Goal: Information Seeking & Learning: Check status

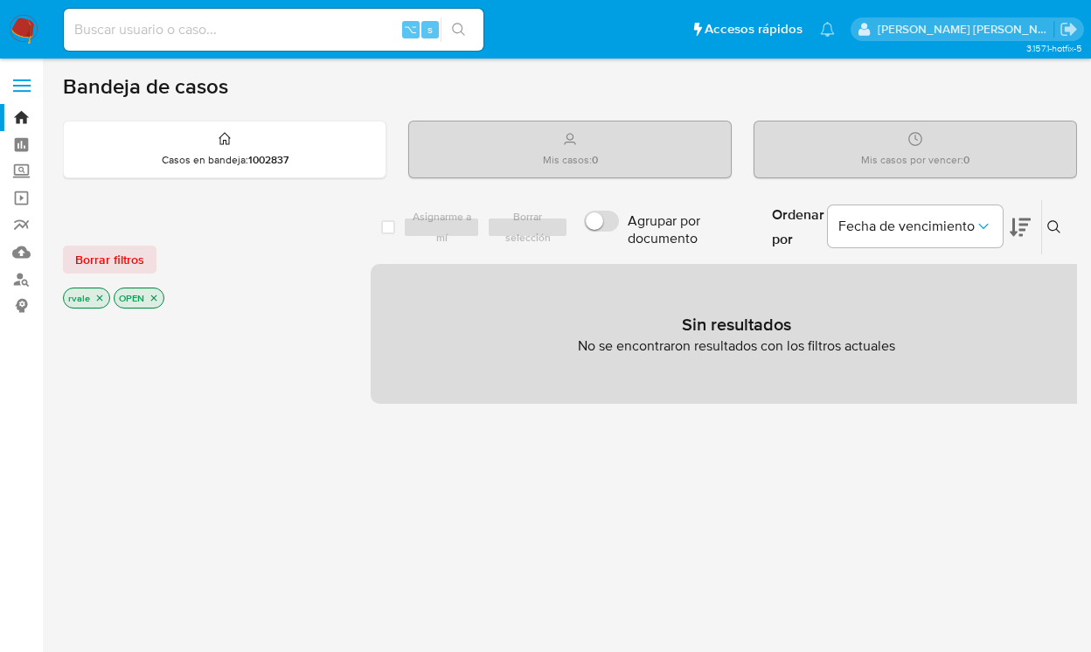
click at [227, 33] on input at bounding box center [274, 29] width 420 height 23
paste input "192264416"
type input "192264416"
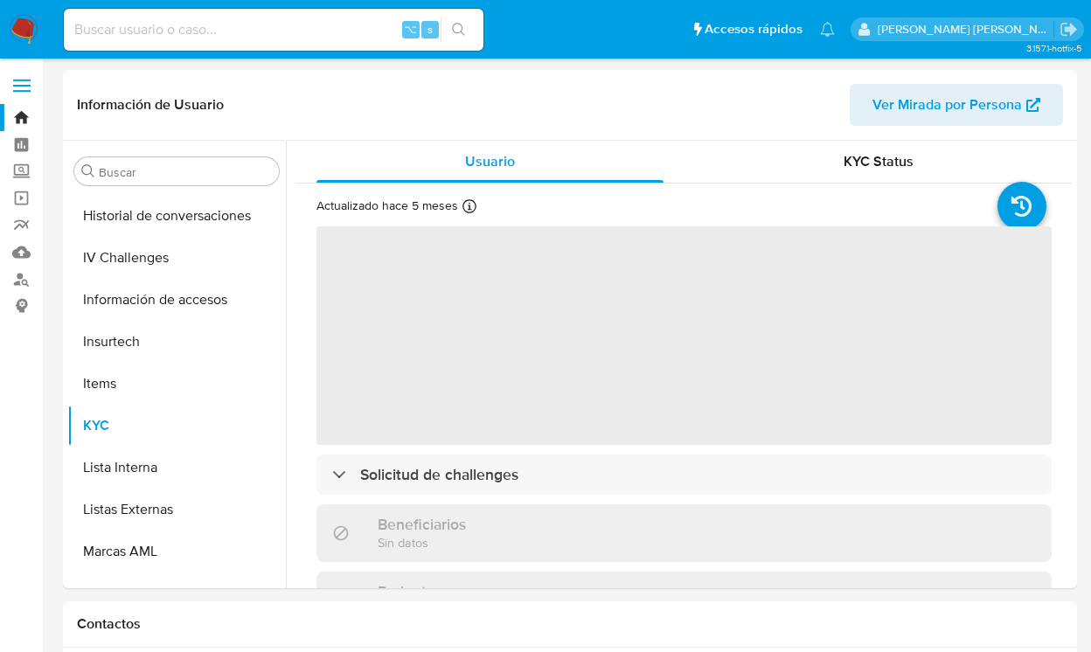
scroll to position [739, 0]
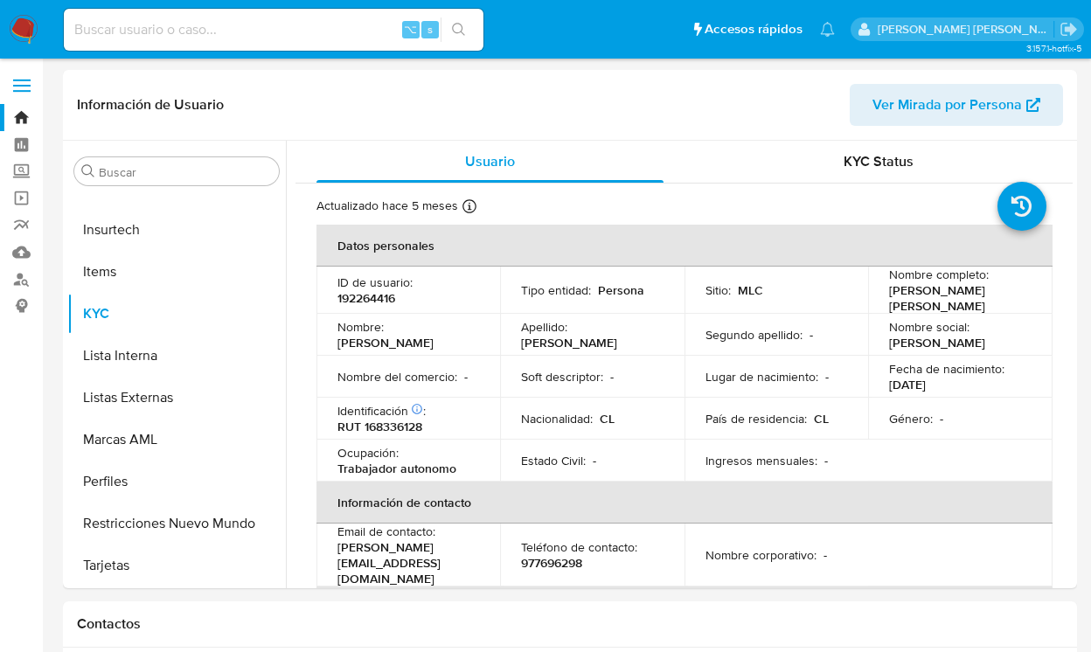
select select "10"
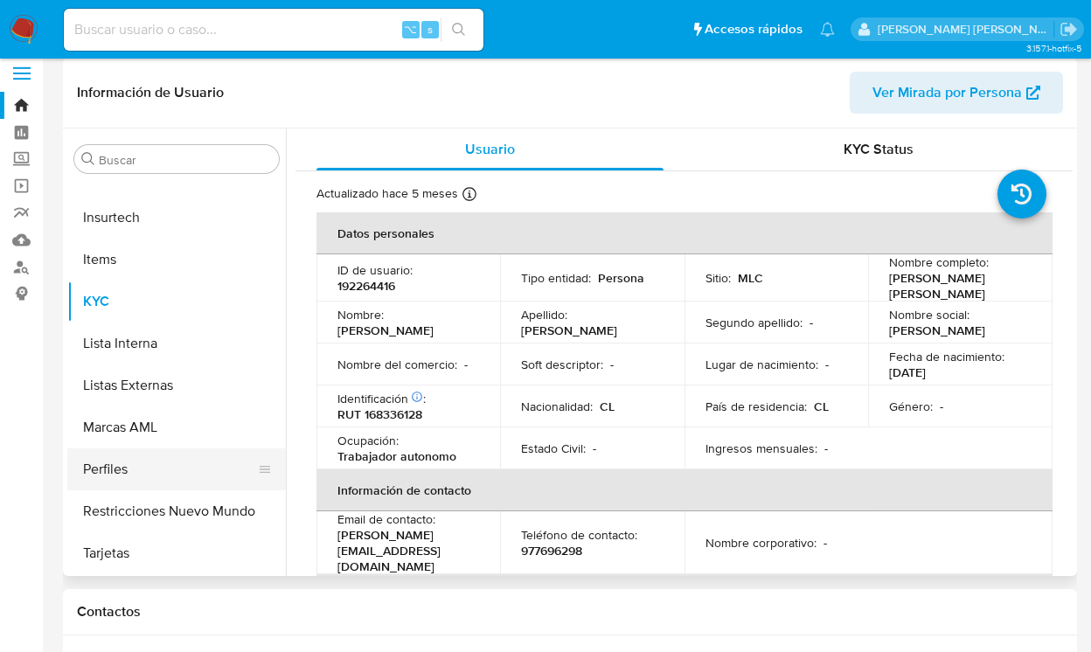
scroll to position [0, 0]
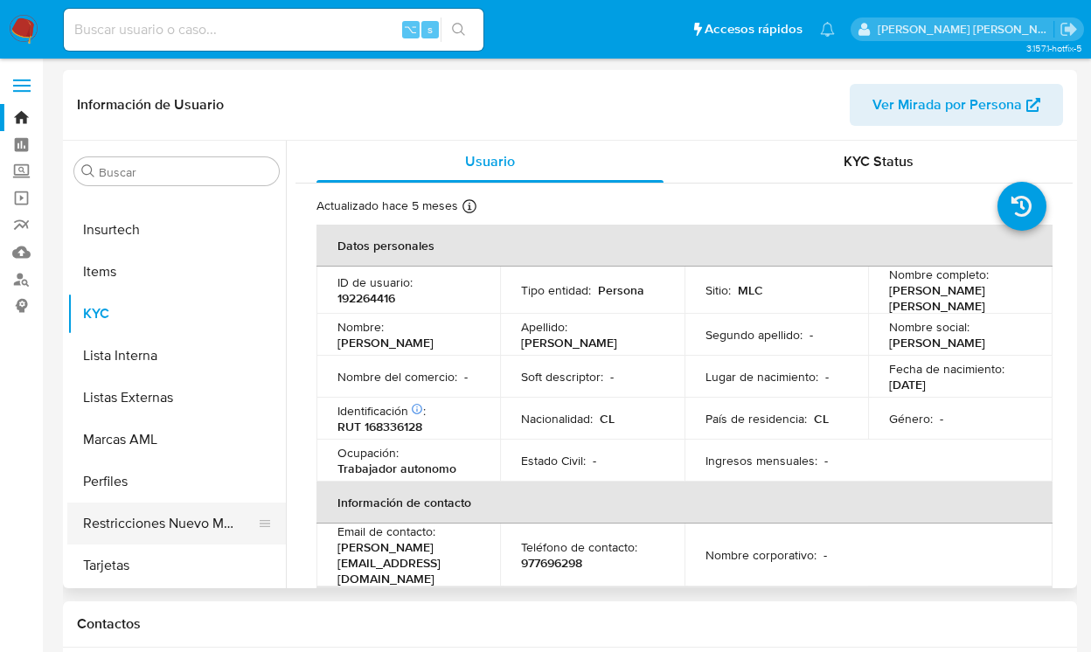
click at [156, 520] on button "Restricciones Nuevo Mundo" at bounding box center [169, 524] width 205 height 42
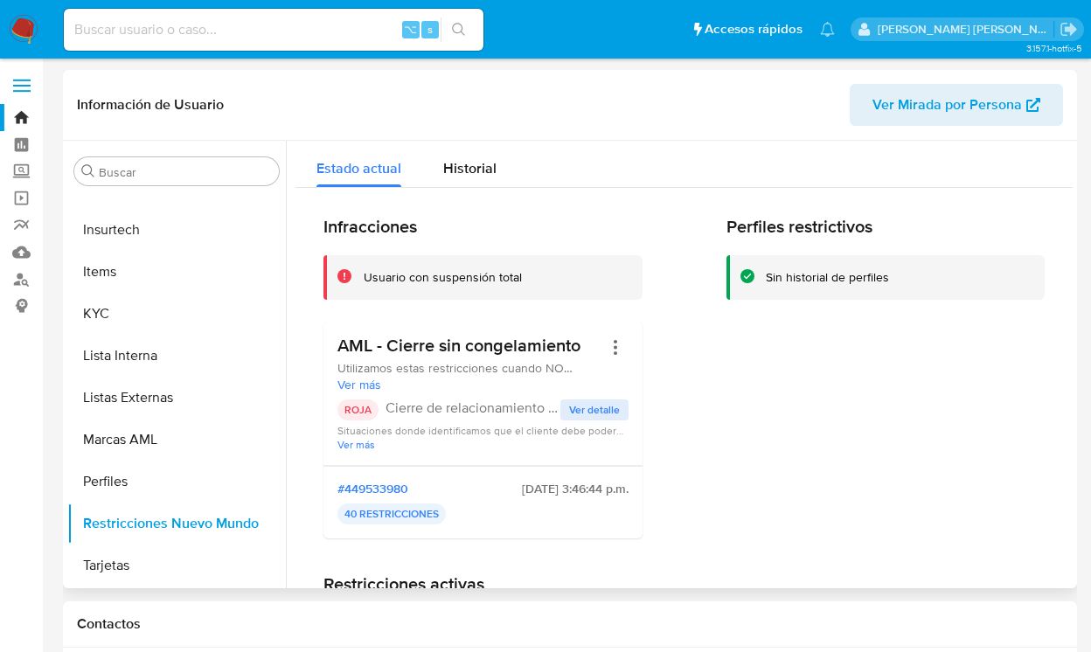
click at [598, 406] on span "Ver detalle" at bounding box center [594, 409] width 51 height 17
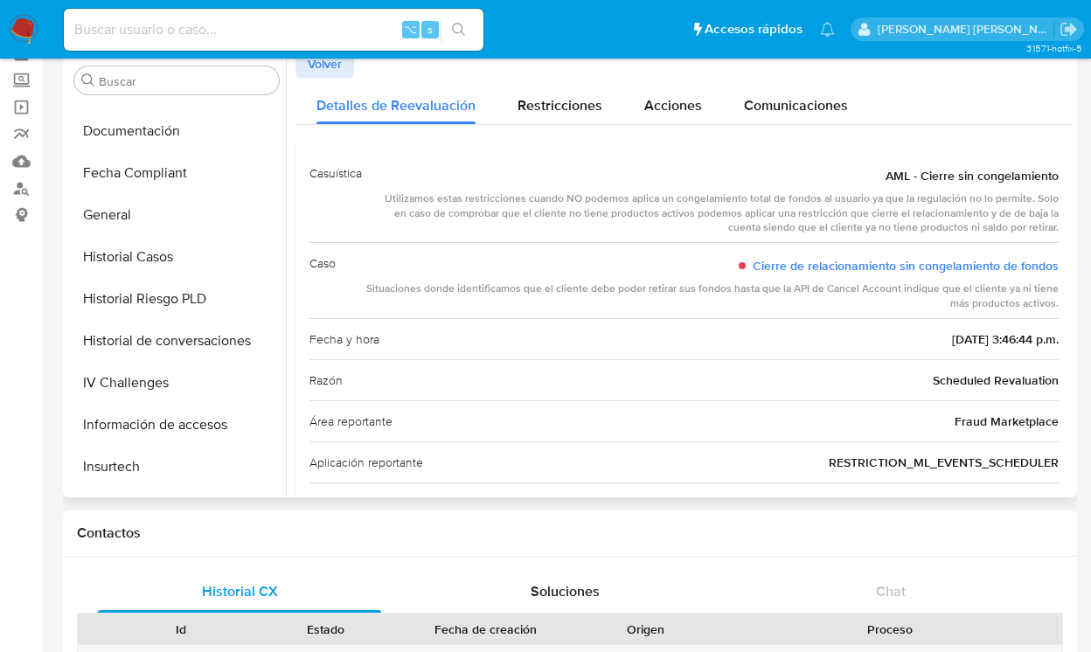
scroll to position [408, 0]
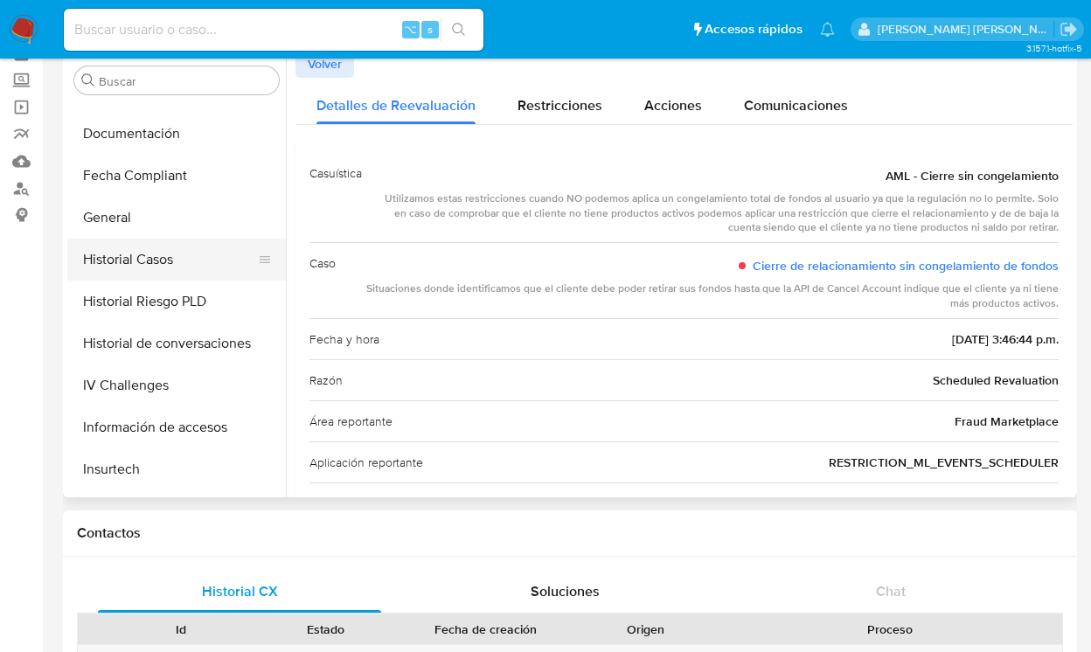
click at [171, 266] on button "Historial Casos" at bounding box center [169, 260] width 205 height 42
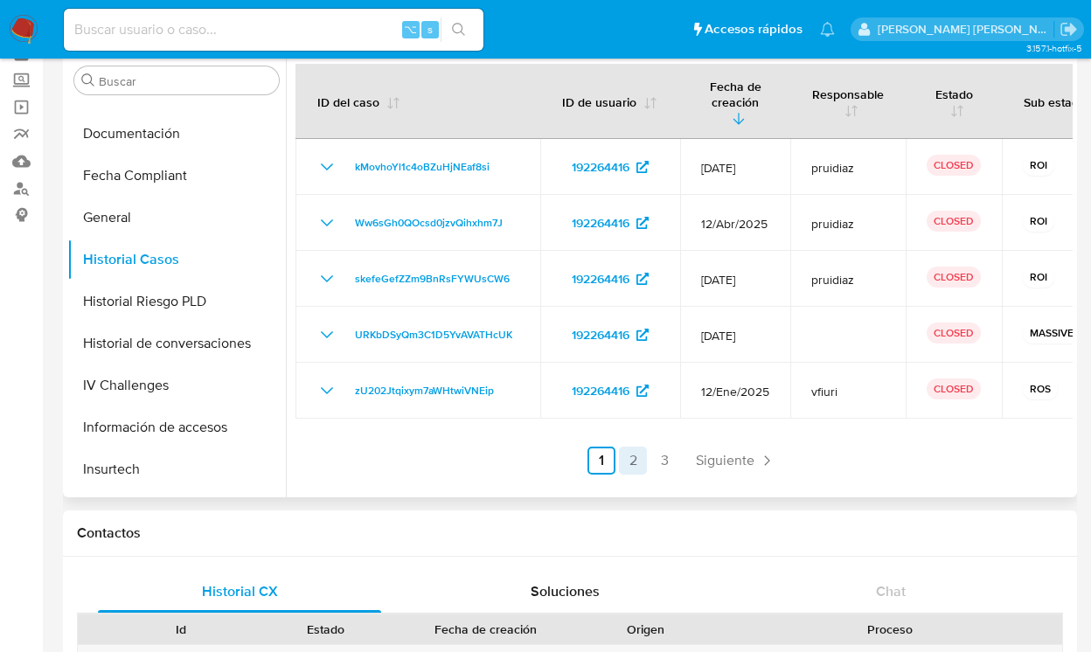
click at [632, 447] on link "2" at bounding box center [633, 461] width 28 height 28
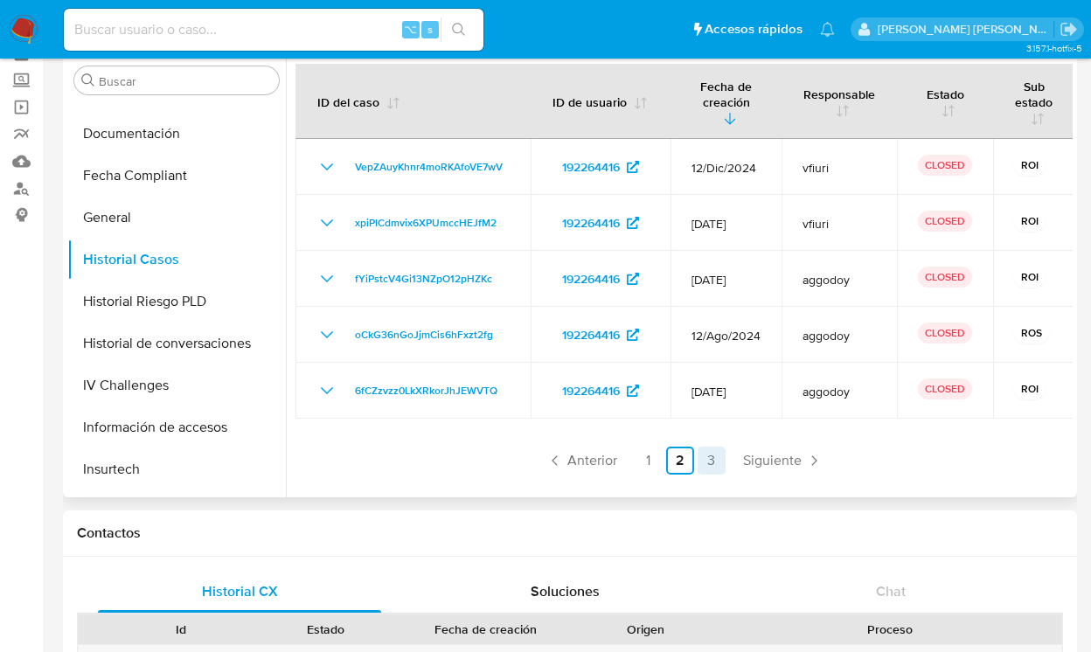
click at [707, 462] on link "3" at bounding box center [711, 461] width 28 height 28
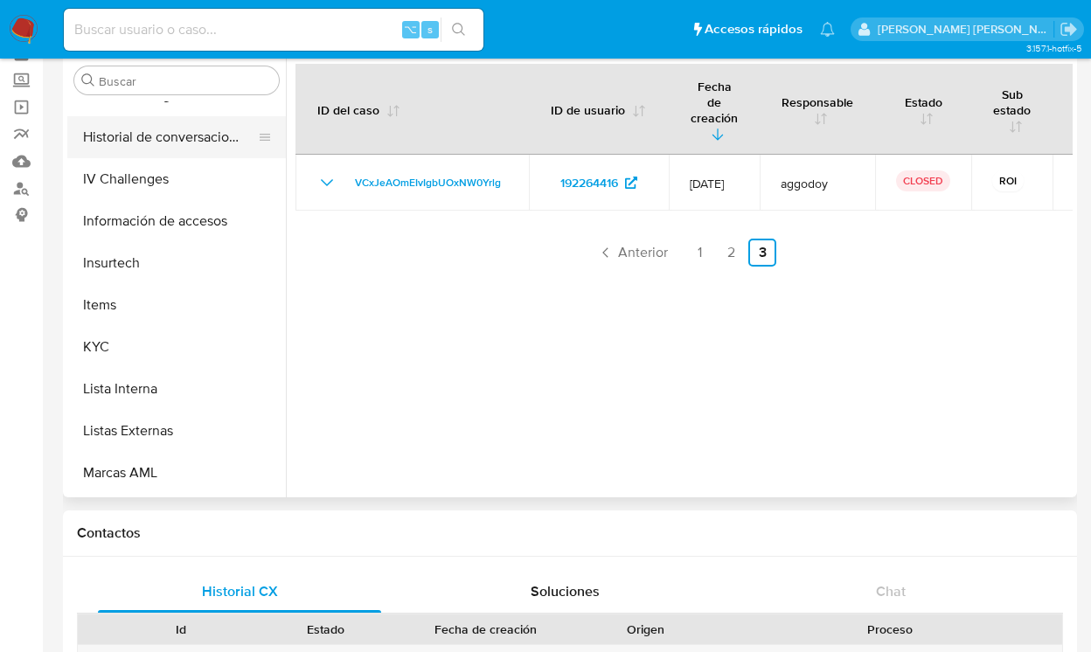
scroll to position [739, 0]
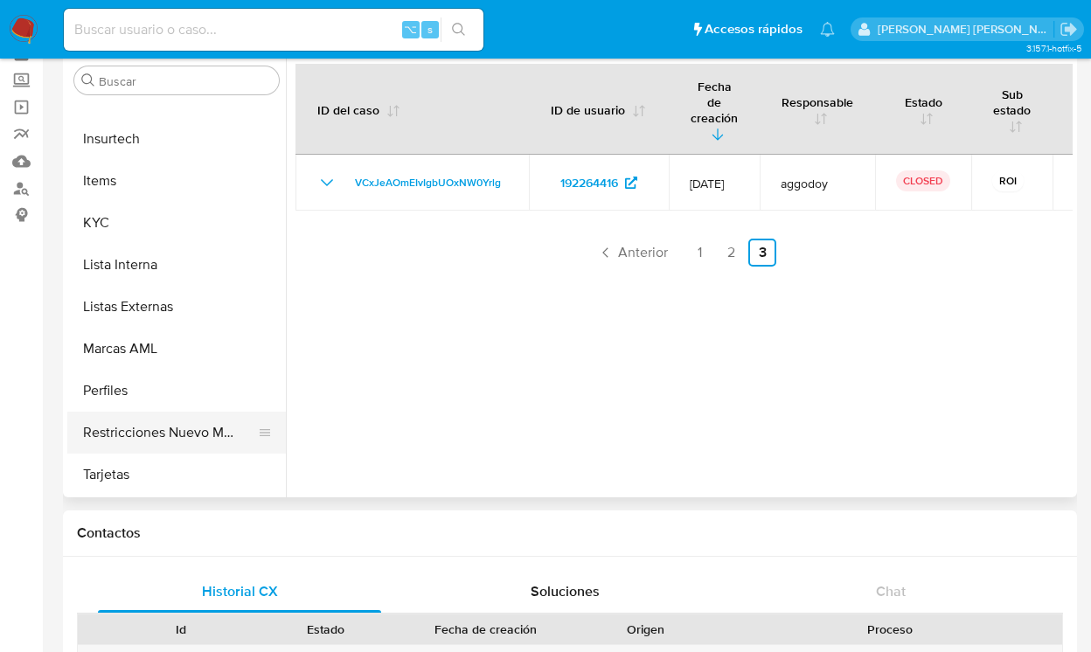
click at [151, 429] on button "Restricciones Nuevo Mundo" at bounding box center [169, 433] width 205 height 42
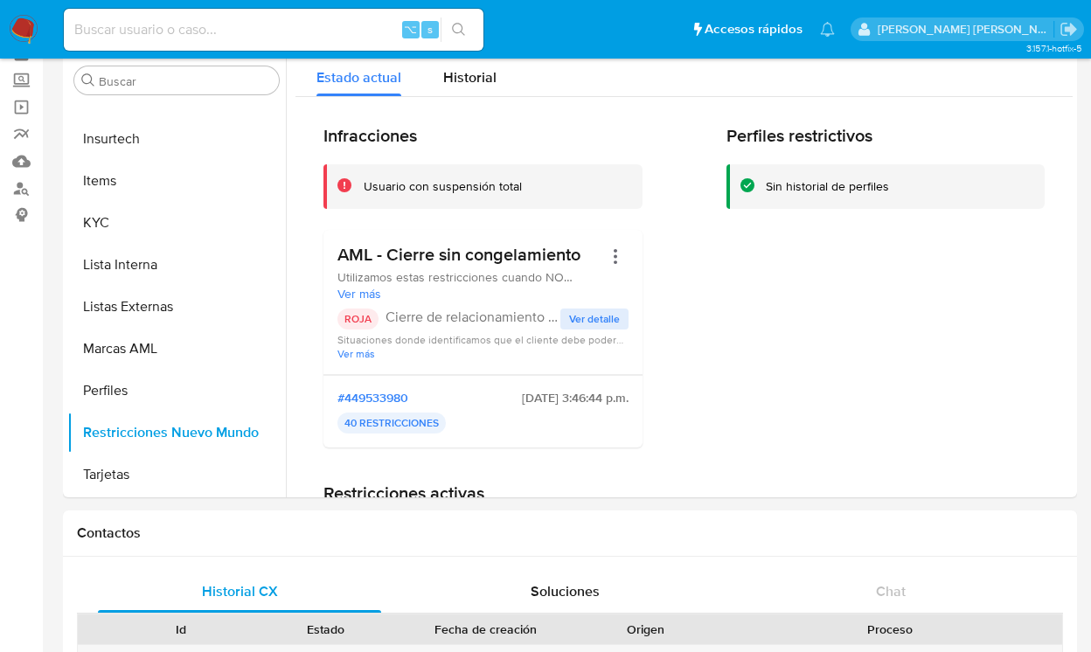
click at [614, 313] on span "Ver detalle" at bounding box center [594, 318] width 51 height 17
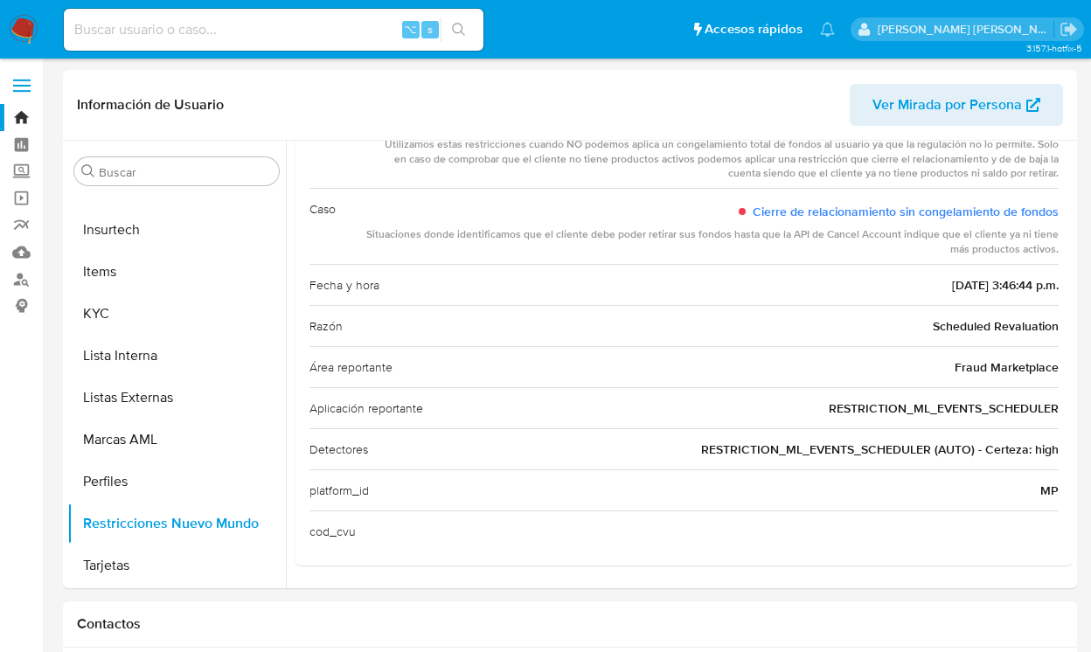
scroll to position [0, 0]
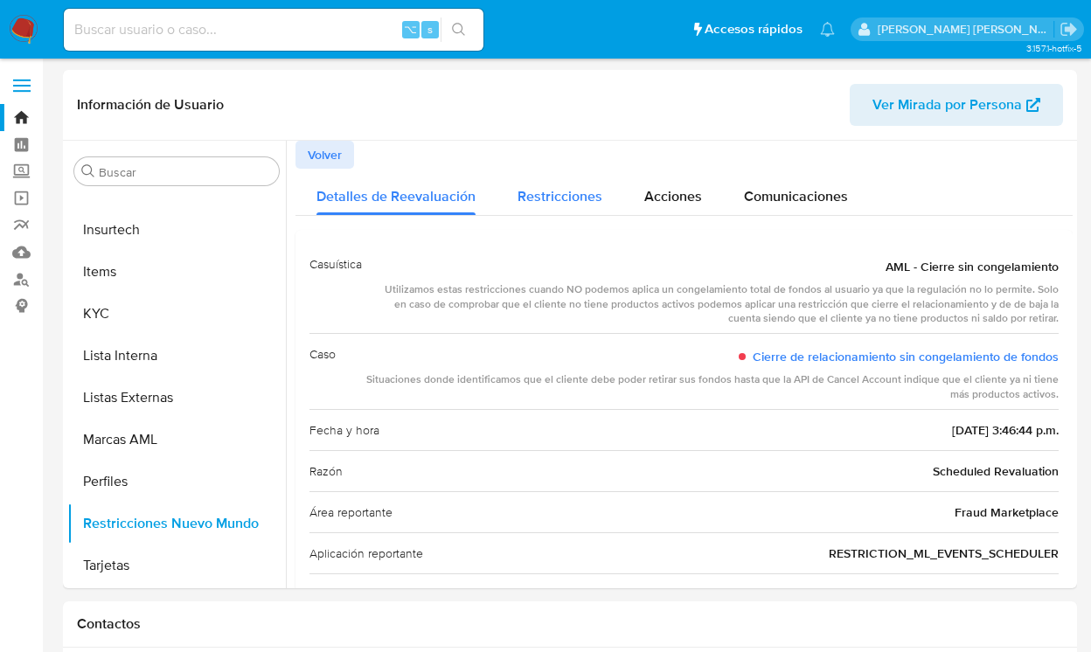
click at [578, 197] on span "Restricciones" at bounding box center [559, 196] width 85 height 20
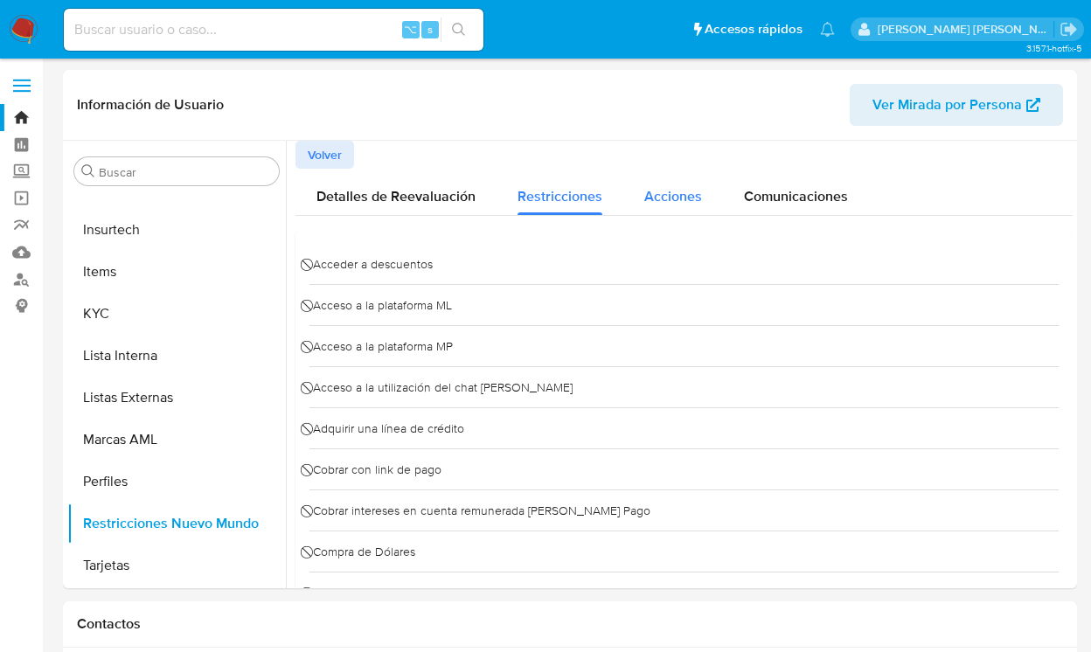
click at [685, 206] on div "Acciones" at bounding box center [673, 192] width 58 height 46
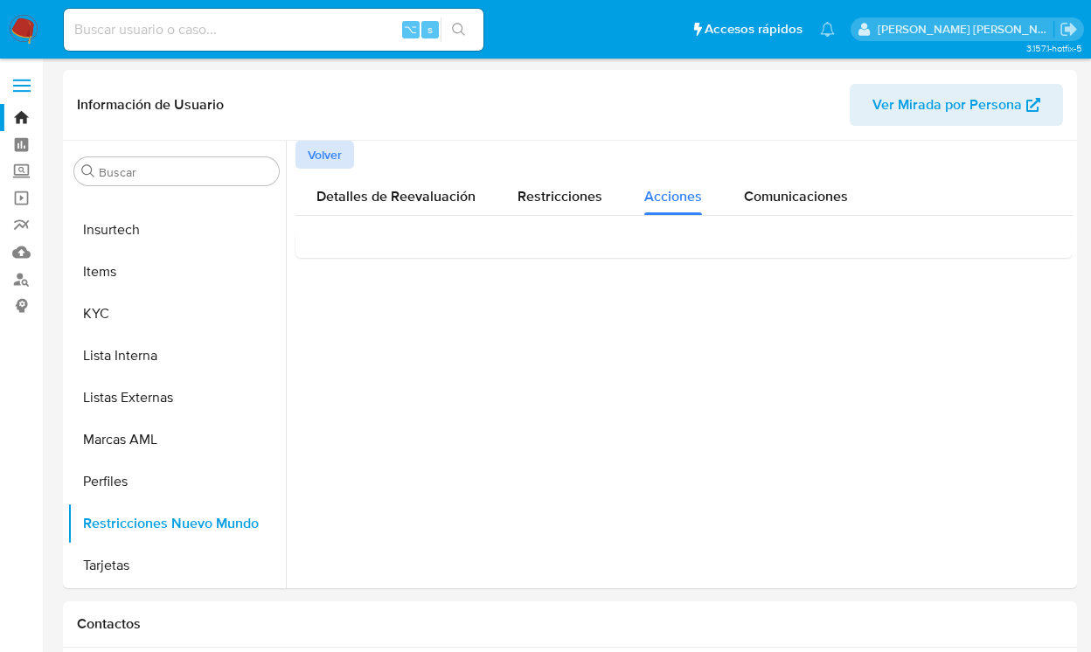
click at [316, 151] on span "Volver" at bounding box center [325, 154] width 34 height 24
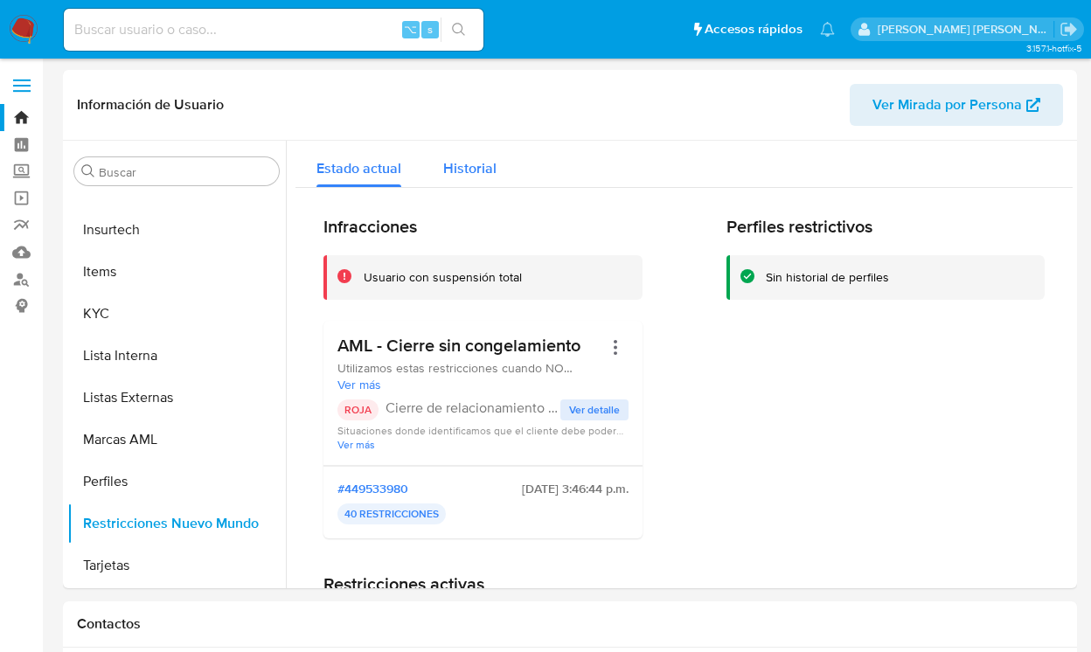
click at [476, 158] on span "Historial" at bounding box center [469, 168] width 53 height 20
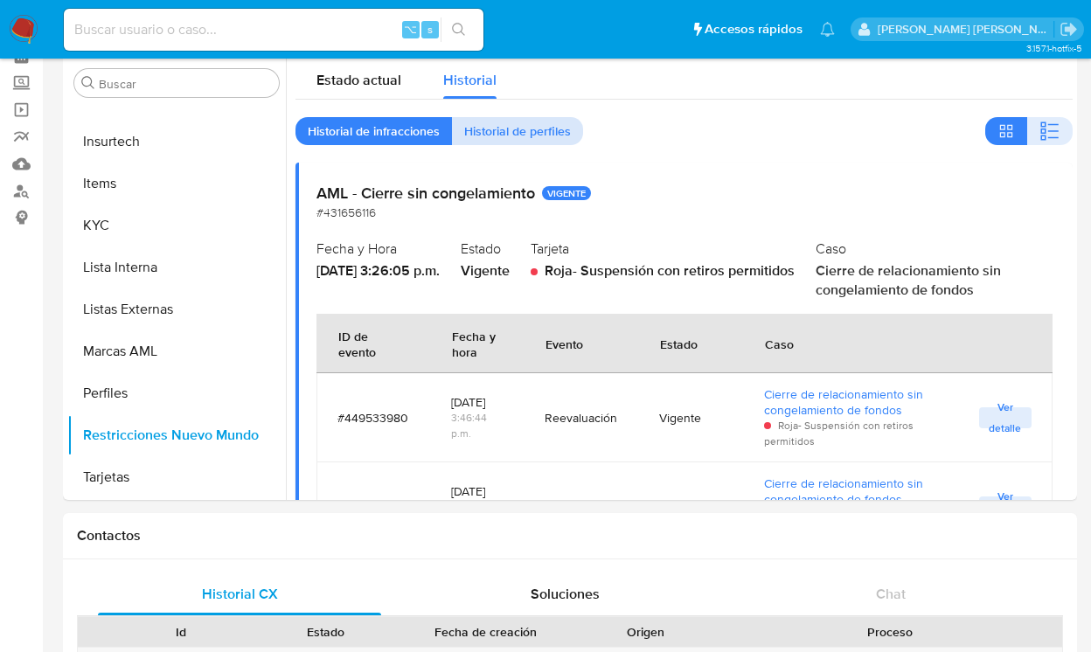
click at [497, 119] on span "Historial de perfiles" at bounding box center [517, 131] width 107 height 24
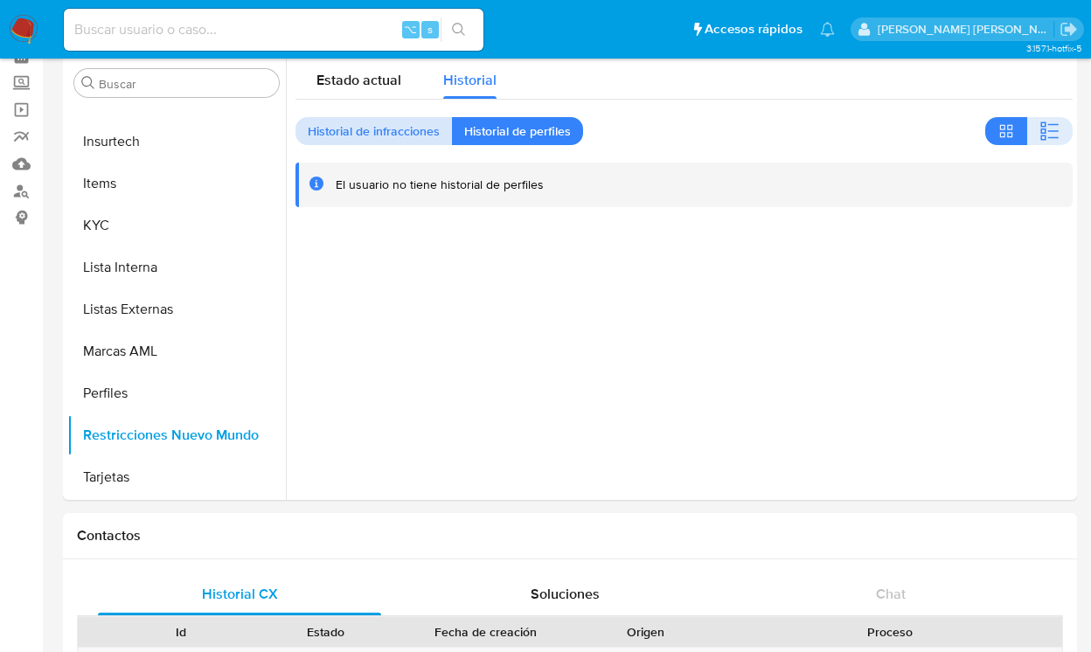
click at [387, 129] on span "Historial de infracciones" at bounding box center [374, 131] width 132 height 24
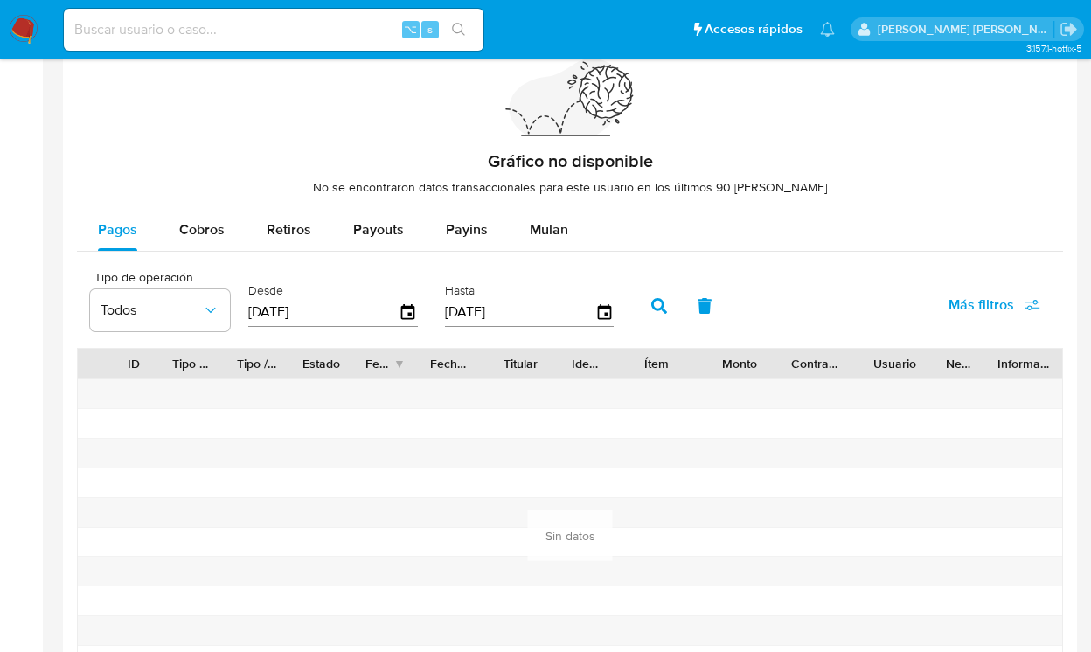
scroll to position [1241, 0]
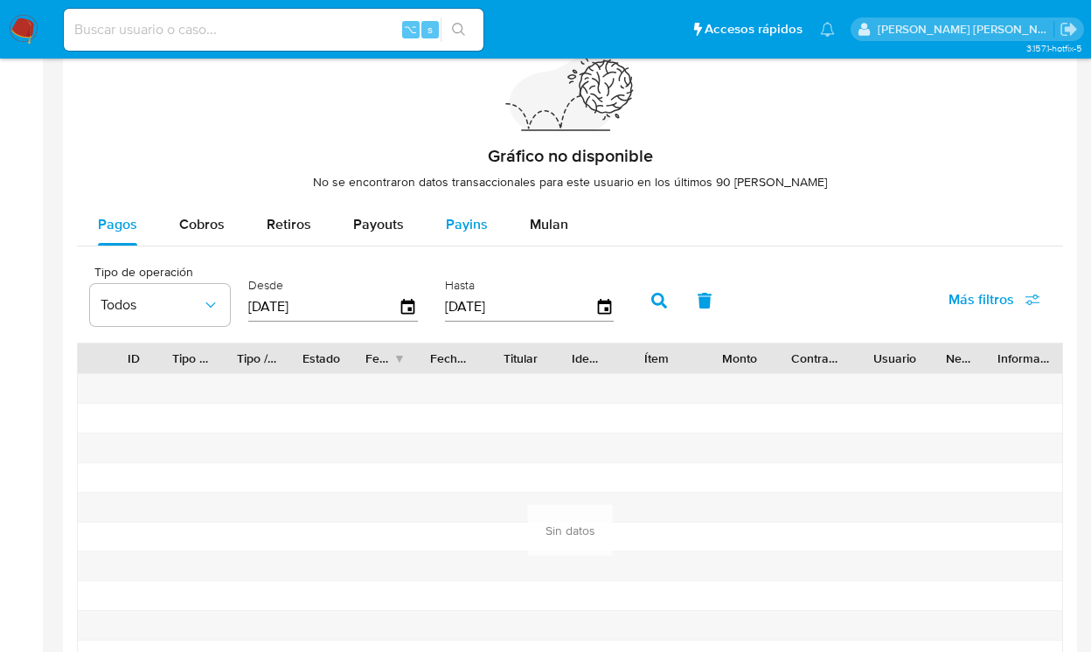
click at [460, 232] on span "Payins" at bounding box center [467, 224] width 42 height 20
select select "10"
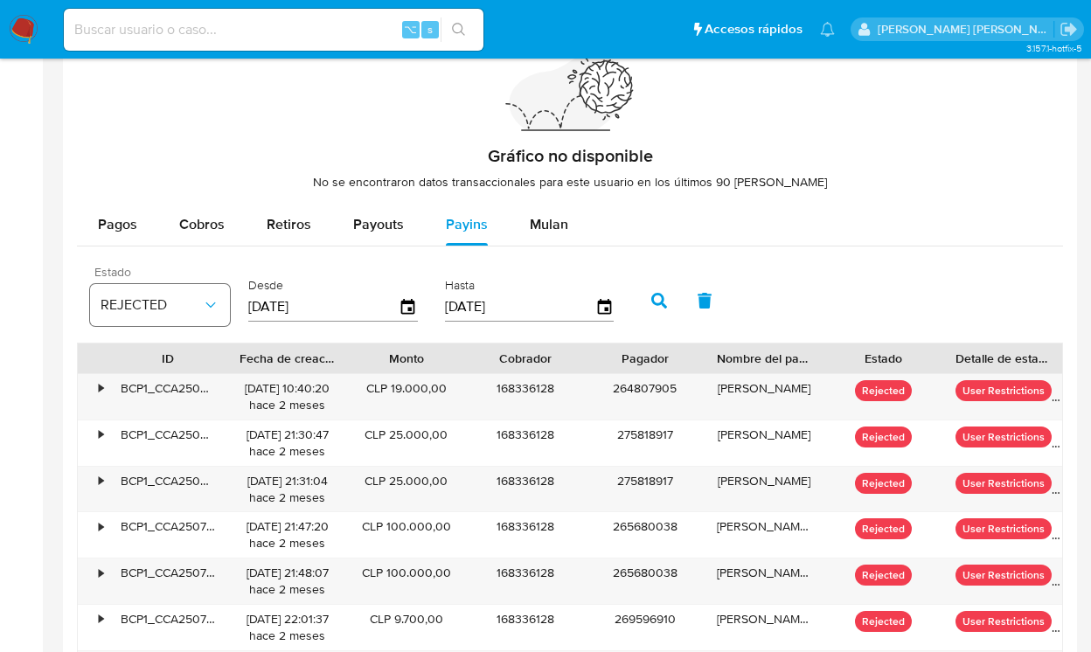
click at [202, 307] on icon "button" at bounding box center [210, 304] width 17 height 17
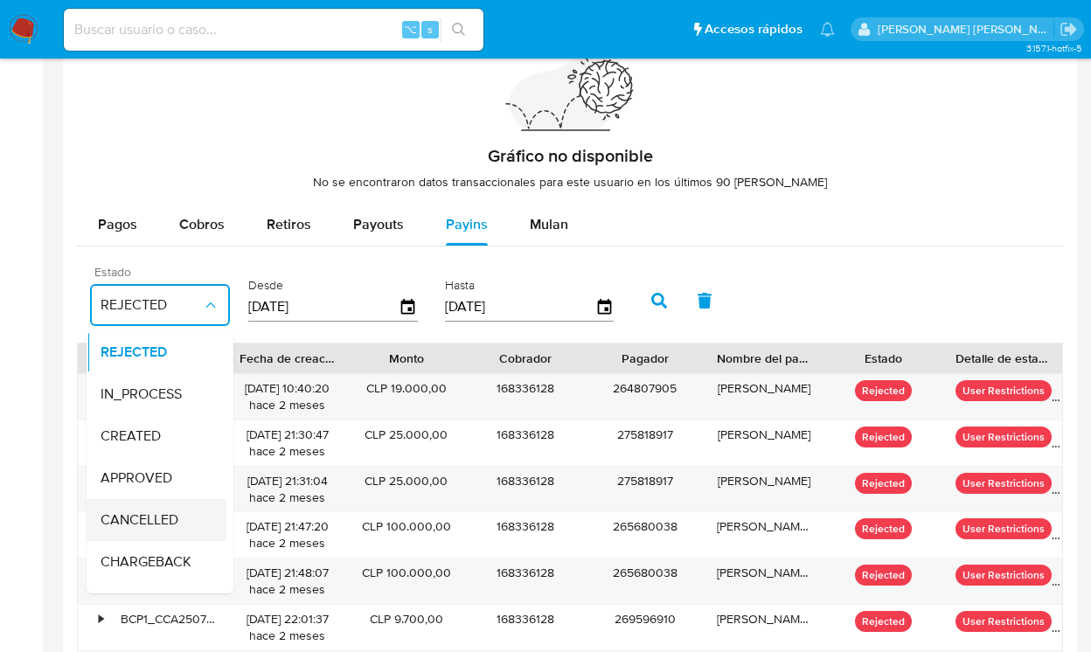
scroll to position [115, 0]
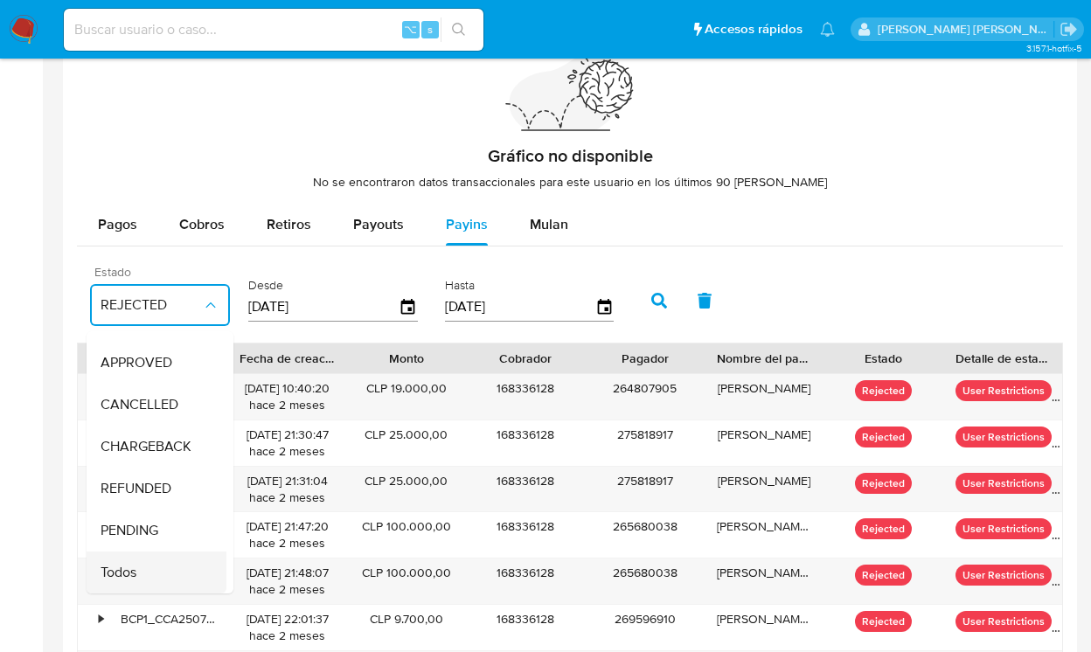
click at [138, 576] on div "Todos" at bounding box center [151, 572] width 101 height 42
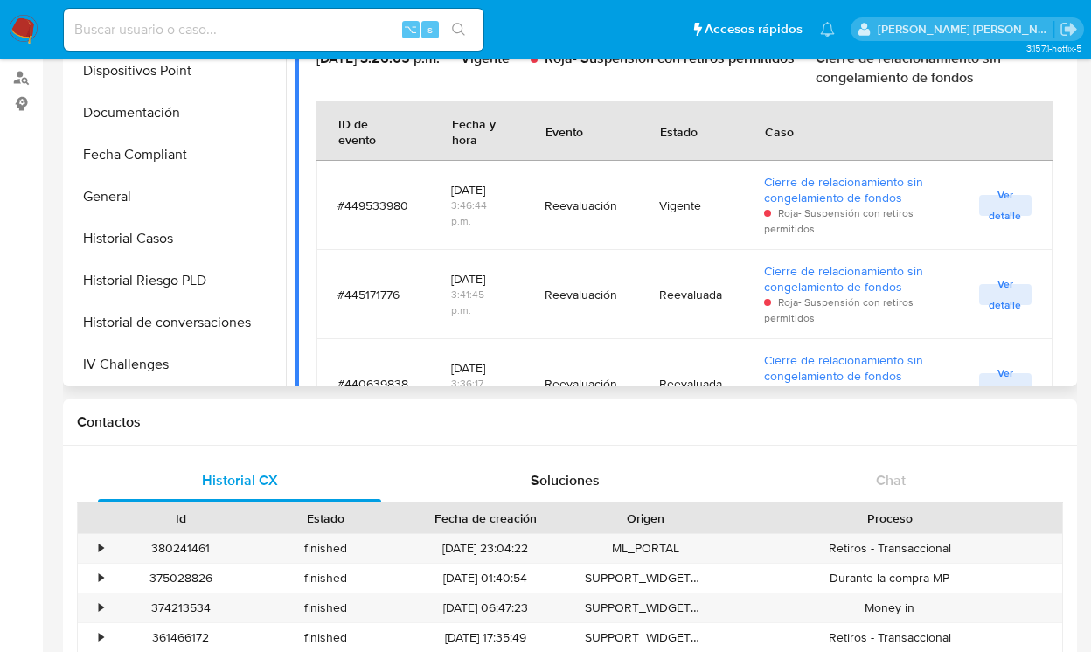
scroll to position [307, 0]
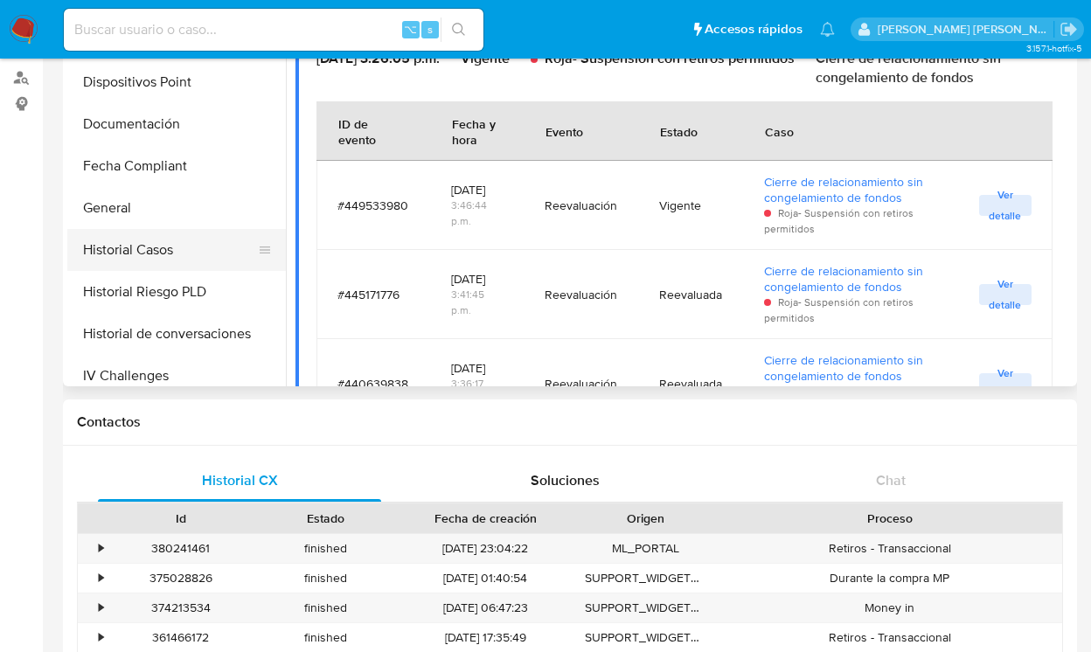
click at [175, 254] on button "Historial Casos" at bounding box center [169, 250] width 205 height 42
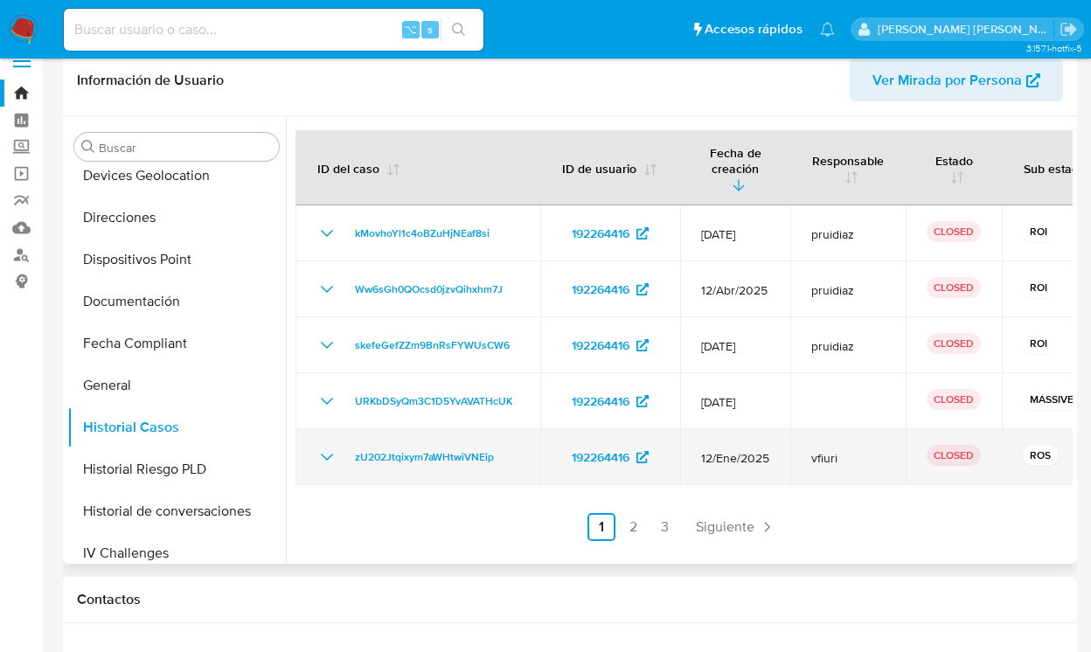
scroll to position [0, 0]
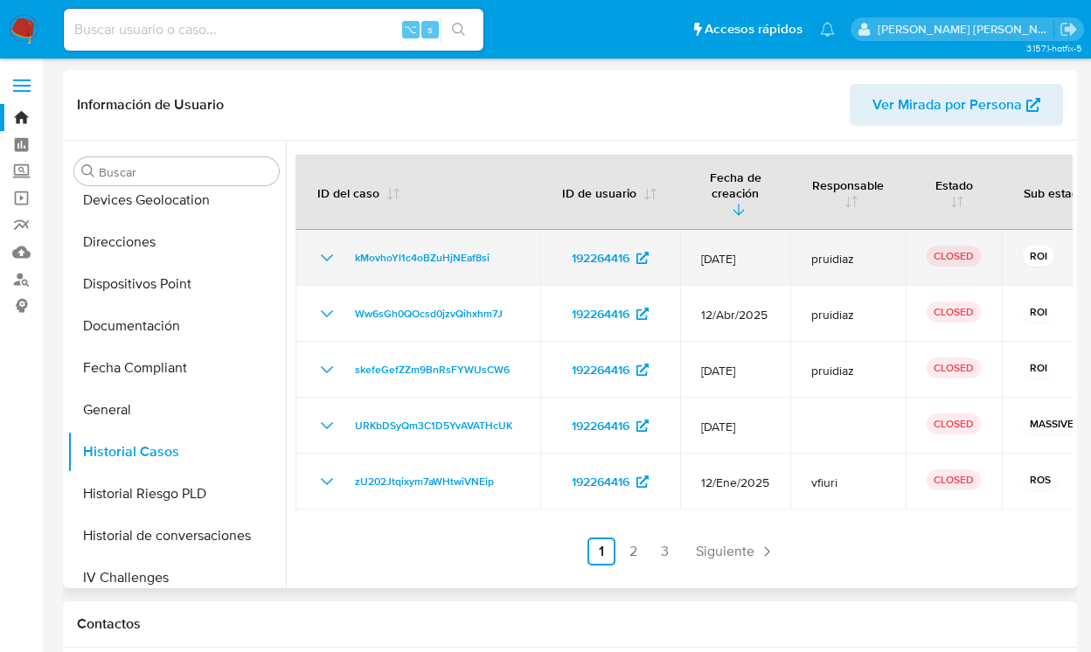
click at [326, 247] on icon "Mostrar/Ocultar" at bounding box center [326, 257] width 21 height 21
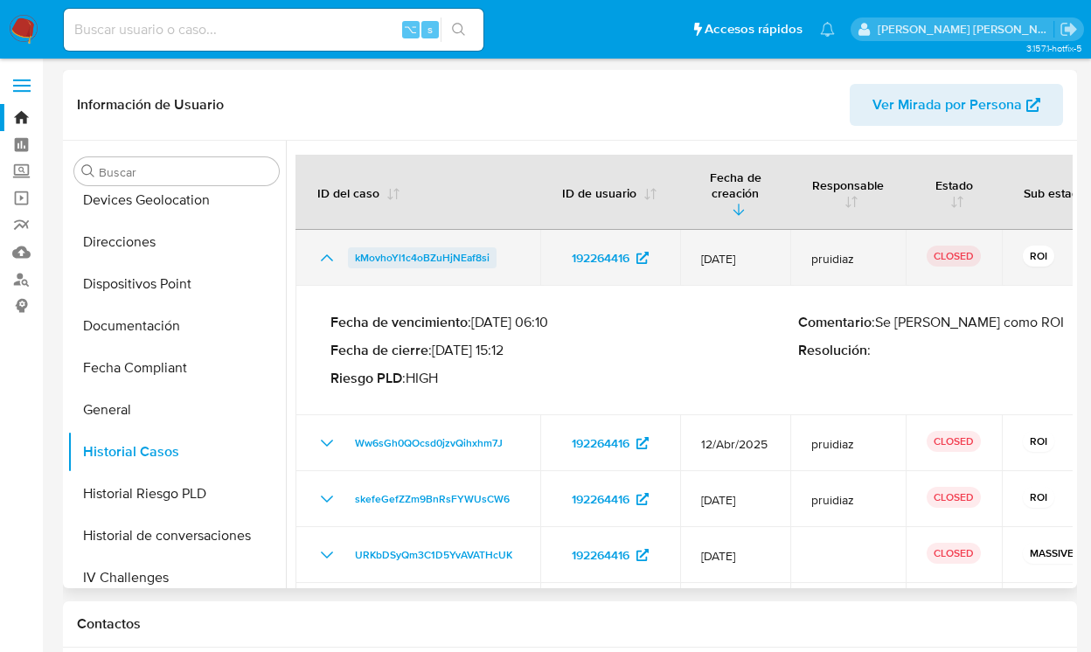
click at [465, 247] on span "kMovhoYl1c4oBZuHjNEaf8si" at bounding box center [422, 257] width 135 height 21
click at [327, 247] on icon "Mostrar/Ocultar" at bounding box center [326, 257] width 21 height 21
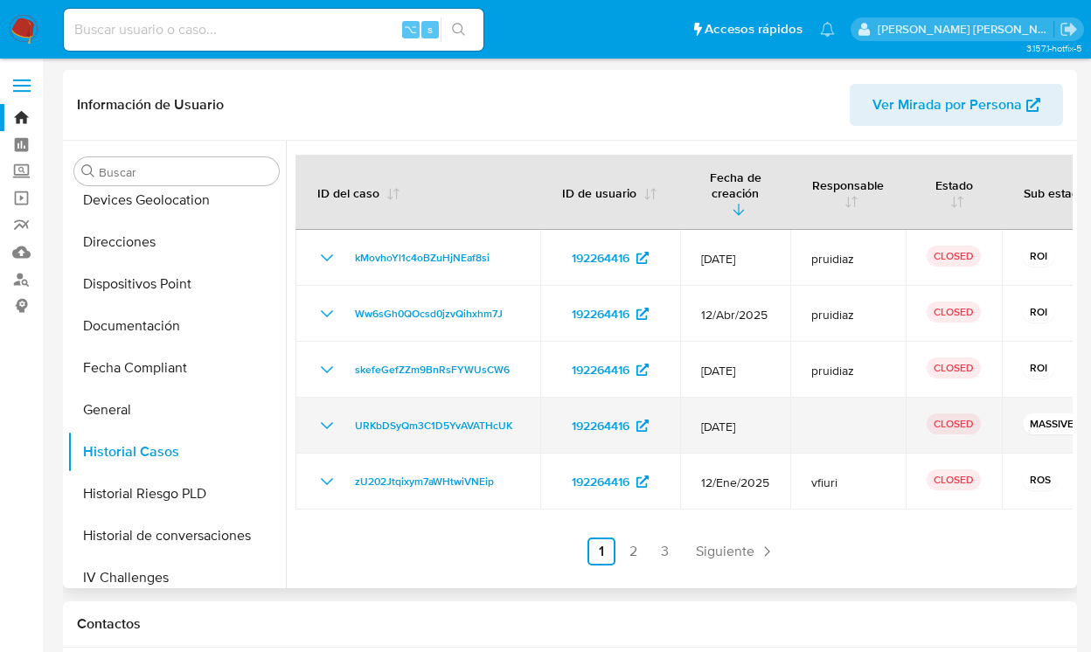
click at [323, 415] on icon "Mostrar/Ocultar" at bounding box center [326, 425] width 21 height 21
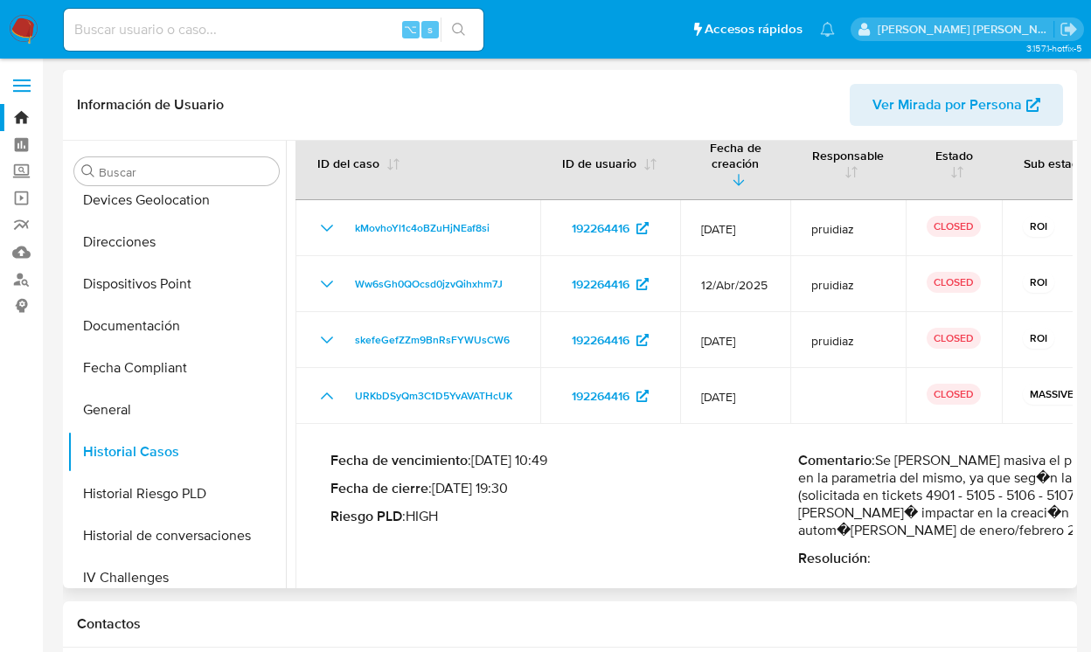
scroll to position [4, 0]
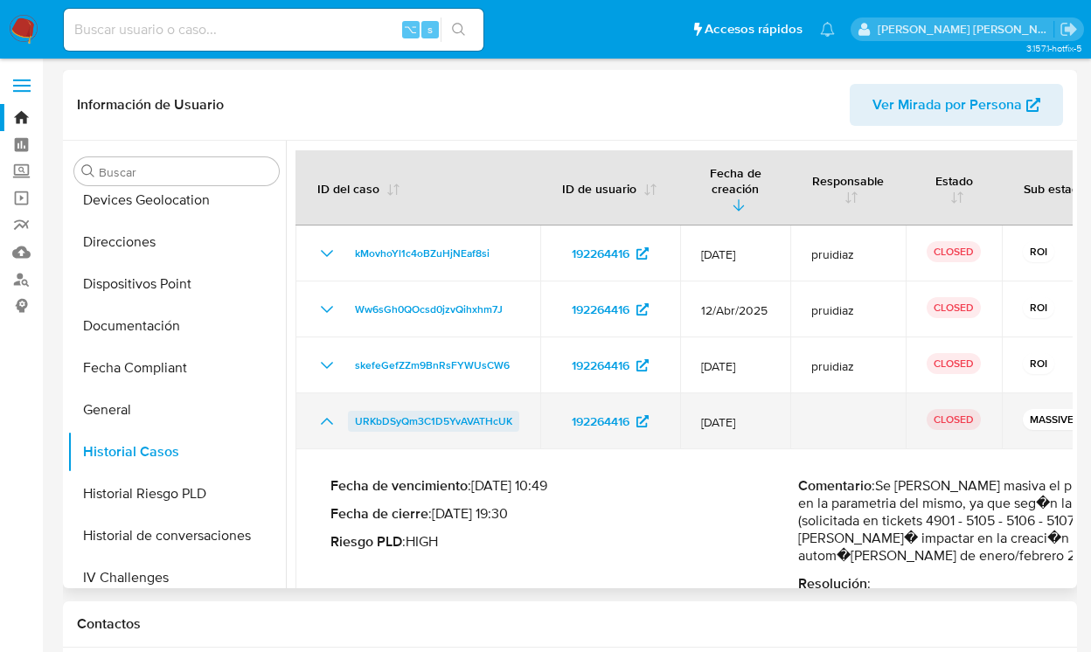
click at [471, 411] on span "URKbDSyQm3C1D5YvAVATHcUK" at bounding box center [433, 421] width 157 height 21
click at [326, 411] on icon "Mostrar/Ocultar" at bounding box center [326, 421] width 21 height 21
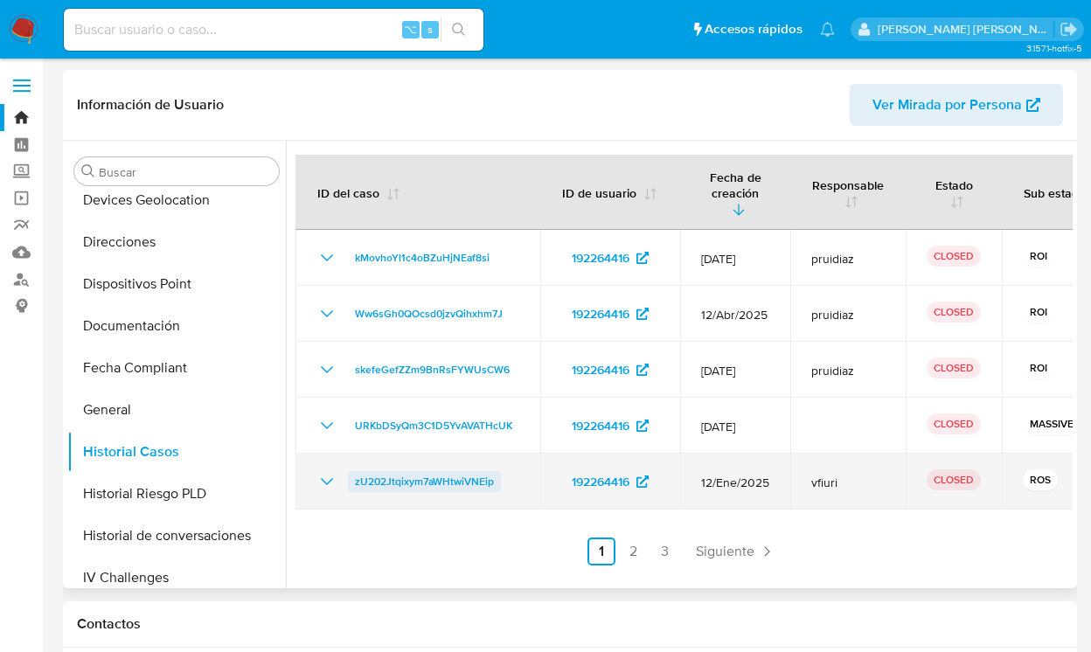
click at [413, 471] on span "zU202Jtqixym7aWHtwiVNEip" at bounding box center [424, 481] width 139 height 21
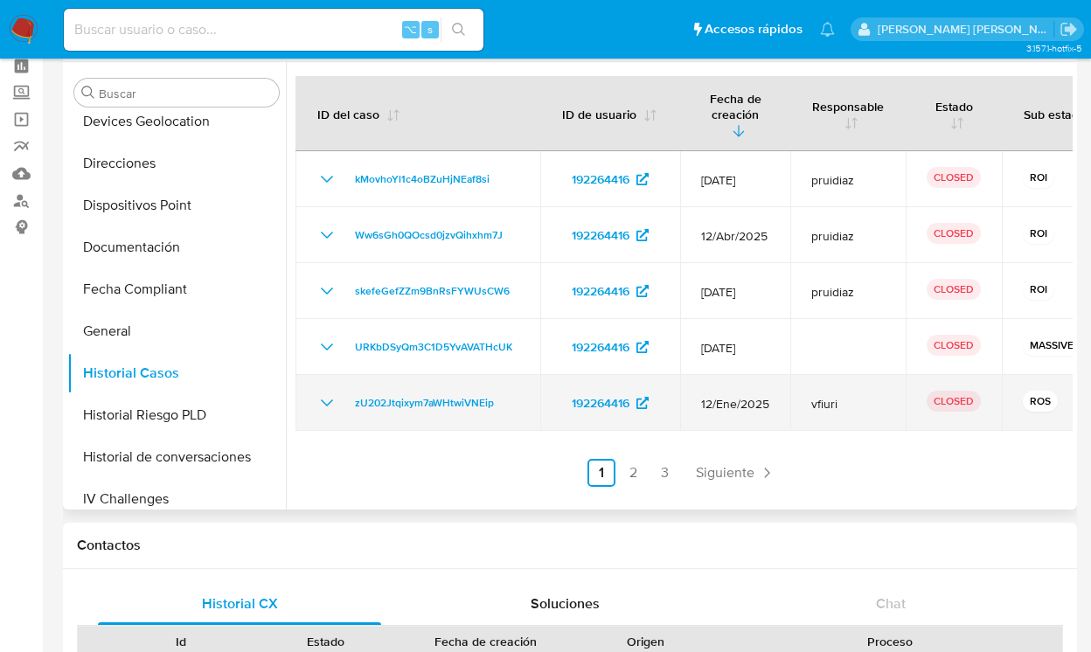
scroll to position [65, 0]
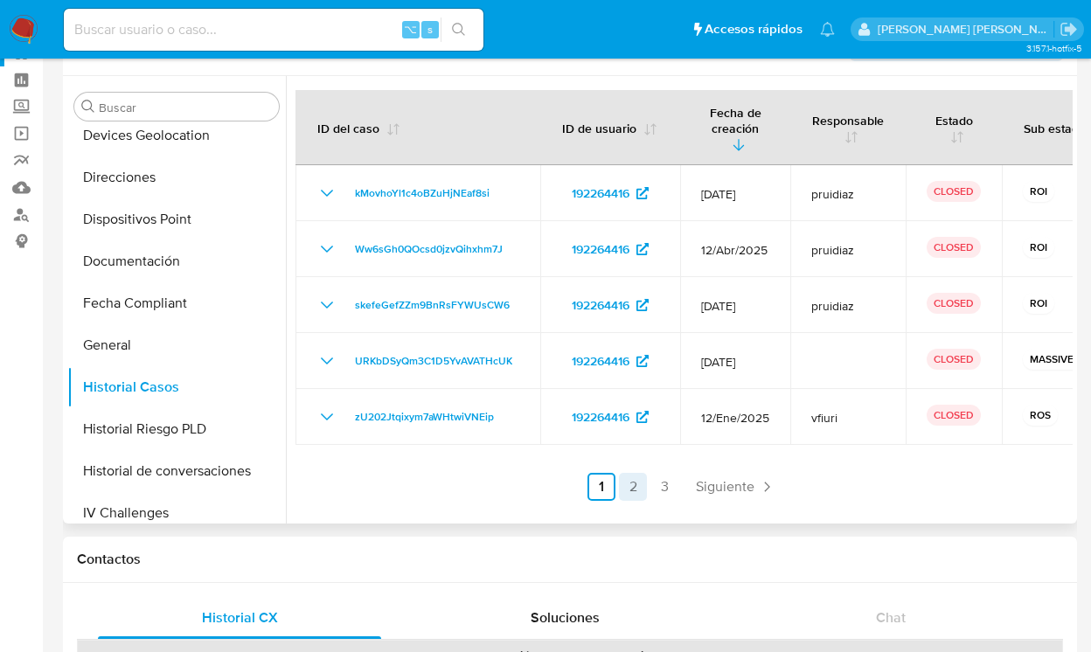
click at [636, 473] on link "2" at bounding box center [633, 487] width 28 height 28
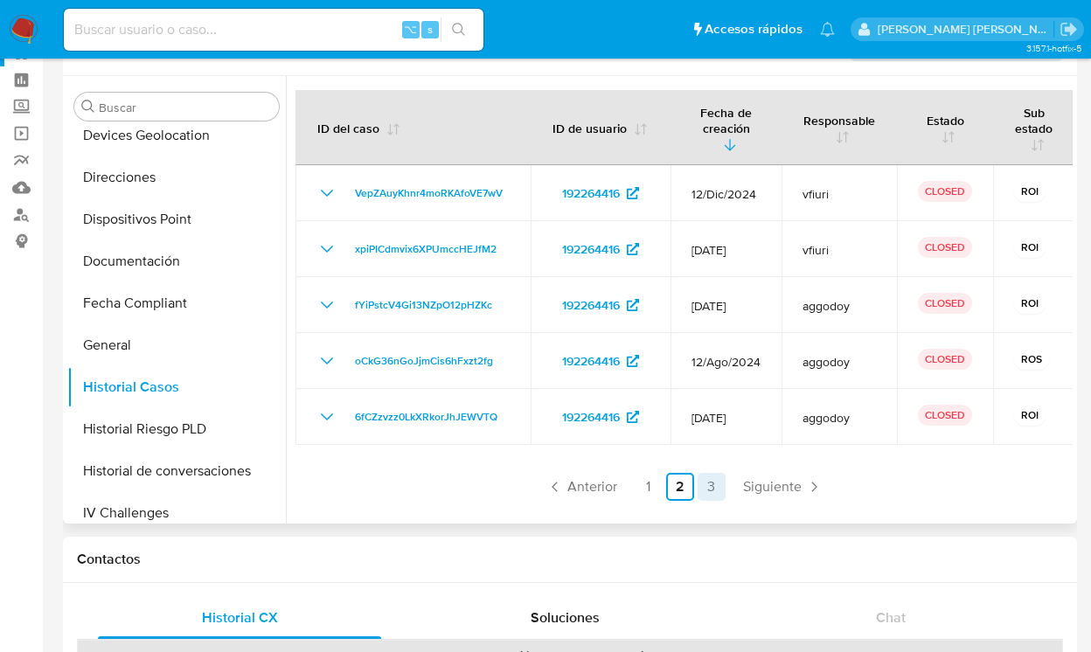
click at [716, 490] on link "3" at bounding box center [711, 487] width 28 height 28
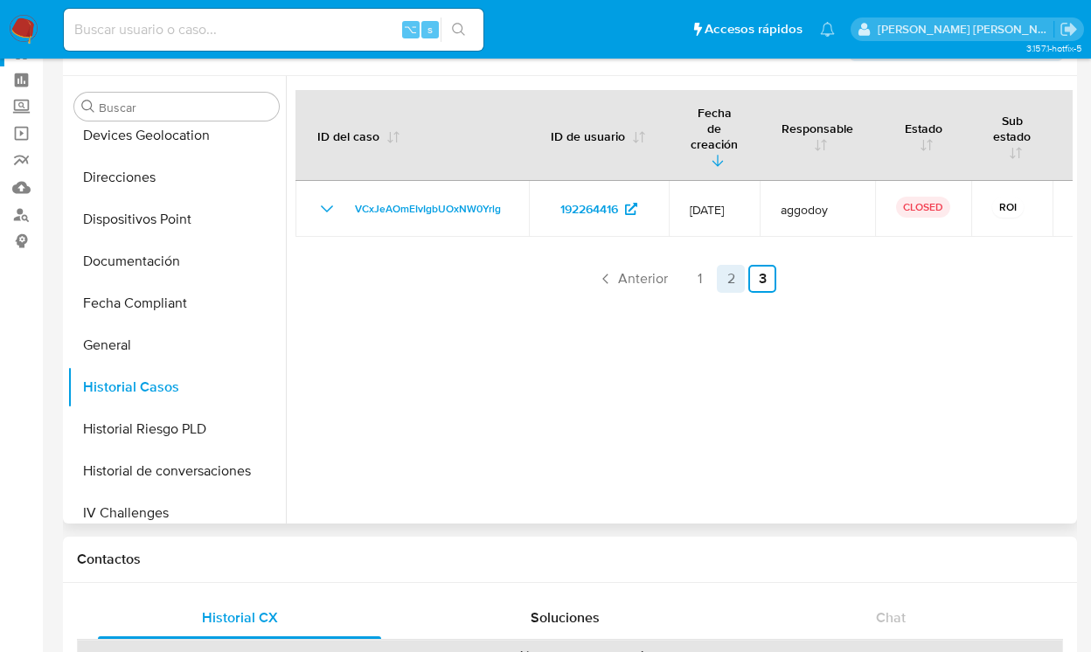
click at [732, 265] on link "2" at bounding box center [731, 279] width 28 height 28
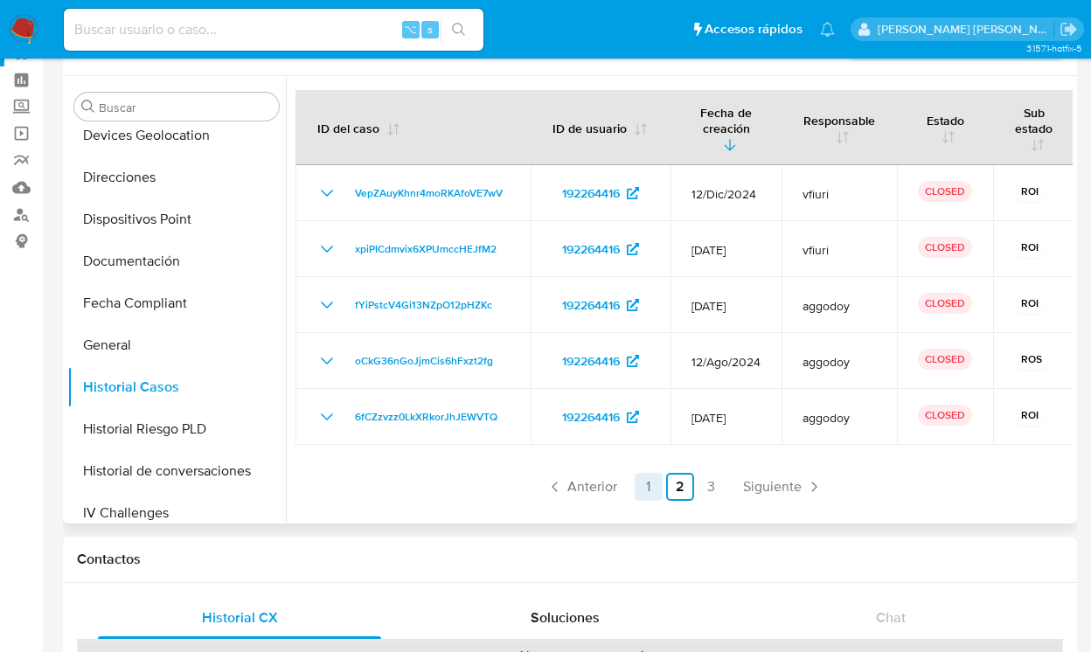
click at [647, 482] on link "1" at bounding box center [649, 487] width 28 height 28
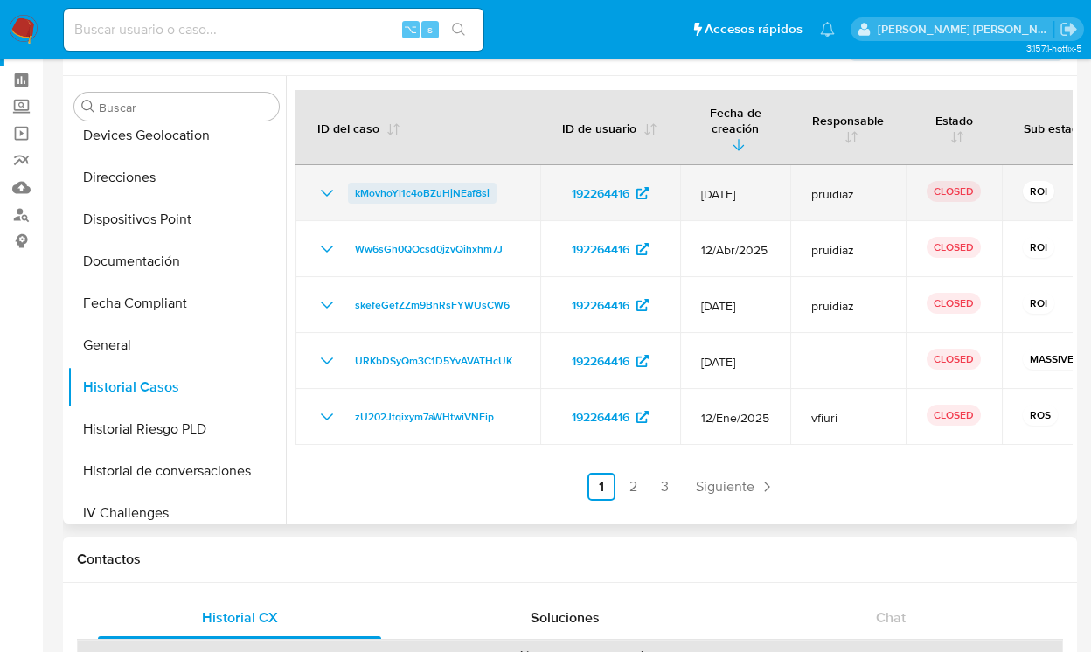
click at [435, 183] on span "kMovhoYl1c4oBZuHjNEaf8si" at bounding box center [422, 193] width 135 height 21
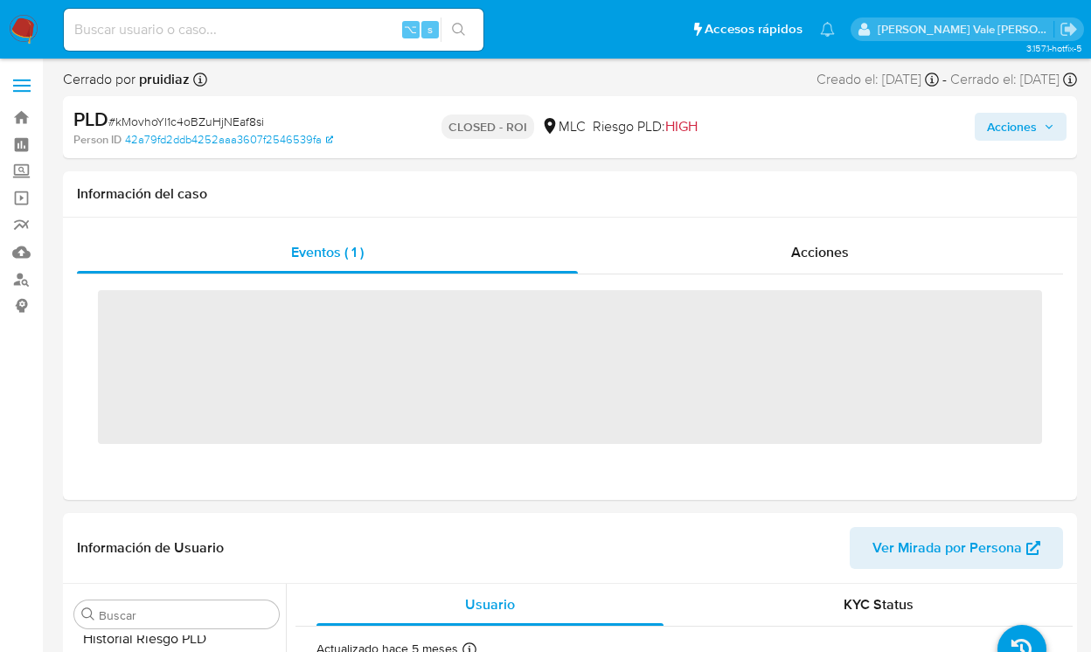
scroll to position [739, 0]
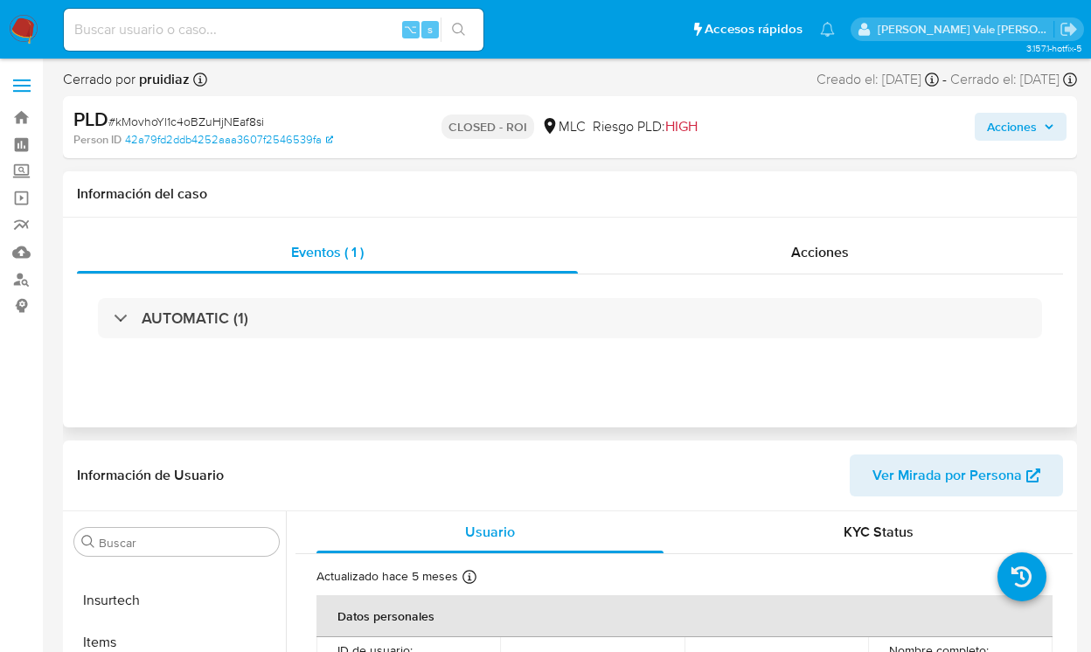
select select "10"
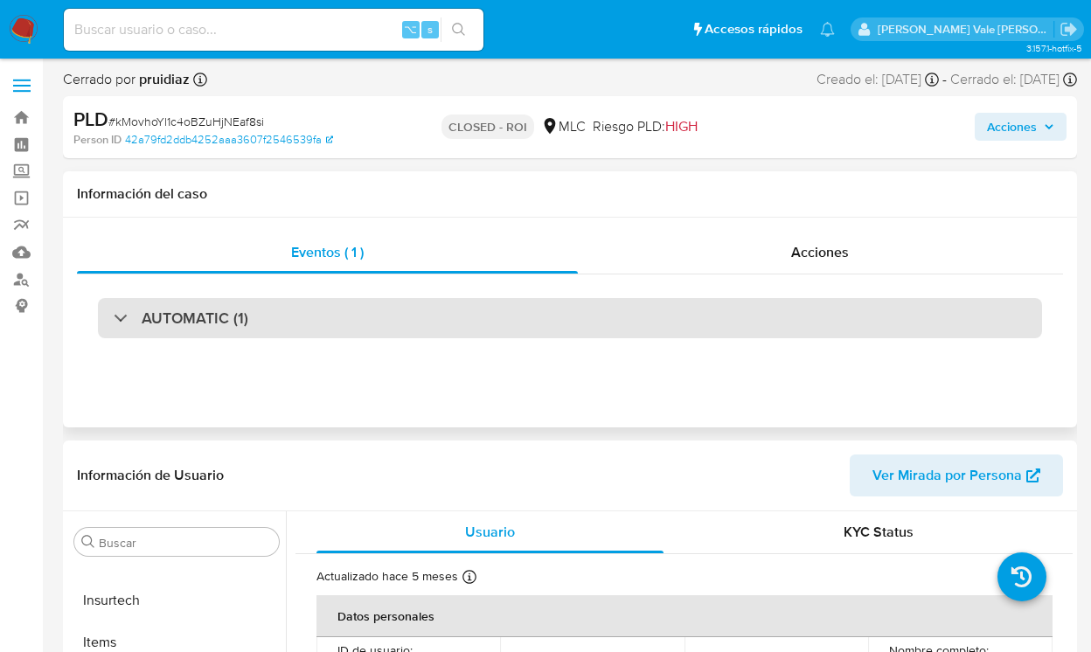
click at [128, 309] on div "AUTOMATIC (1)" at bounding box center [181, 318] width 135 height 19
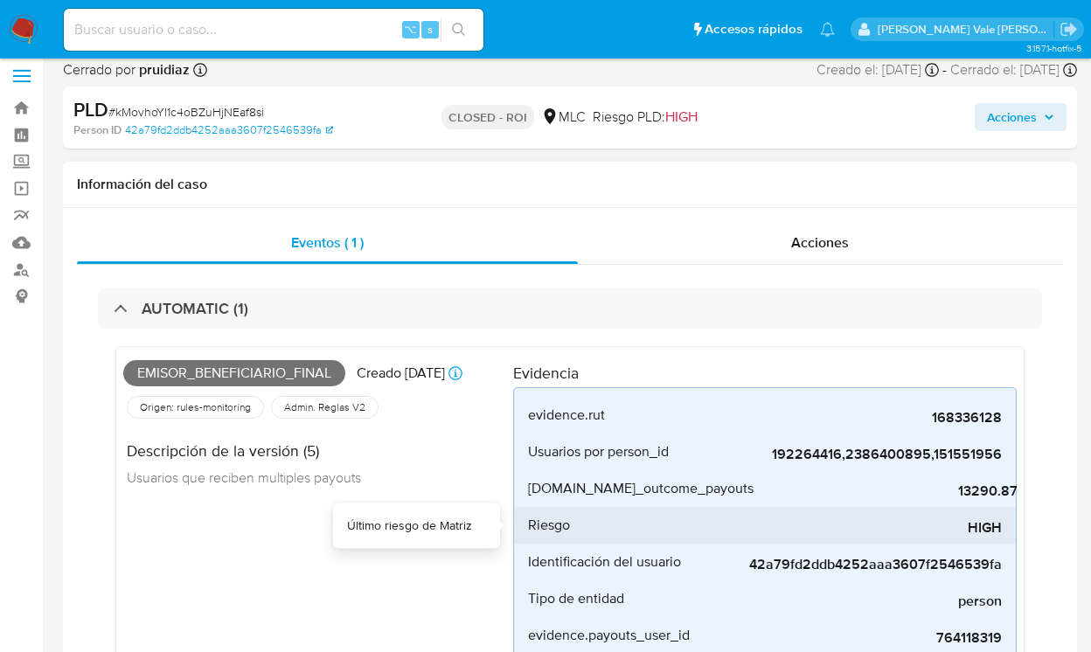
scroll to position [0, 0]
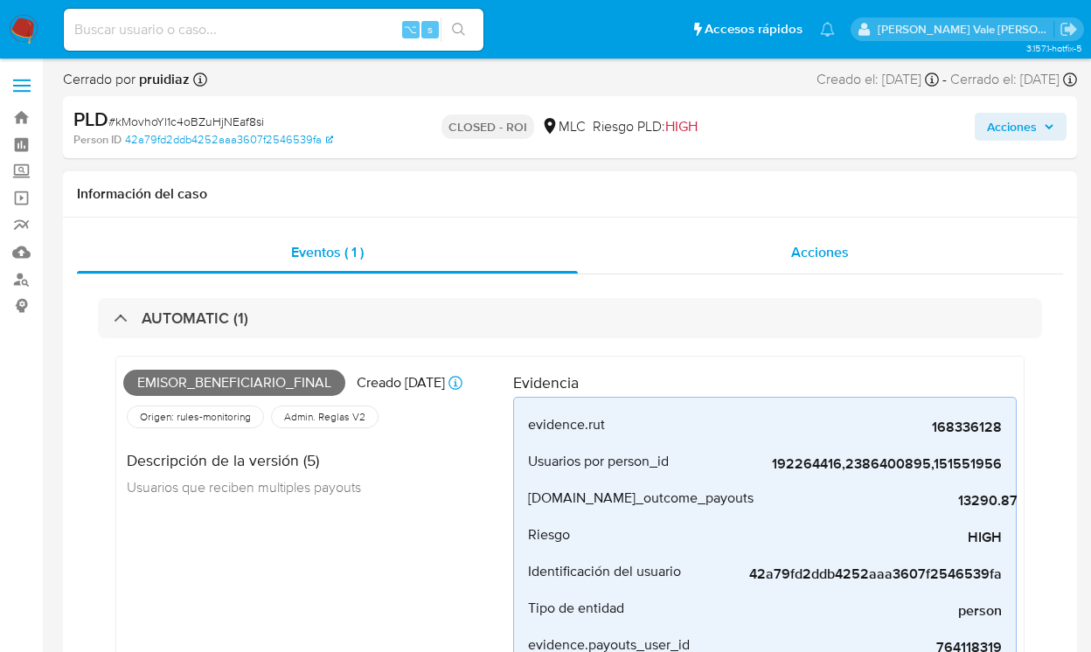
click at [829, 245] on span "Acciones" at bounding box center [820, 252] width 58 height 20
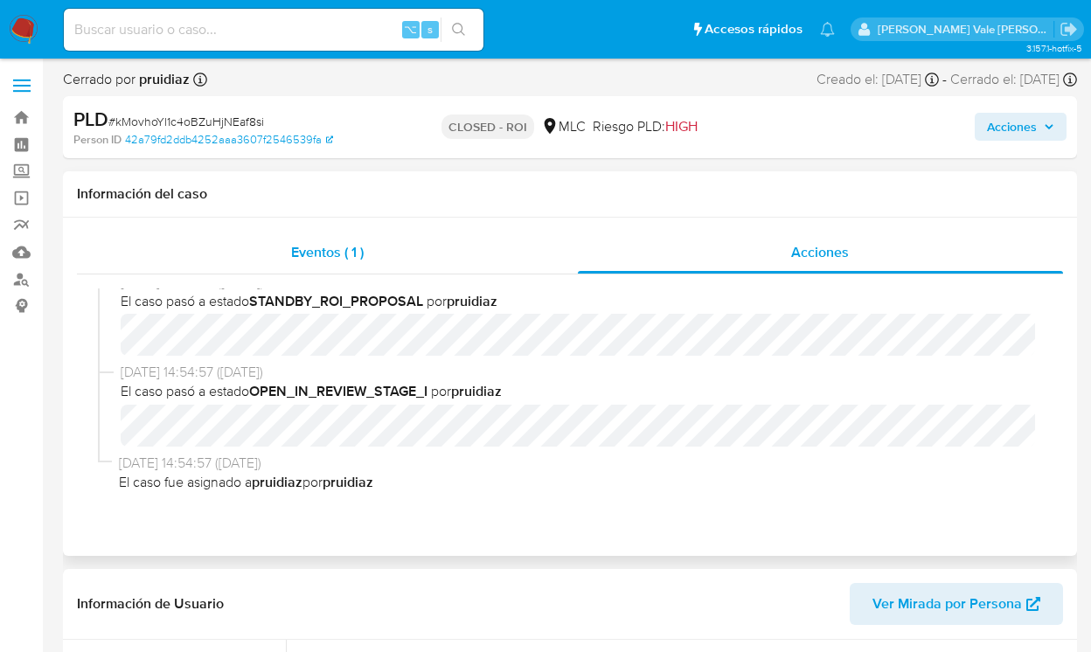
click at [338, 251] on span "Eventos ( 1 )" at bounding box center [327, 252] width 73 height 20
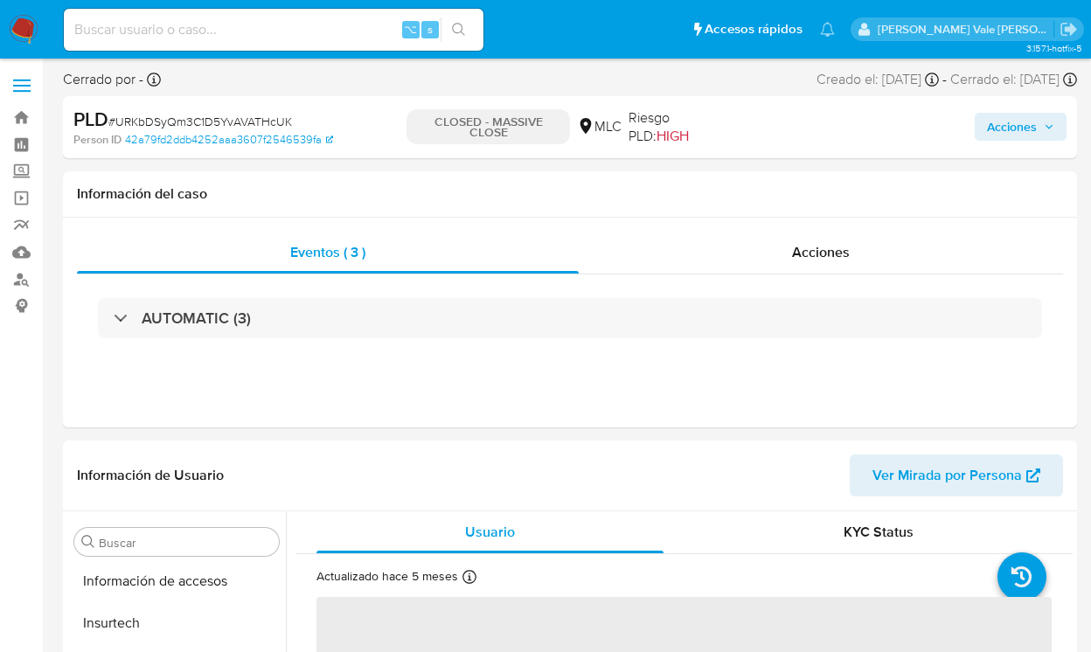
scroll to position [739, 0]
click at [836, 252] on span "Acciones" at bounding box center [821, 252] width 58 height 20
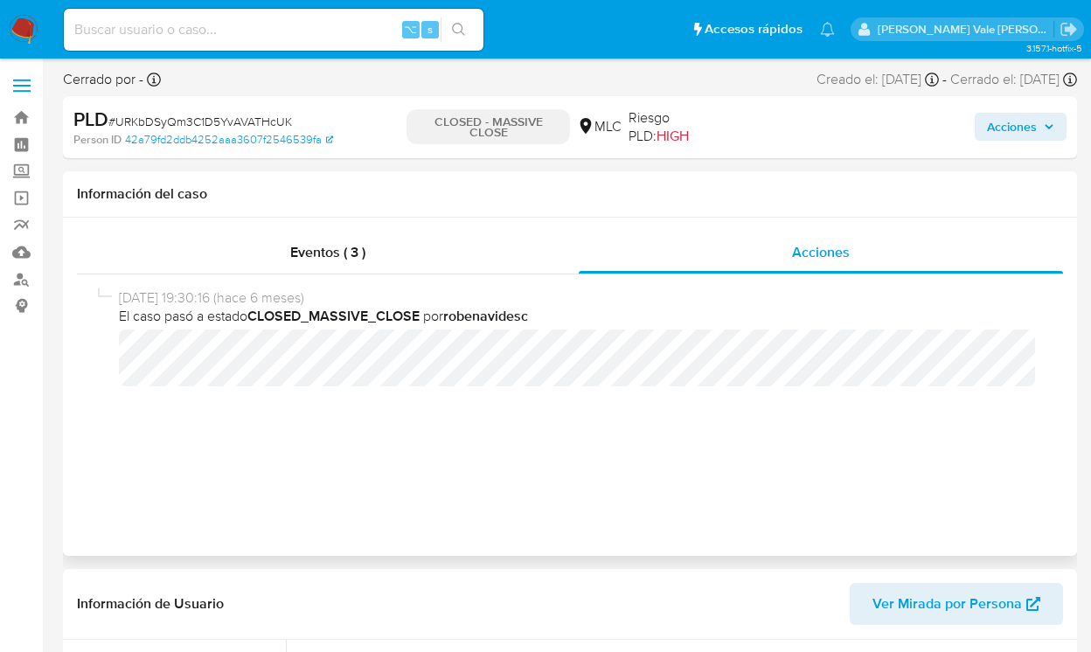
select select "10"
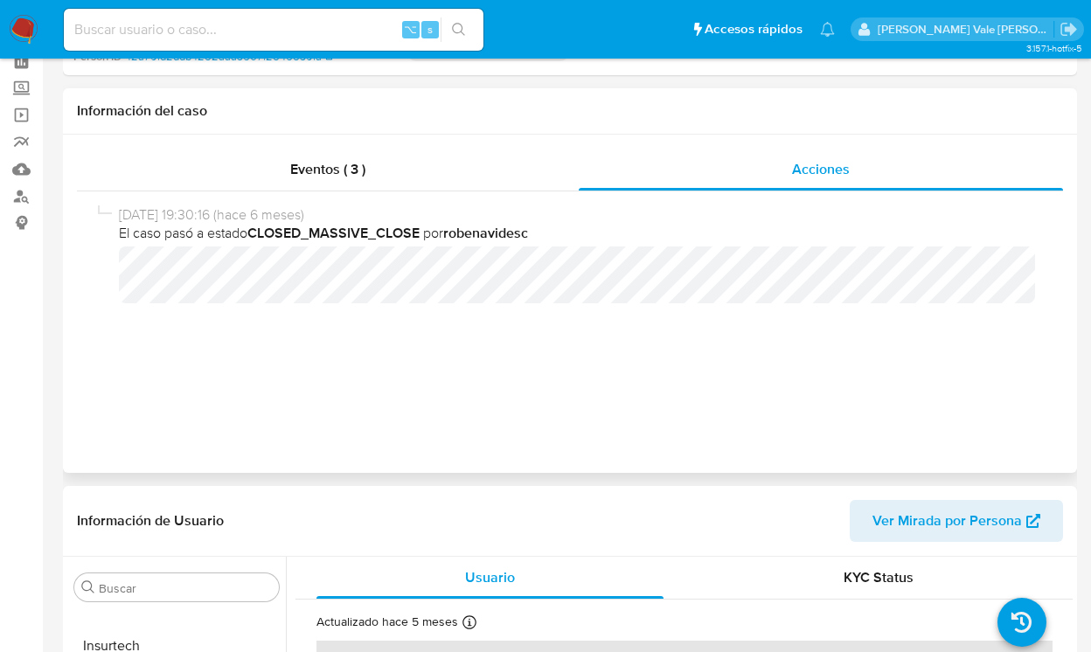
scroll to position [0, 0]
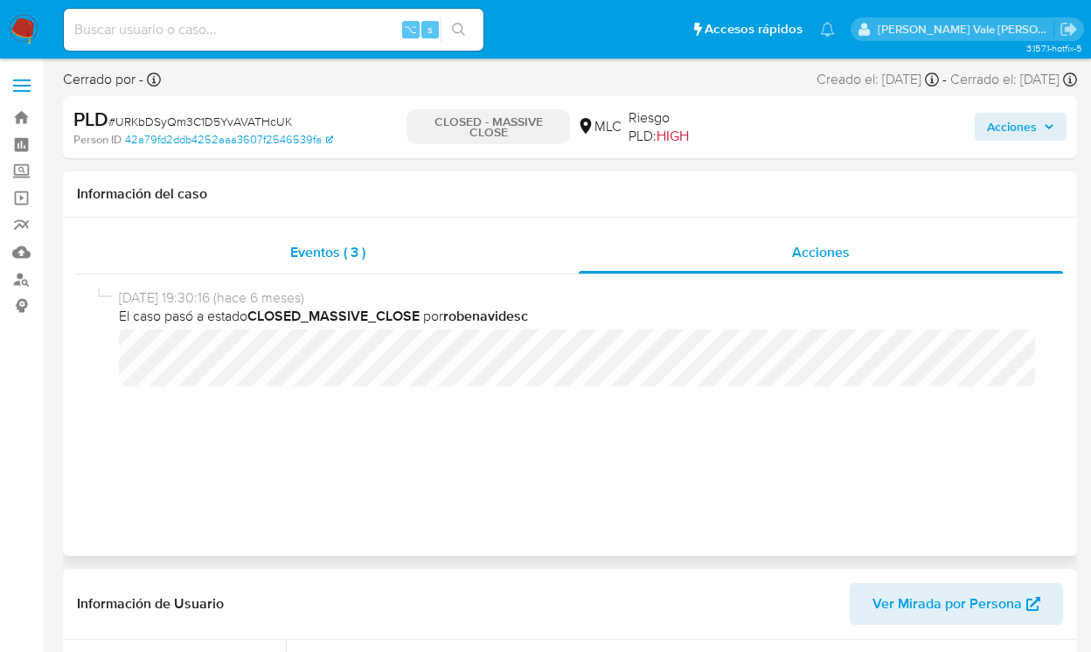
click at [350, 256] on span "Eventos ( 3 )" at bounding box center [327, 252] width 75 height 20
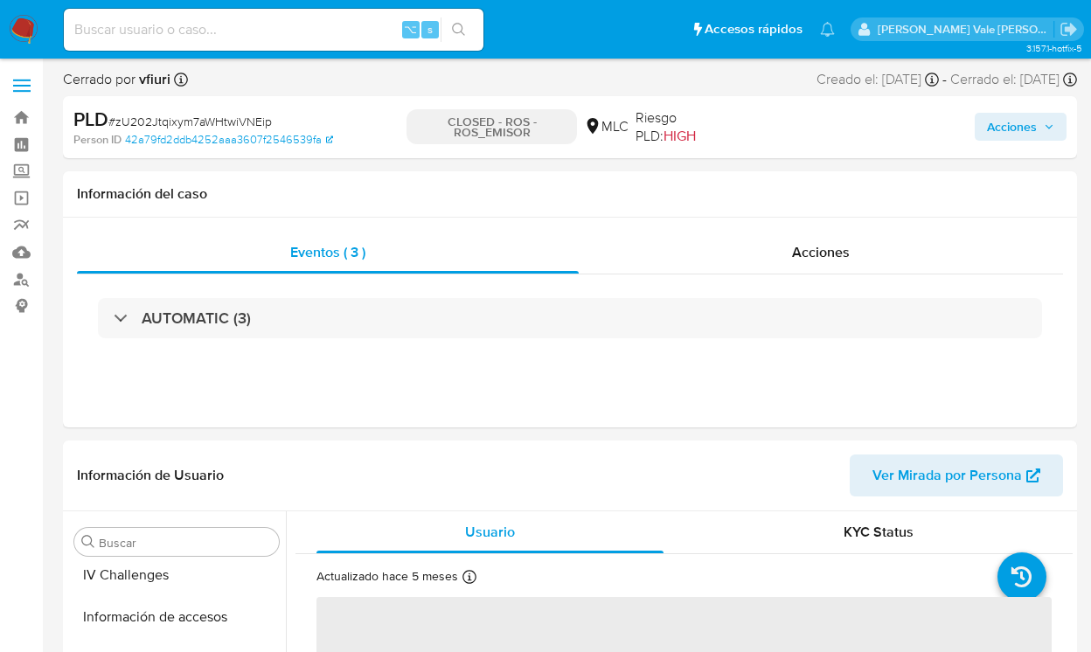
scroll to position [739, 0]
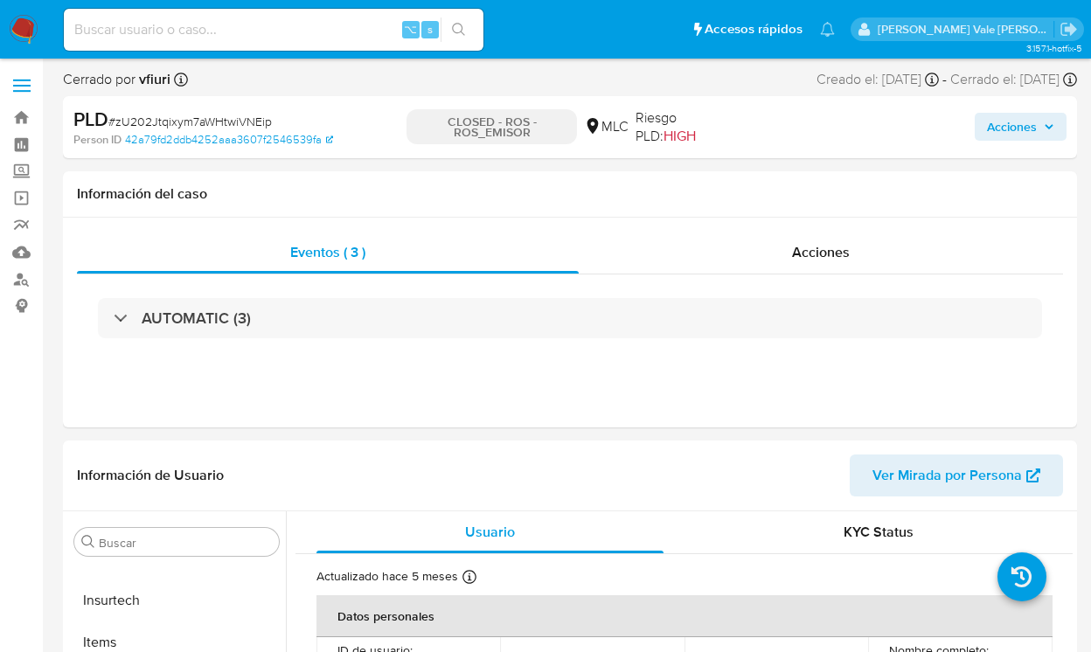
select select "10"
click at [802, 255] on span "Acciones" at bounding box center [821, 252] width 58 height 20
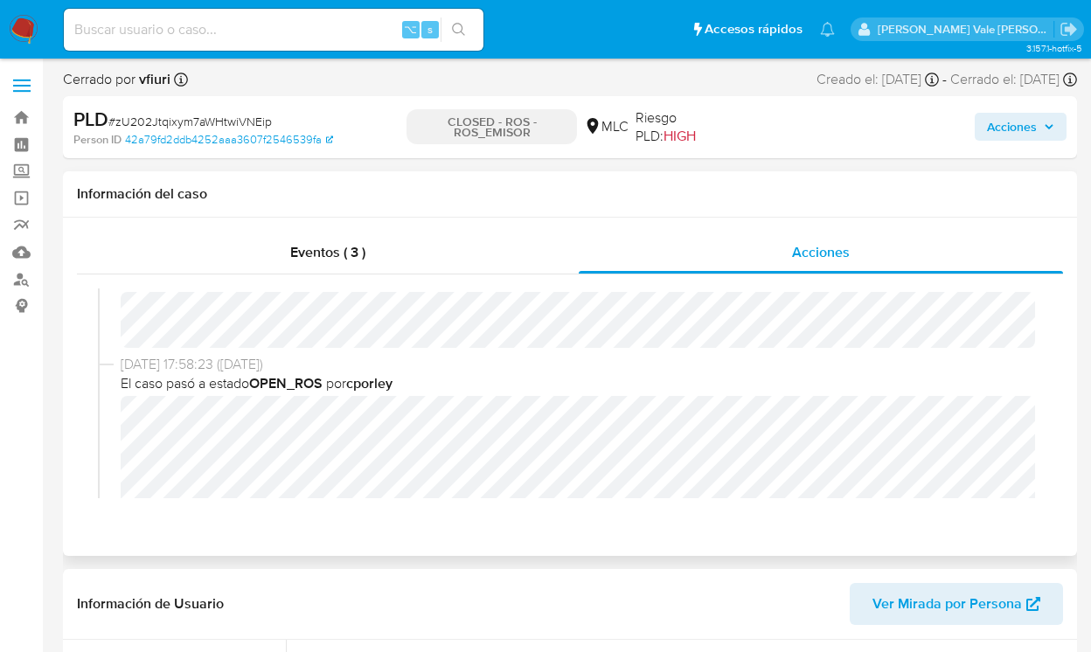
scroll to position [655, 0]
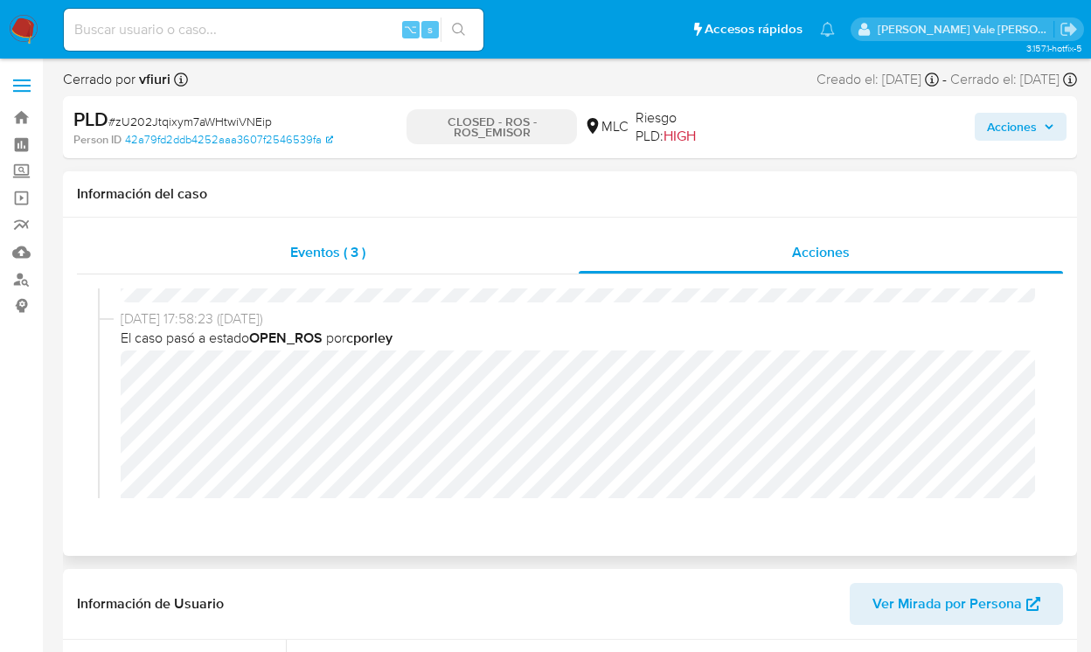
click at [350, 245] on span "Eventos ( 3 )" at bounding box center [327, 252] width 75 height 20
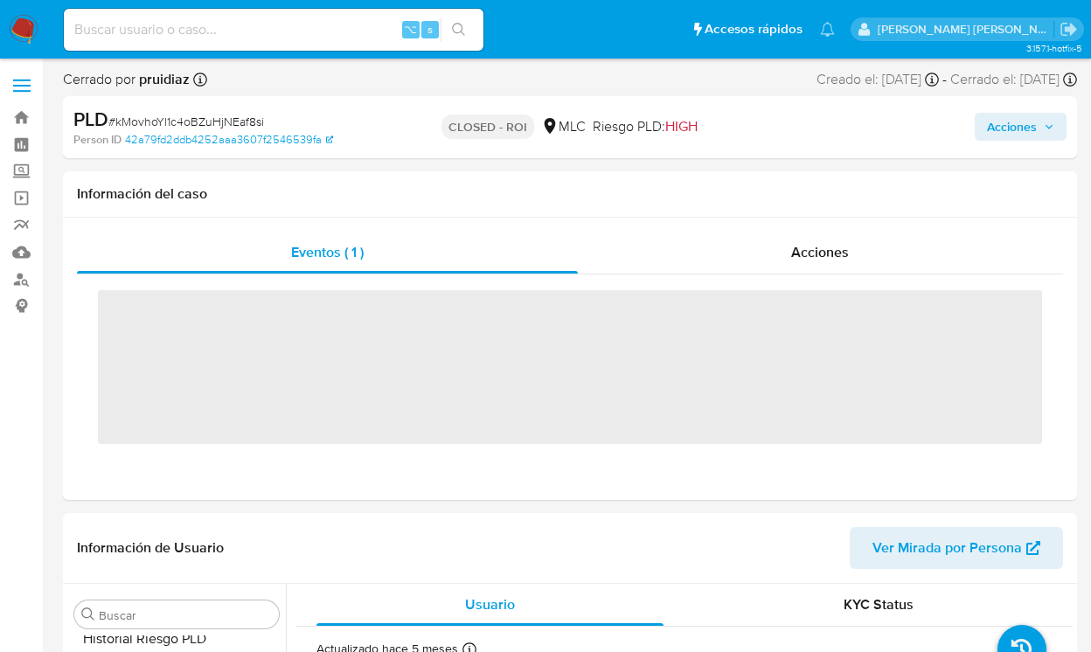
scroll to position [739, 0]
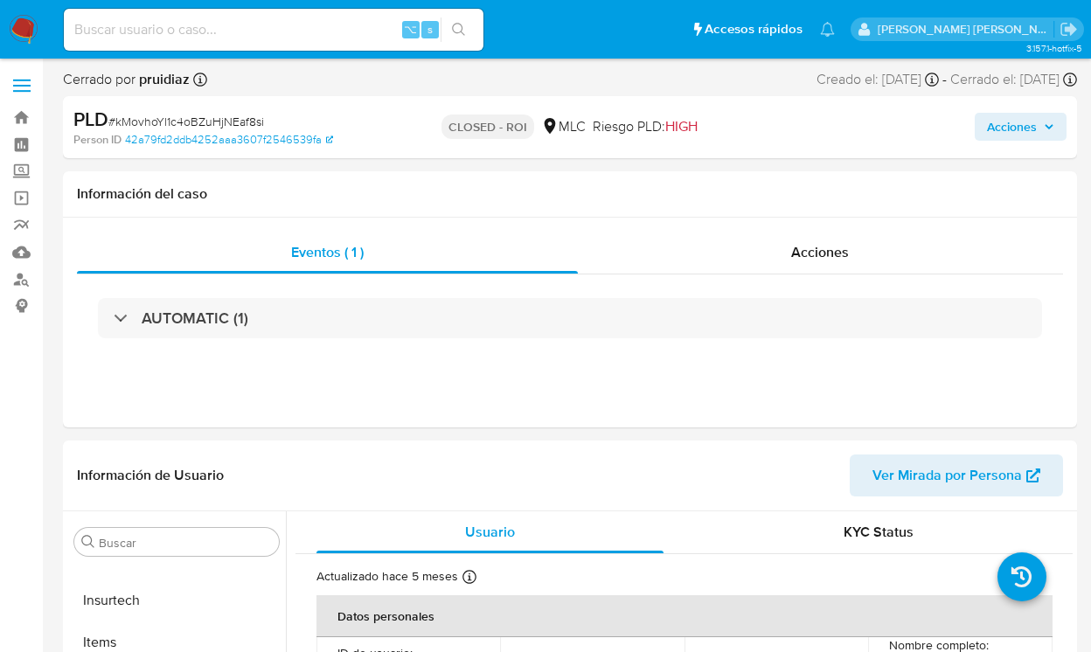
select select "10"
click at [831, 246] on span "Acciones" at bounding box center [820, 252] width 58 height 20
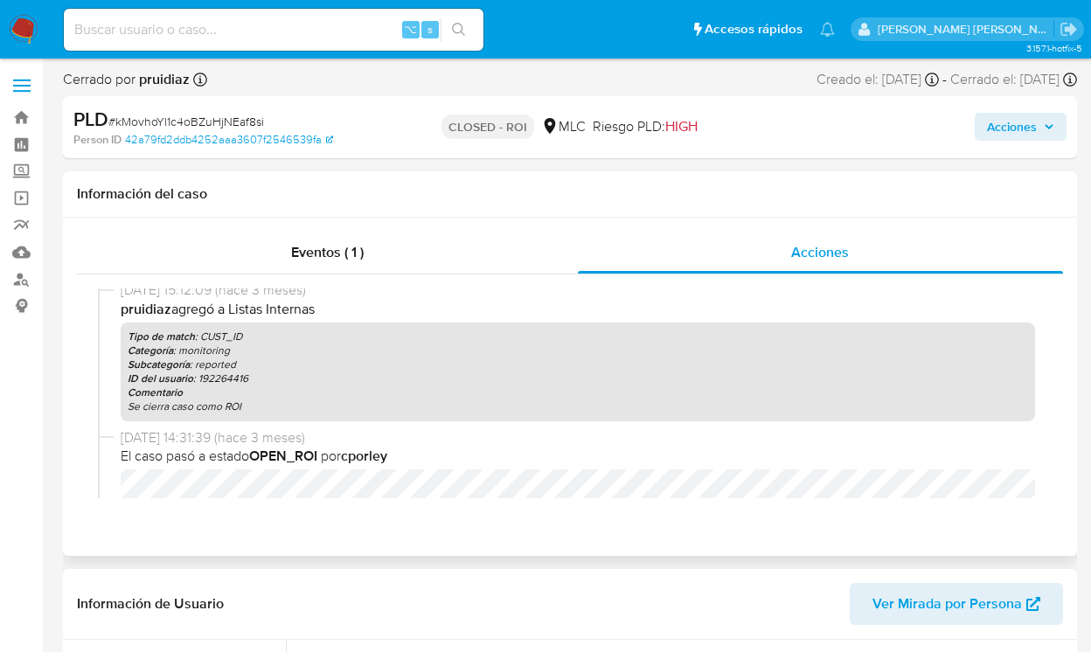
scroll to position [91, 0]
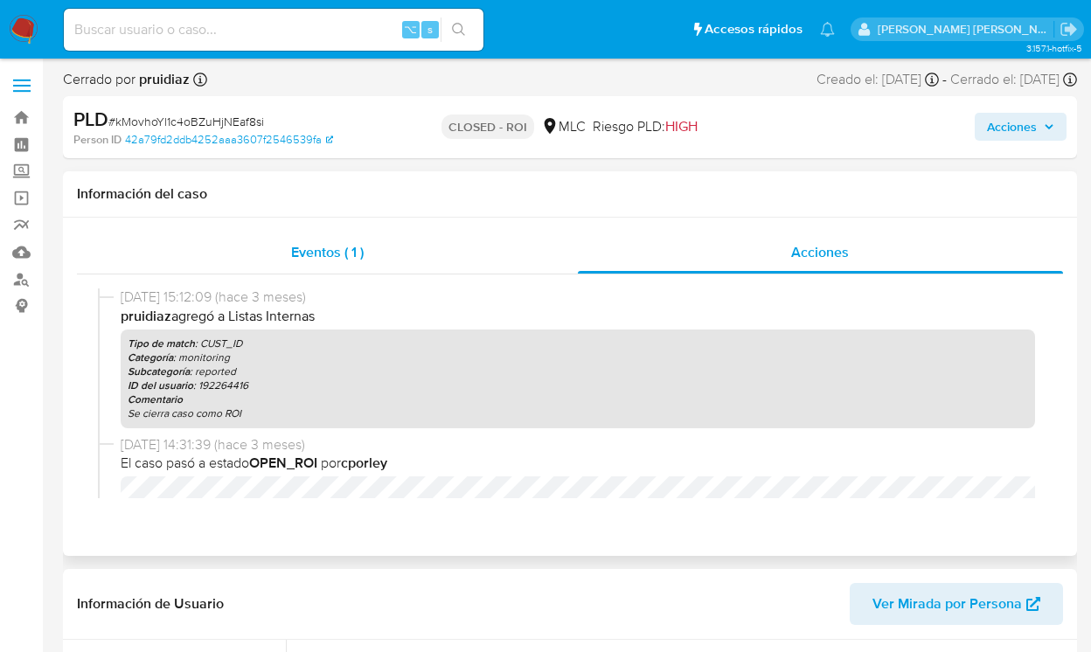
click at [312, 252] on span "Eventos ( 1 )" at bounding box center [327, 252] width 73 height 20
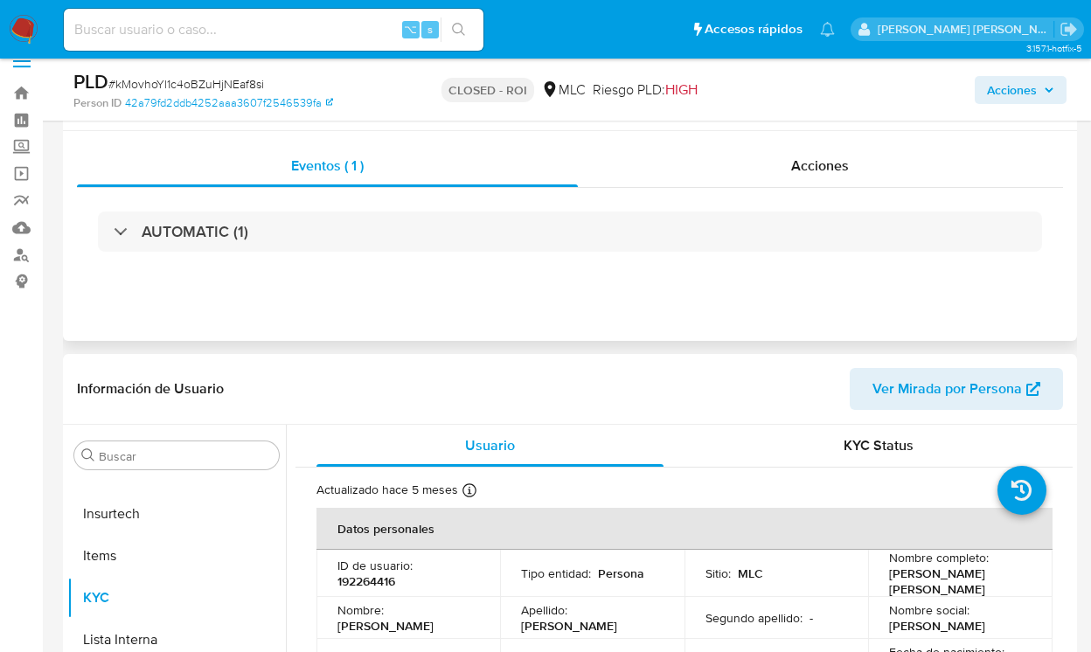
scroll to position [0, 0]
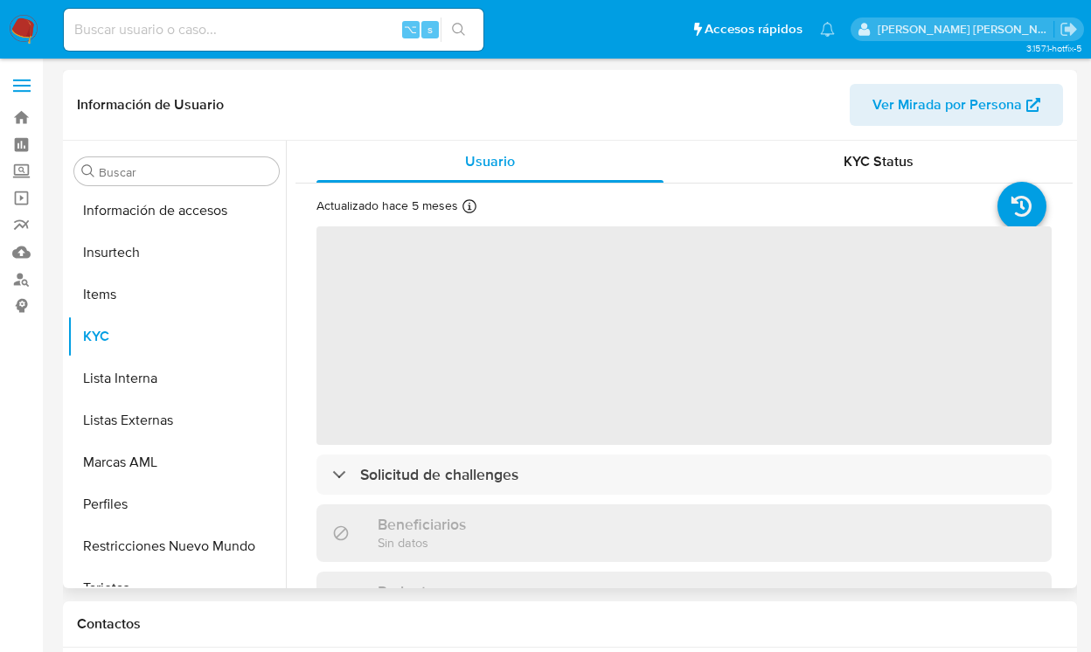
scroll to position [739, 0]
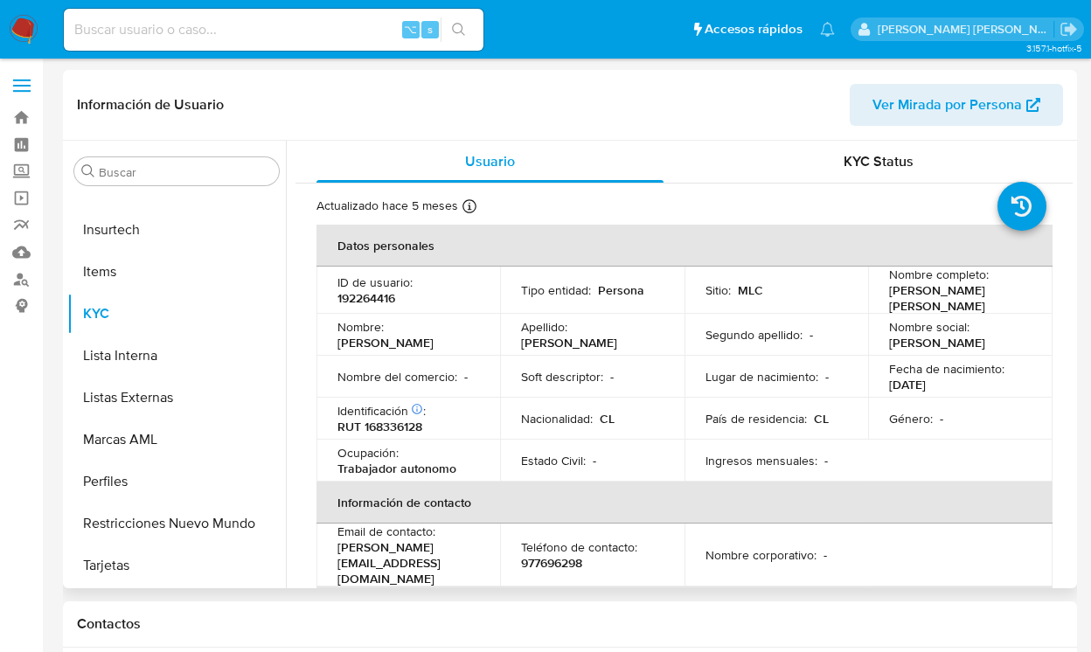
select select "10"
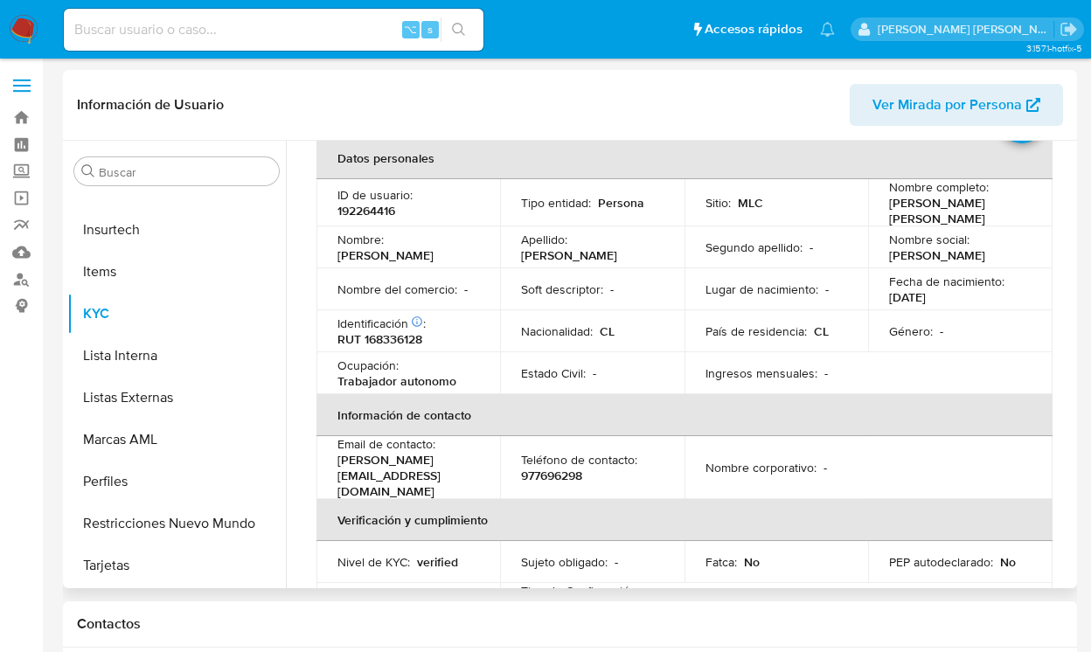
scroll to position [86, 0]
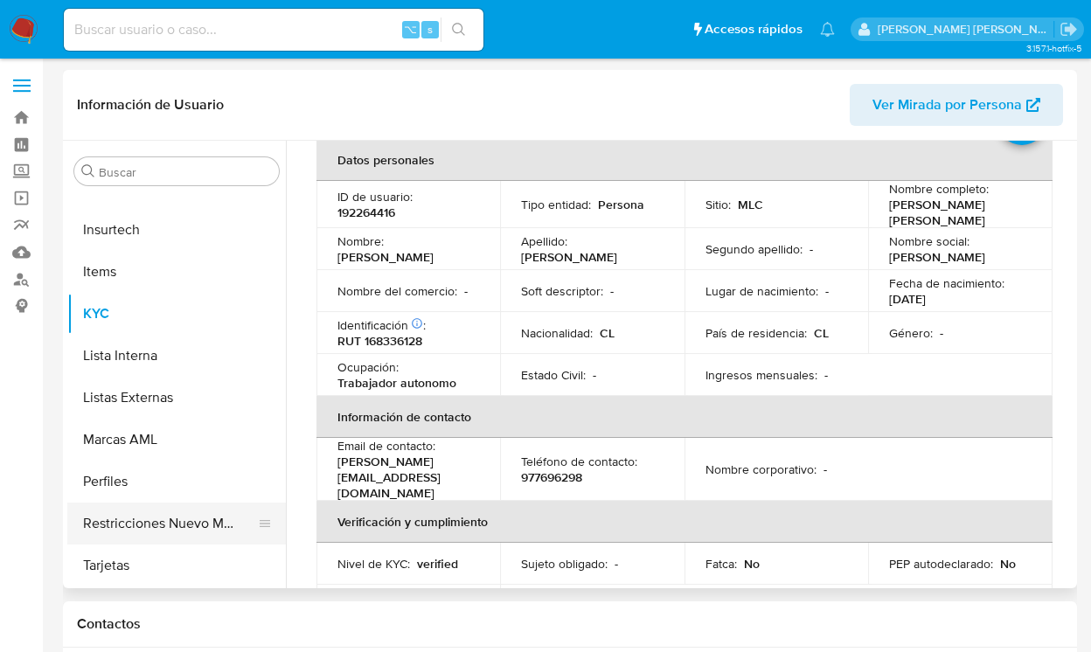
click at [175, 513] on button "Restricciones Nuevo Mundo" at bounding box center [169, 524] width 205 height 42
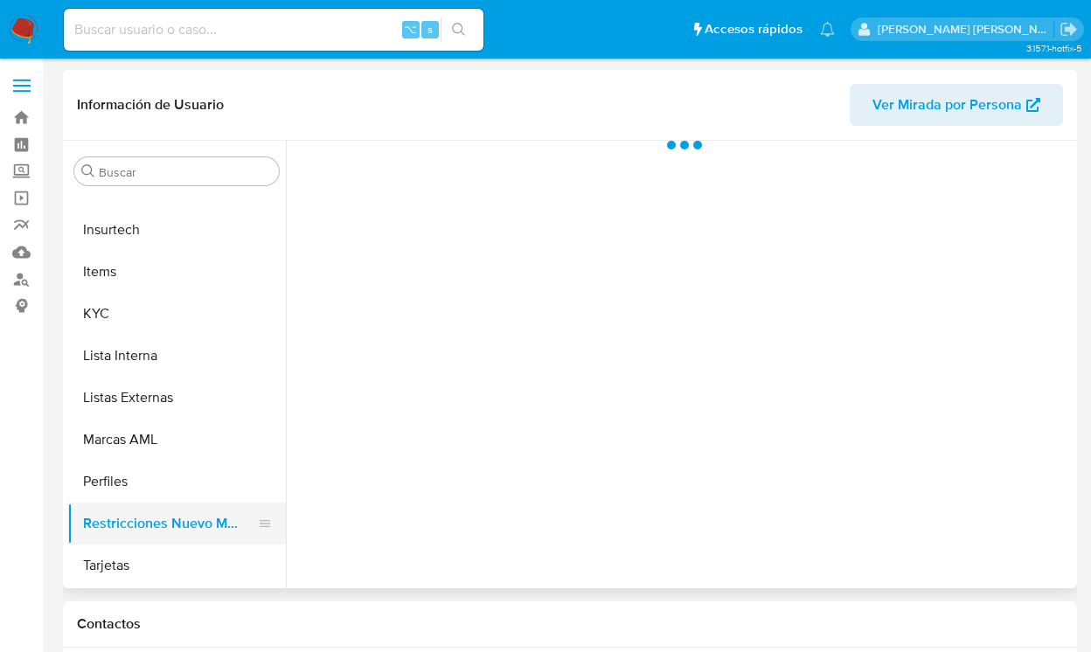
scroll to position [0, 0]
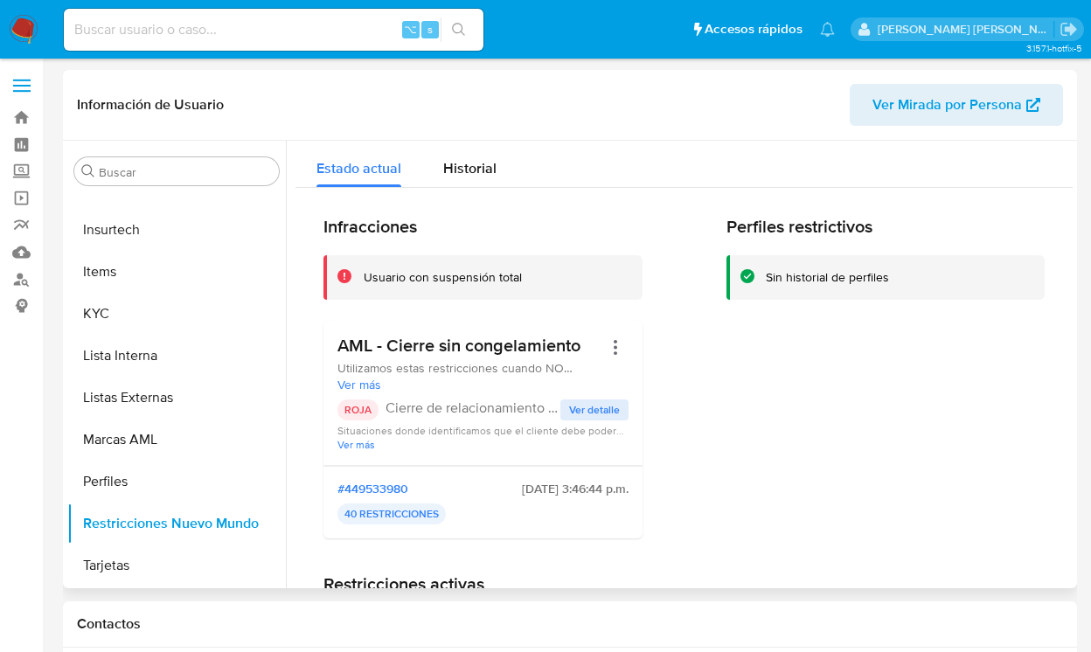
click at [589, 406] on span "Ver detalle" at bounding box center [594, 409] width 51 height 17
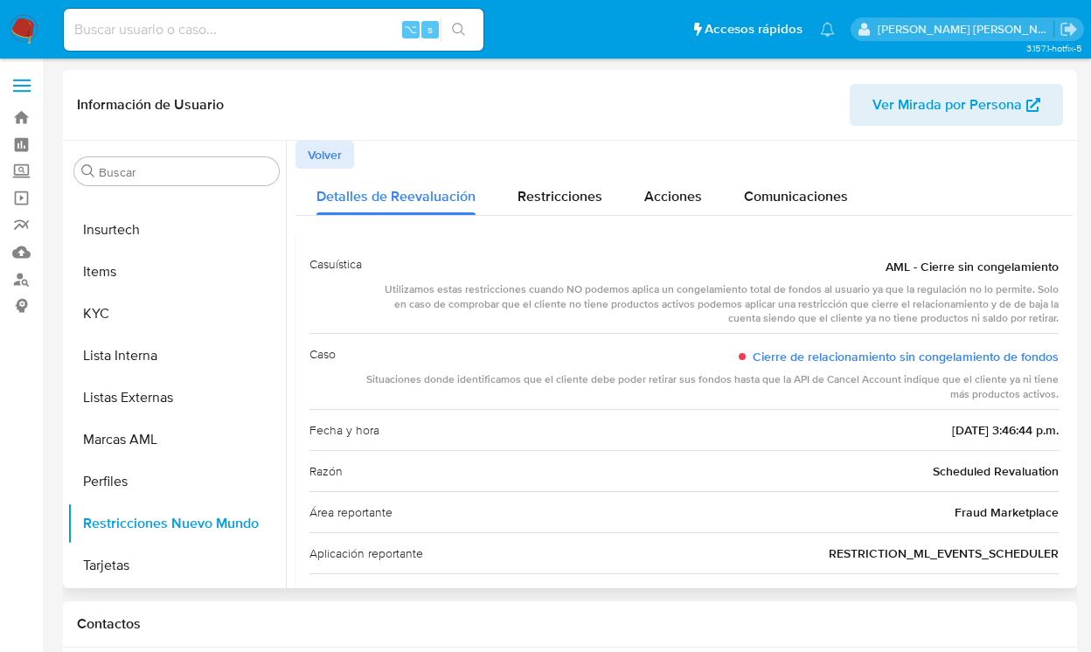
click at [342, 149] on button "Volver" at bounding box center [324, 155] width 59 height 28
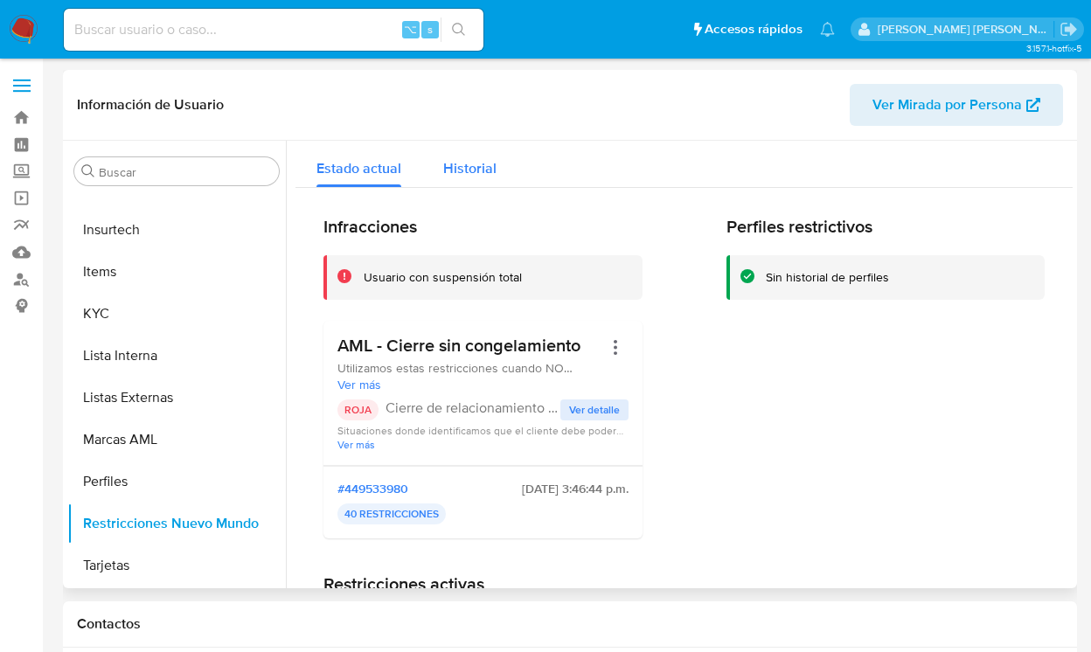
click at [475, 158] on span "Historial" at bounding box center [469, 168] width 53 height 20
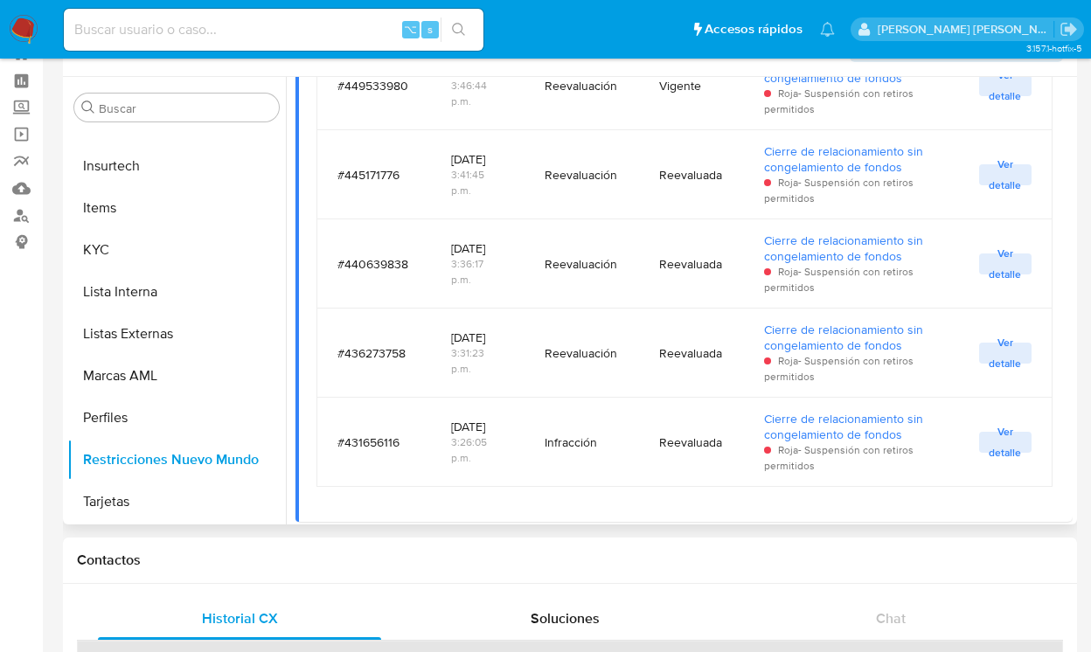
scroll to position [376, 0]
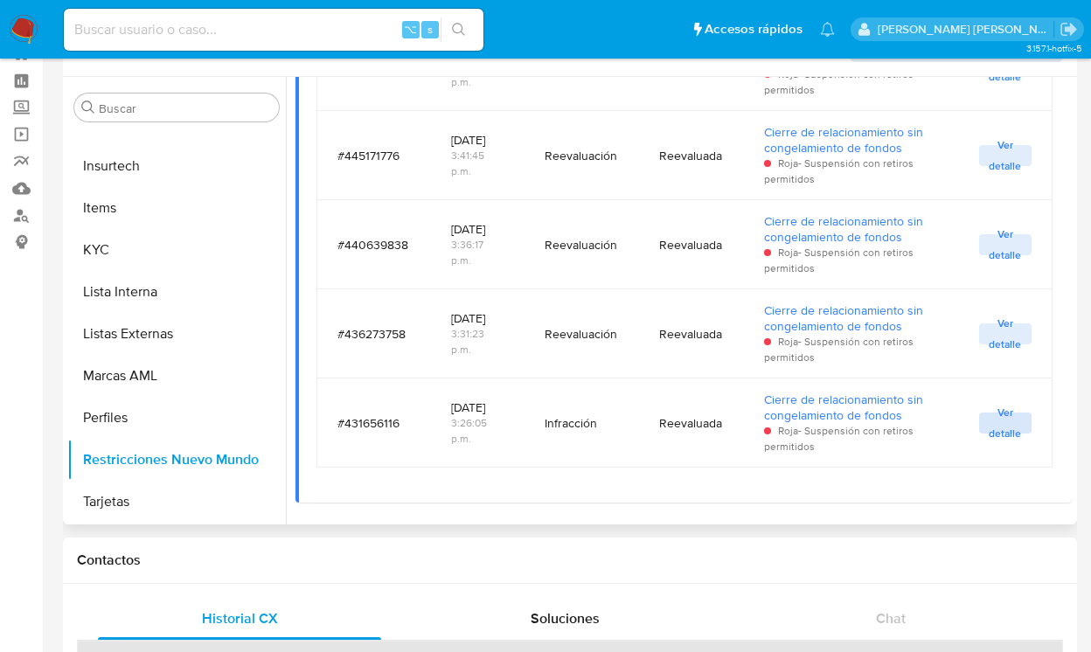
click at [1009, 424] on span "Ver detalle" at bounding box center [1005, 422] width 35 height 17
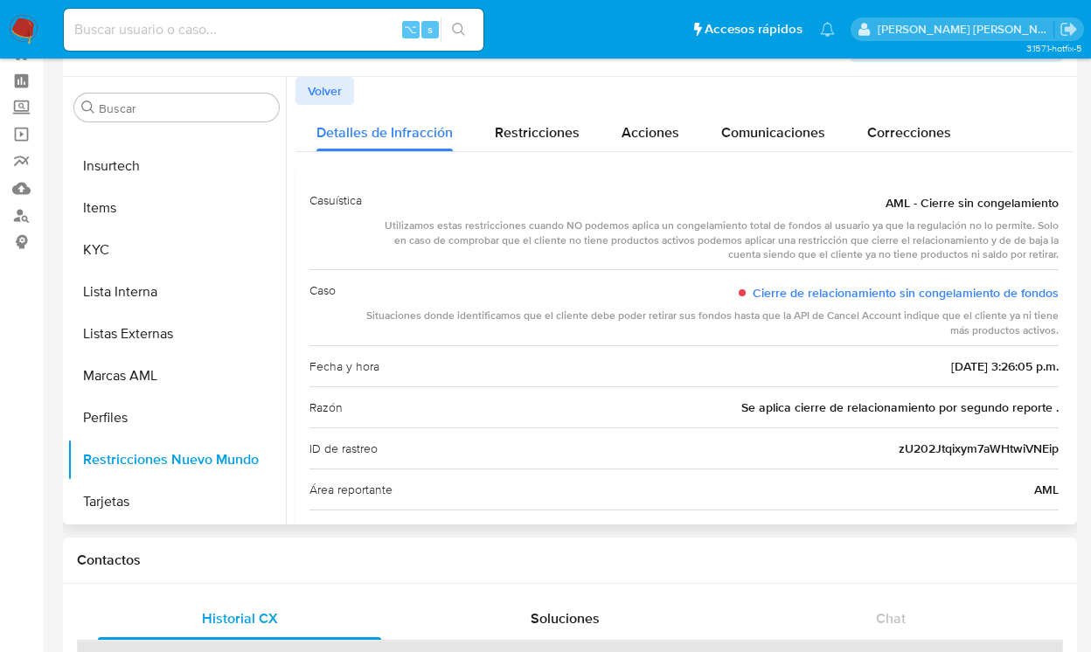
click at [342, 87] on button "Volver" at bounding box center [324, 91] width 59 height 28
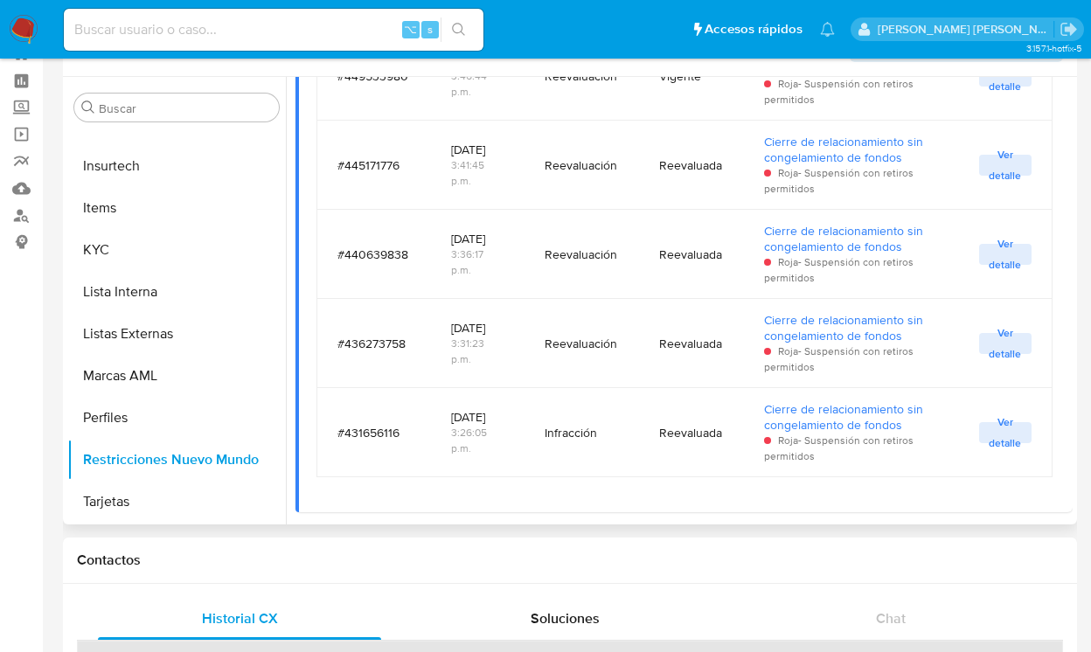
scroll to position [376, 0]
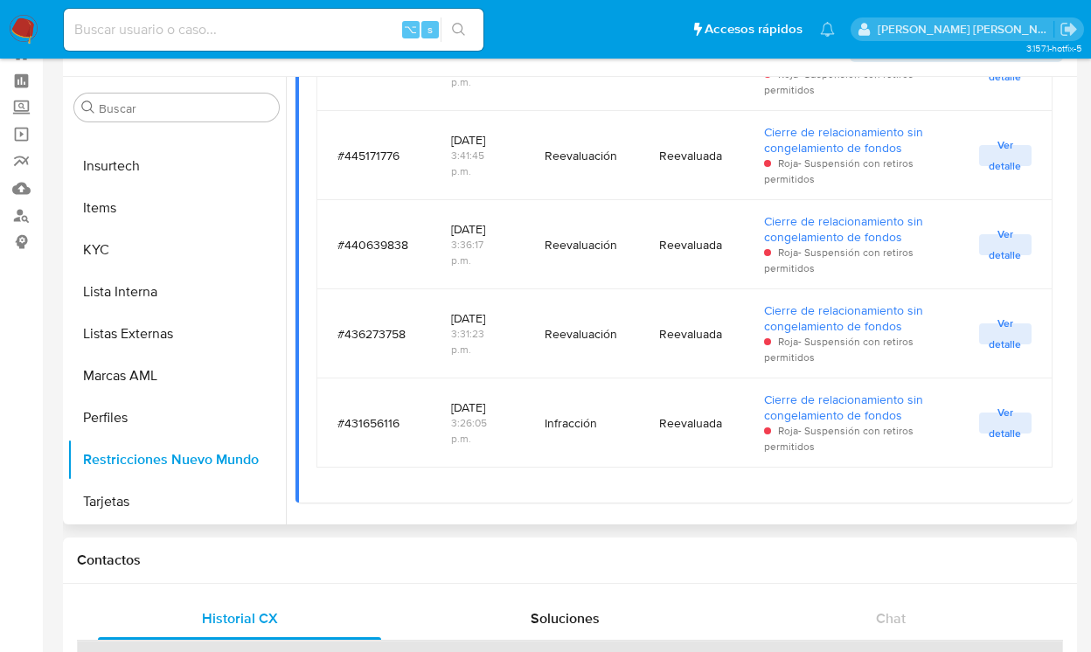
click at [994, 327] on span "Ver detalle" at bounding box center [1005, 333] width 35 height 17
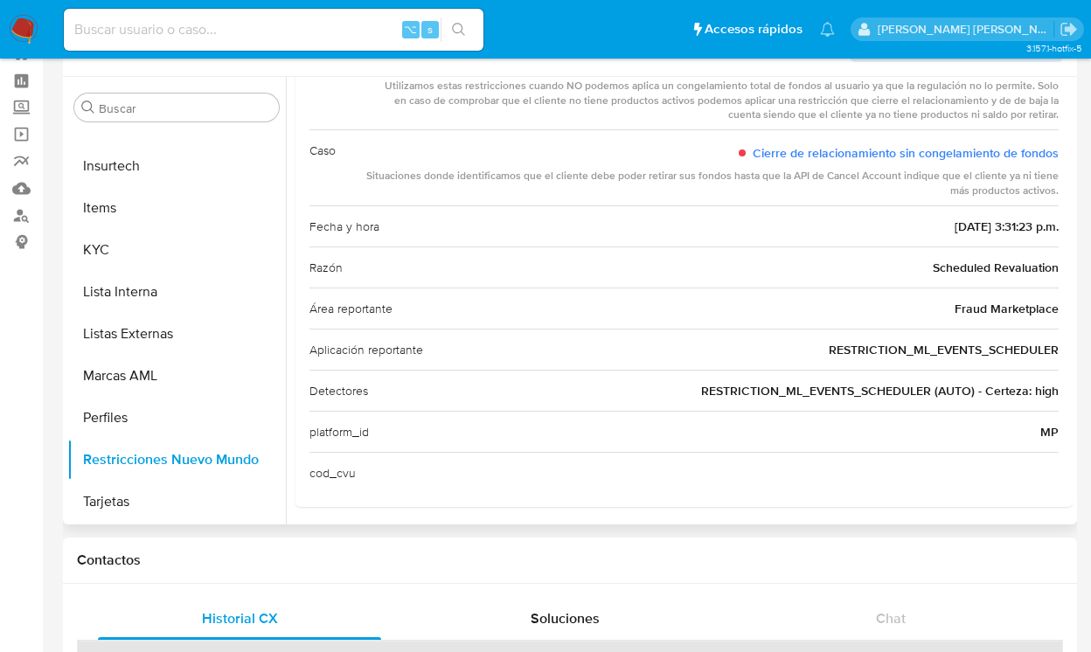
scroll to position [0, 0]
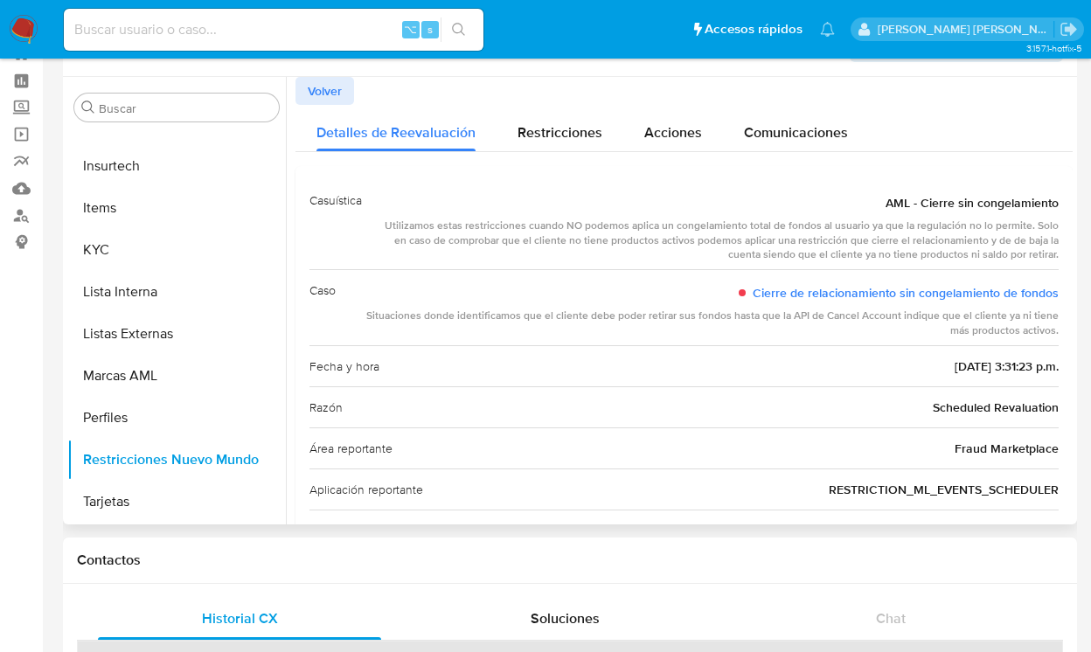
click at [327, 85] on span "Volver" at bounding box center [325, 91] width 34 height 24
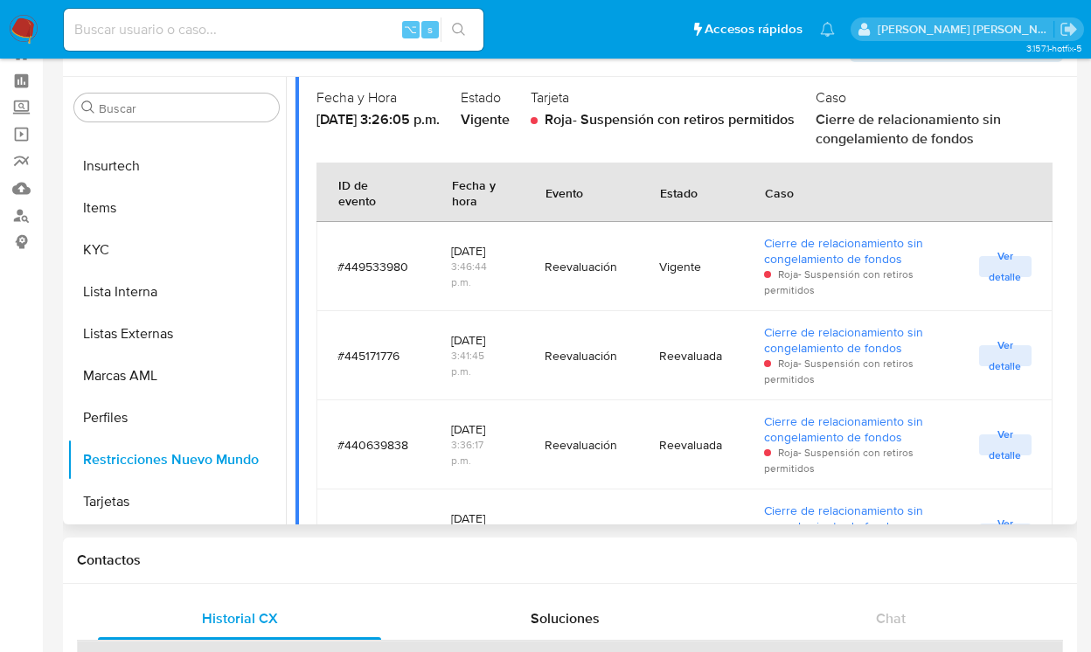
scroll to position [177, 0]
click at [1009, 269] on span "Ver detalle" at bounding box center [1005, 265] width 35 height 17
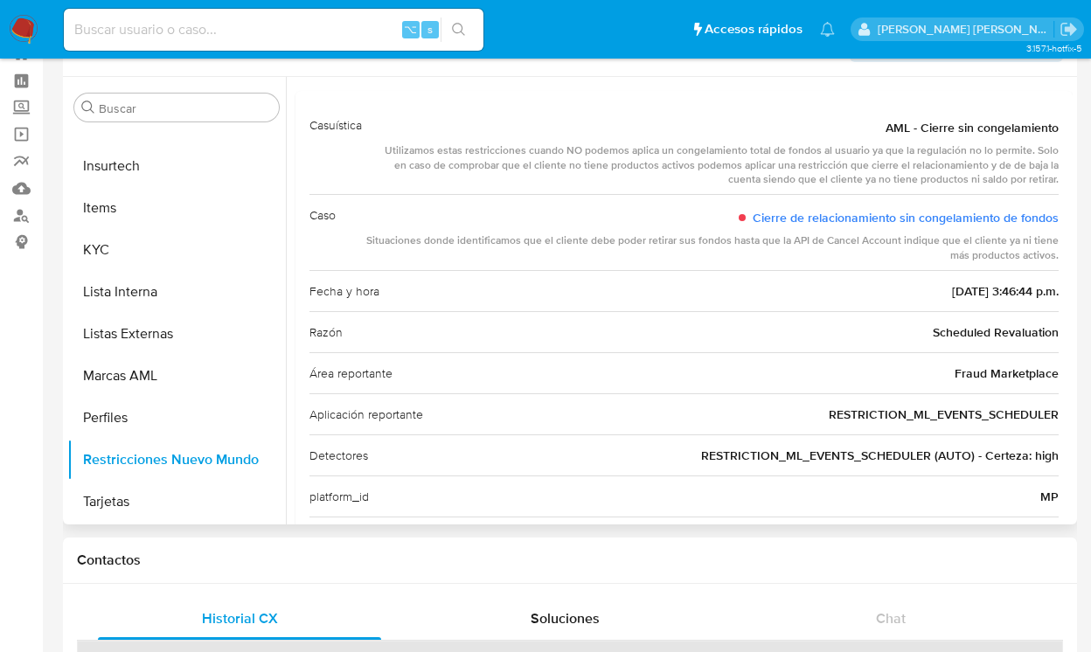
scroll to position [0, 0]
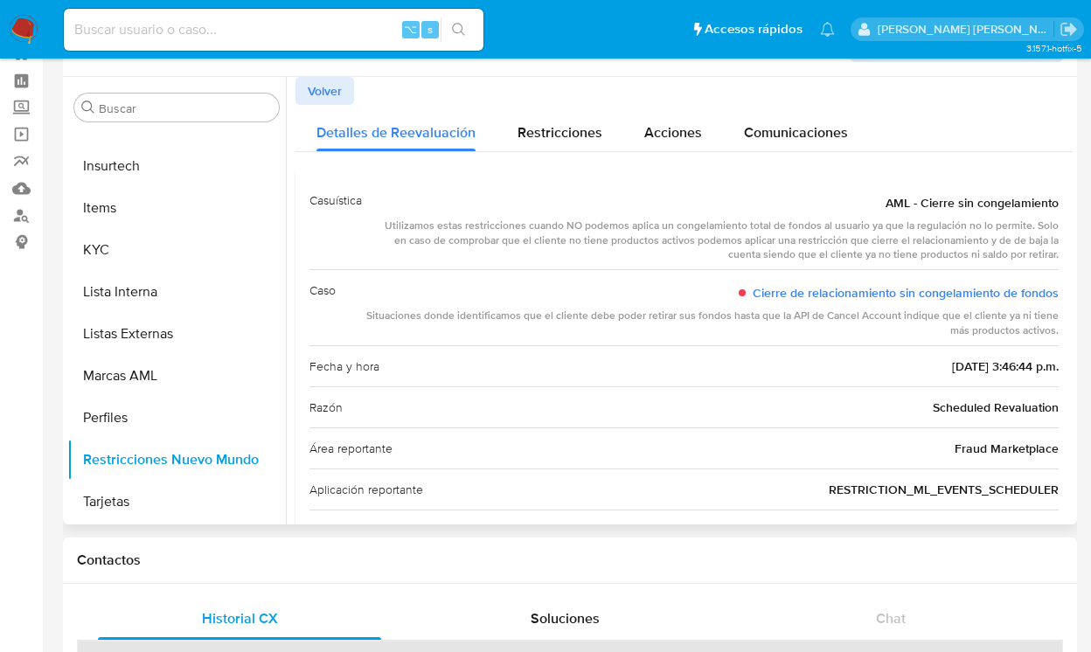
click at [342, 84] on span "Volver" at bounding box center [325, 91] width 34 height 24
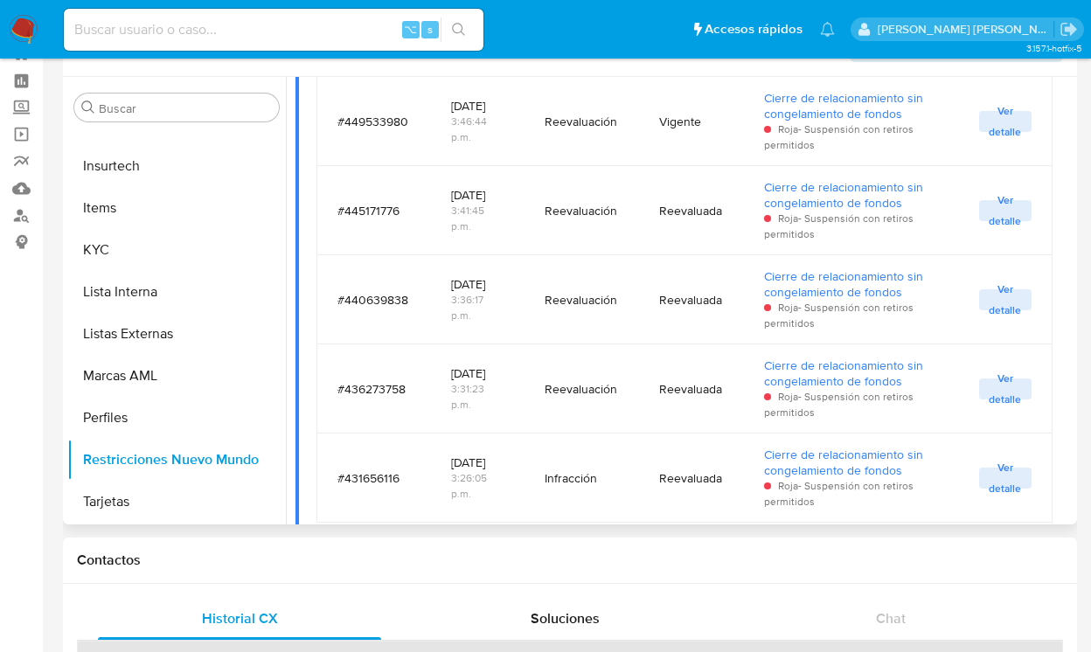
scroll to position [376, 0]
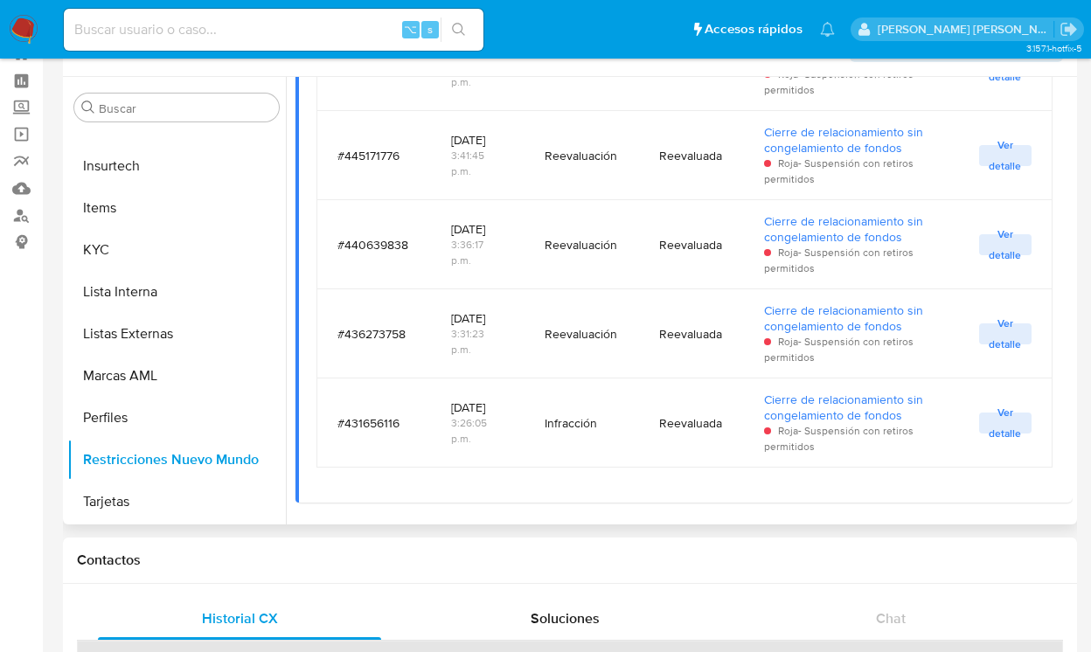
click at [988, 422] on span "Ver detalle" at bounding box center [1005, 422] width 35 height 17
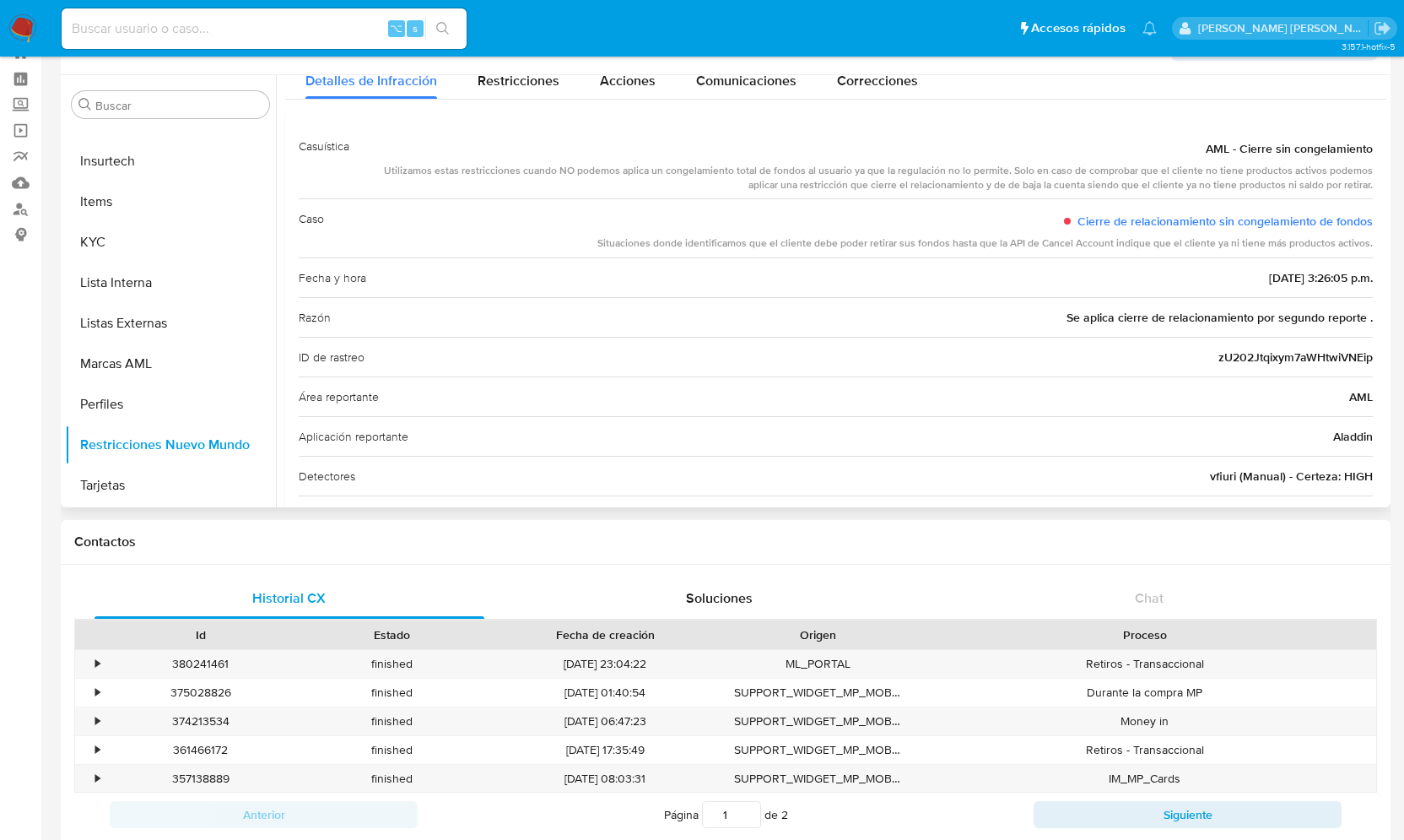
scroll to position [0, 0]
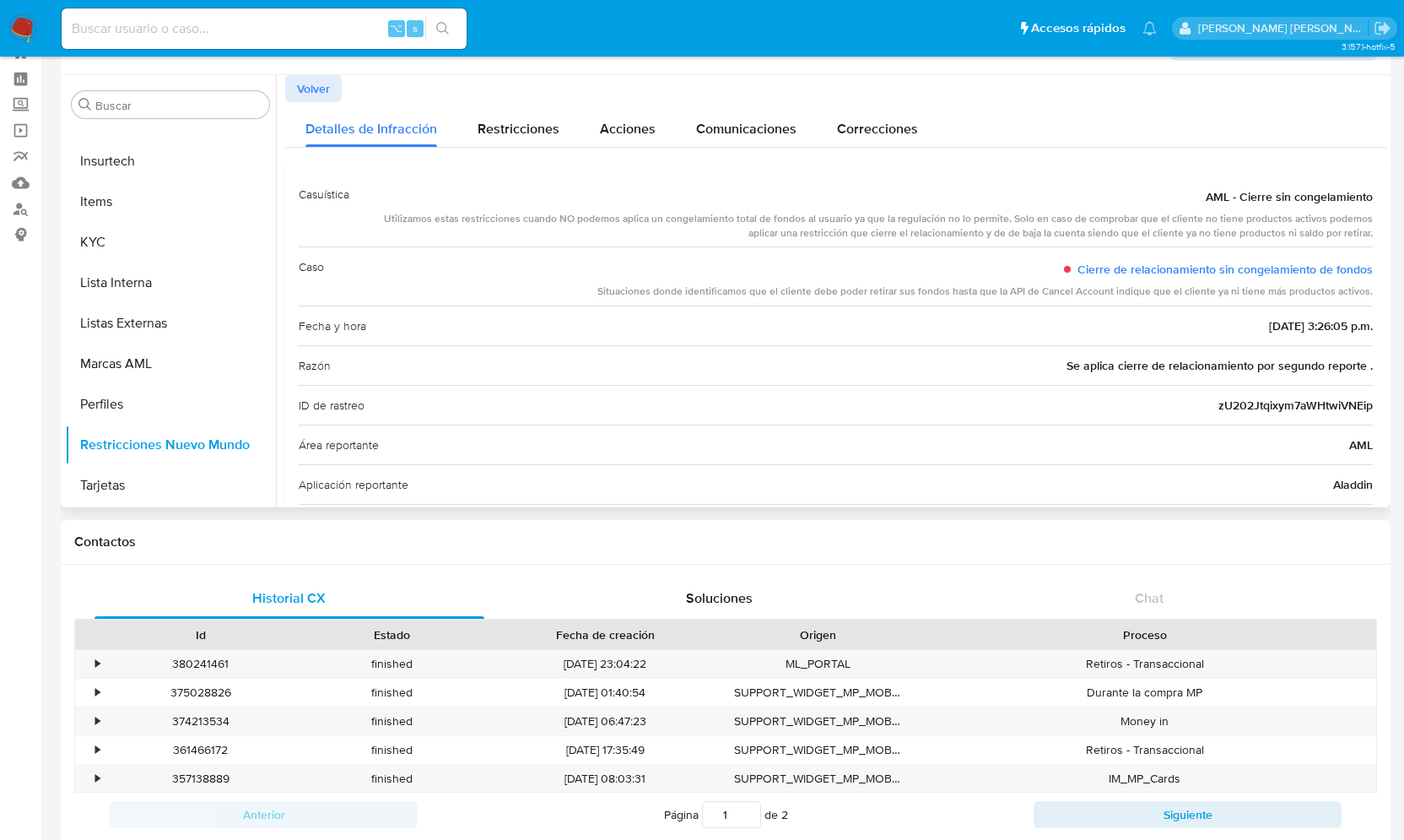
click at [321, 87] on span "Volver" at bounding box center [314, 89] width 33 height 23
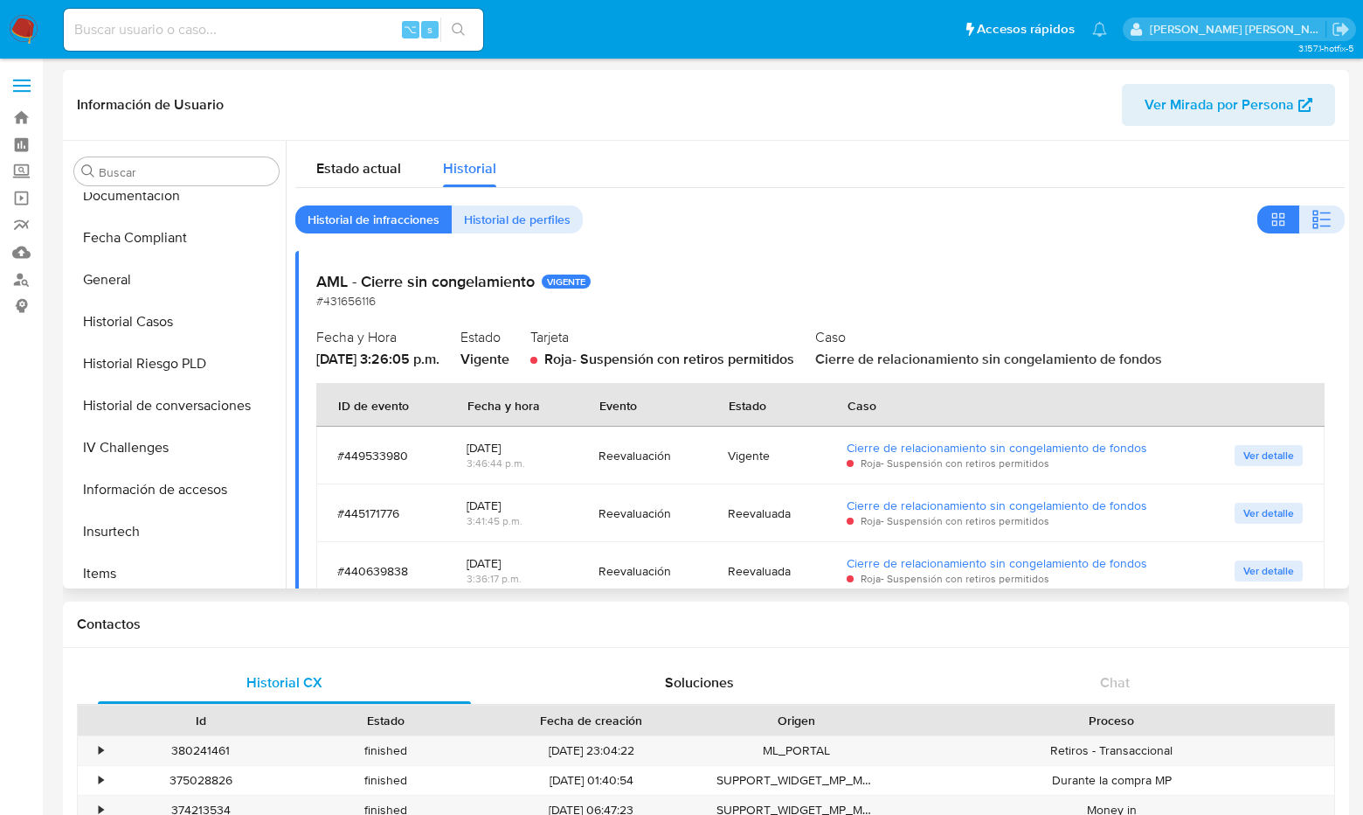
scroll to position [430, 0]
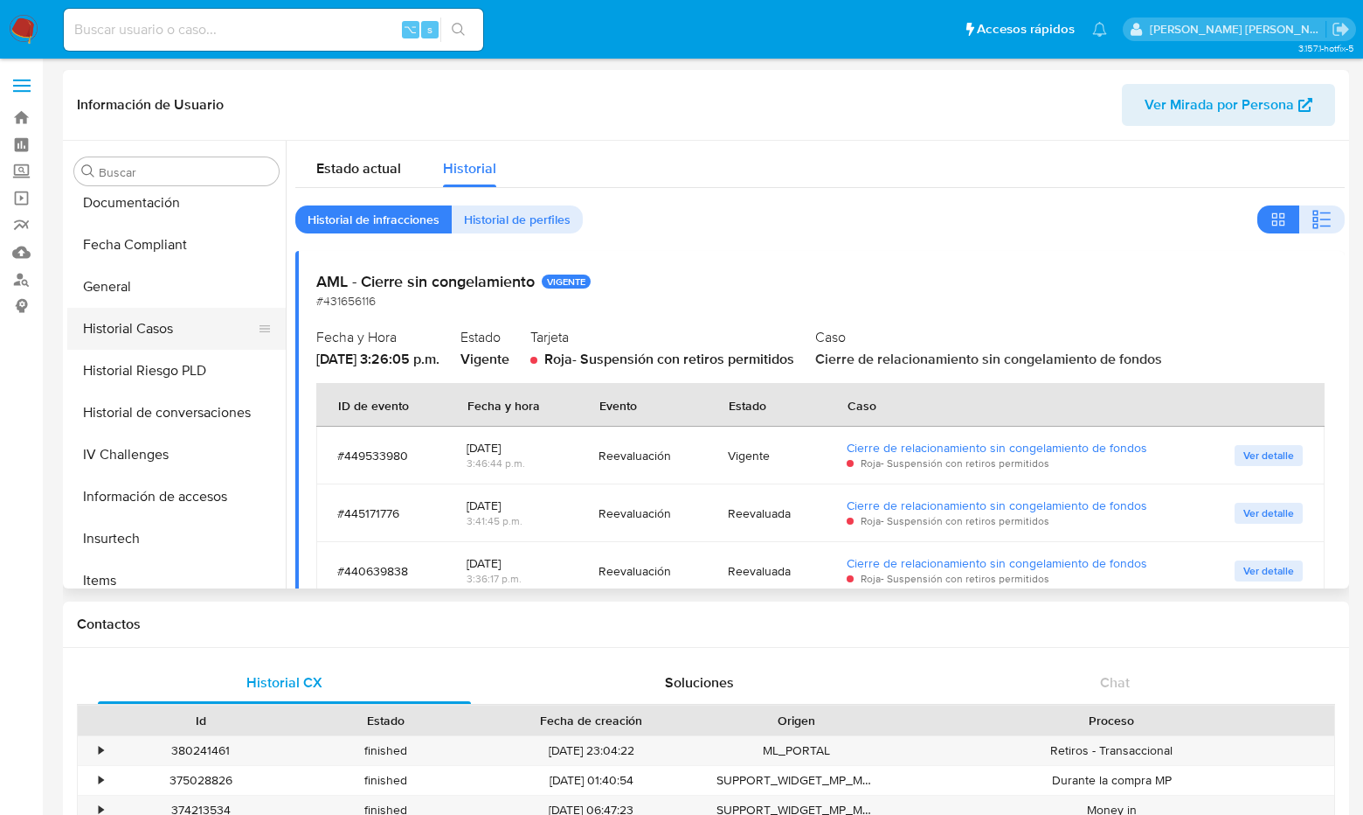
click at [167, 318] on button "Historial Casos" at bounding box center [169, 329] width 205 height 42
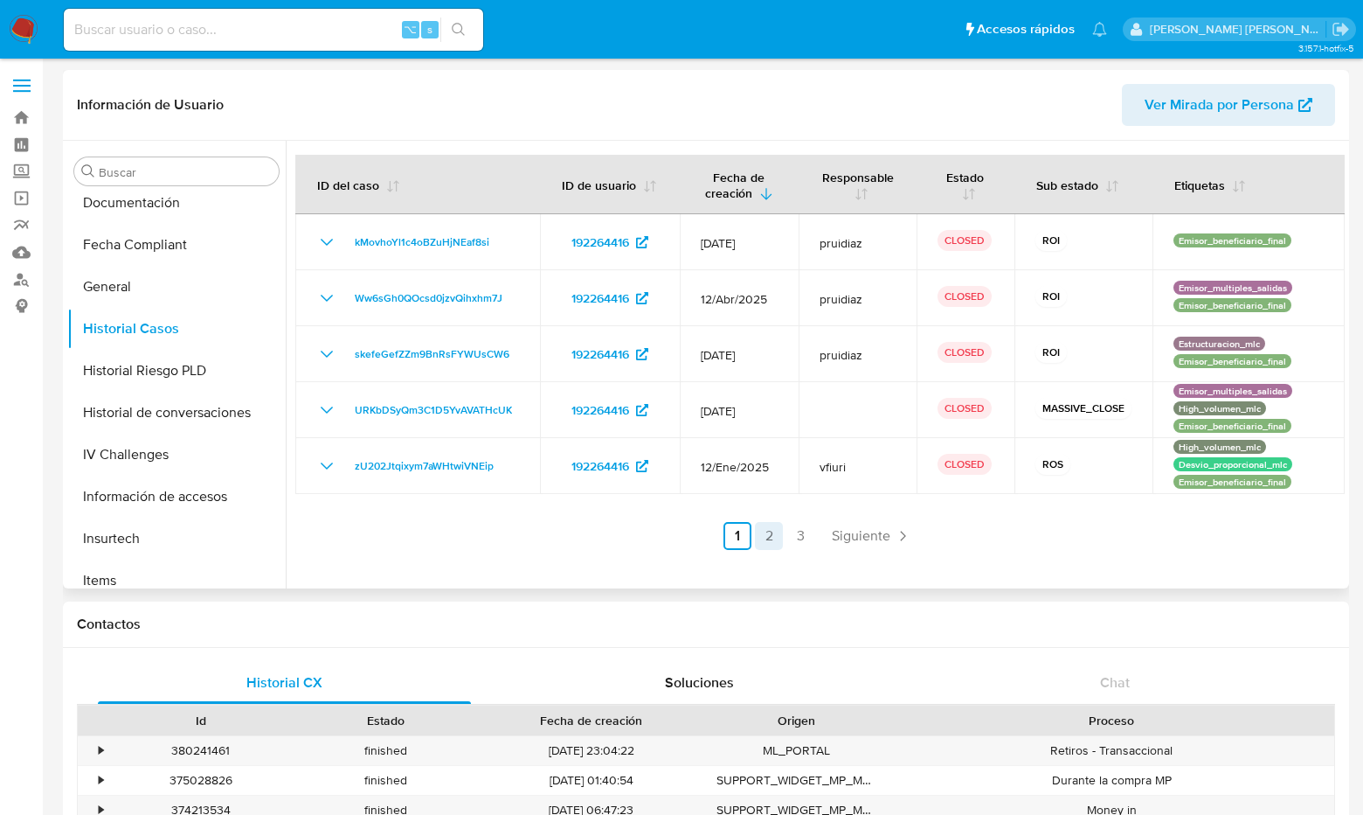
click at [762, 532] on link "2" at bounding box center [769, 536] width 28 height 28
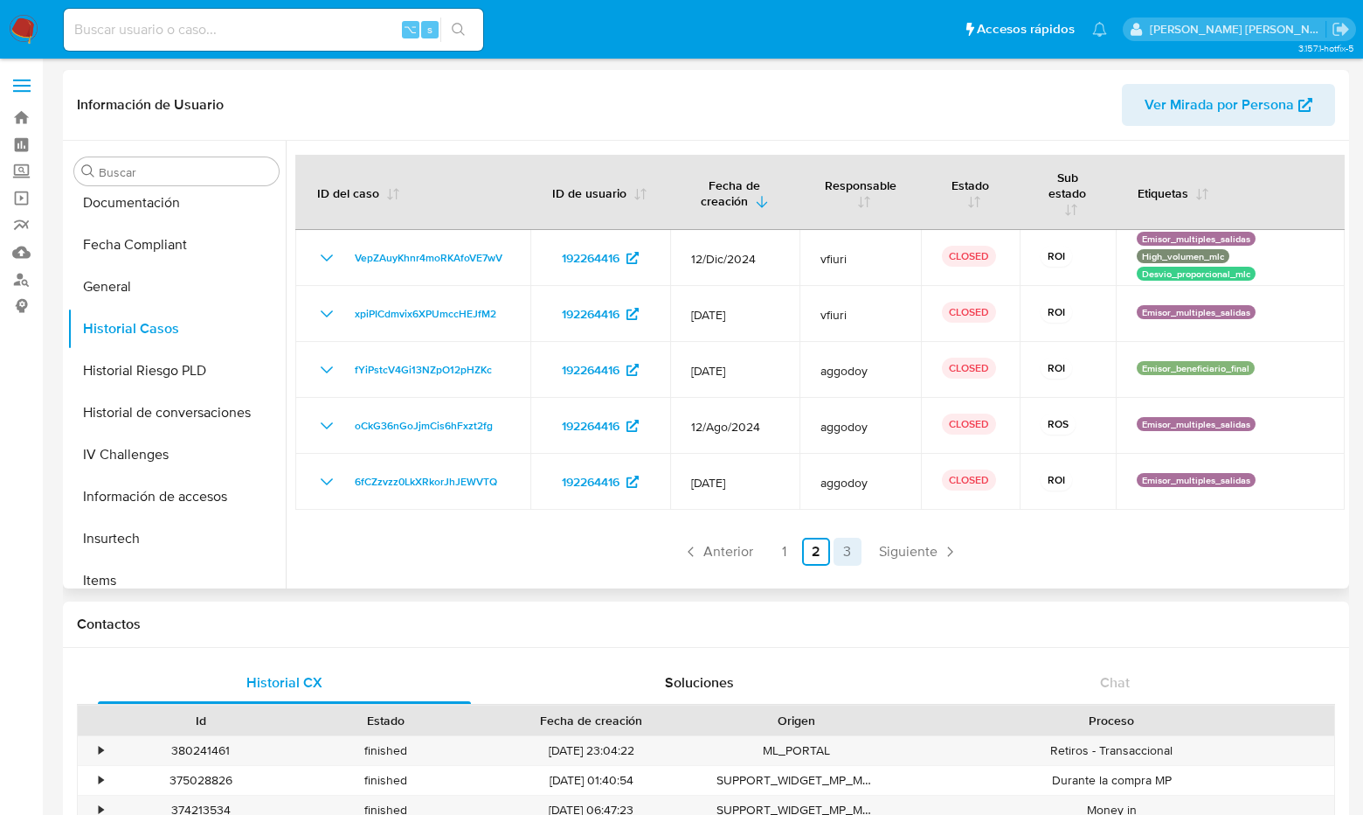
click at [849, 544] on link "3" at bounding box center [848, 552] width 28 height 28
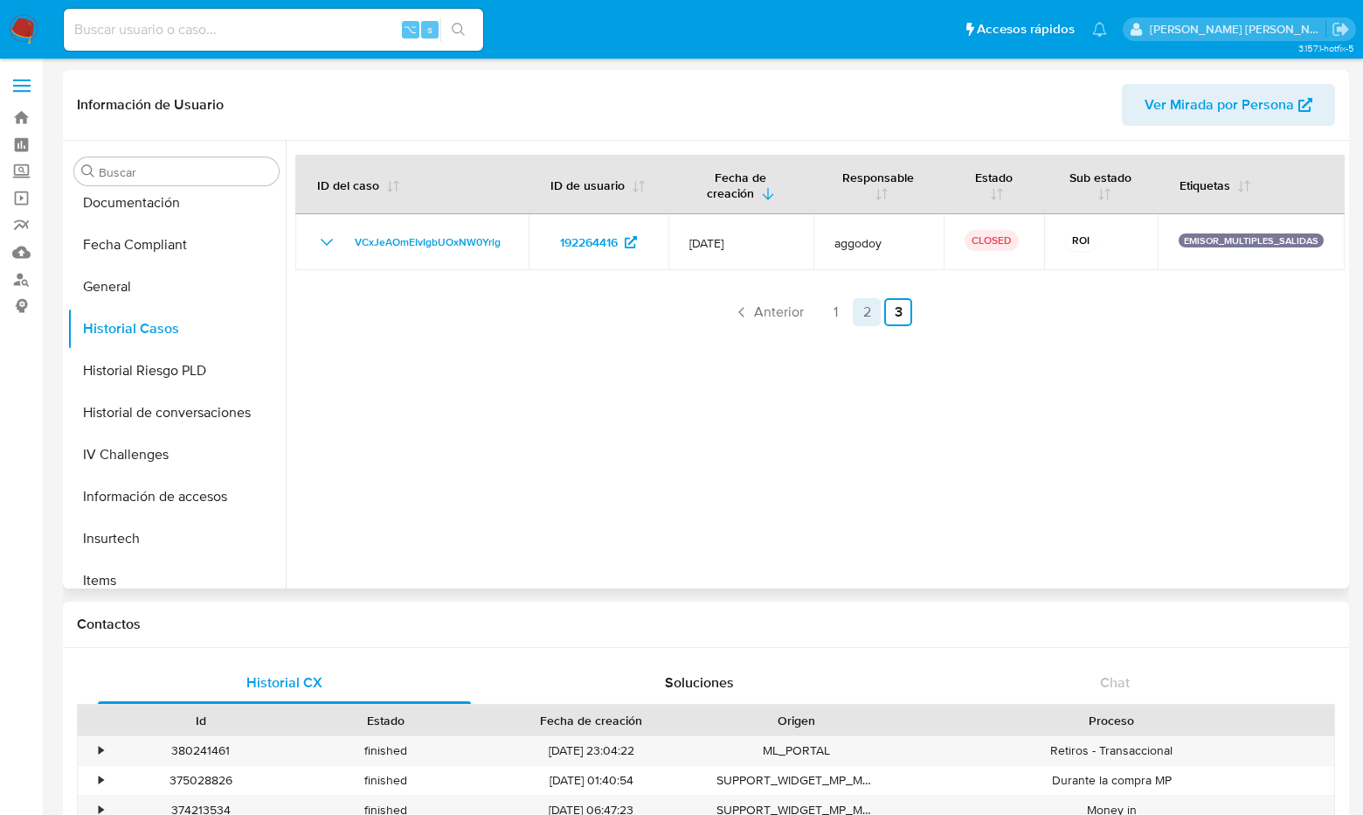
click at [860, 310] on link "2" at bounding box center [867, 312] width 28 height 28
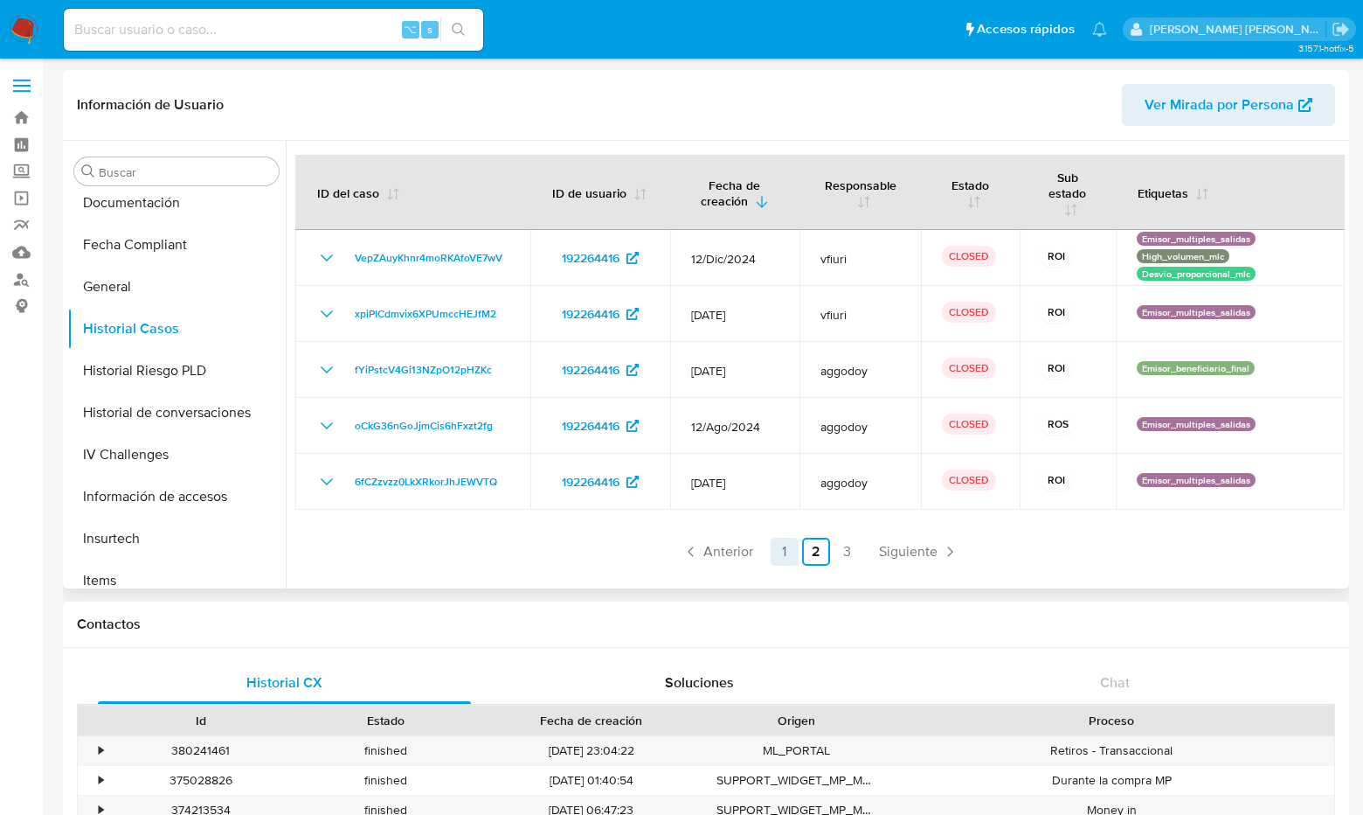
click at [779, 553] on link "1" at bounding box center [785, 552] width 28 height 28
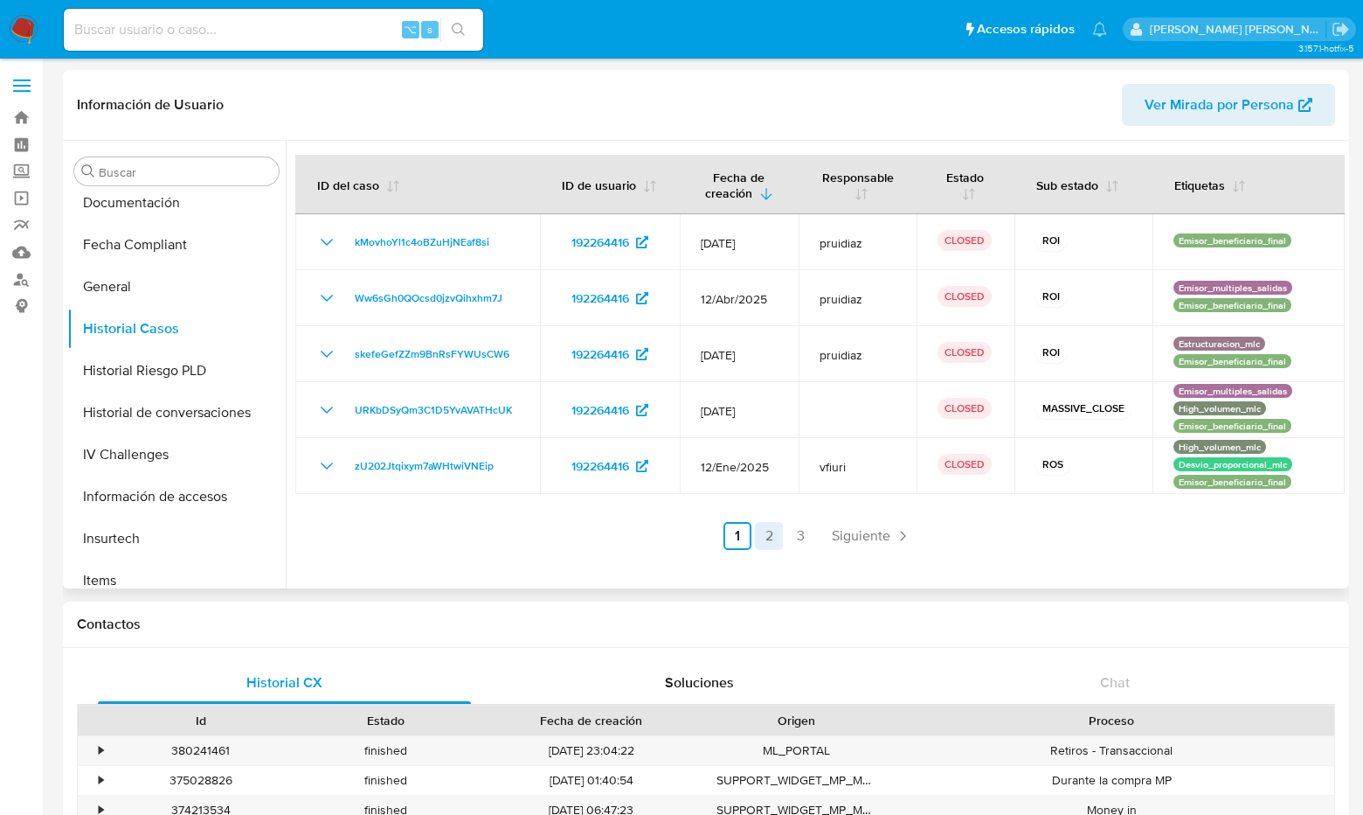
click at [767, 531] on link "2" at bounding box center [769, 536] width 28 height 28
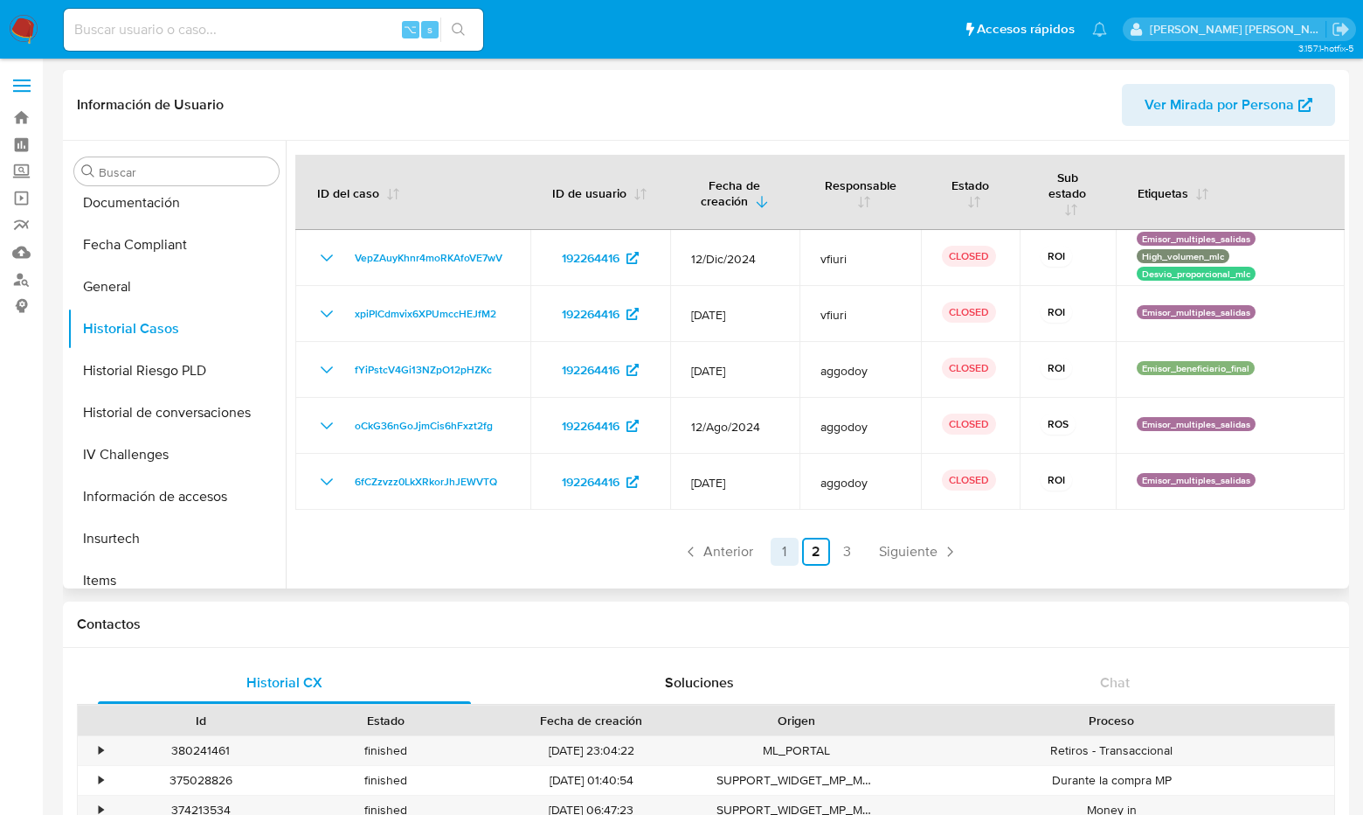
click at [775, 546] on link "1" at bounding box center [785, 552] width 28 height 28
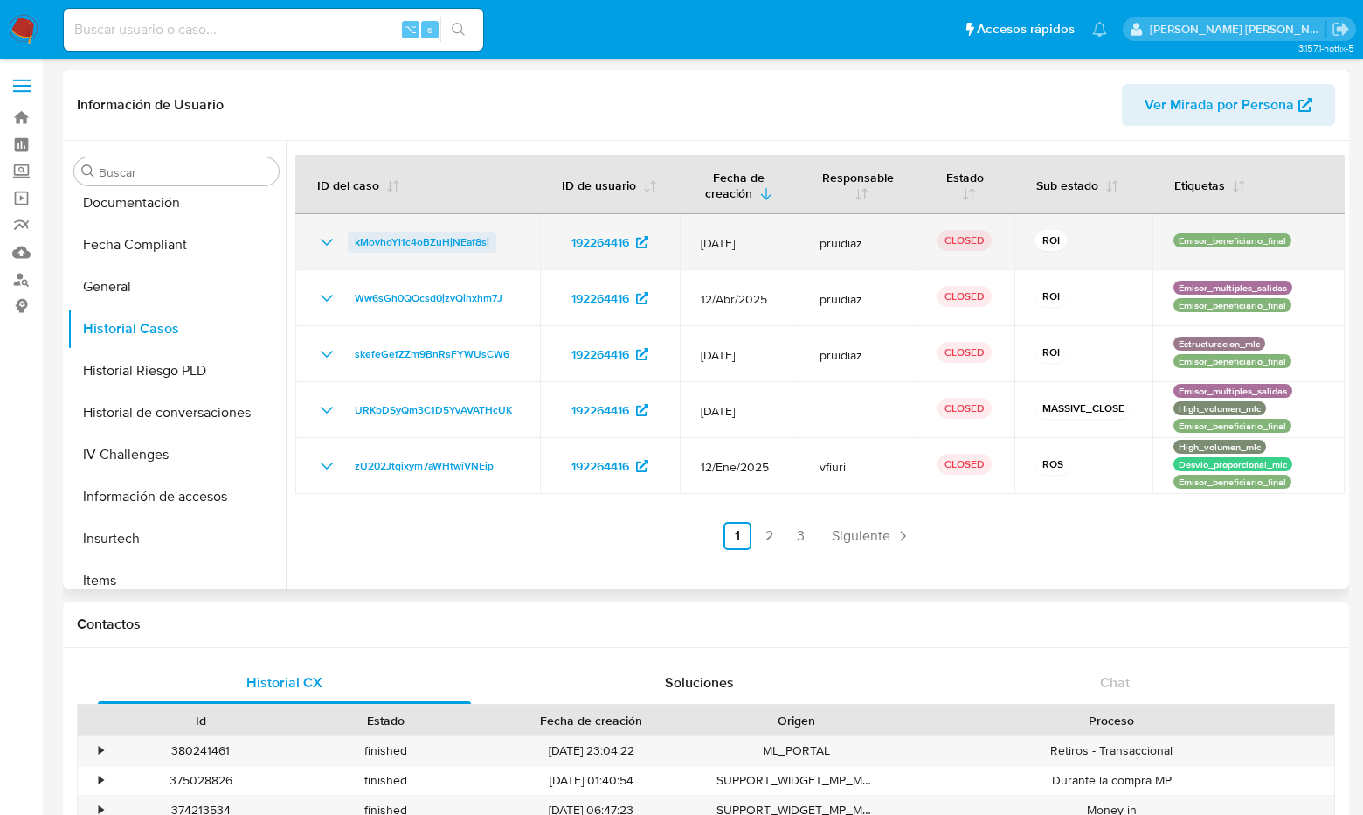
click at [456, 241] on span "kMovhoYl1c4oBZuHjNEaf8si" at bounding box center [422, 242] width 135 height 21
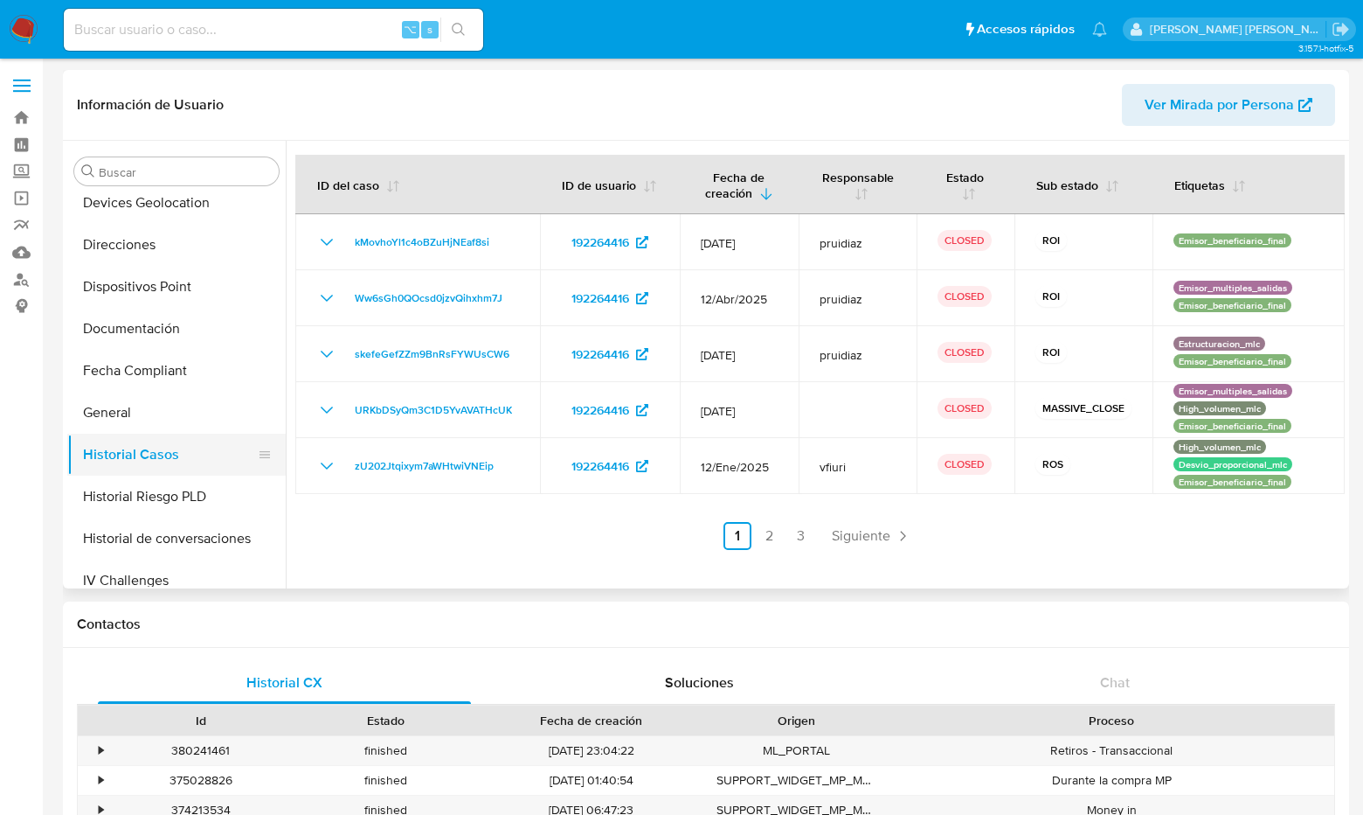
scroll to position [295, 0]
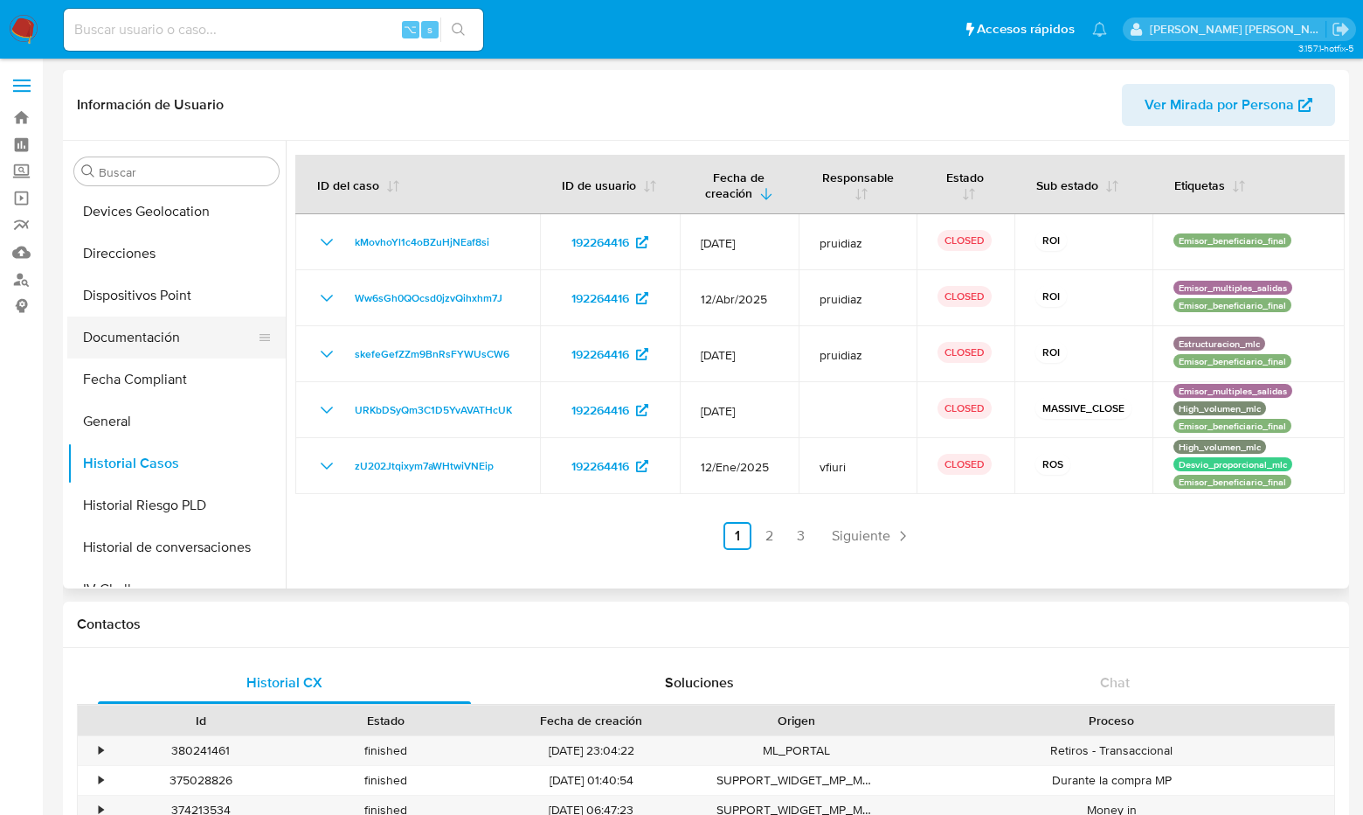
click at [163, 330] on button "Documentación" at bounding box center [169, 337] width 205 height 42
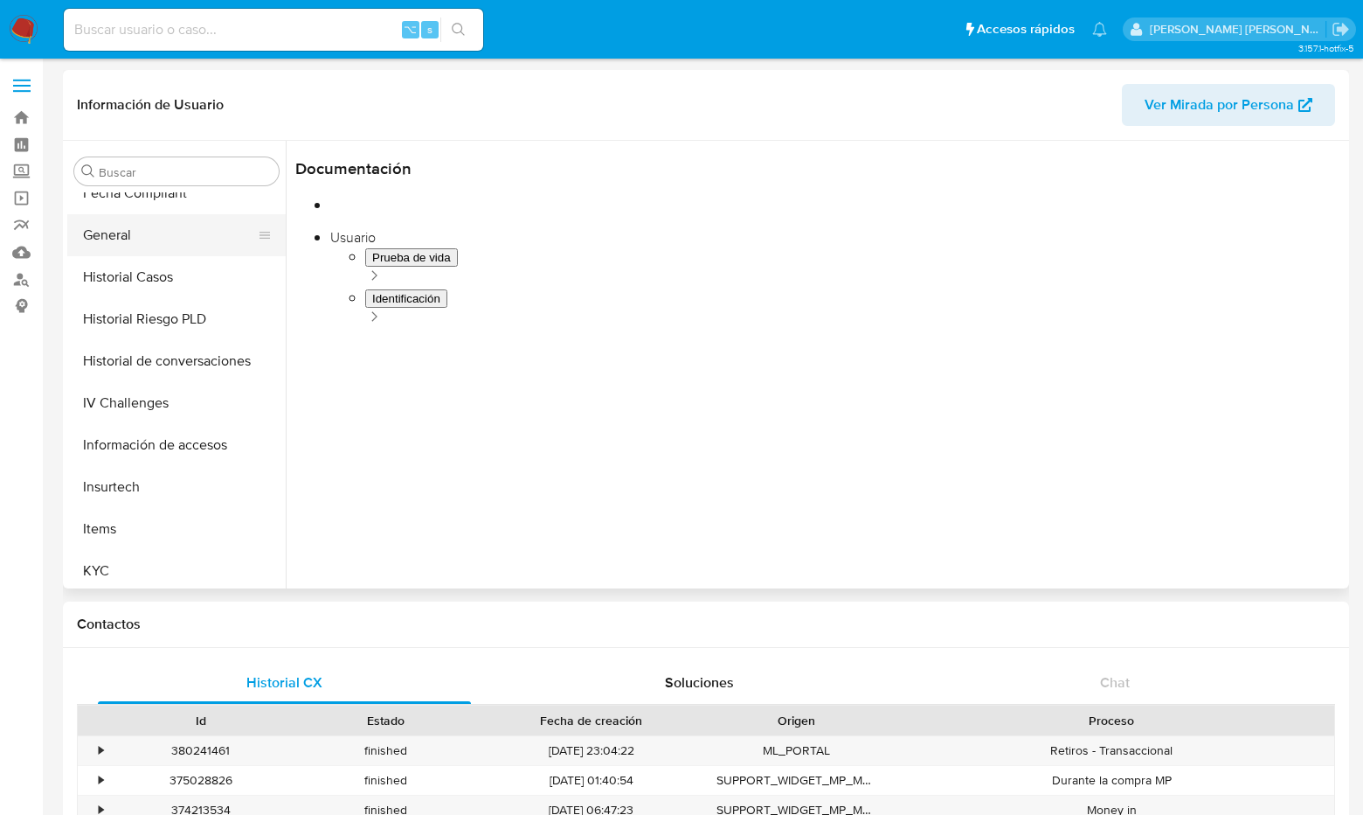
scroll to position [483, 0]
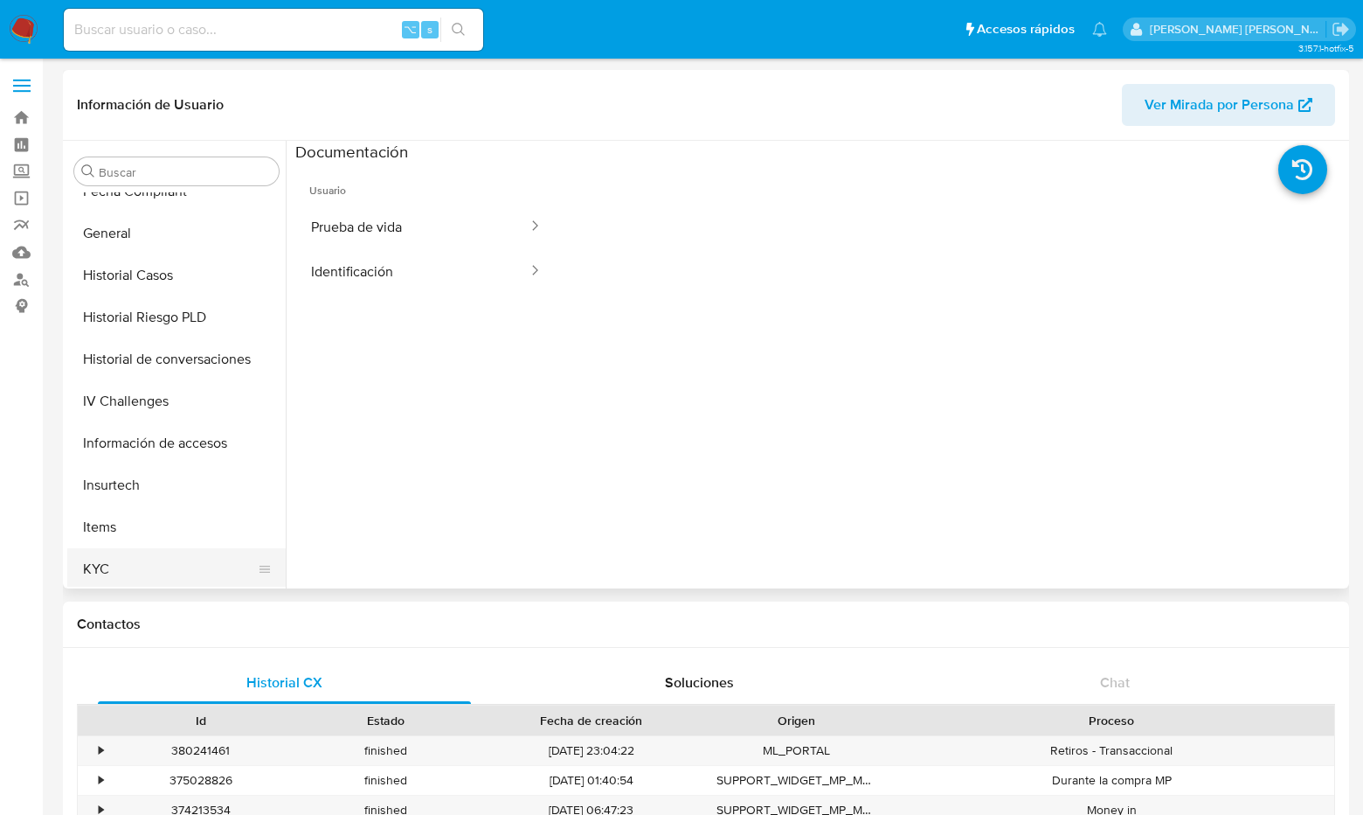
click at [111, 569] on button "KYC" at bounding box center [169, 569] width 205 height 42
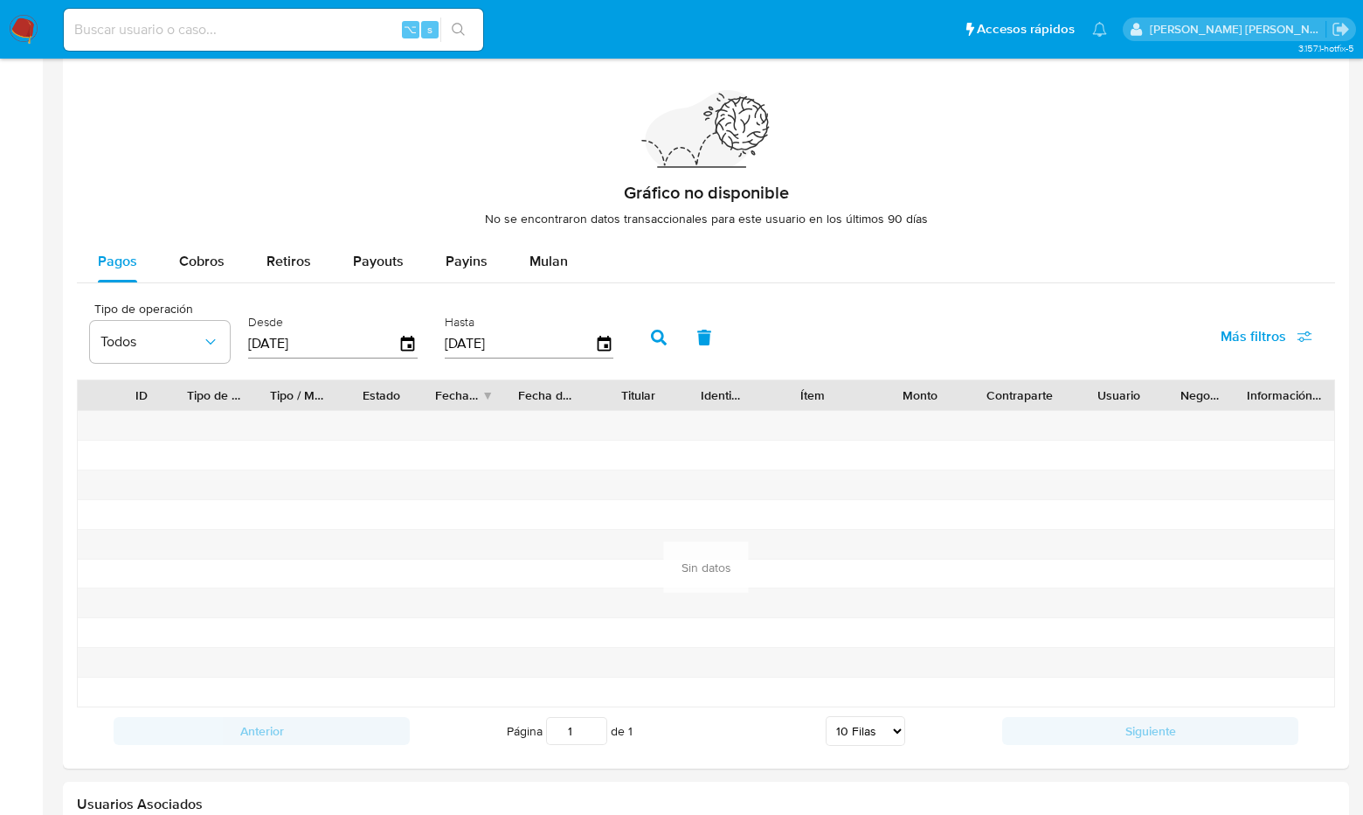
scroll to position [1198, 0]
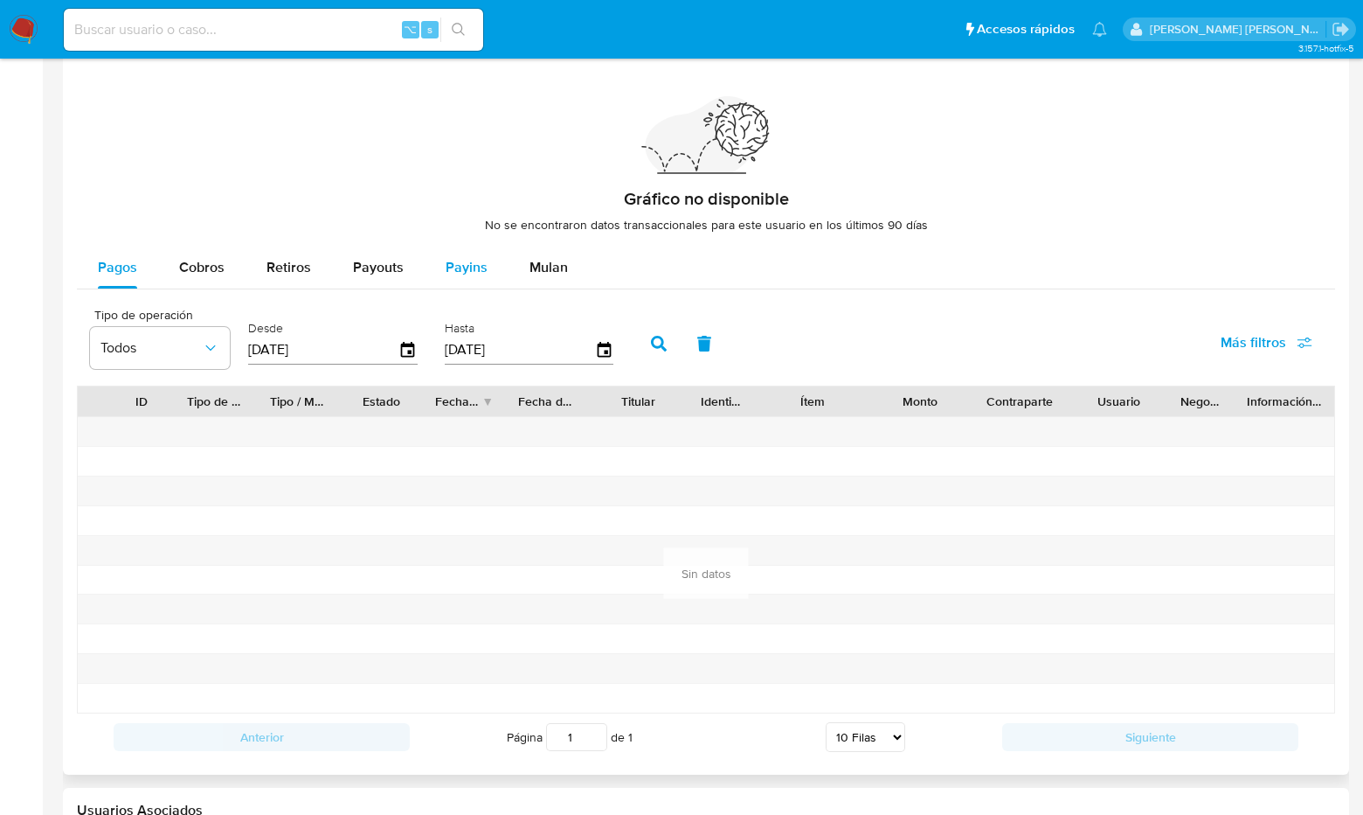
click at [479, 257] on span "Payins" at bounding box center [467, 267] width 42 height 20
select select "10"
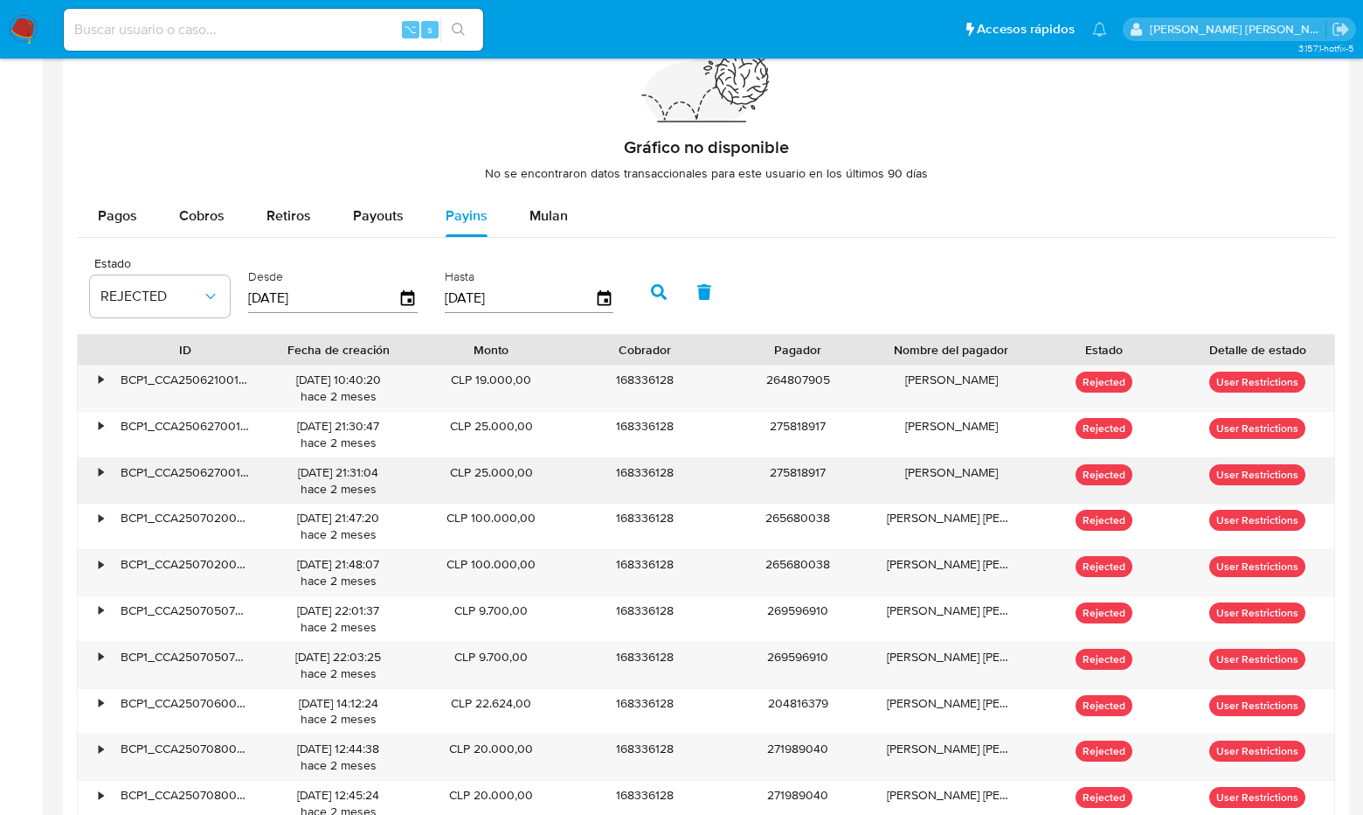
scroll to position [1271, 0]
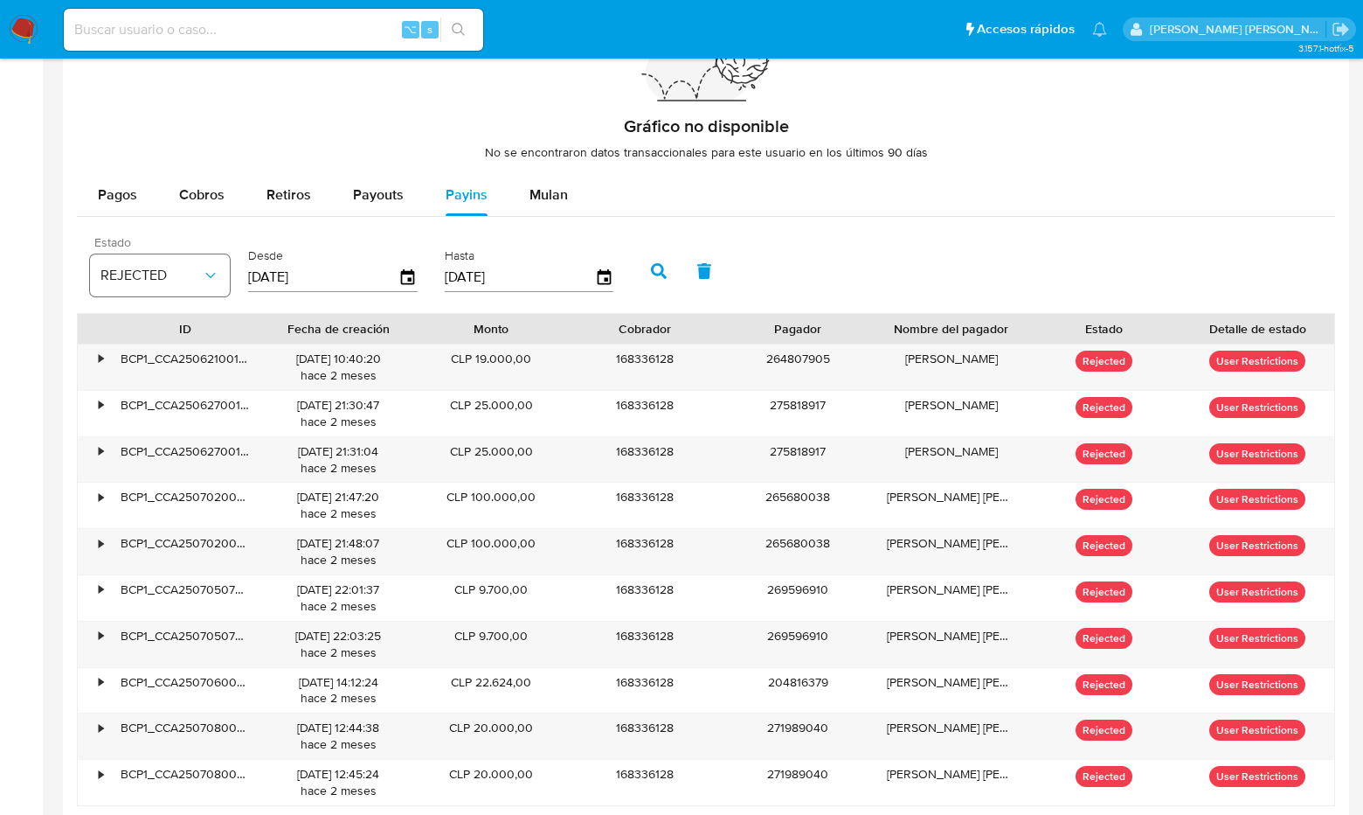
click at [198, 272] on span "REJECTED" at bounding box center [151, 275] width 101 height 17
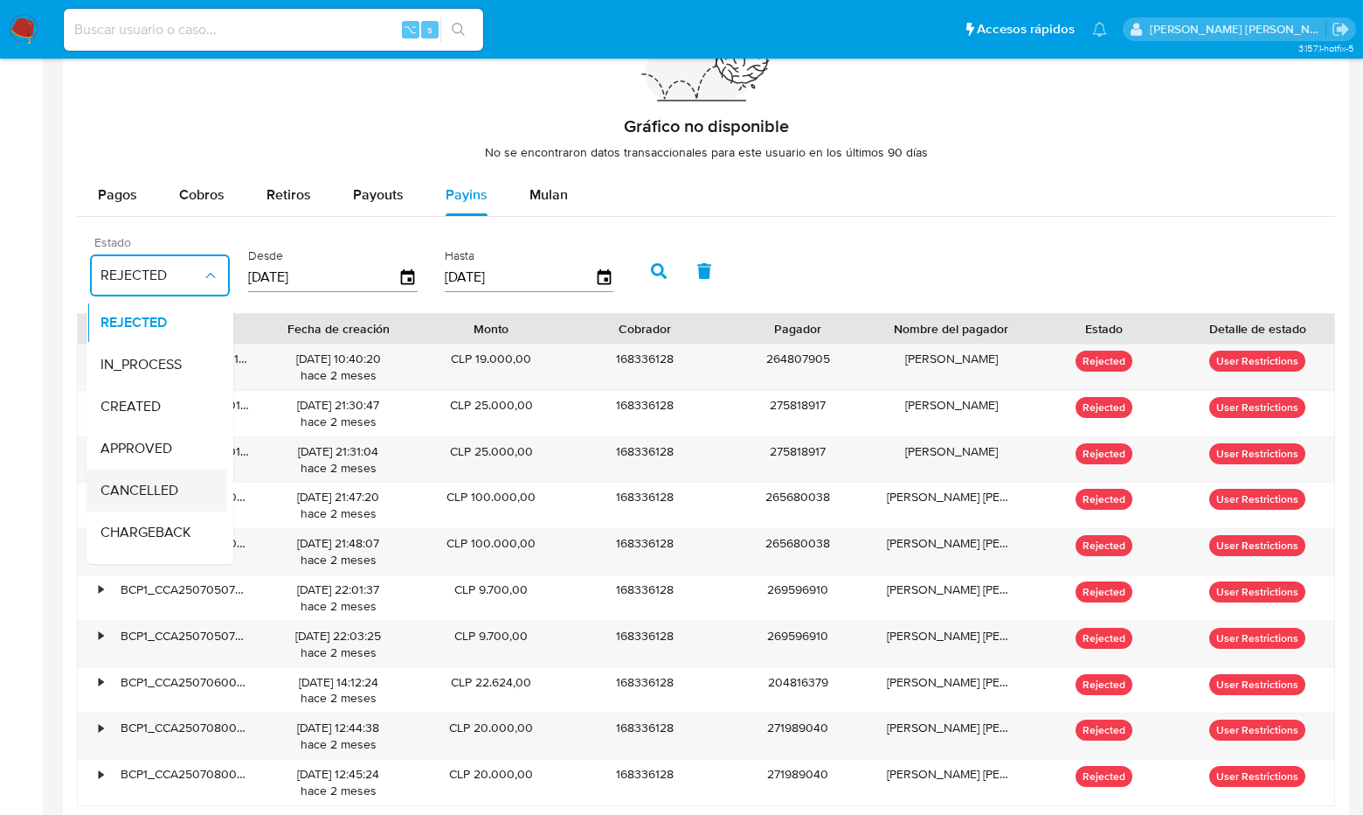
scroll to position [114, 0]
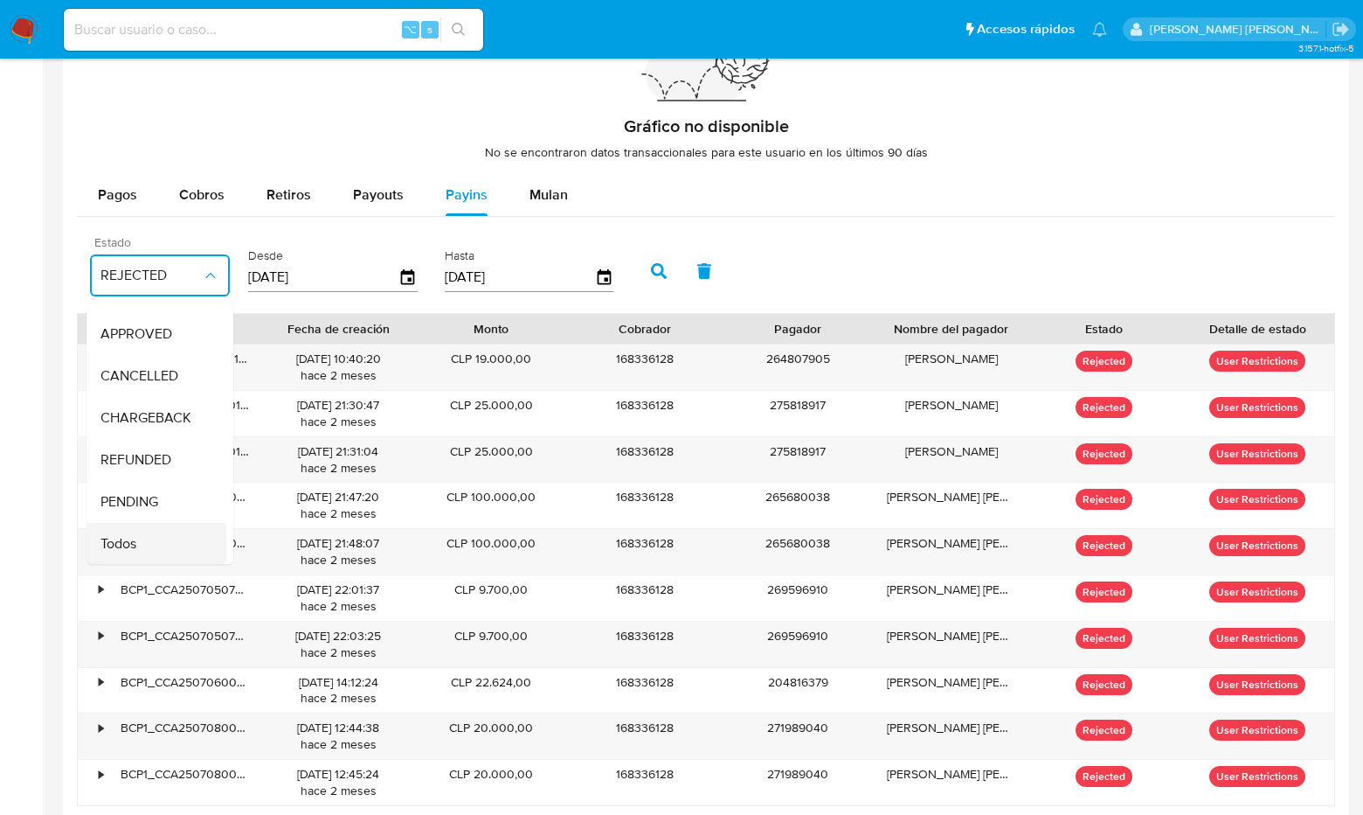
click at [144, 541] on div "Todos" at bounding box center [151, 544] width 101 height 42
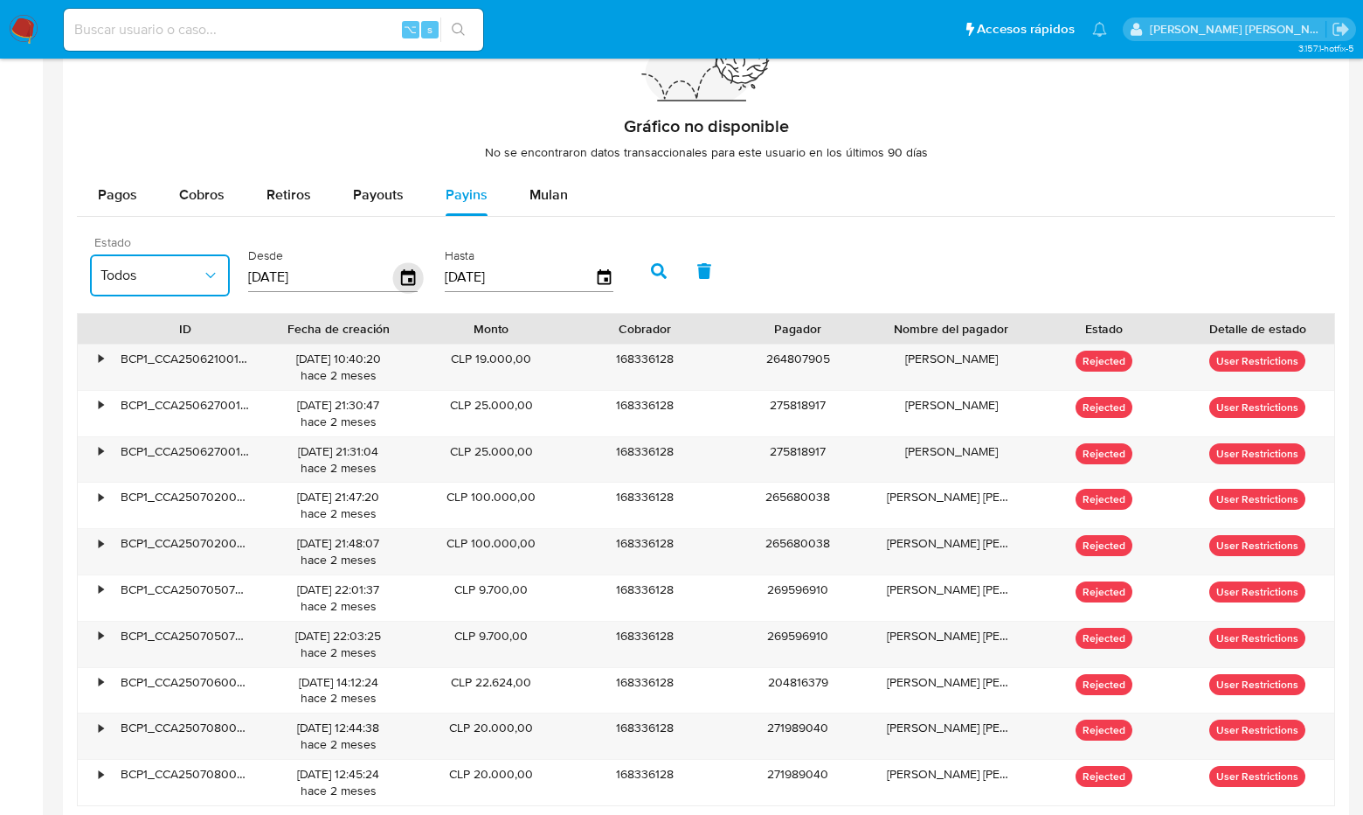
click at [400, 275] on icon "button" at bounding box center [408, 277] width 31 height 31
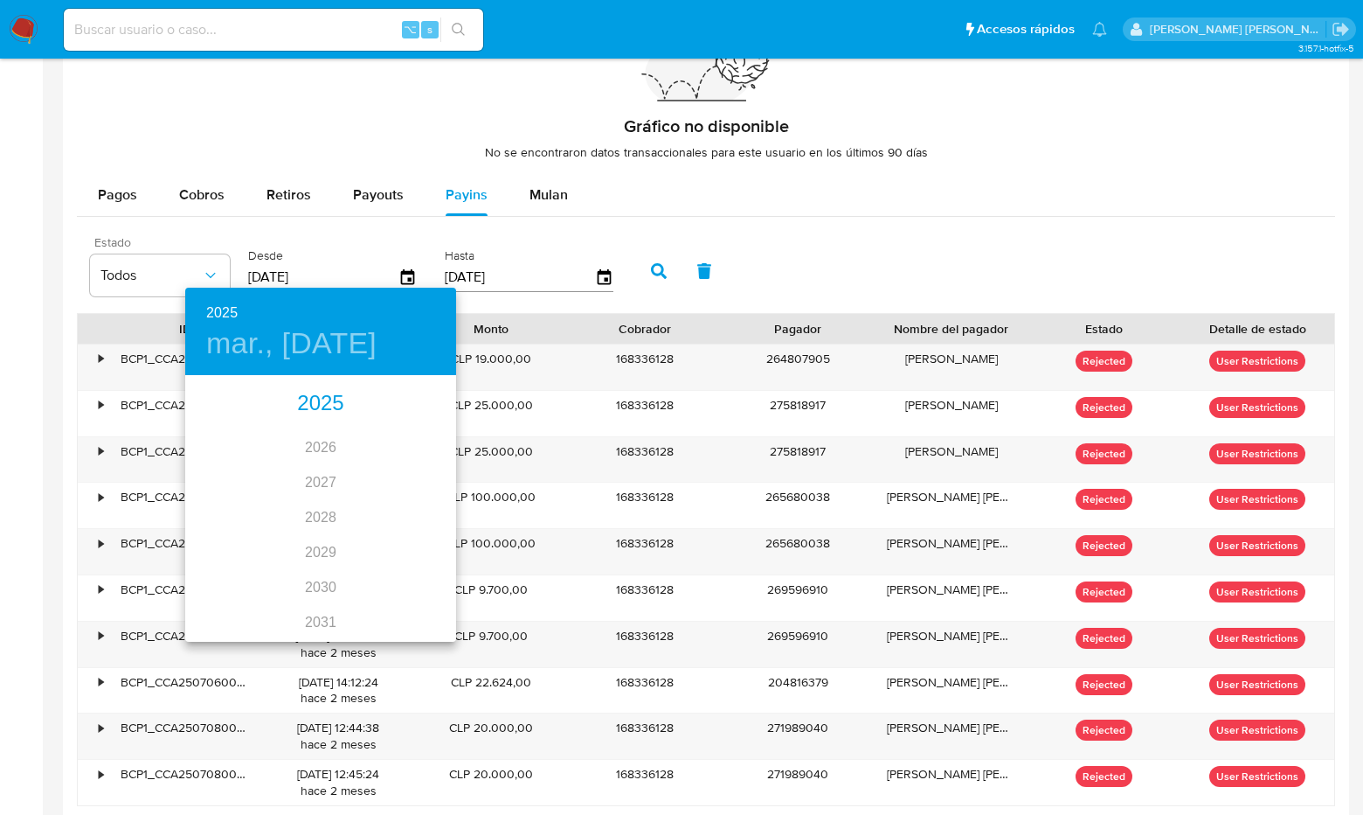
click at [333, 400] on div "2025" at bounding box center [320, 403] width 271 height 35
click at [319, 475] on div "may." at bounding box center [320, 476] width 90 height 66
type input "31/05/2025"
click at [385, 593] on p "31" at bounding box center [391, 593] width 14 height 17
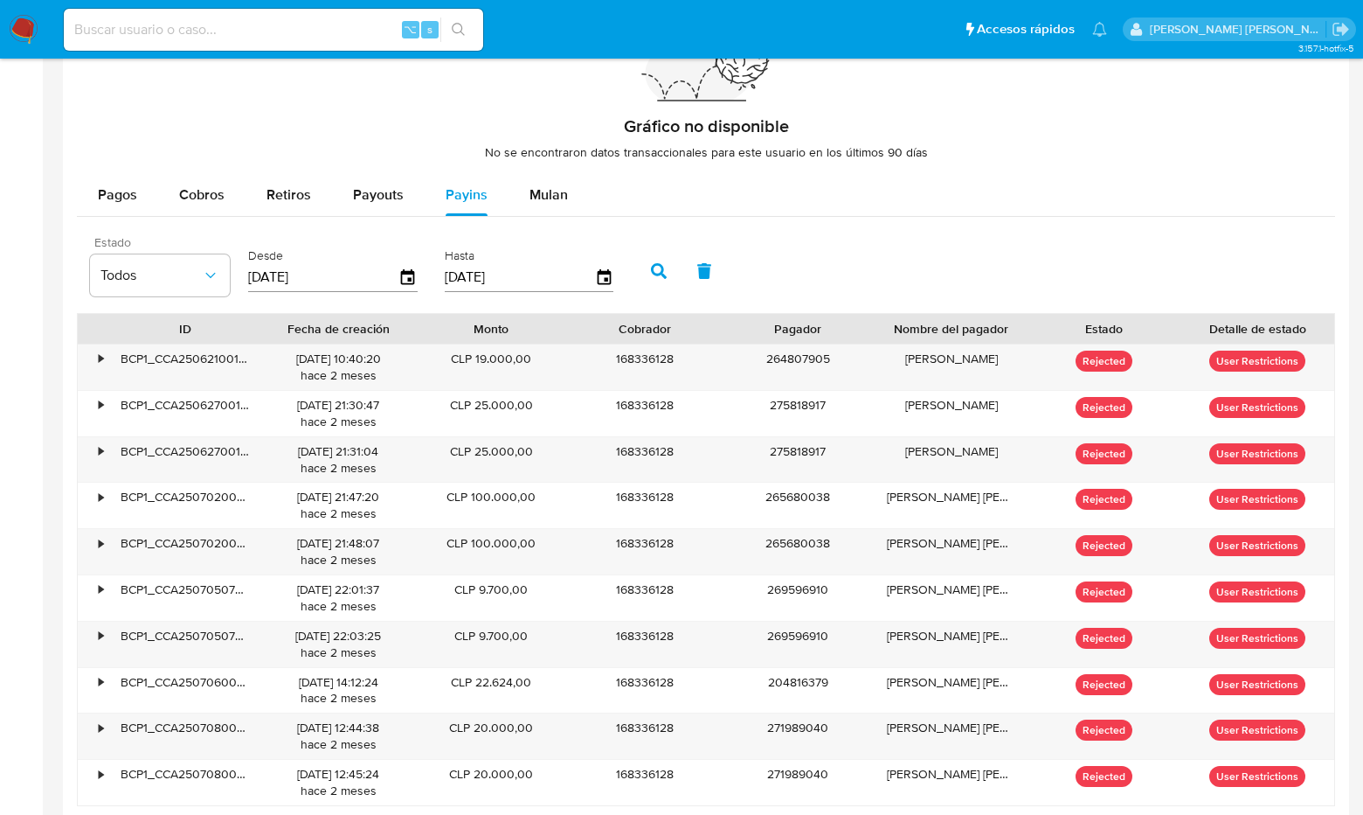
click at [651, 265] on icon "button" at bounding box center [659, 271] width 16 height 16
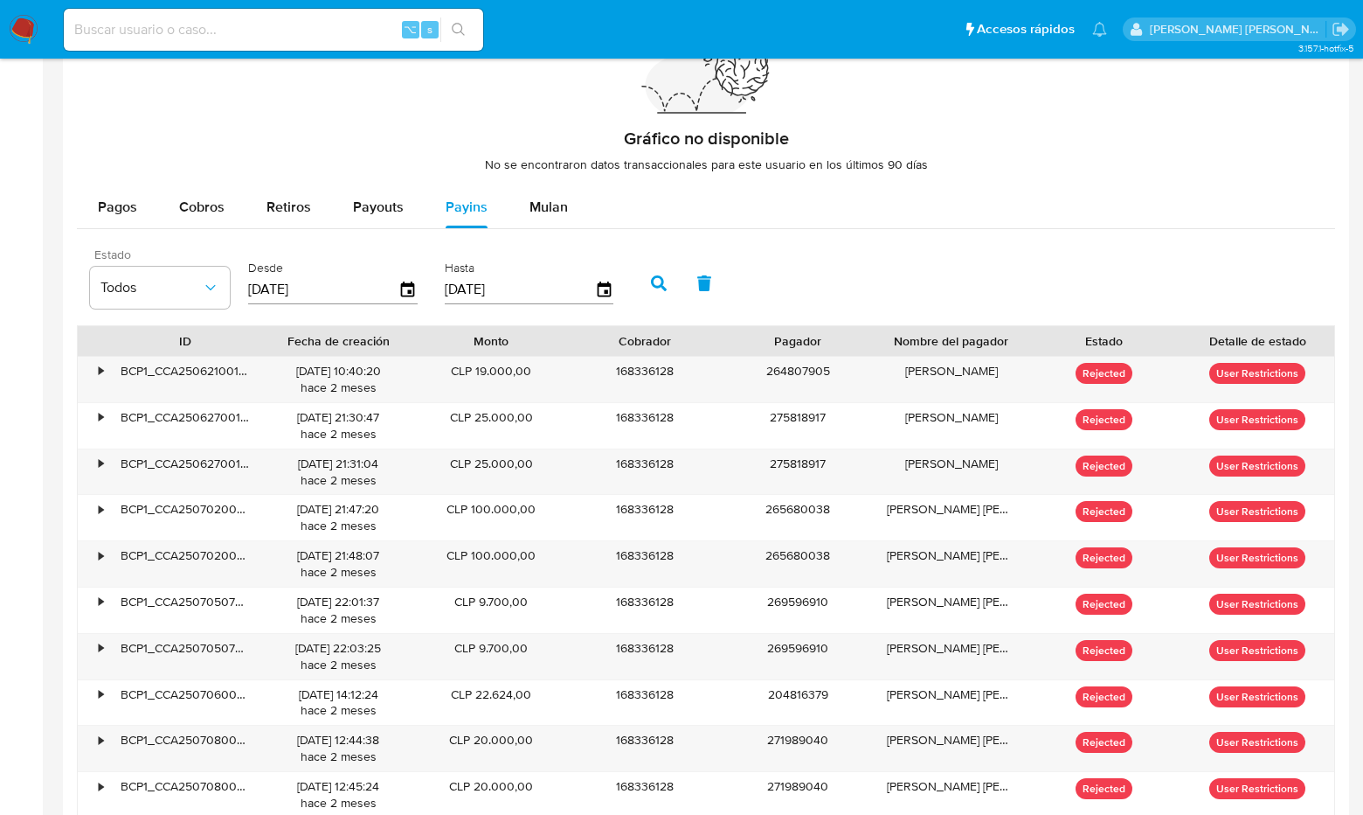
scroll to position [1255, 0]
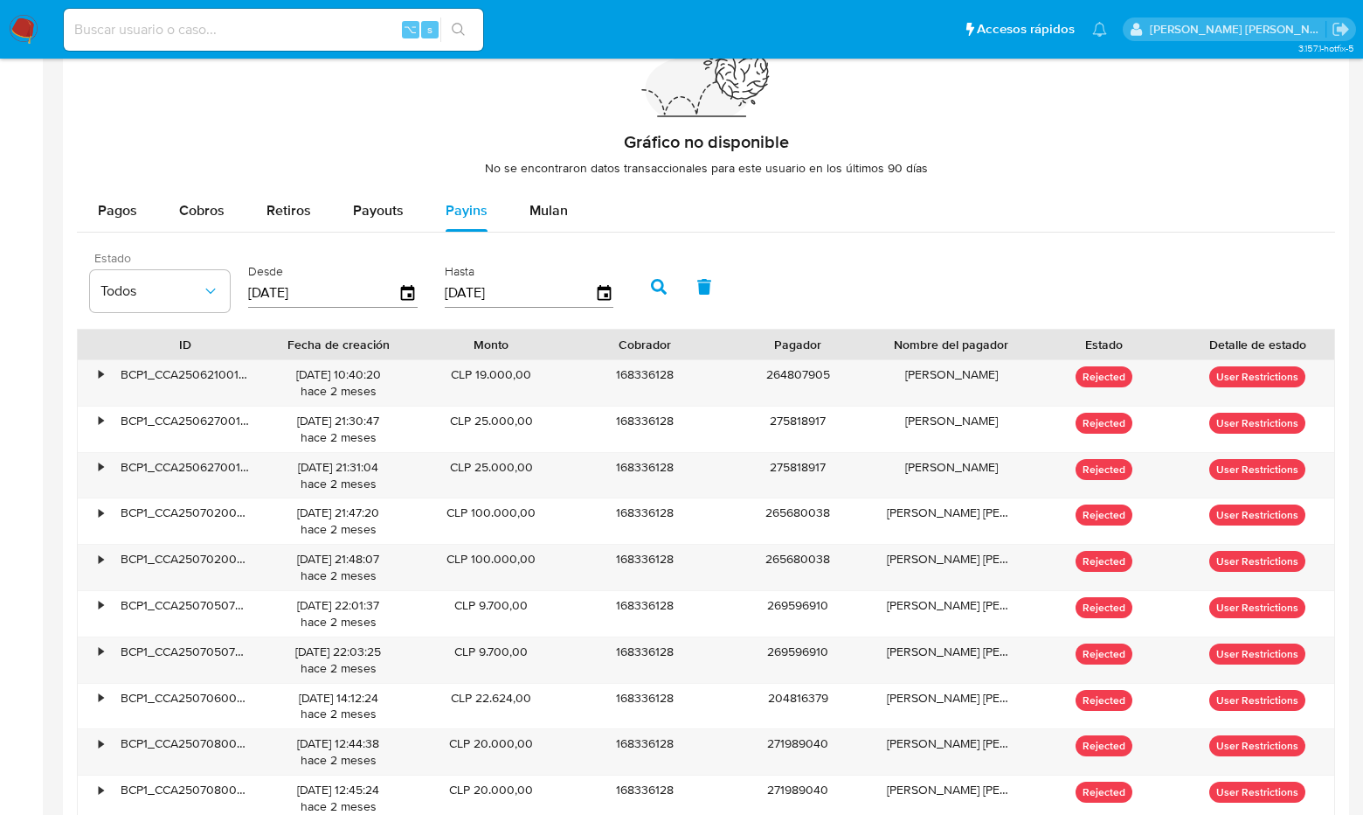
click at [211, 31] on input at bounding box center [274, 29] width 420 height 23
paste input "24862097"
type input "24862097"
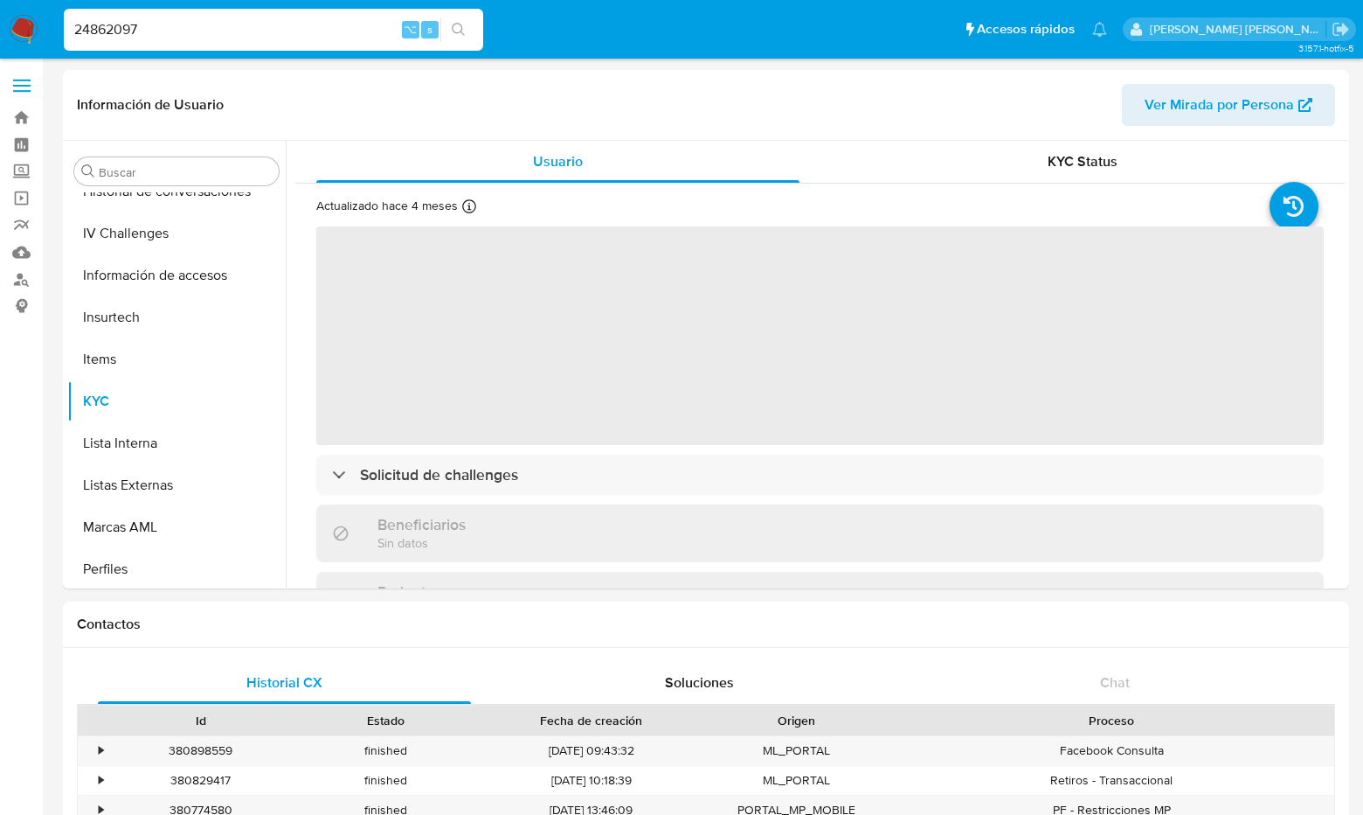
scroll to position [739, 0]
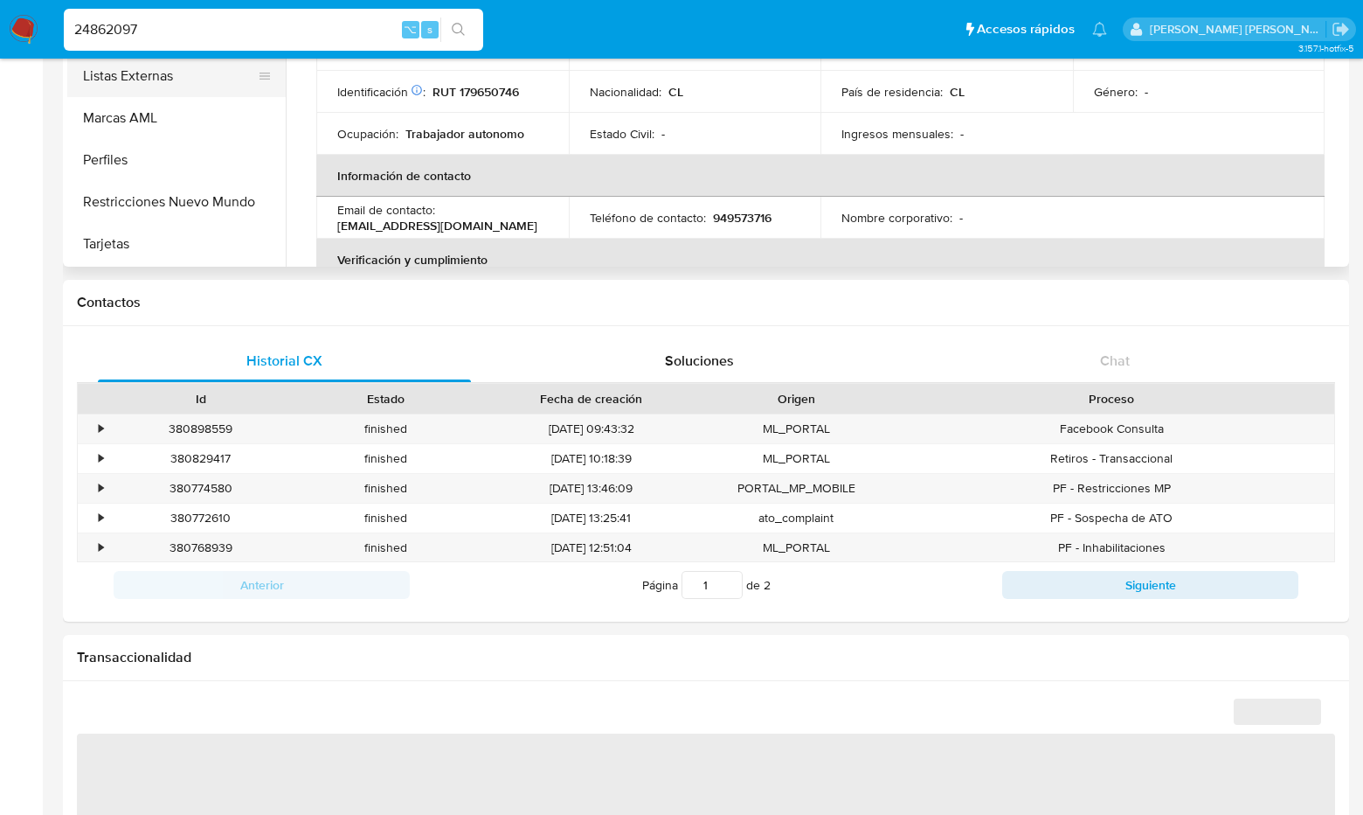
select select "10"
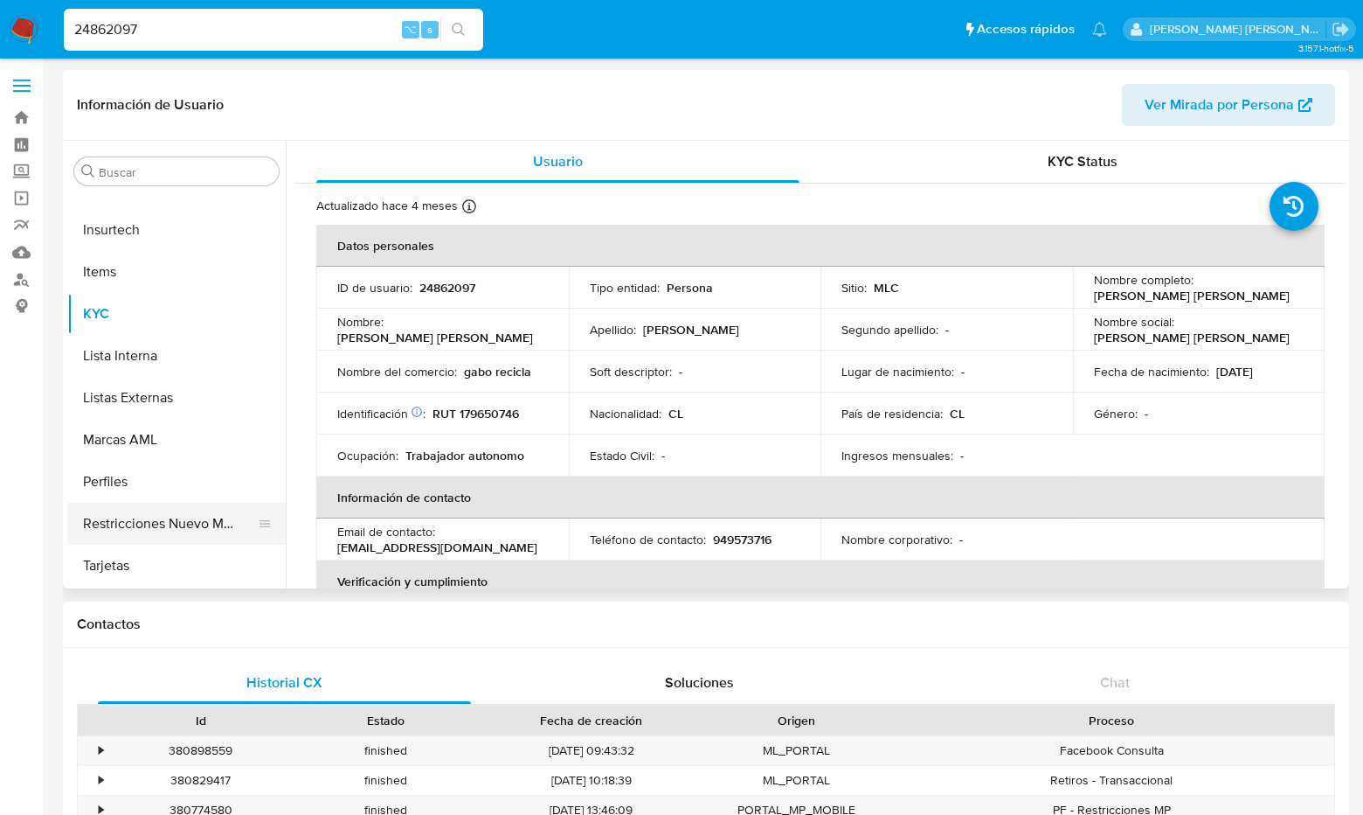
click at [135, 514] on button "Restricciones Nuevo Mundo" at bounding box center [169, 524] width 205 height 42
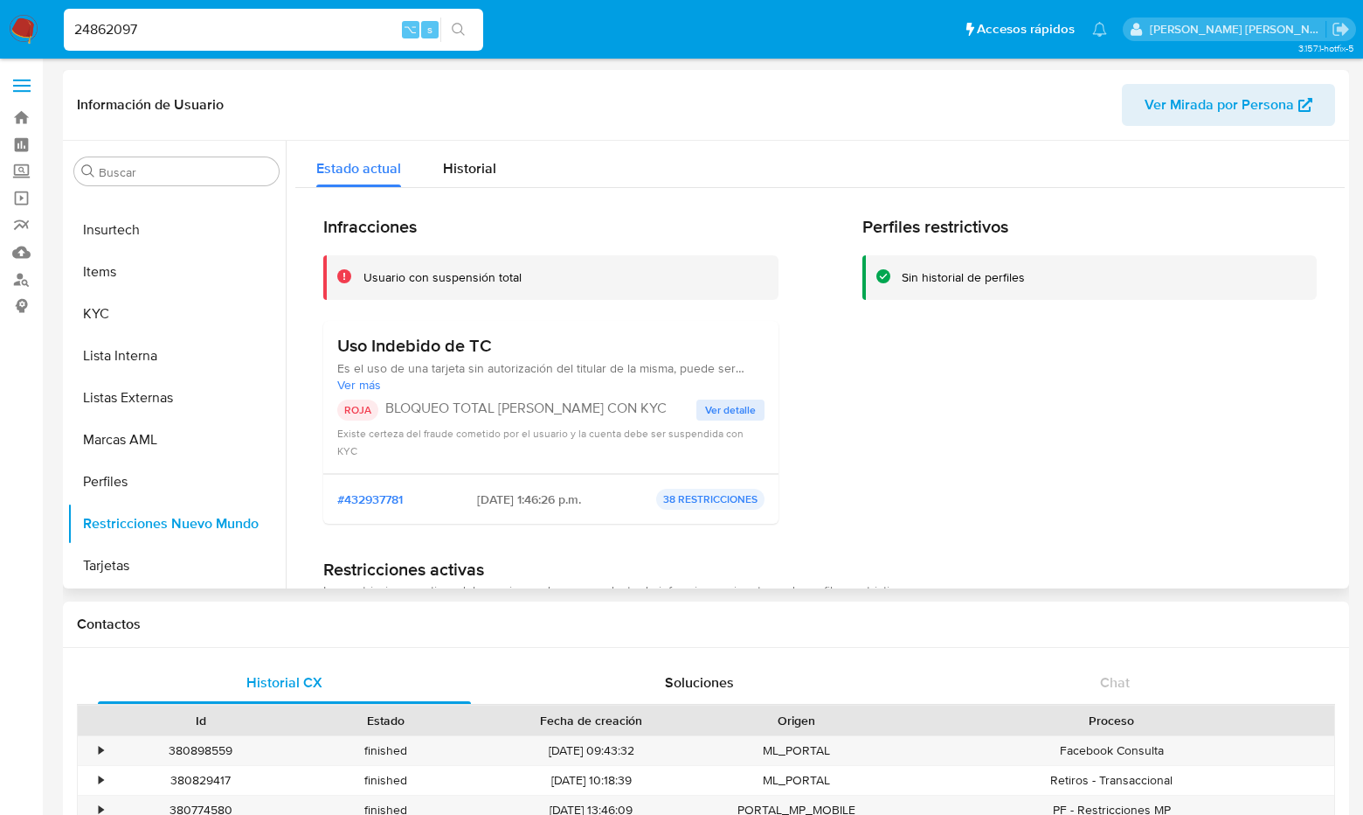
click at [720, 405] on span "Ver detalle" at bounding box center [730, 409] width 51 height 17
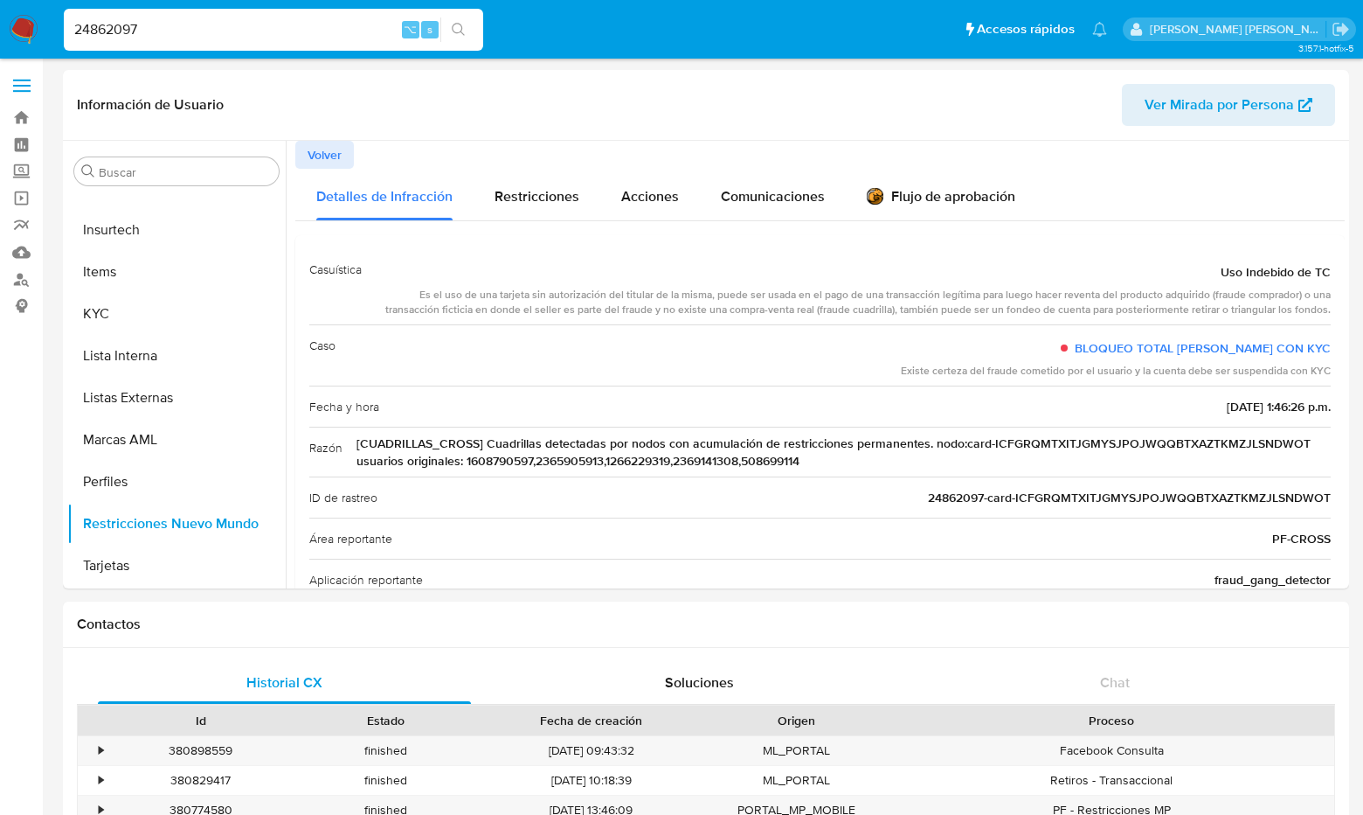
drag, startPoint x: 163, startPoint y: 25, endPoint x: 27, endPoint y: 32, distance: 135.6
click at [27, 32] on nav "Pausado Ver notificaciones 24862097 ⌥ s Accesos rápidos Presiona las siguientes…" at bounding box center [681, 29] width 1363 height 59
paste input "2072452168"
type input "2072452168"
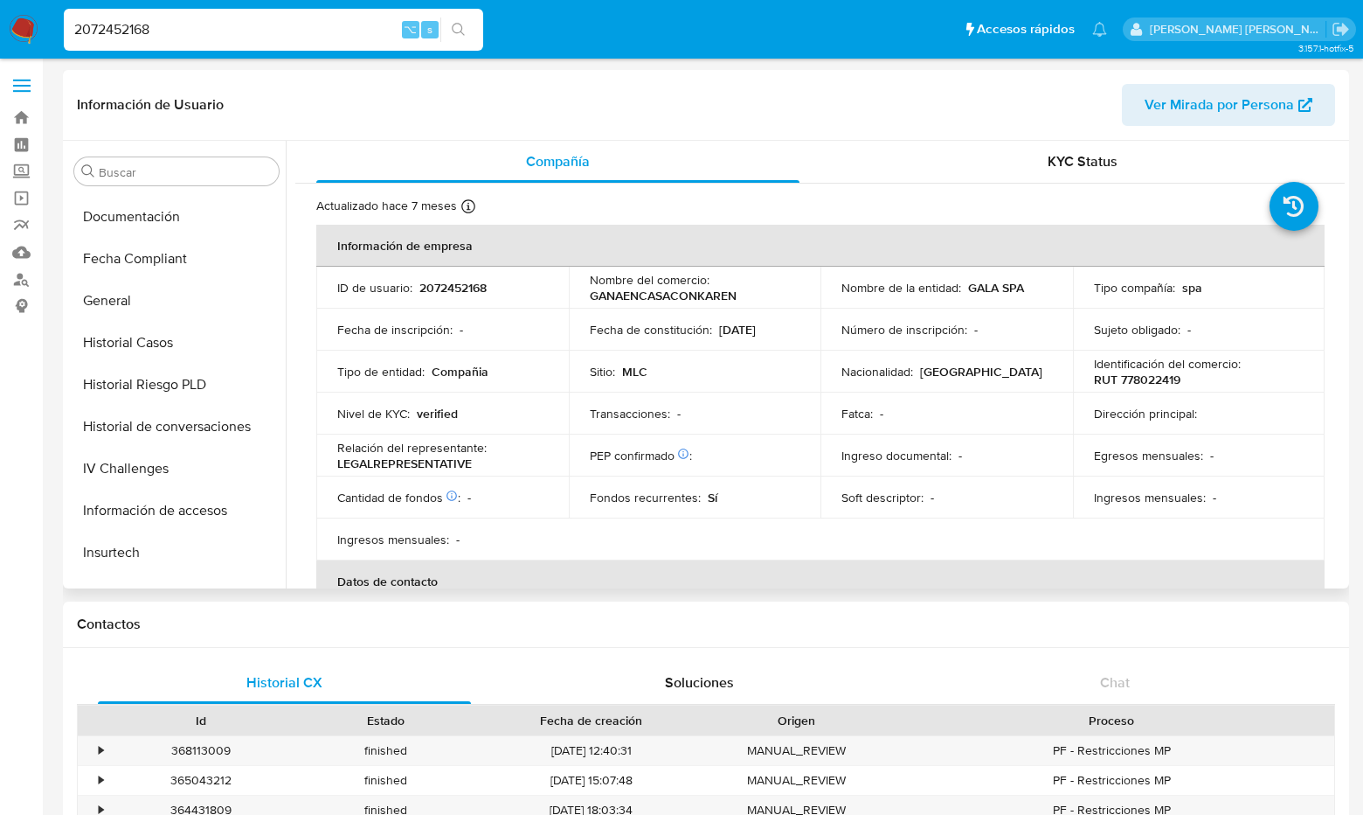
scroll to position [383, 0]
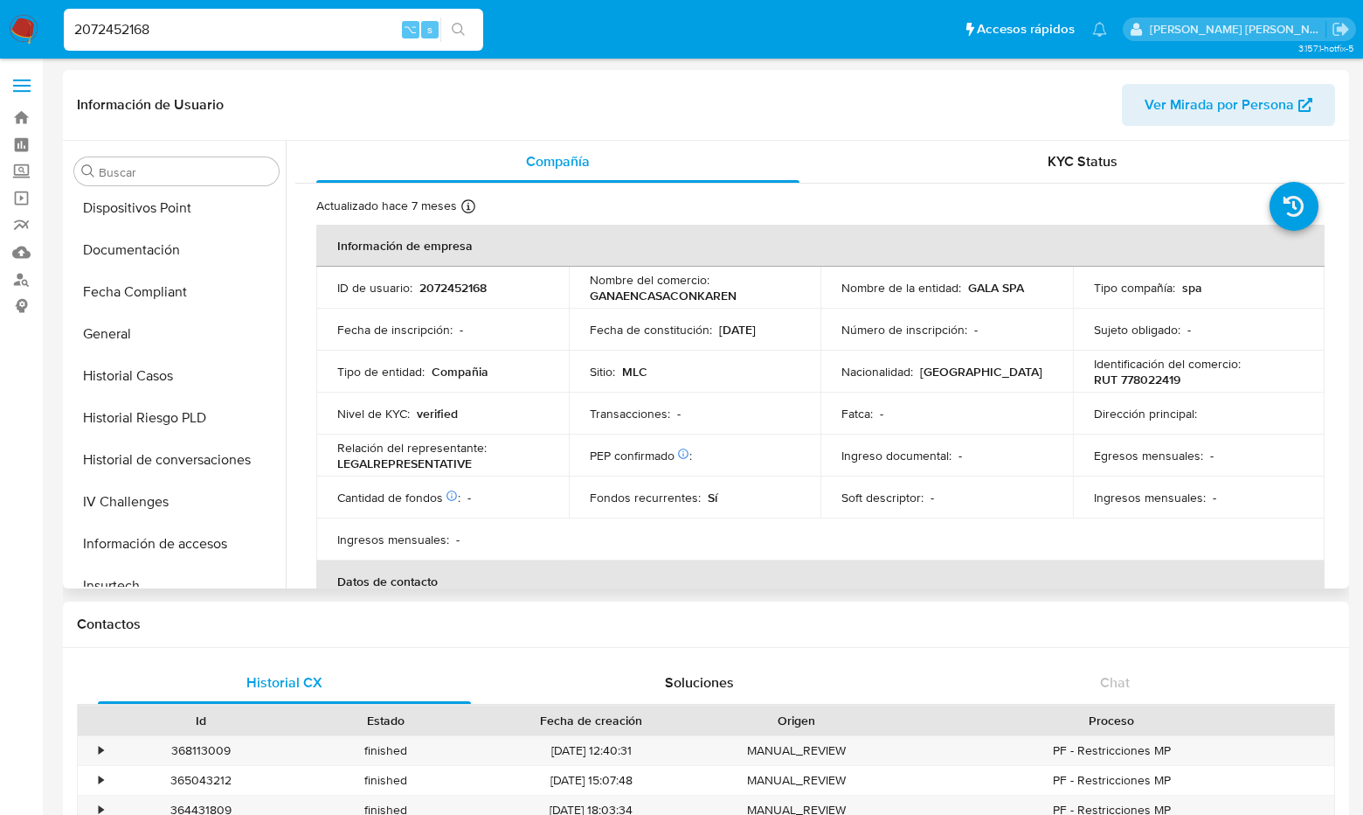
select select "10"
click at [177, 368] on button "Historial Casos" at bounding box center [169, 376] width 205 height 42
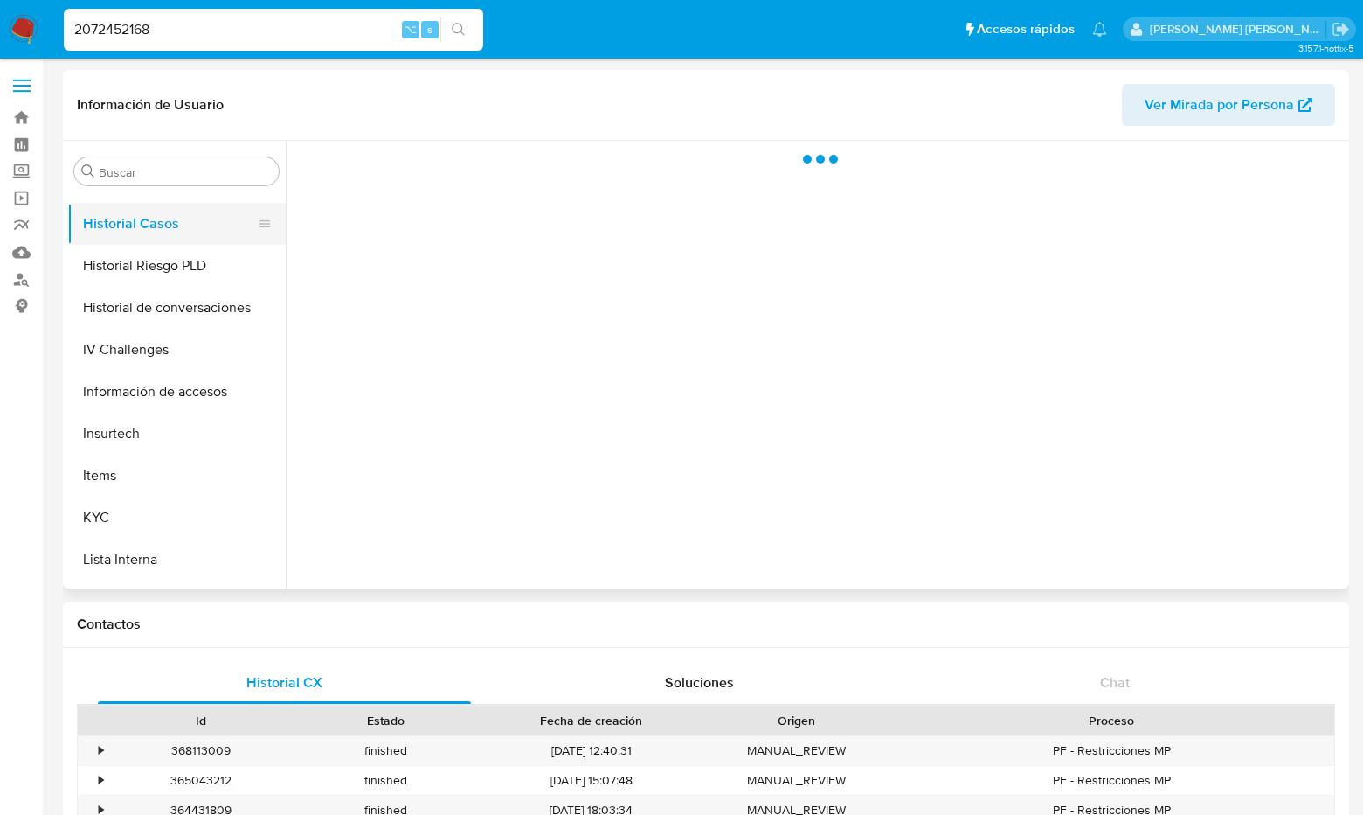
scroll to position [739, 0]
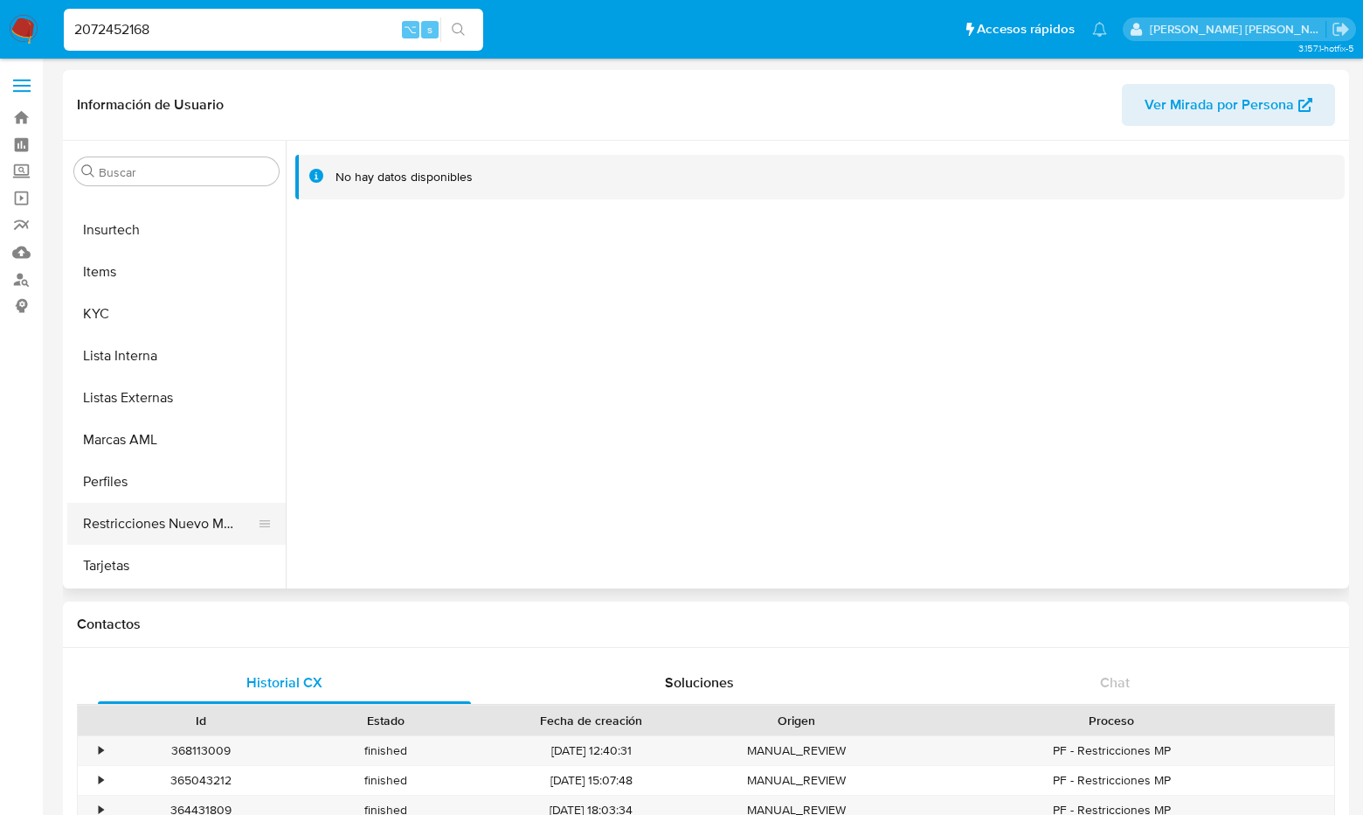
click at [170, 517] on button "Restricciones Nuevo Mundo" at bounding box center [169, 524] width 205 height 42
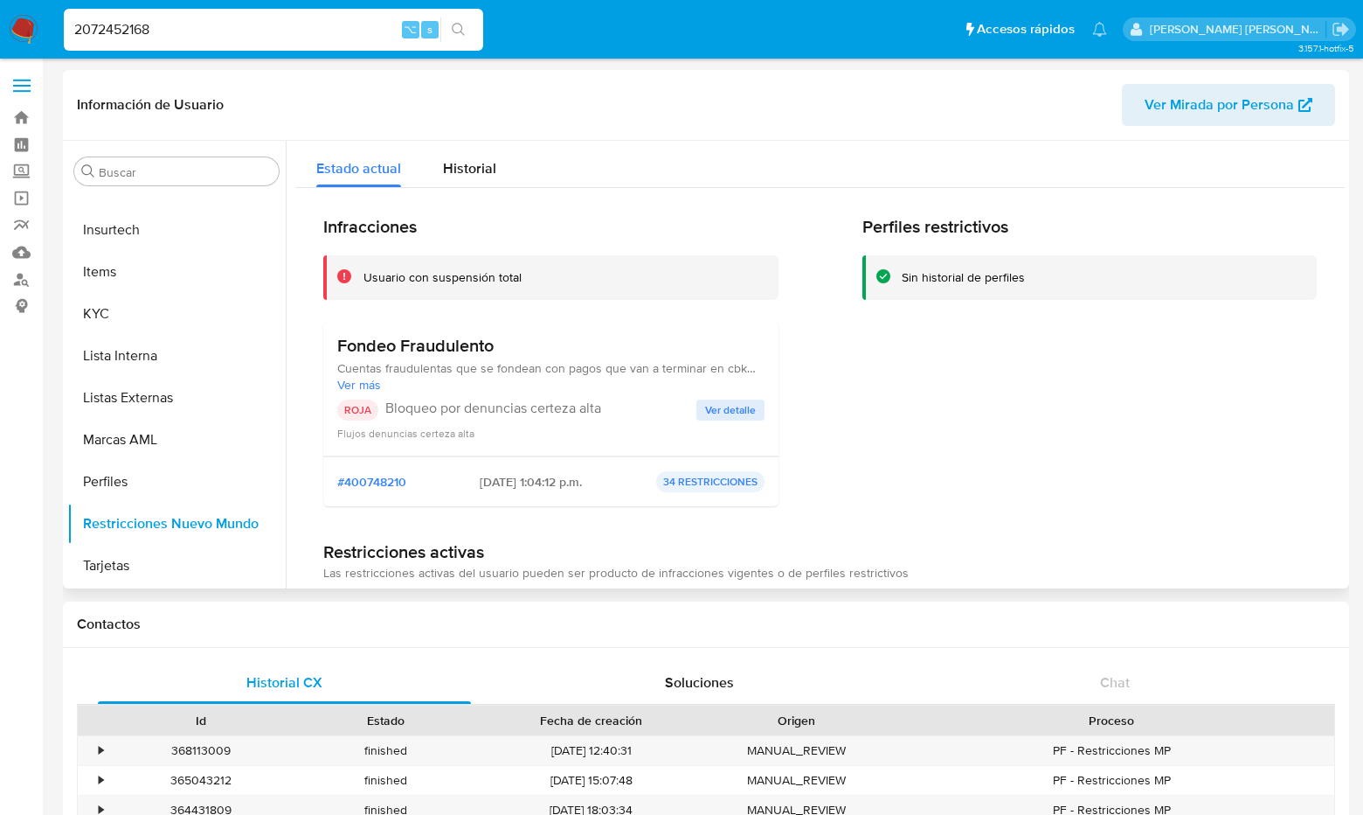
click at [745, 404] on span "Ver detalle" at bounding box center [730, 409] width 51 height 17
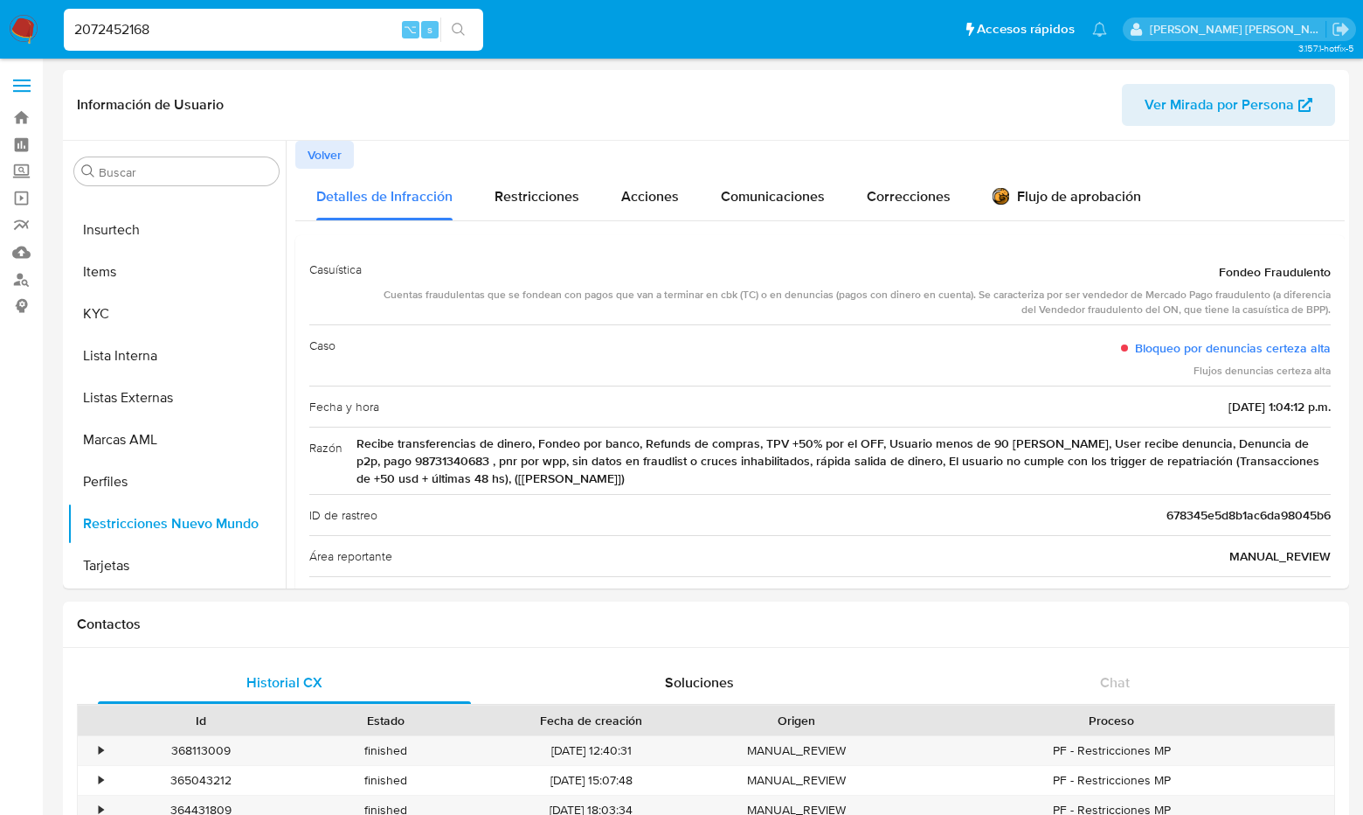
click at [228, 38] on input "2072452168" at bounding box center [274, 29] width 420 height 23
type input "2"
paste input "2074815605"
type input "2074815605"
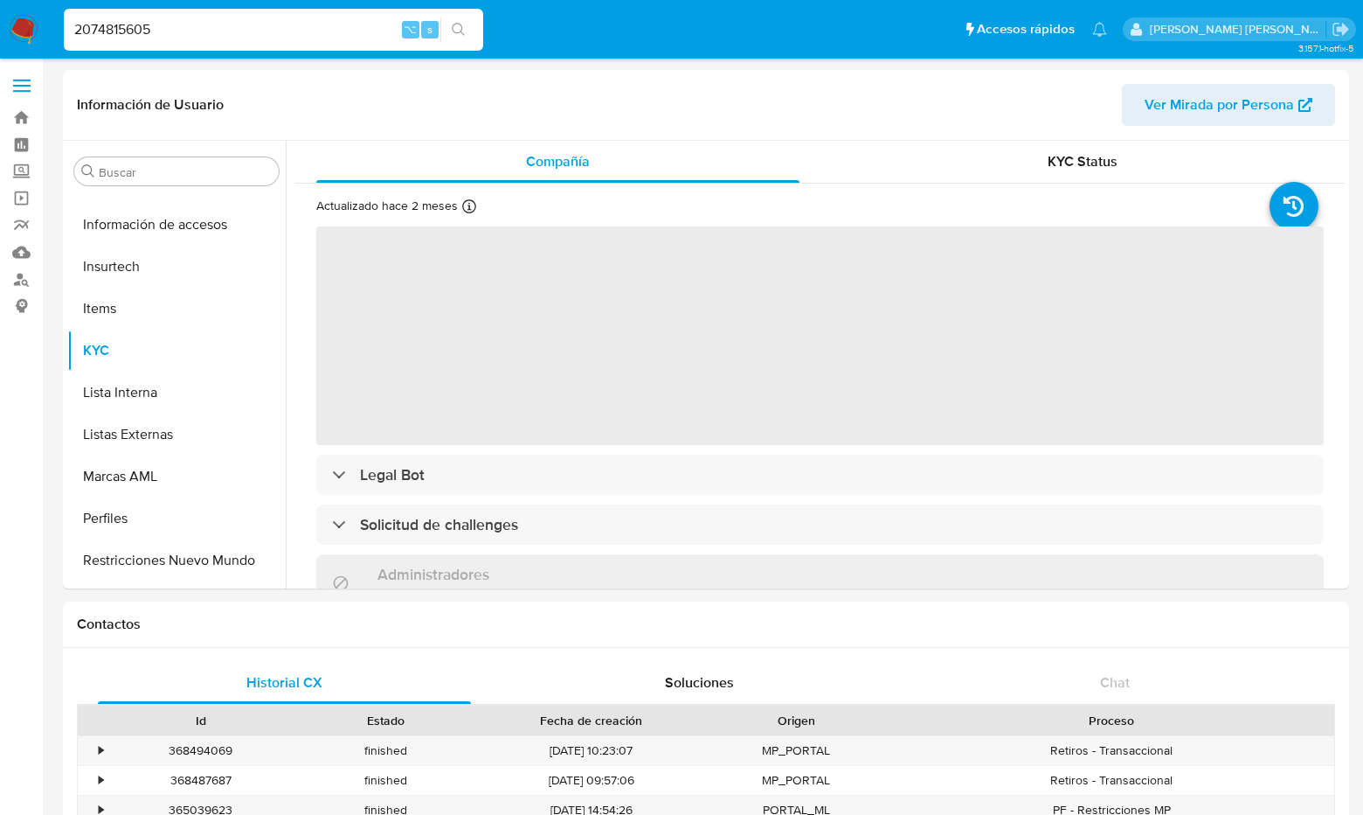
scroll to position [739, 0]
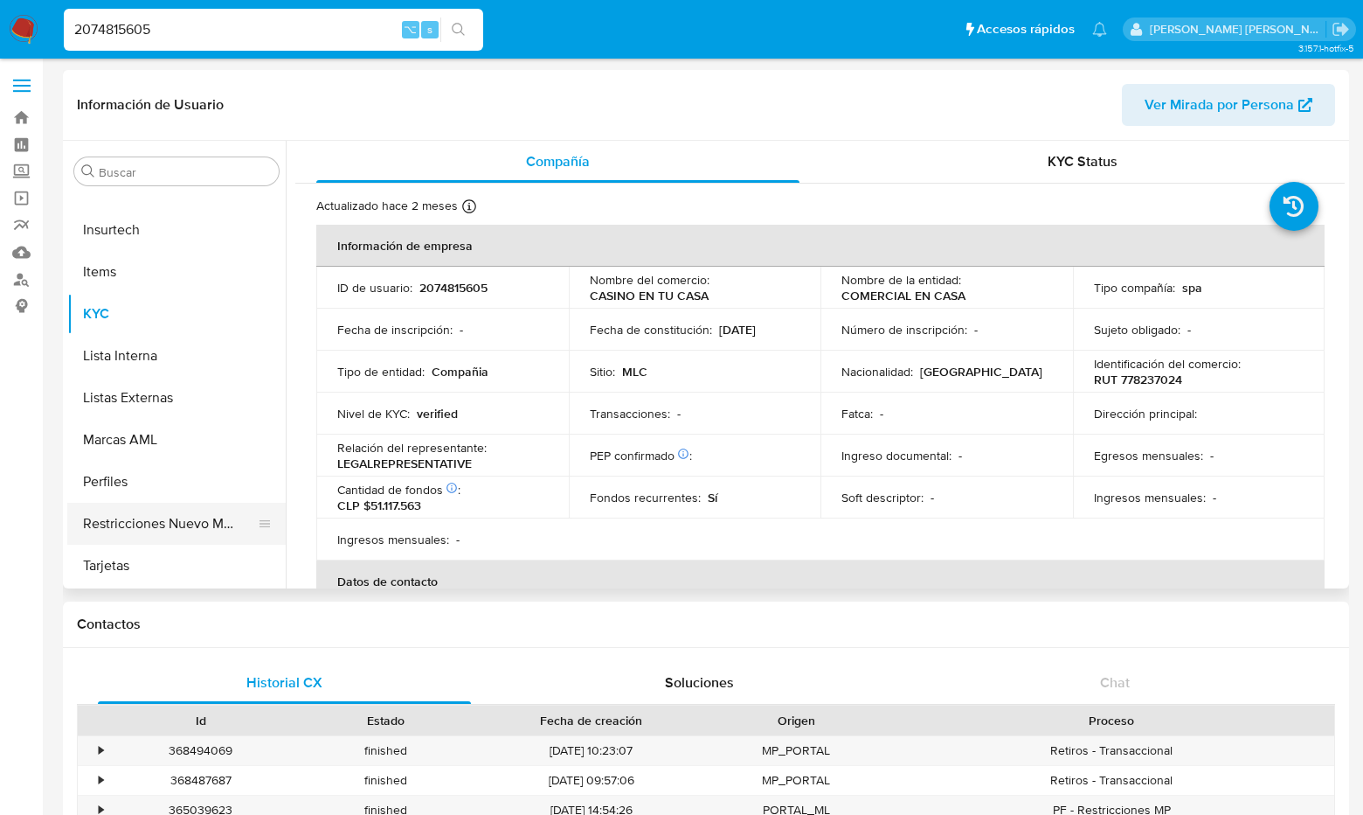
click at [148, 513] on button "Restricciones Nuevo Mundo" at bounding box center [169, 524] width 205 height 42
select select "10"
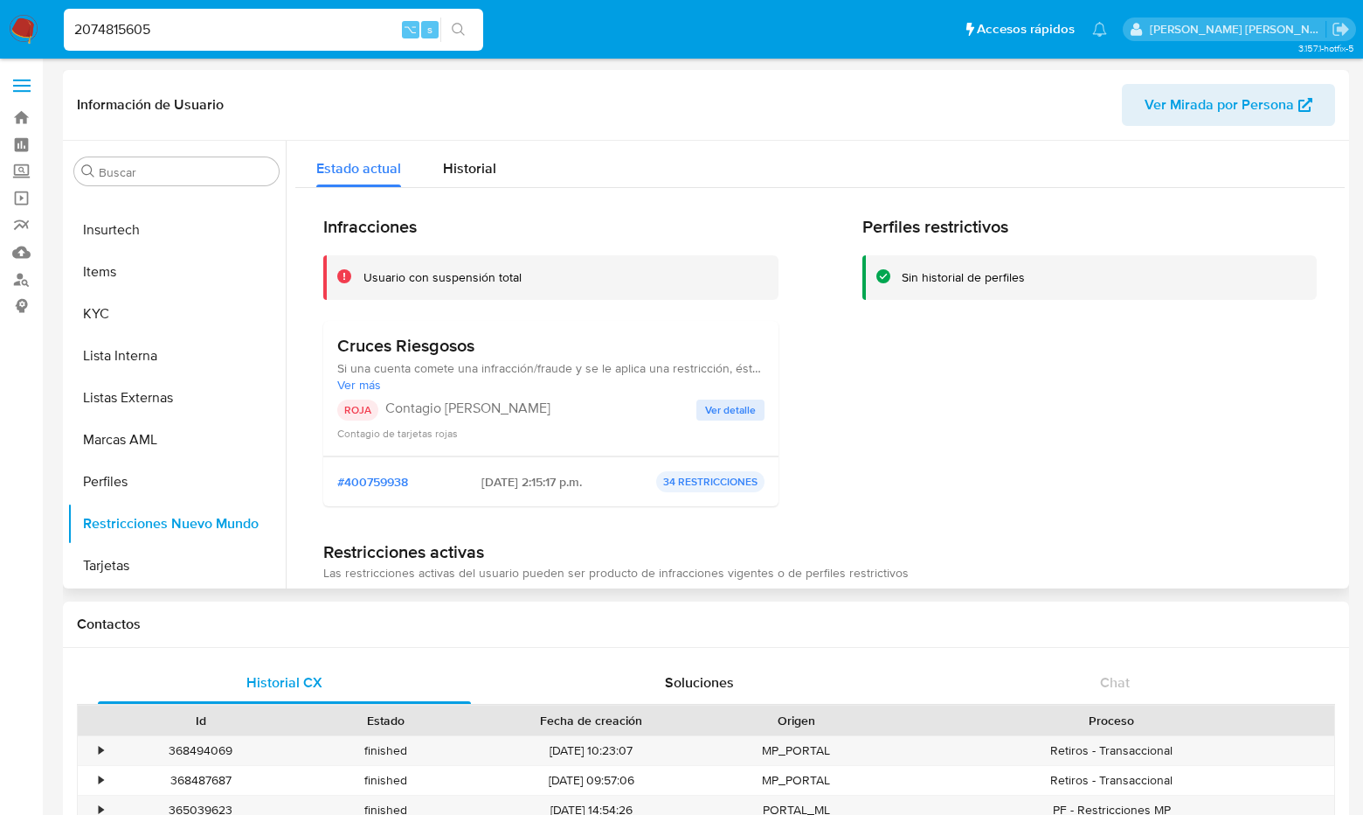
click at [705, 403] on span "Ver detalle" at bounding box center [730, 409] width 51 height 17
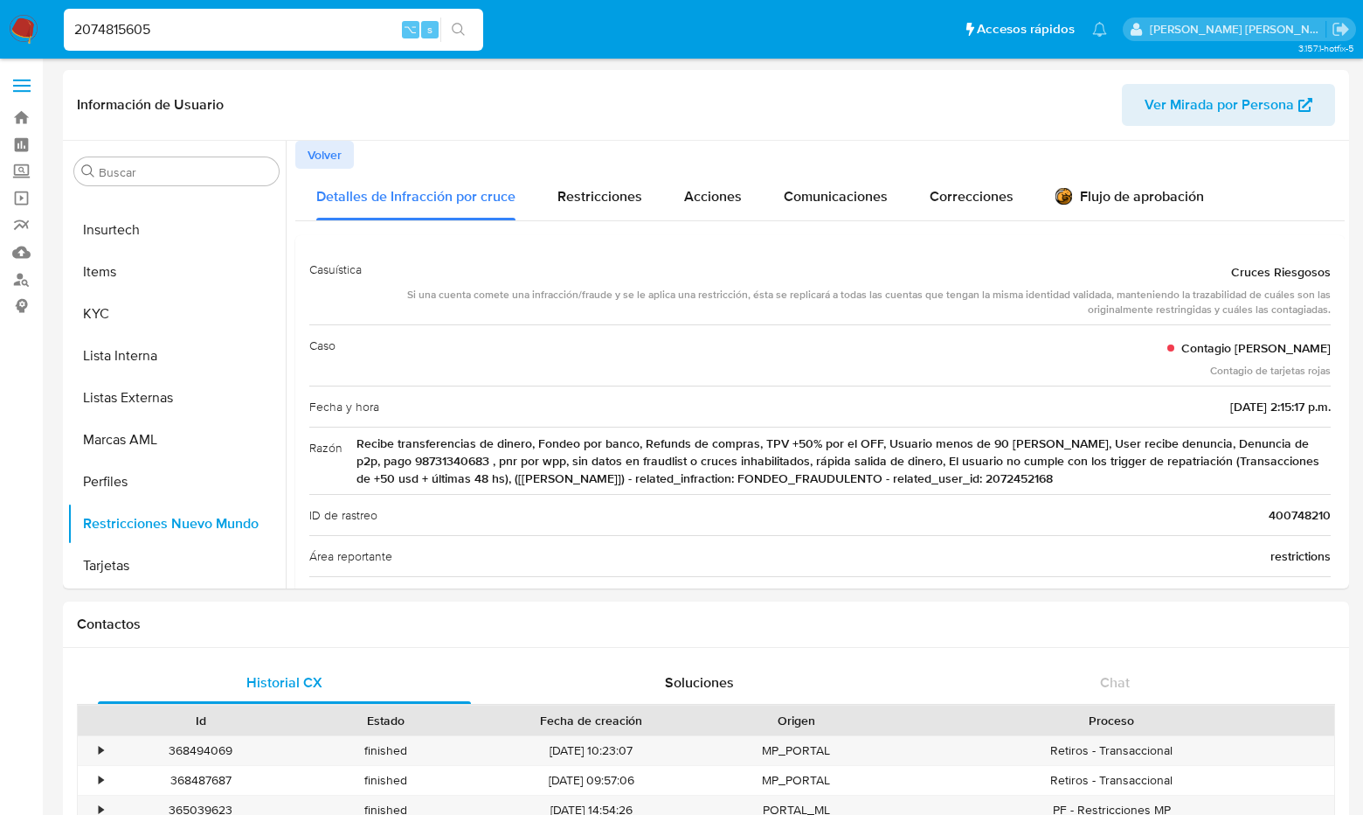
drag, startPoint x: 233, startPoint y: 39, endPoint x: 86, endPoint y: 35, distance: 147.8
click at [86, 35] on input "2074815605" at bounding box center [274, 29] width 420 height 23
type input "2"
paste input "2080290927"
type input "2080290927"
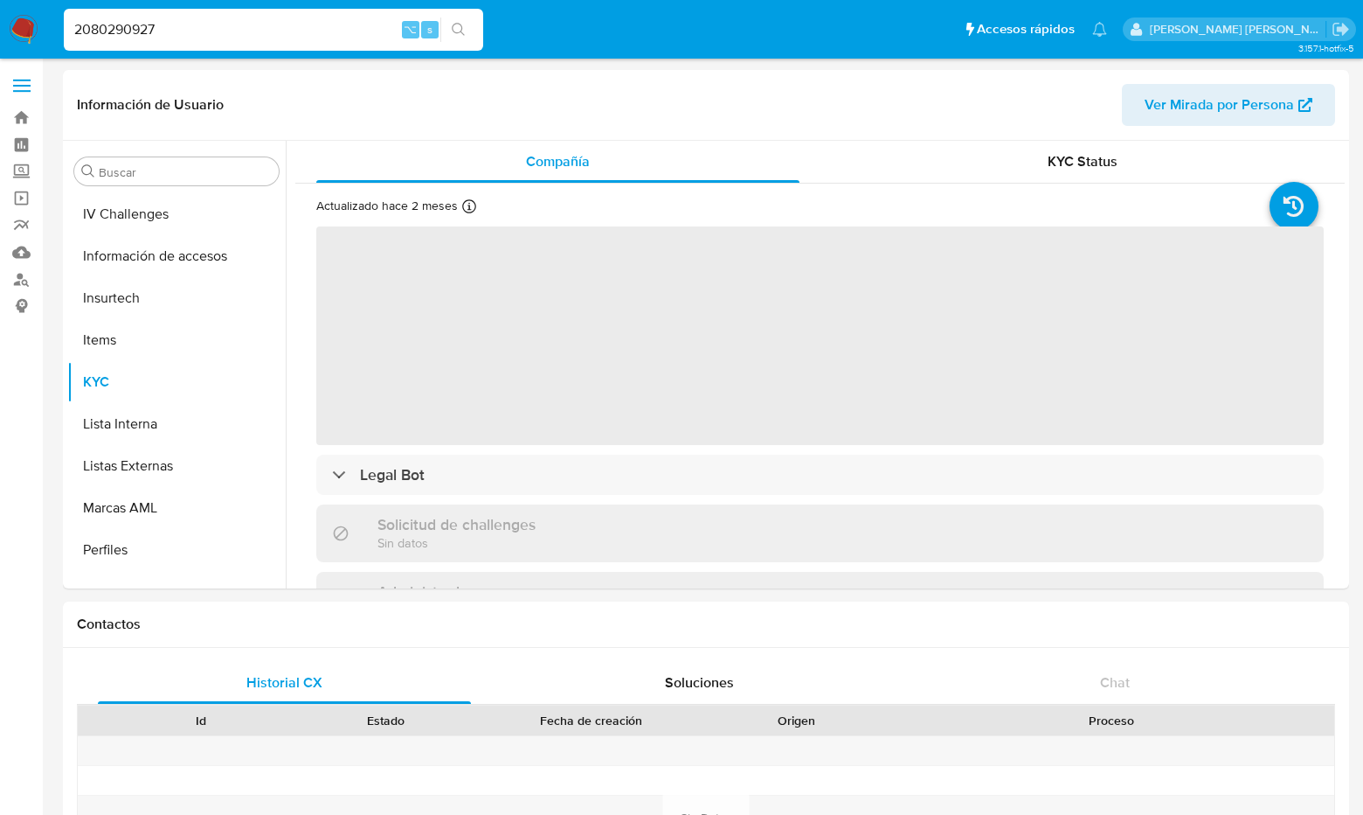
scroll to position [739, 0]
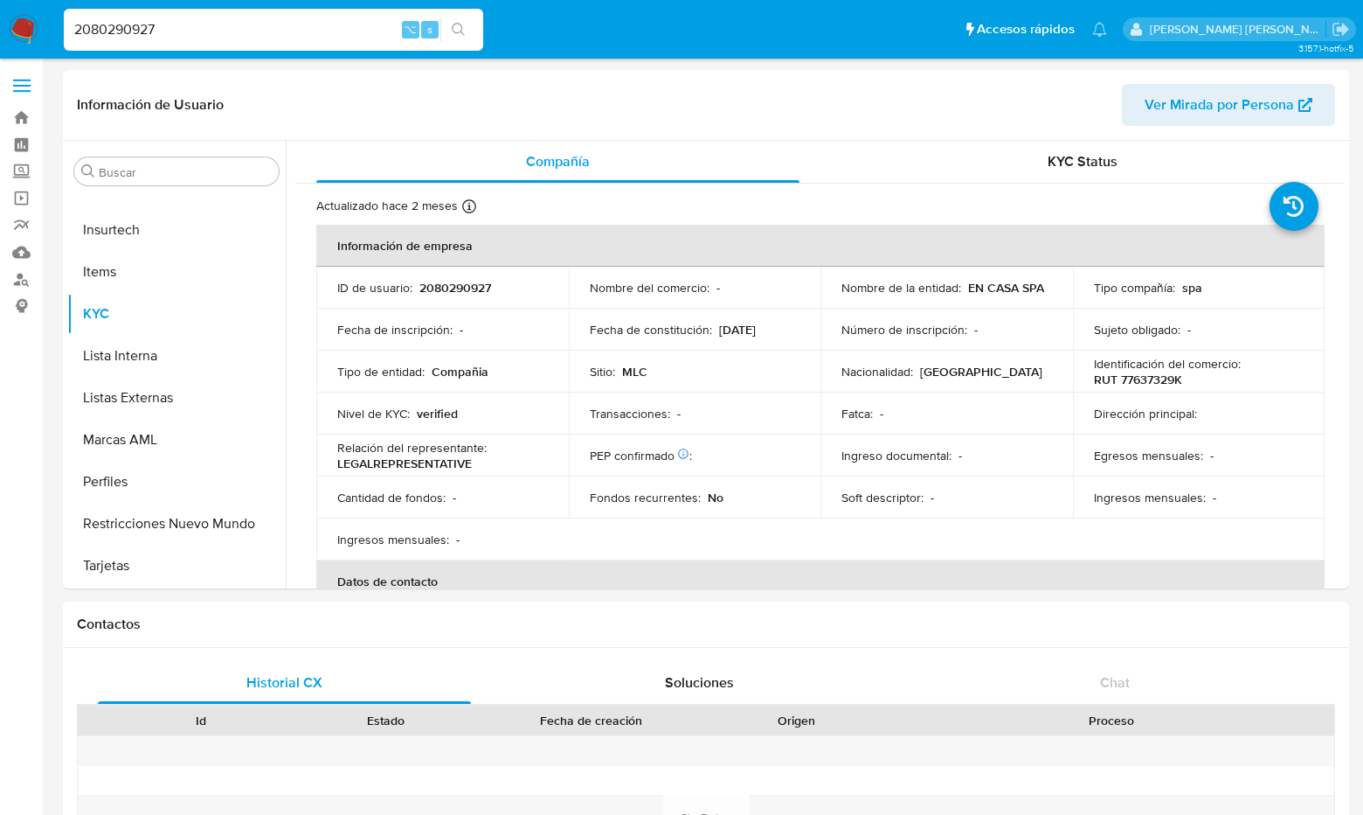
select select "10"
click at [224, 518] on button "Restricciones Nuevo Mundo" at bounding box center [169, 524] width 205 height 42
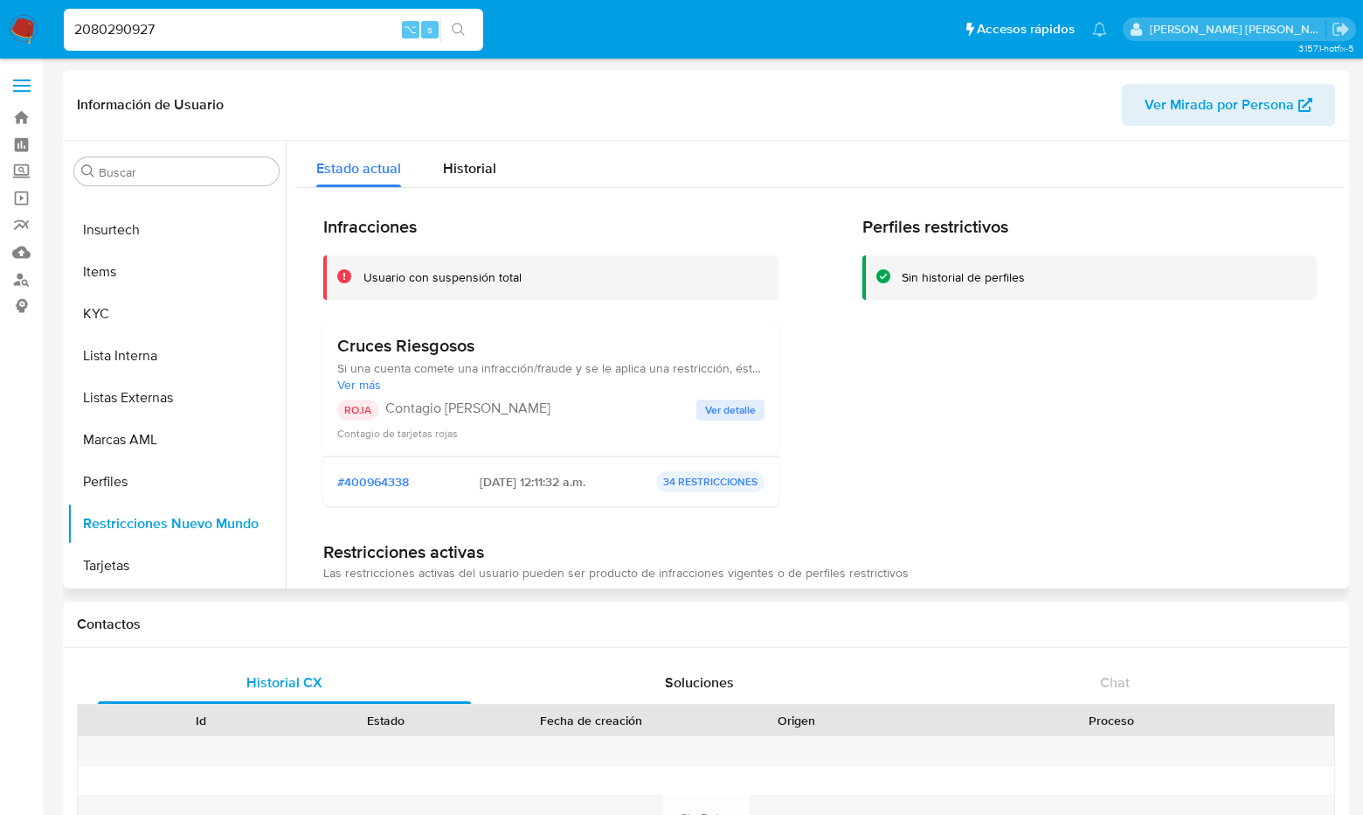
click at [718, 414] on span "Ver detalle" at bounding box center [730, 409] width 51 height 17
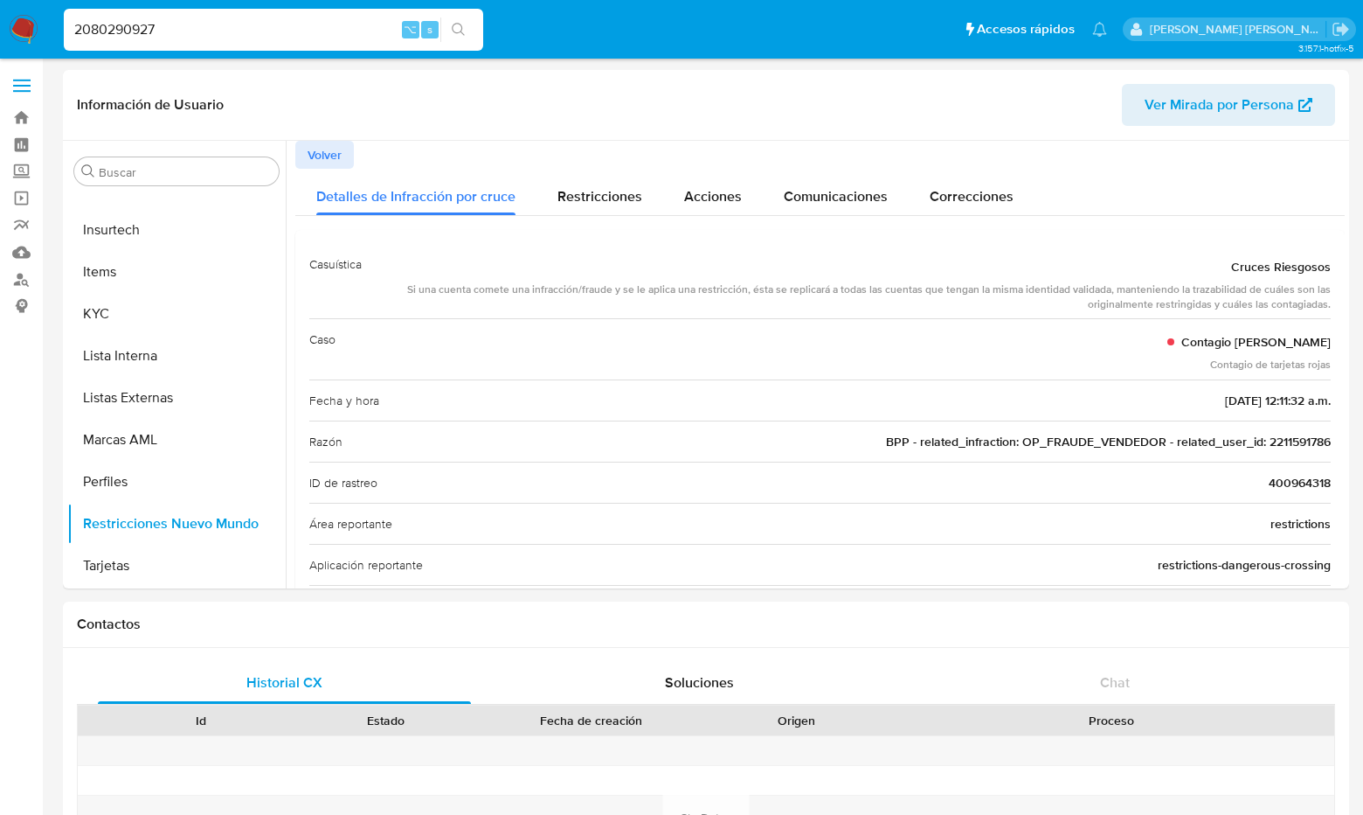
drag, startPoint x: 231, startPoint y: 28, endPoint x: 31, endPoint y: 26, distance: 199.3
click at [31, 26] on nav "Pausado Ver notificaciones 2080290927 ⌥ s Accesos rápidos Presiona las siguient…" at bounding box center [681, 29] width 1363 height 59
paste input "2119785923"
type input "2119785923"
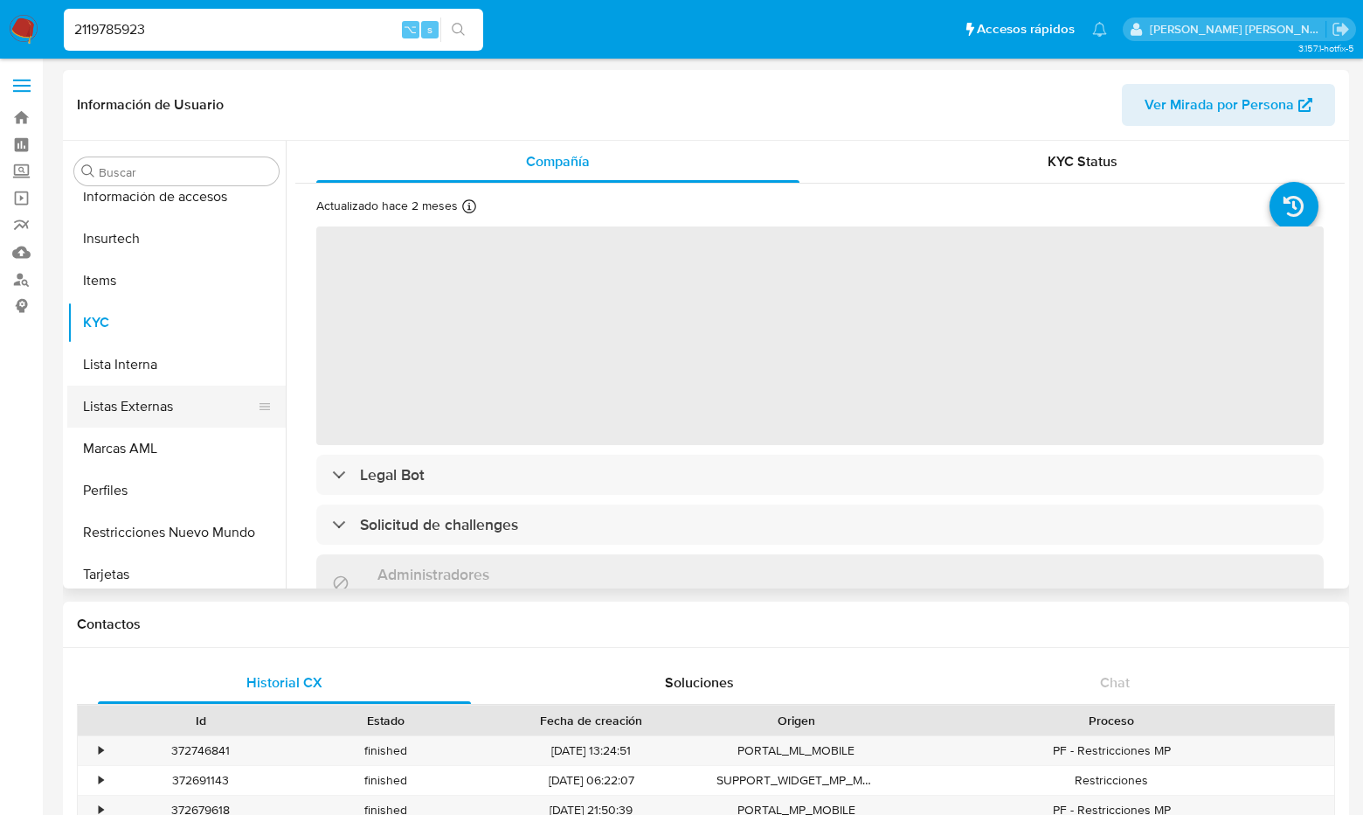
scroll to position [739, 0]
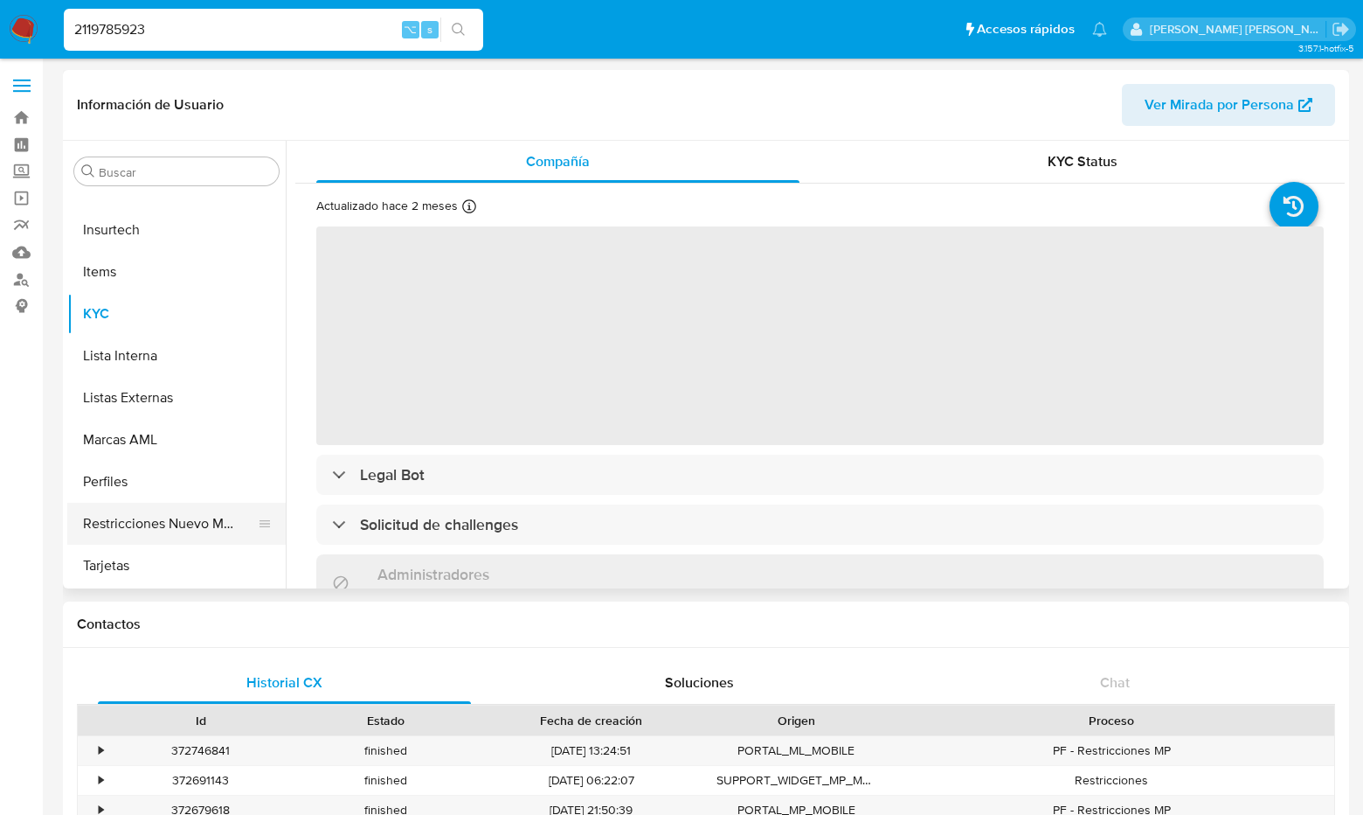
click at [212, 518] on button "Restricciones Nuevo Mundo" at bounding box center [169, 524] width 205 height 42
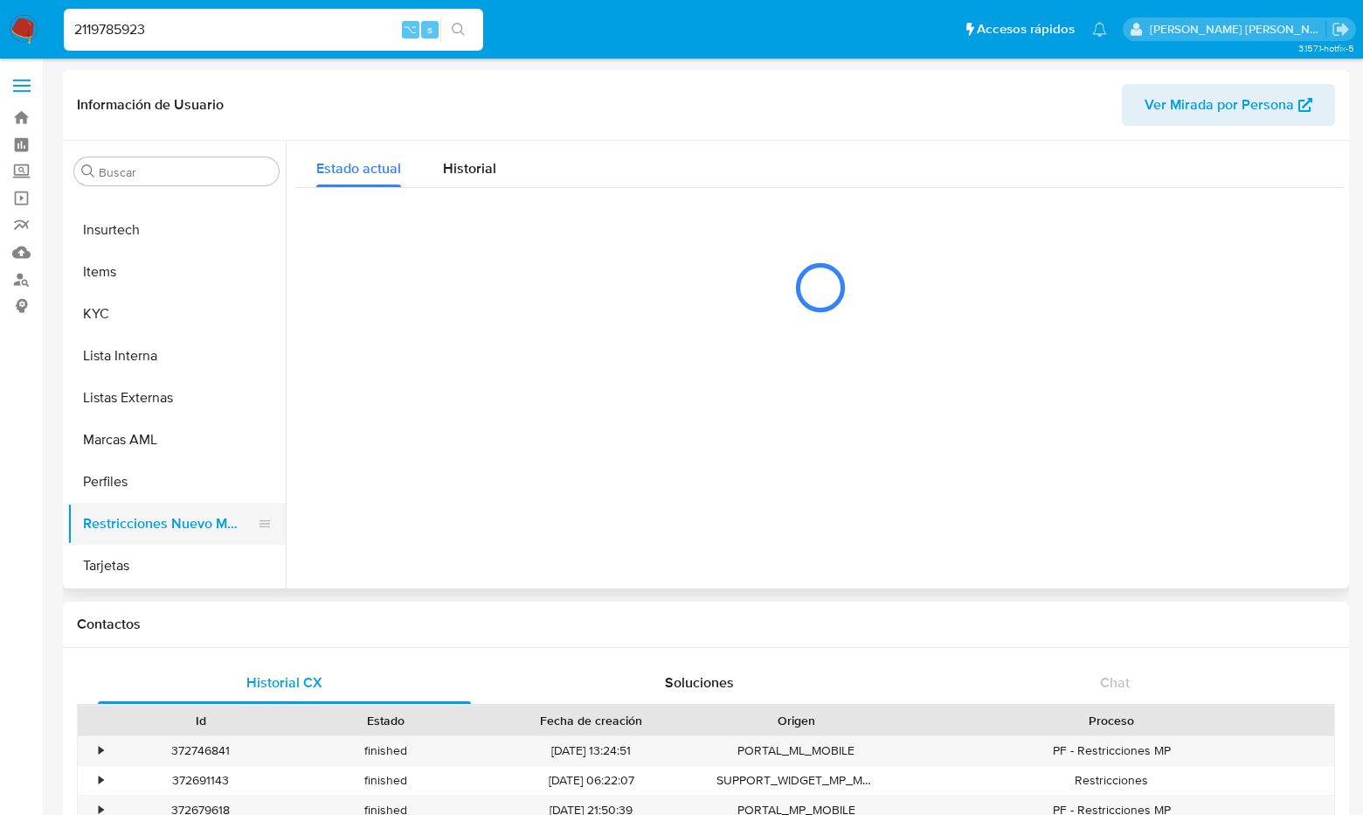
select select "10"
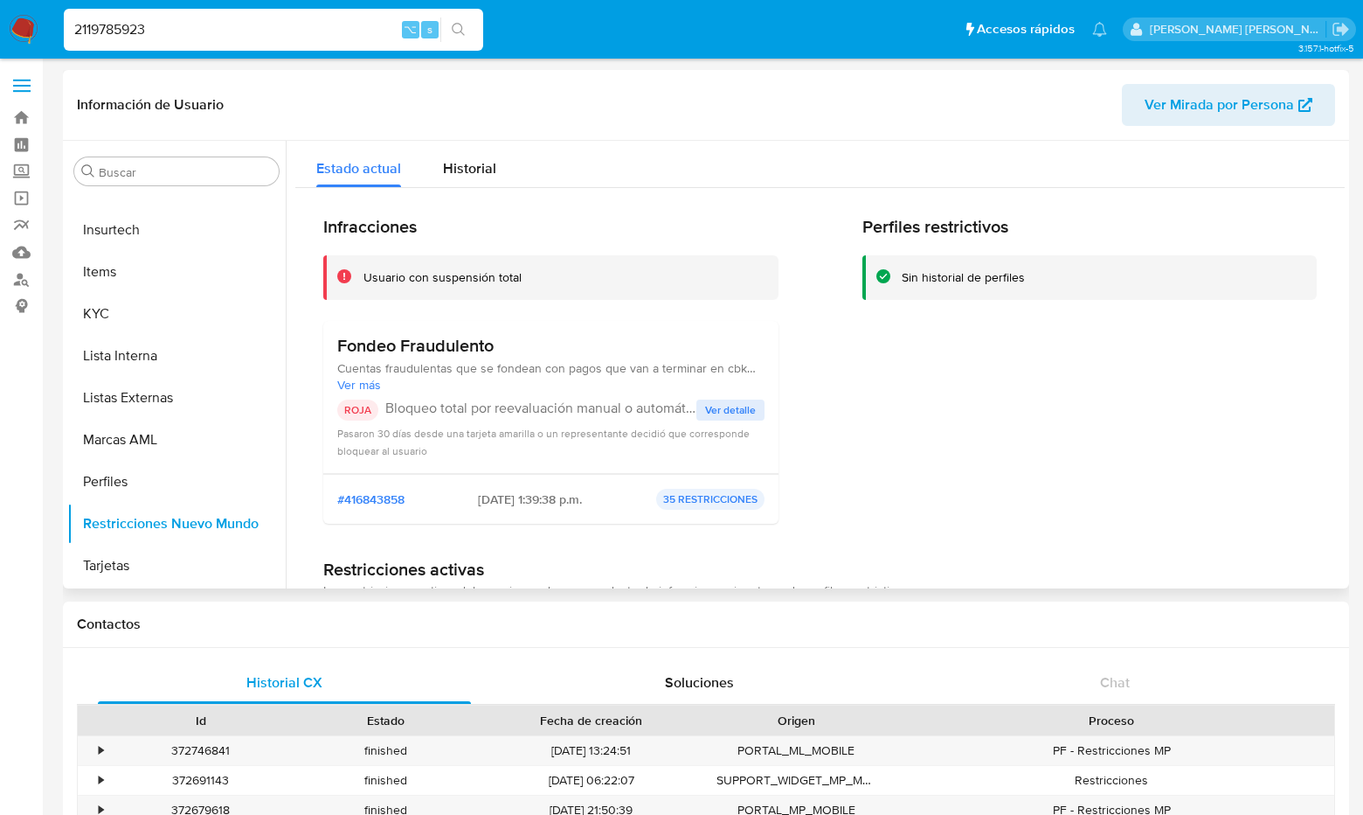
click at [742, 408] on span "Ver detalle" at bounding box center [730, 409] width 51 height 17
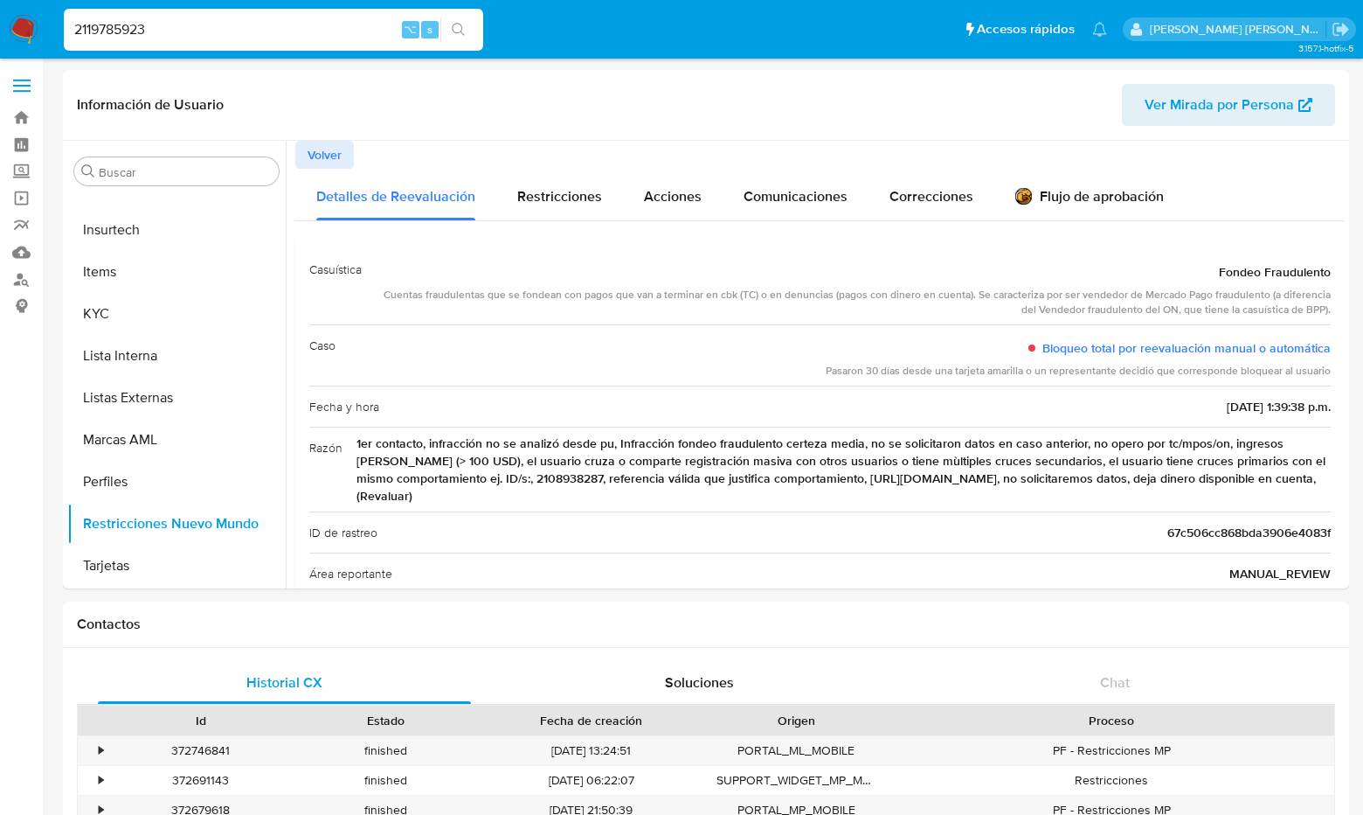
drag, startPoint x: 174, startPoint y: 31, endPoint x: 17, endPoint y: 31, distance: 156.4
click at [17, 31] on nav "Pausado Ver notificaciones 2119785923 ⌥ s Accesos rápidos Presiona las siguient…" at bounding box center [681, 29] width 1363 height 59
paste input "2232461694"
type input "2232461694"
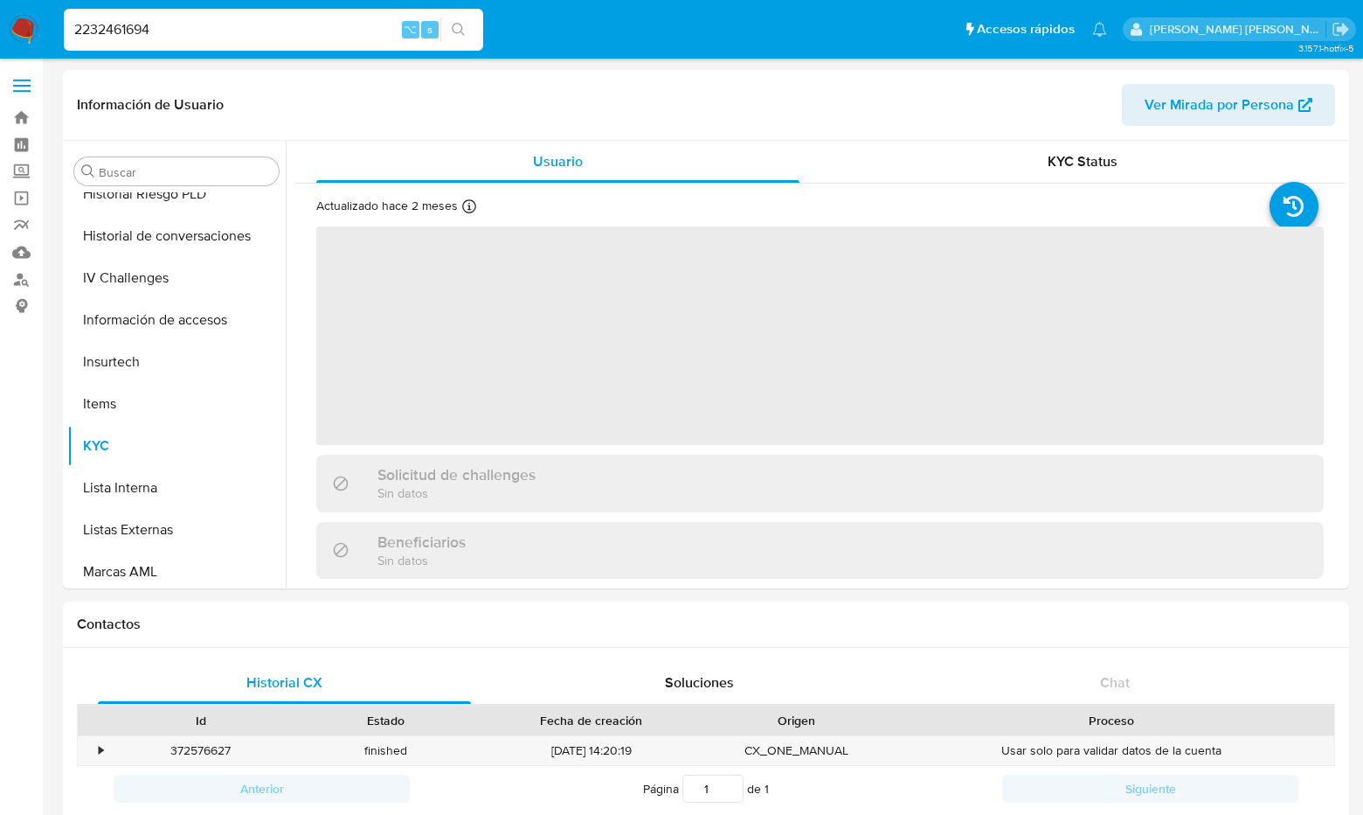
scroll to position [739, 0]
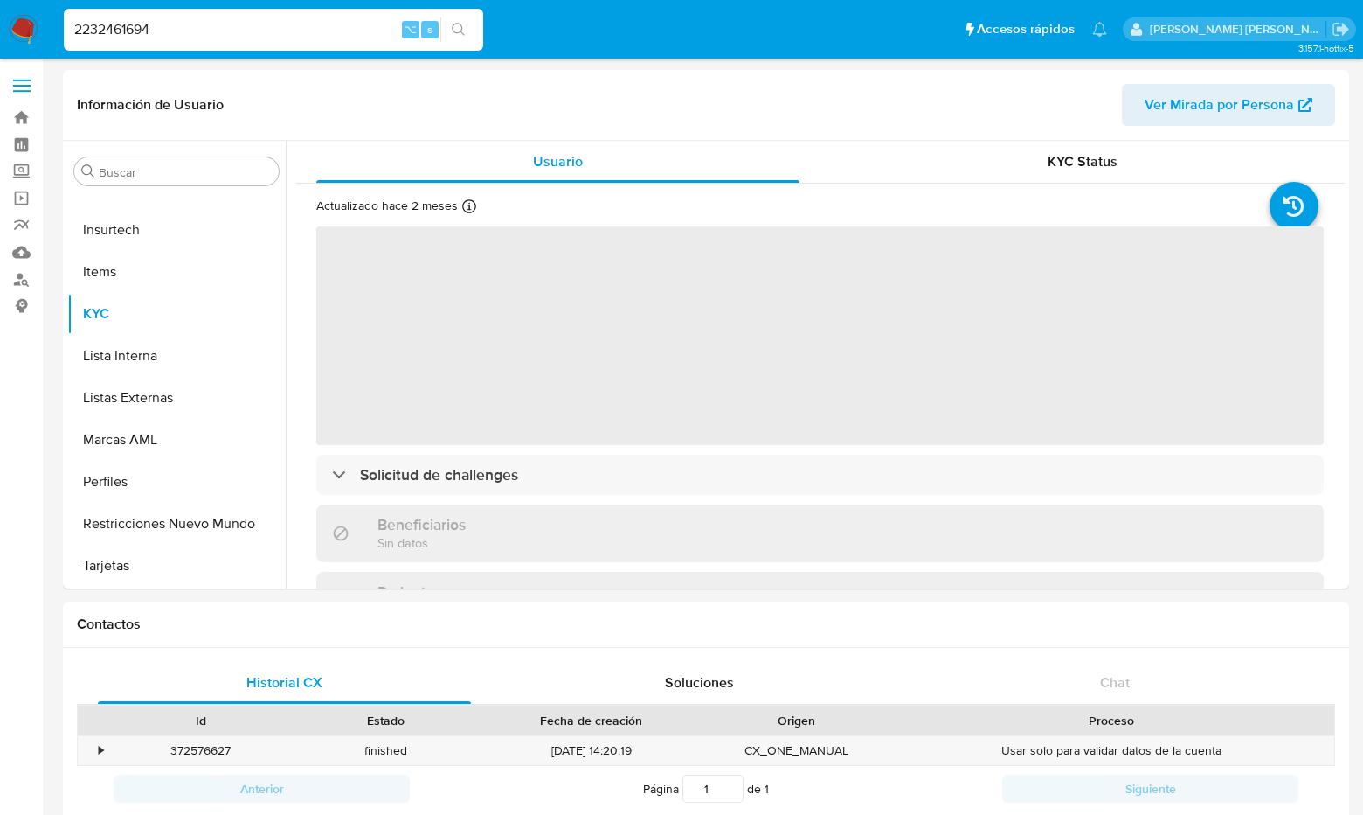
select select "10"
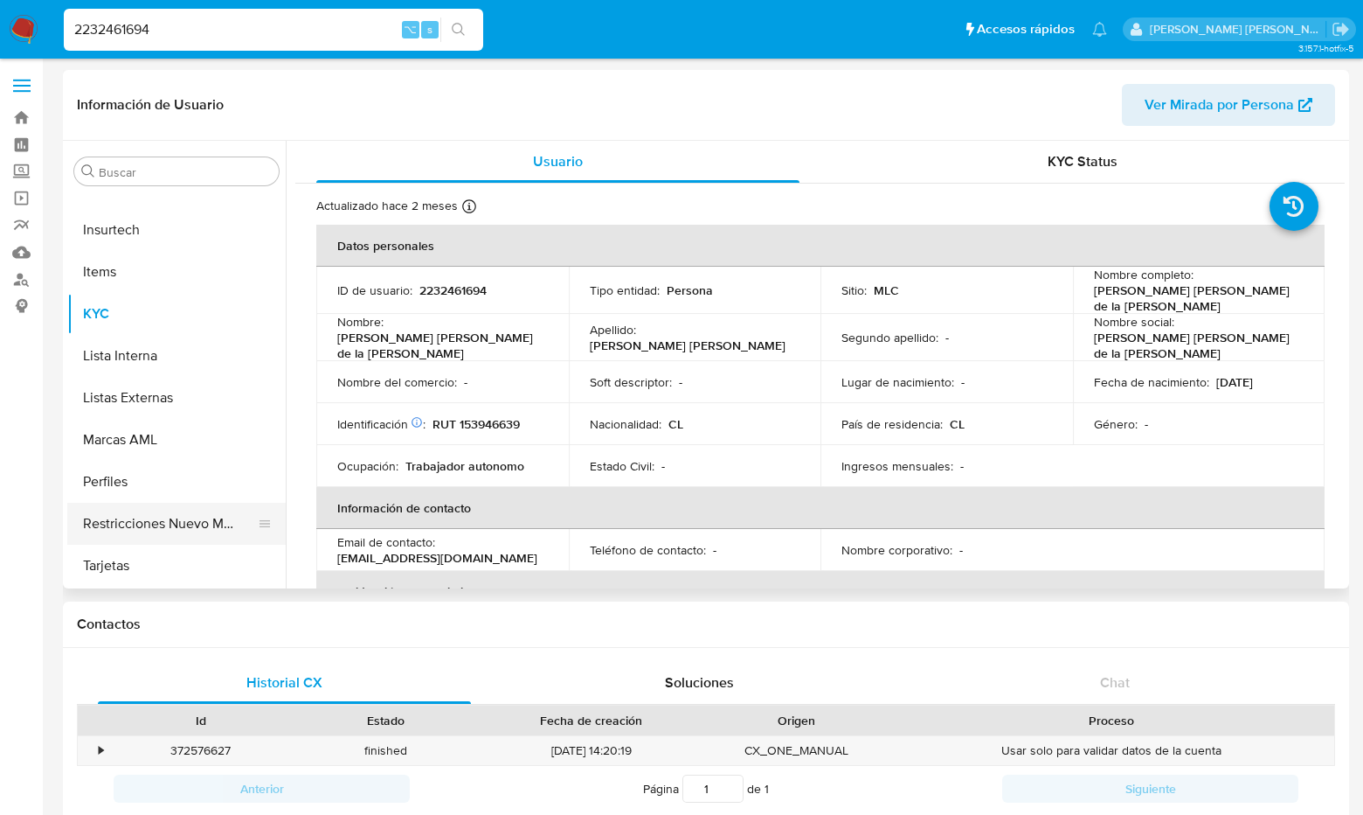
click at [208, 529] on button "Restricciones Nuevo Mundo" at bounding box center [169, 524] width 205 height 42
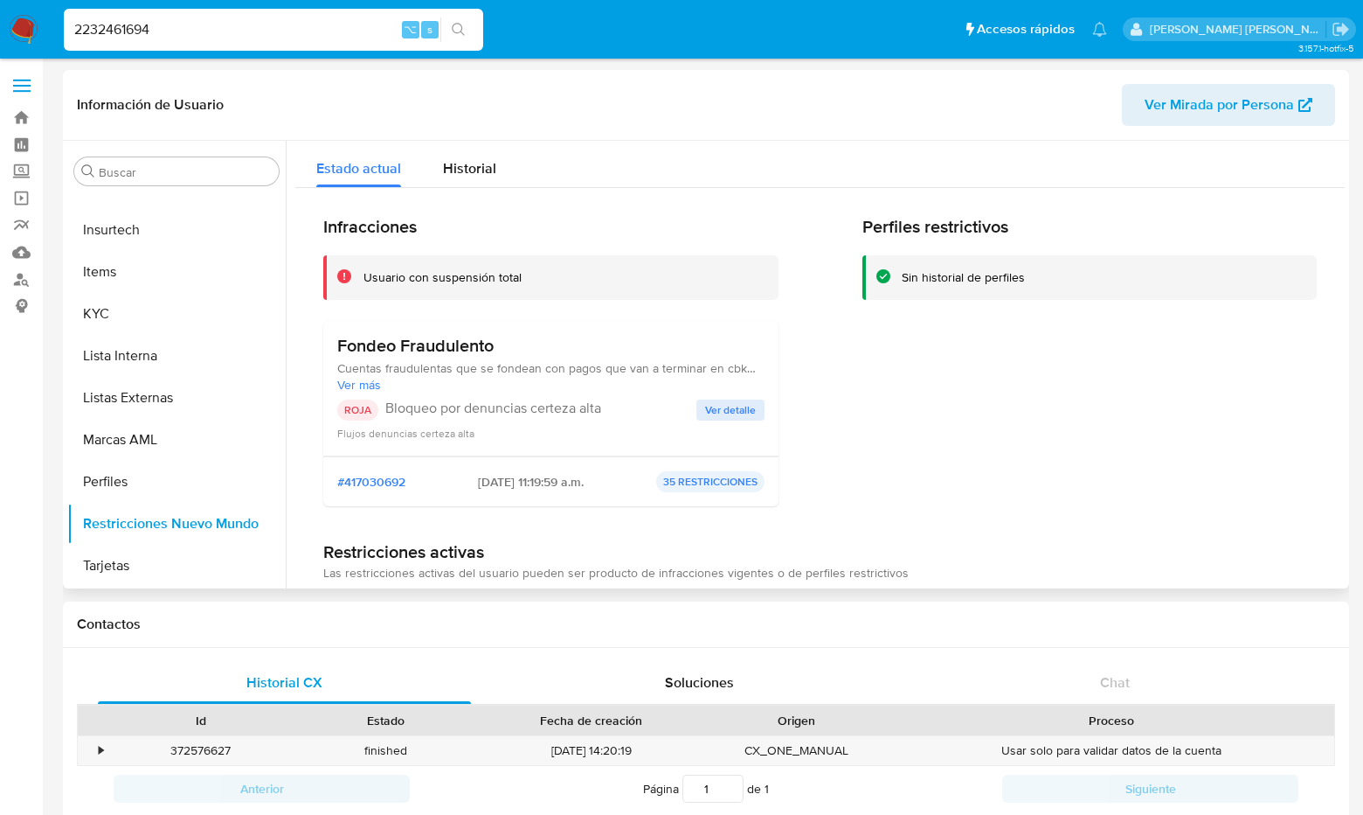
click at [736, 401] on span "Ver detalle" at bounding box center [730, 409] width 51 height 17
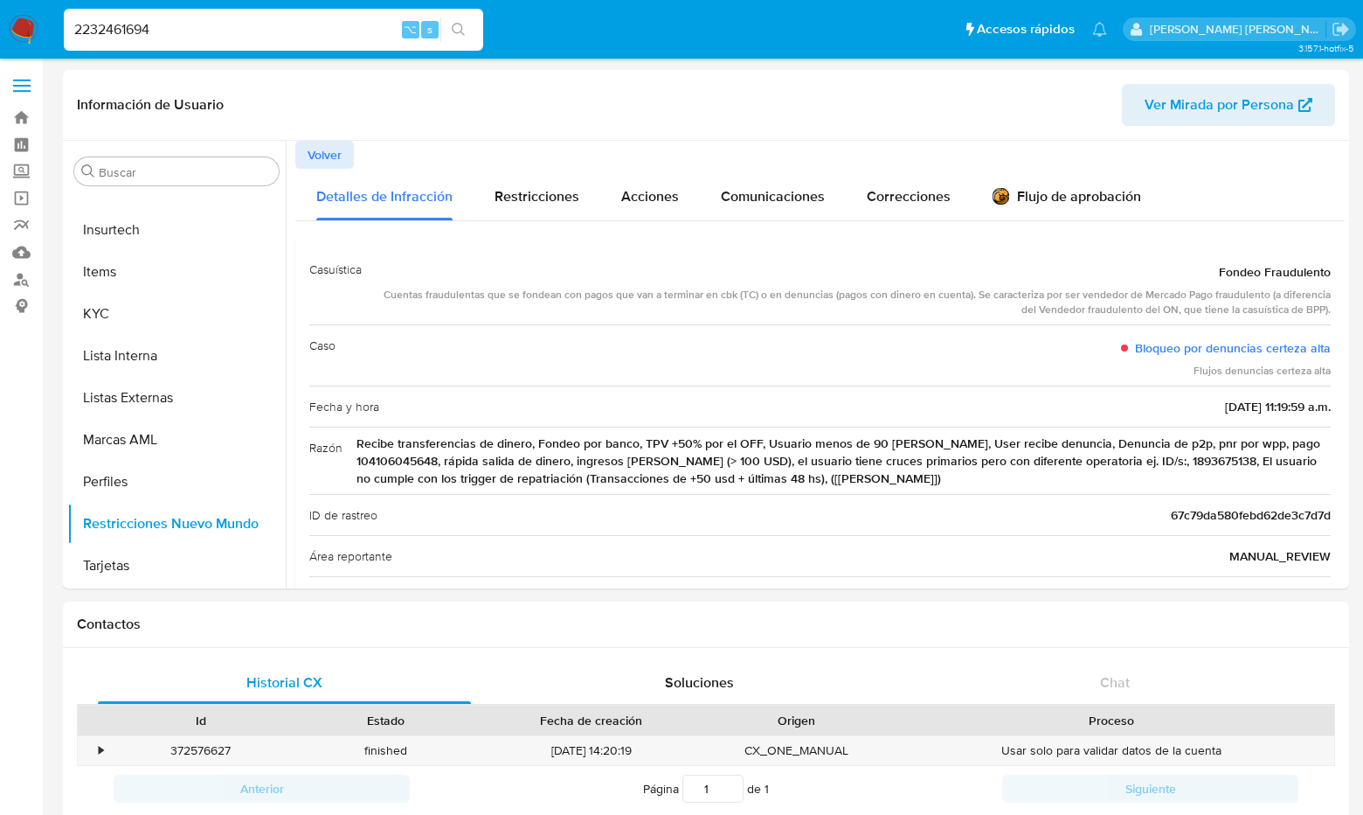
click at [212, 32] on input "2232461694" at bounding box center [274, 29] width 420 height 23
type input "2"
paste input "278925941"
type input "278925941"
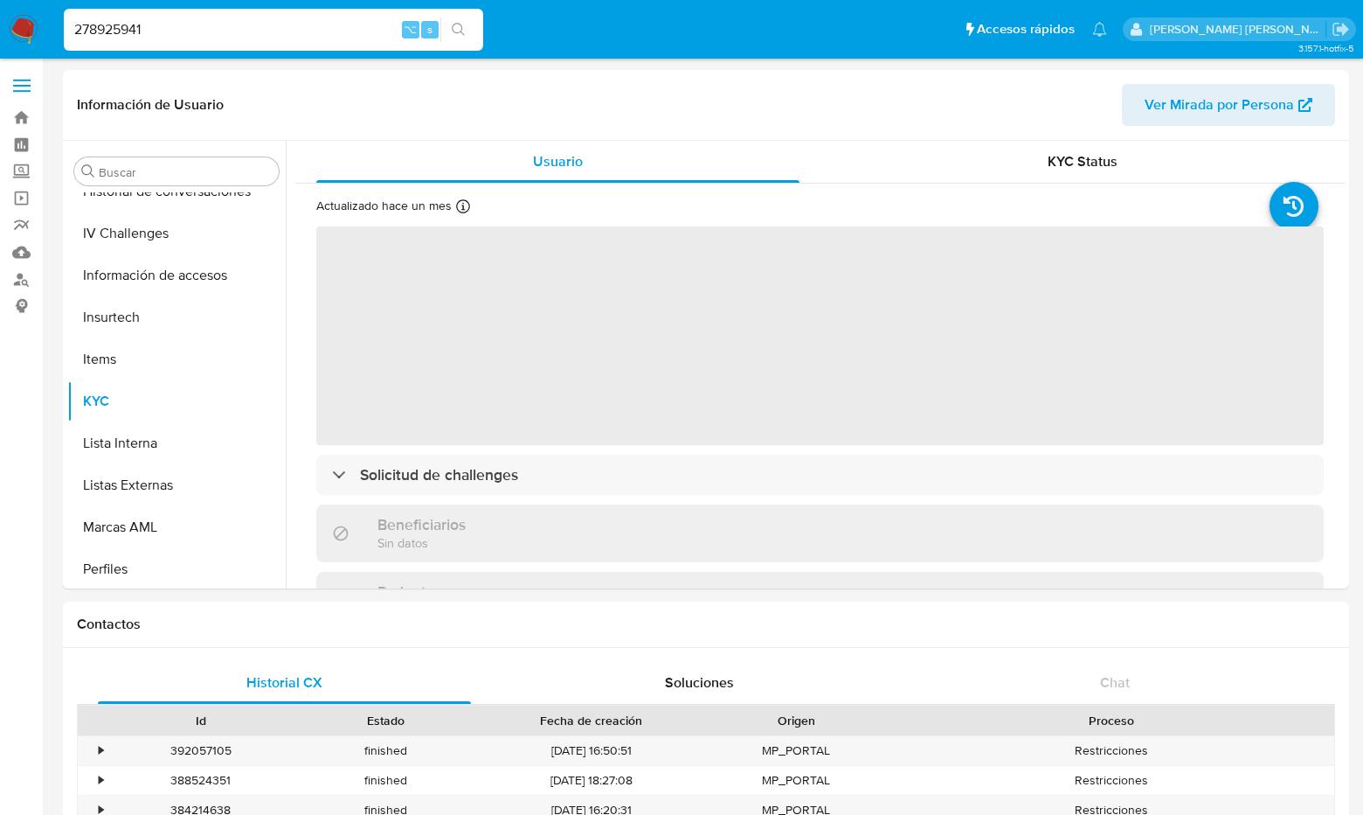
scroll to position [739, 0]
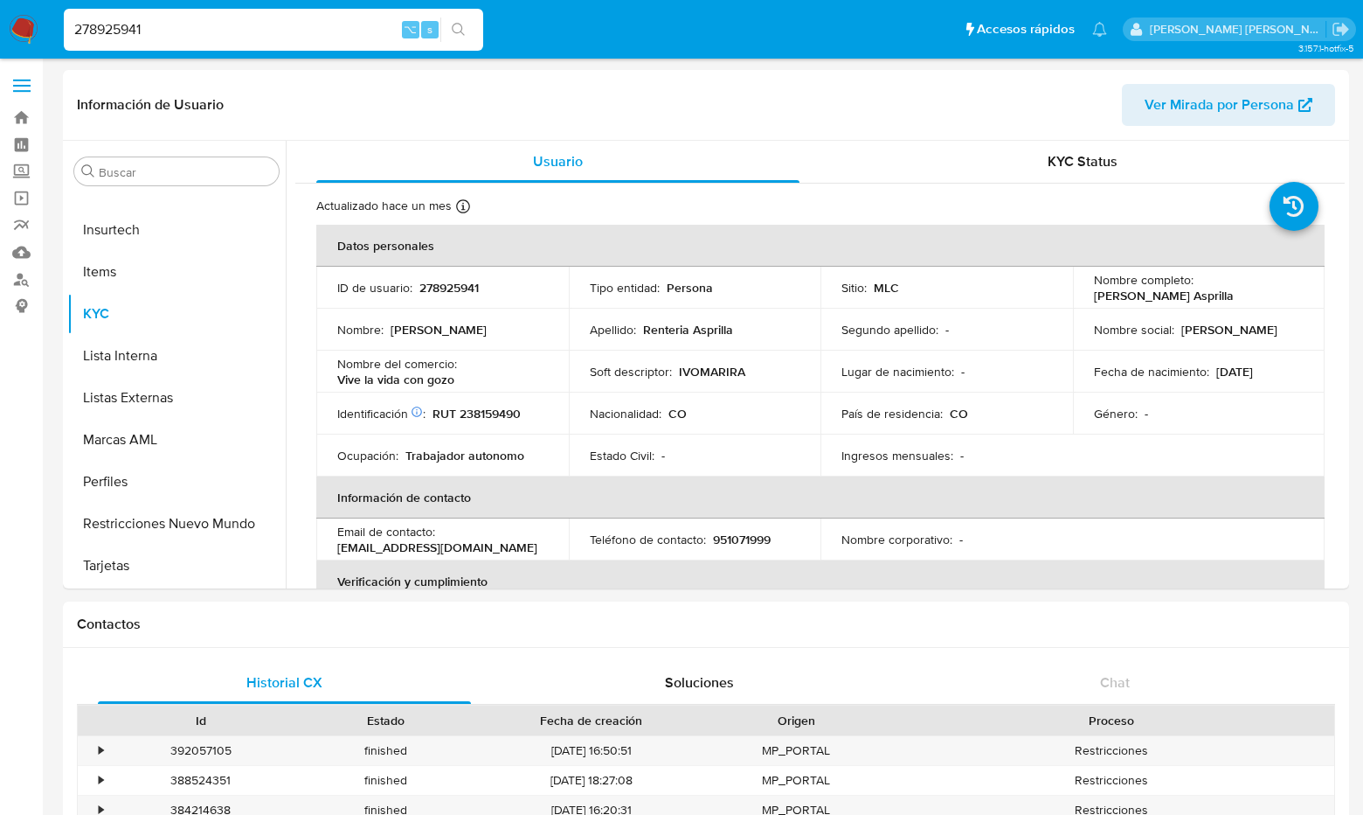
select select "10"
click at [223, 510] on button "Restricciones Nuevo Mundo" at bounding box center [169, 524] width 205 height 42
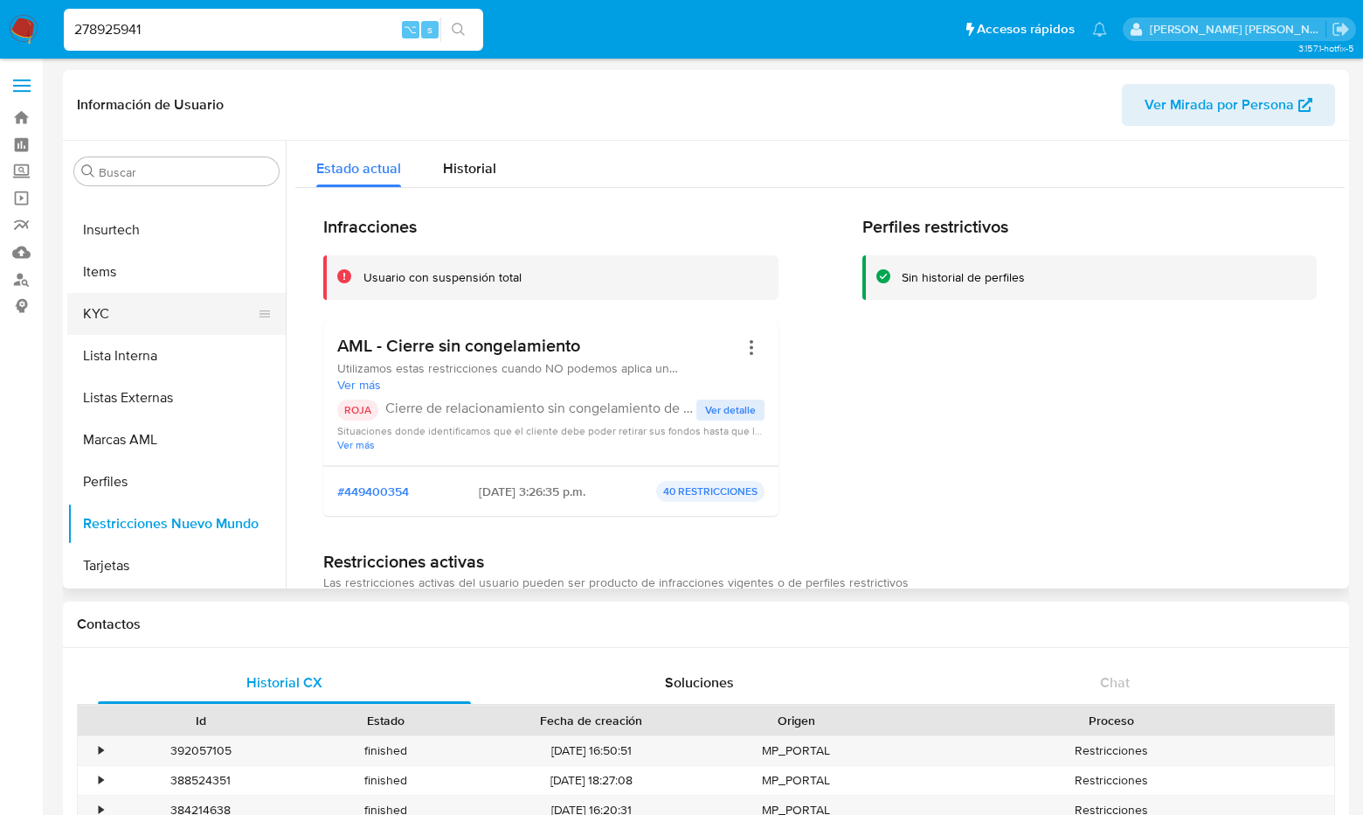
click at [126, 310] on button "KYC" at bounding box center [169, 314] width 205 height 42
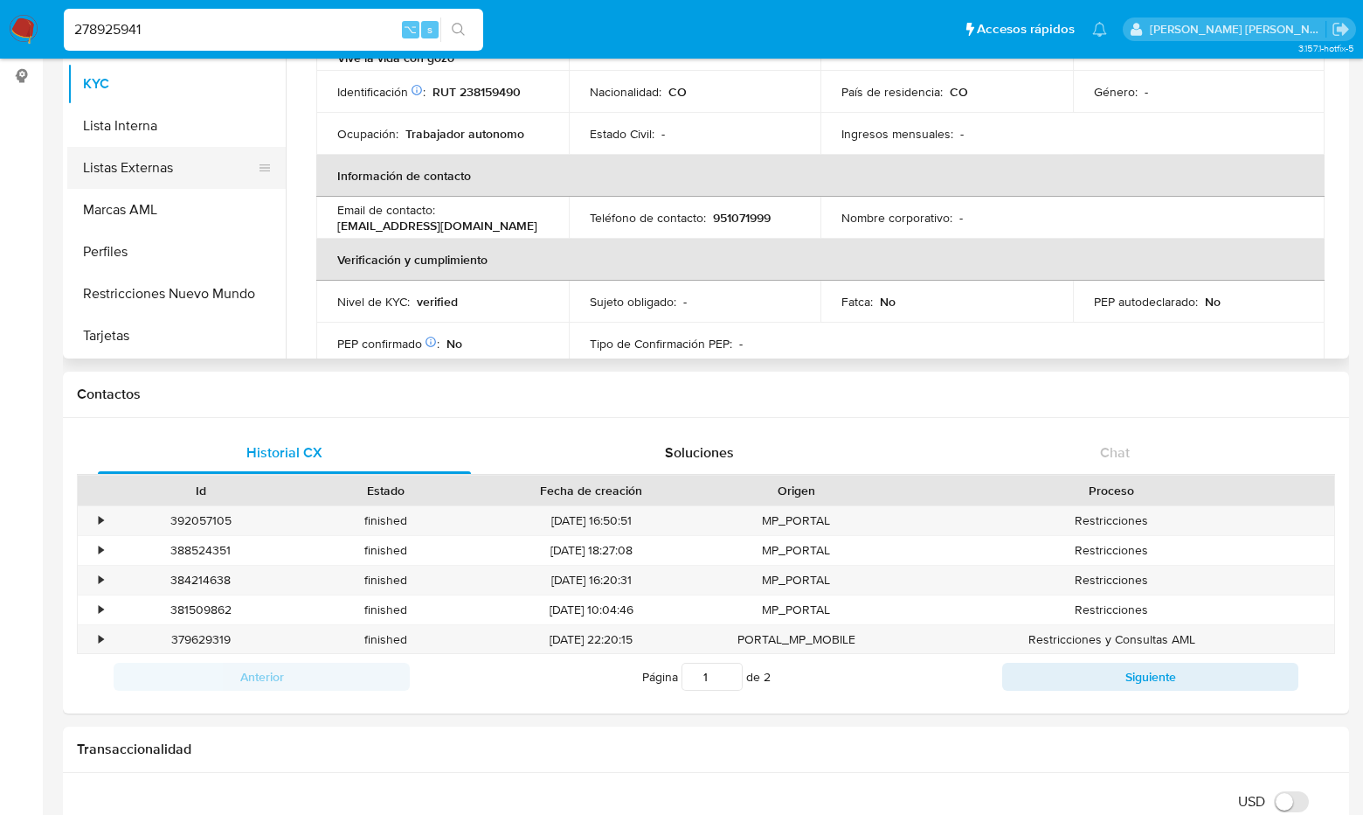
scroll to position [246, 0]
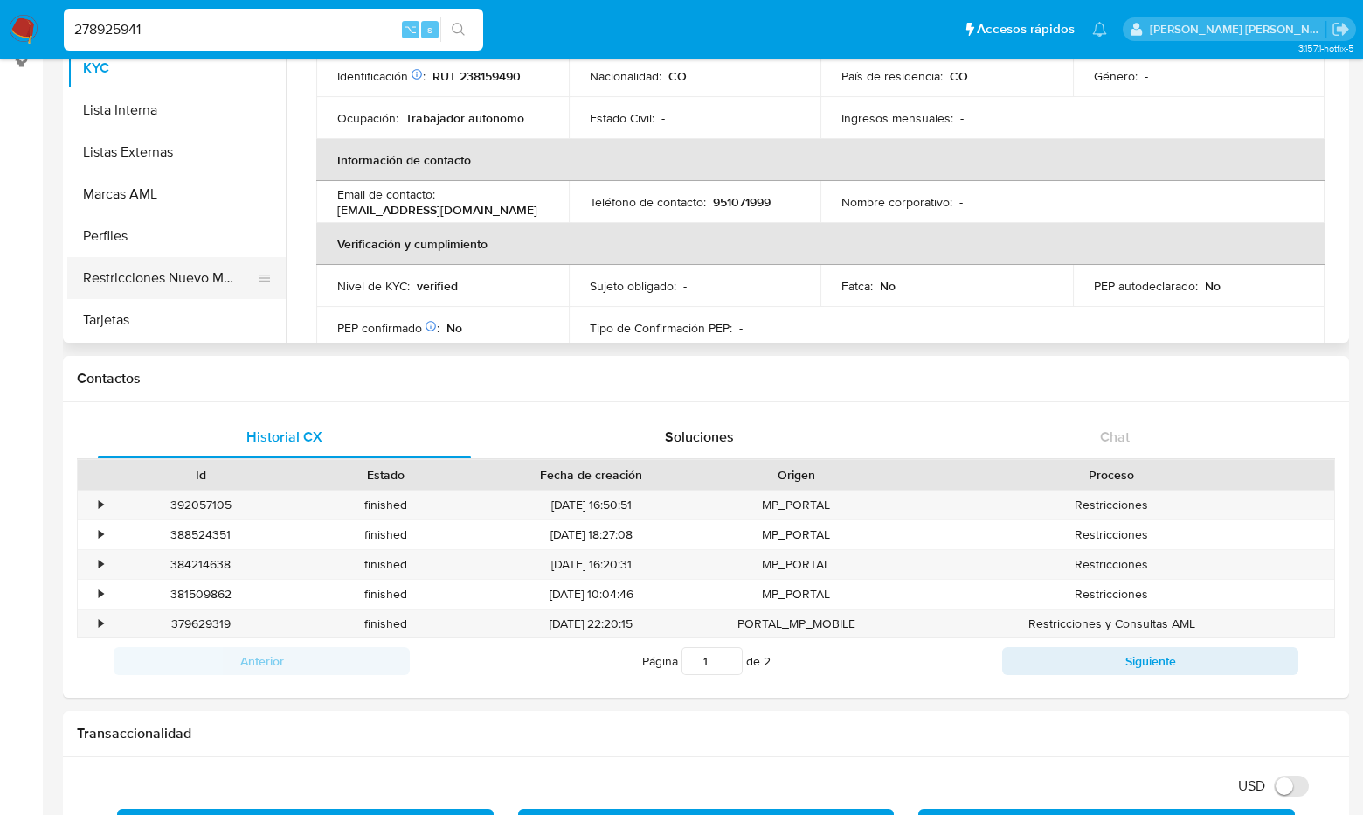
click at [206, 270] on button "Restricciones Nuevo Mundo" at bounding box center [169, 278] width 205 height 42
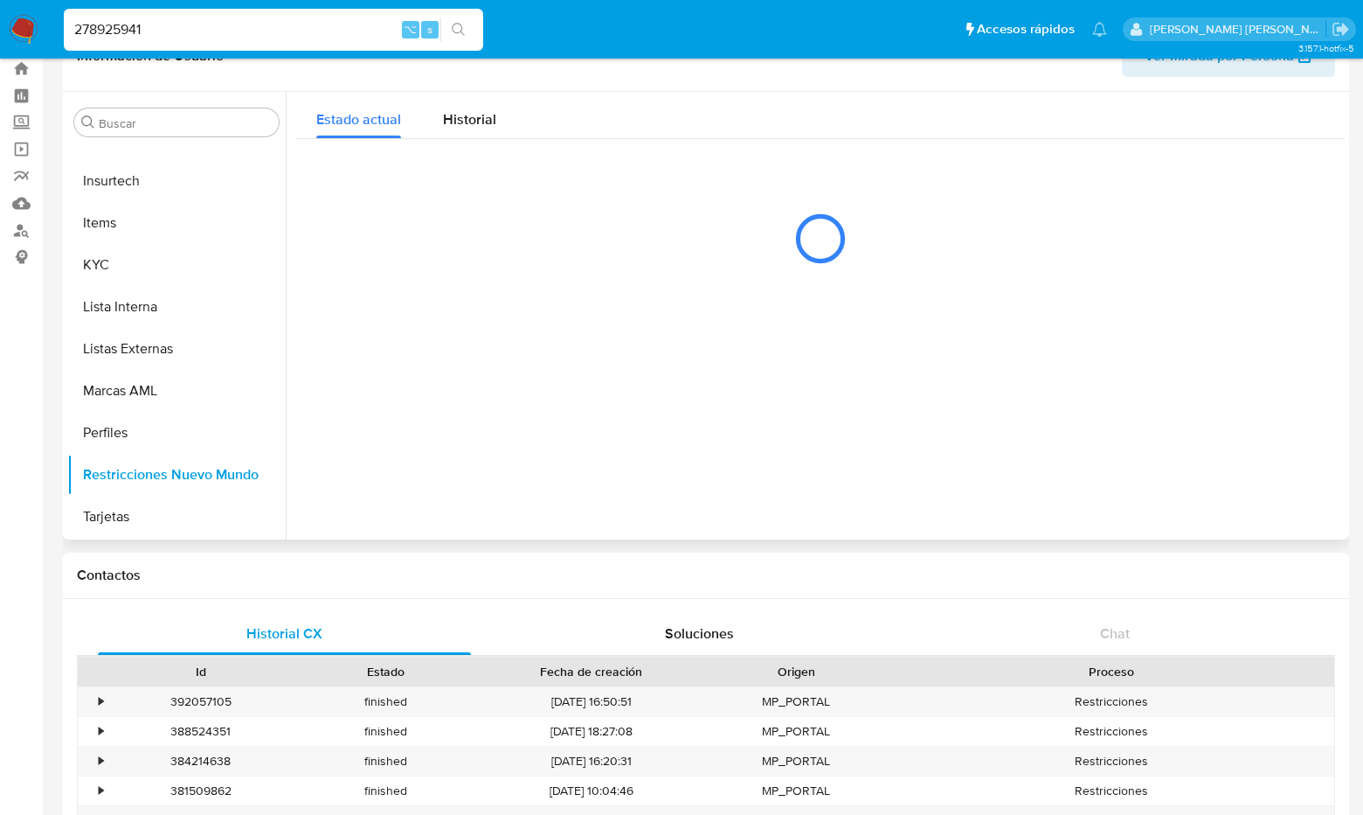
scroll to position [0, 0]
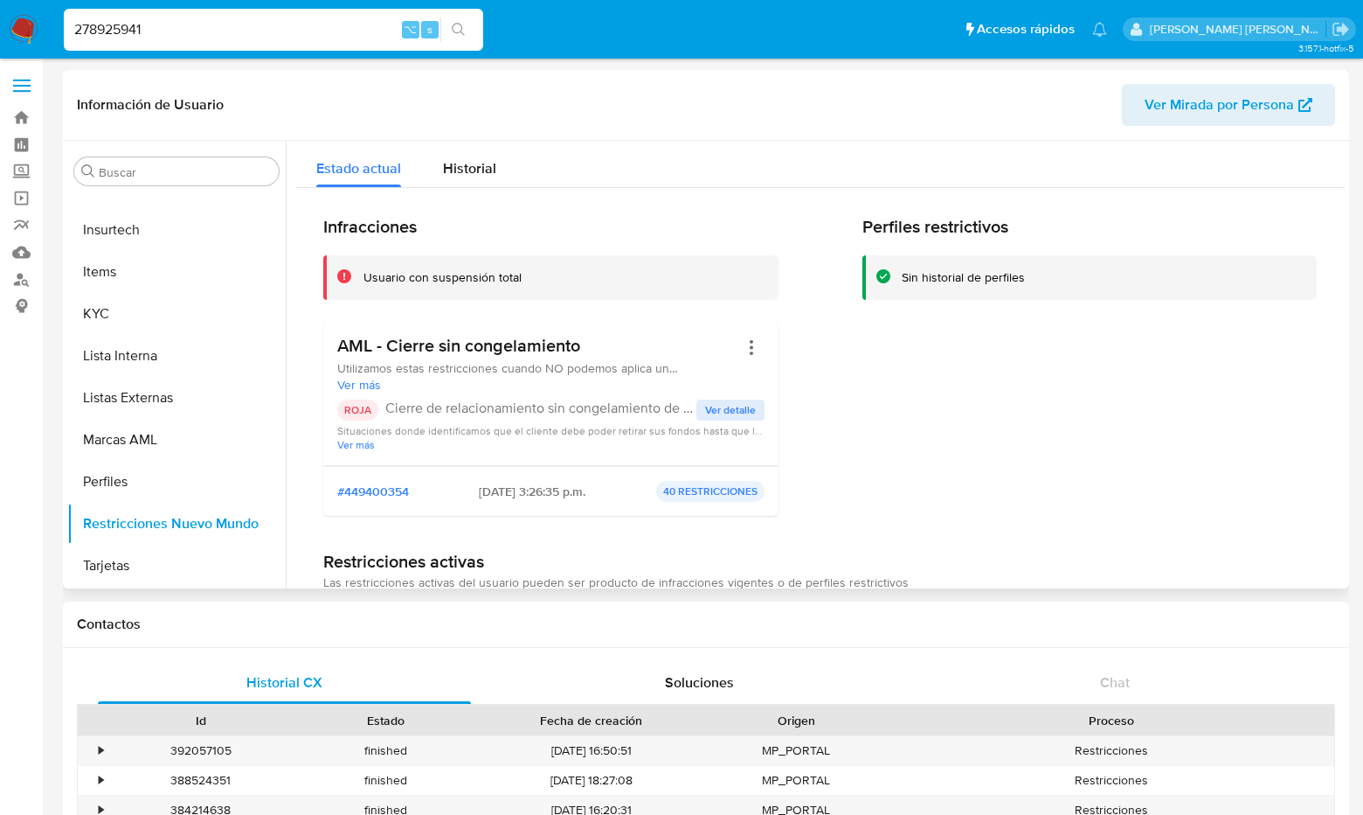
click at [744, 412] on span "Ver detalle" at bounding box center [730, 409] width 51 height 17
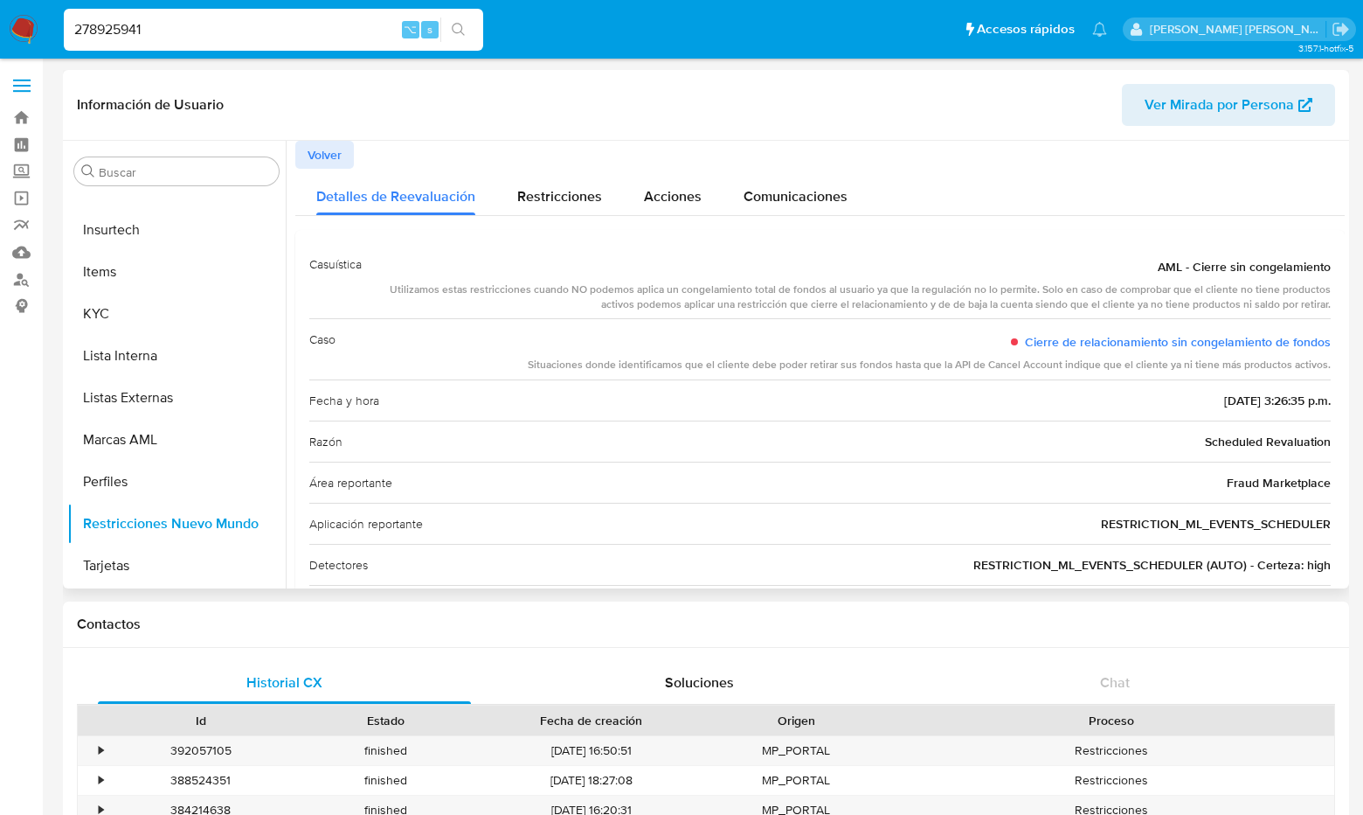
click at [331, 164] on span "Volver" at bounding box center [325, 154] width 34 height 24
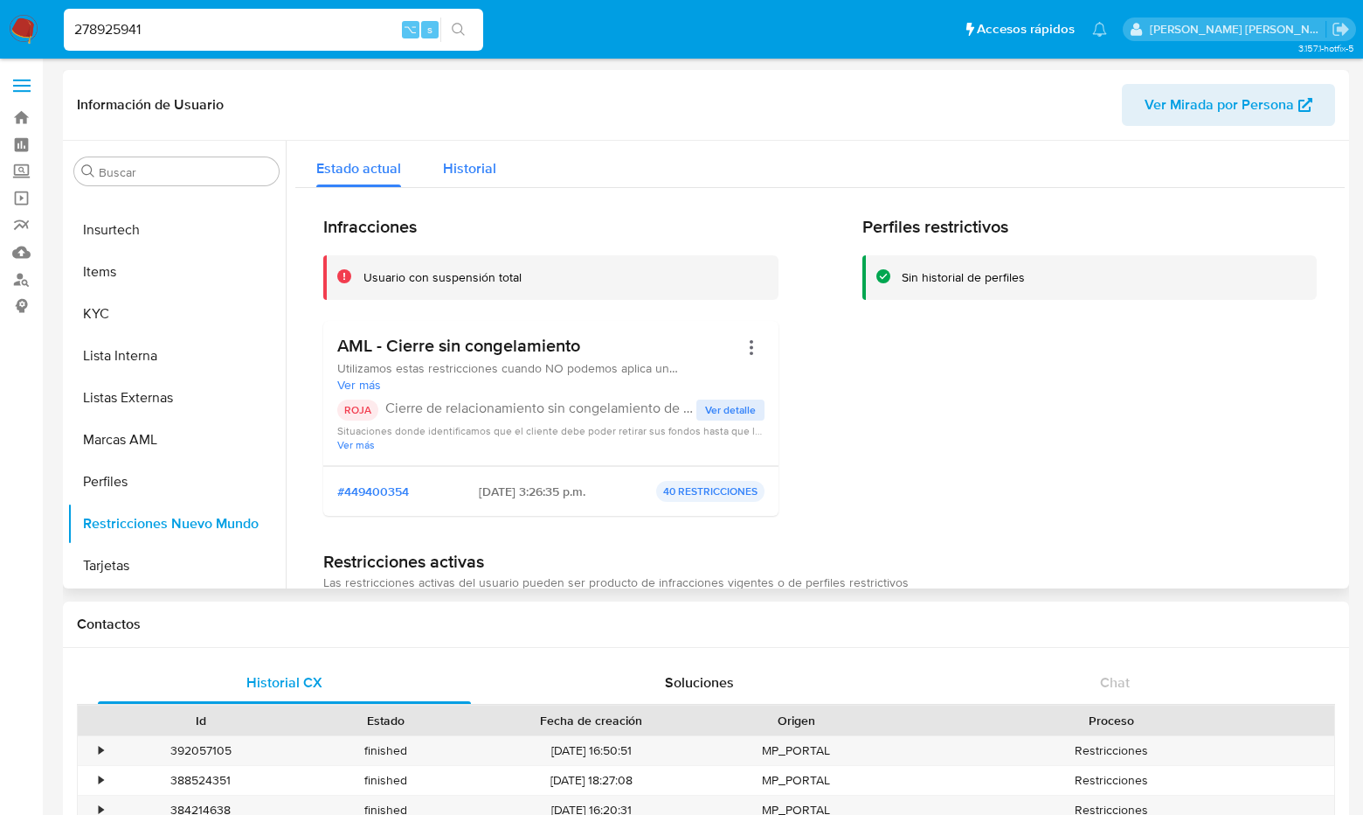
click at [471, 167] on span "Historial" at bounding box center [469, 168] width 53 height 20
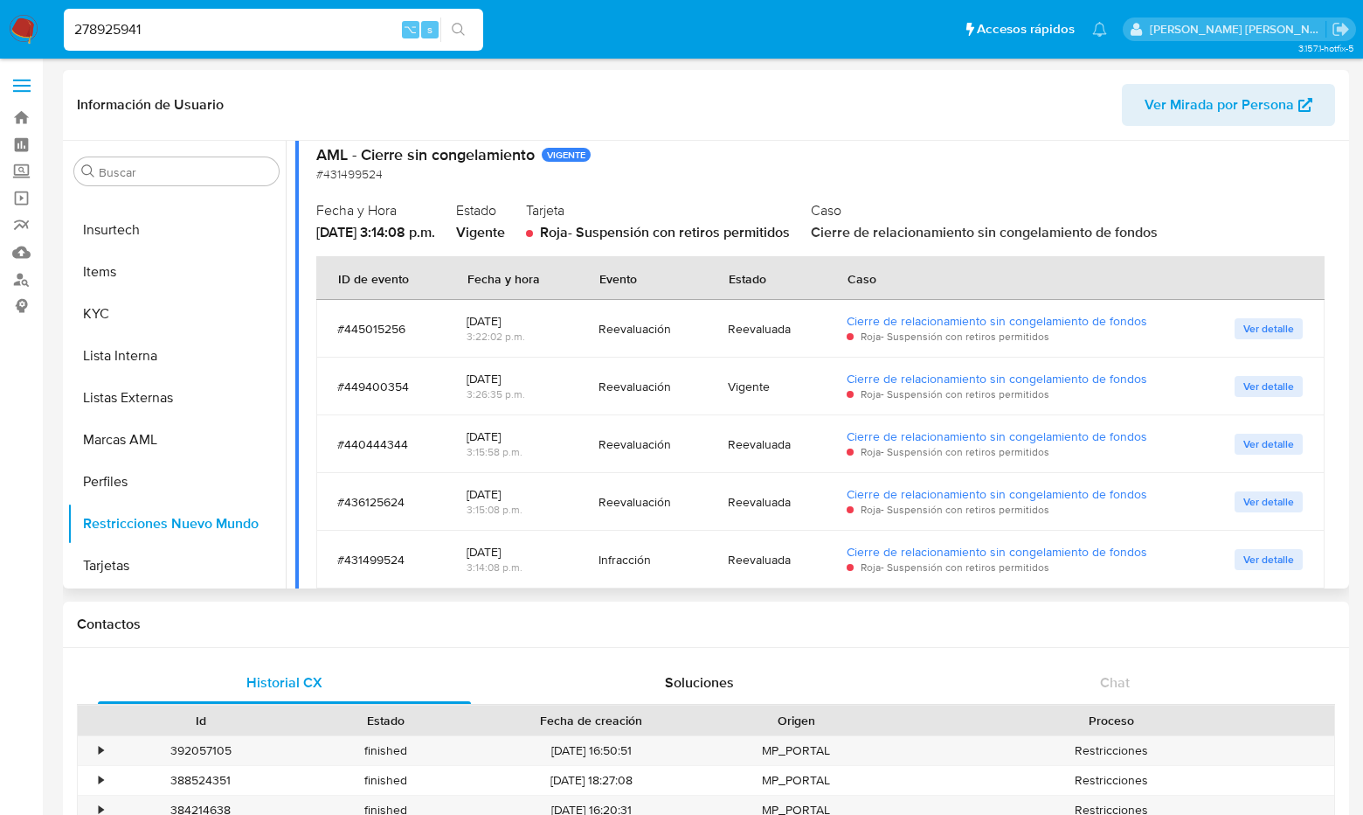
scroll to position [184, 0]
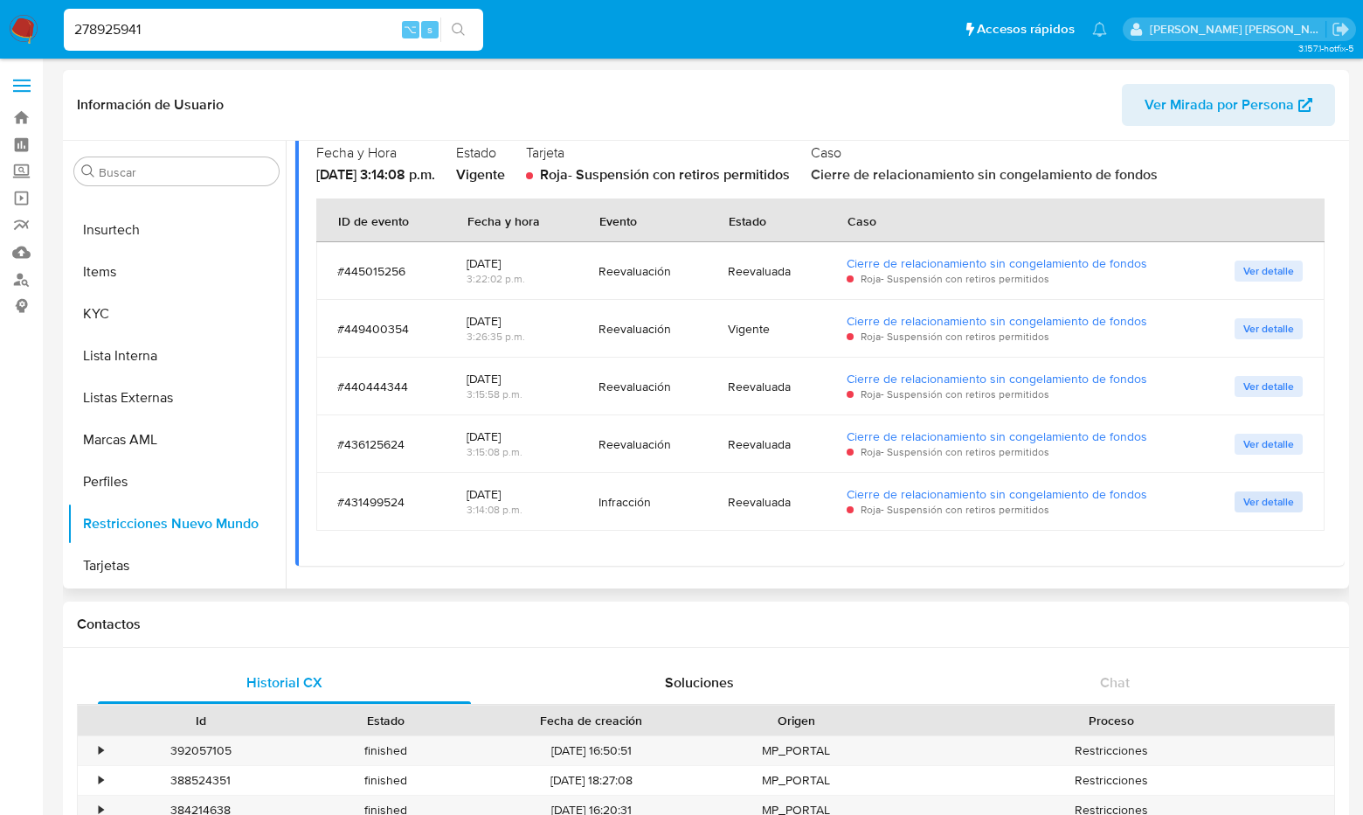
click at [1090, 502] on span "Ver detalle" at bounding box center [1269, 501] width 51 height 17
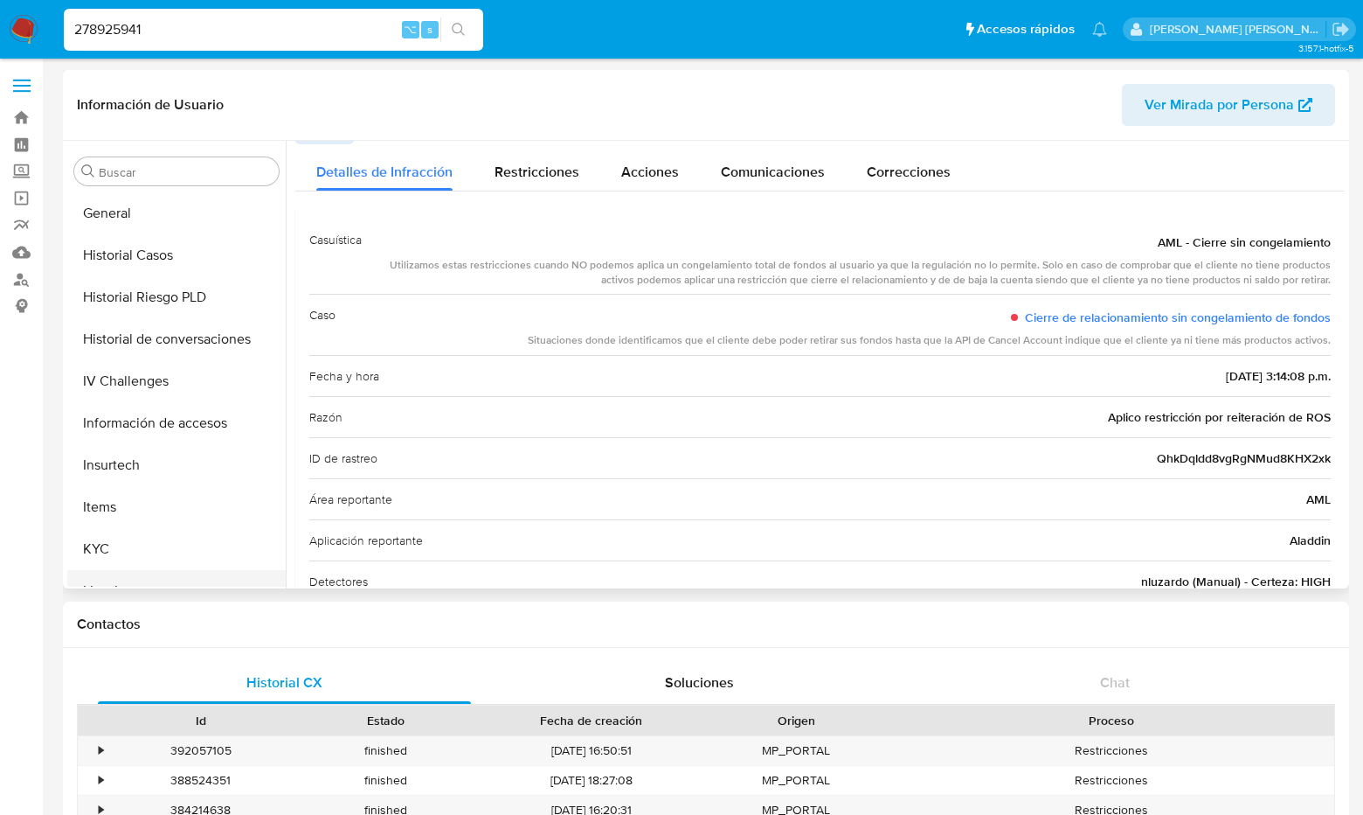
scroll to position [450, 0]
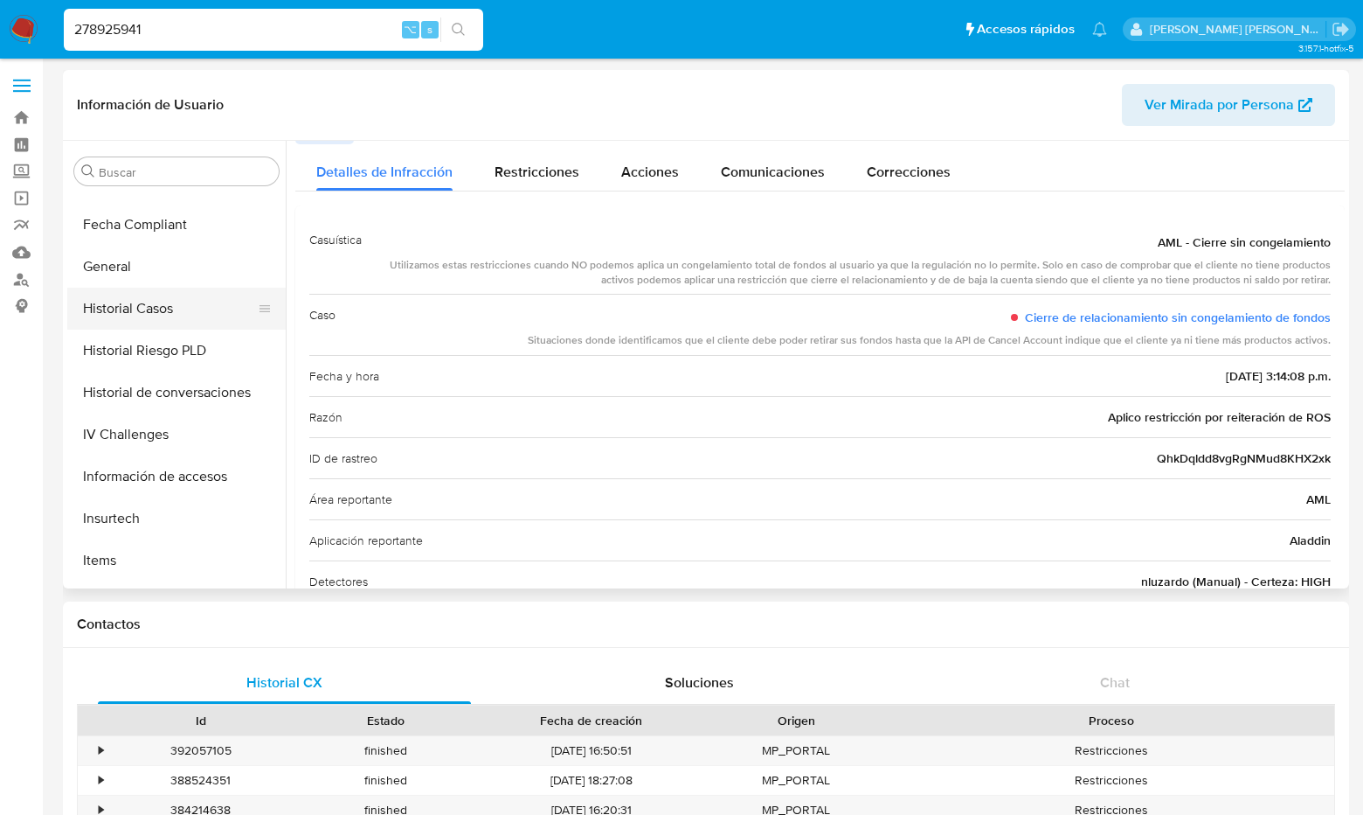
click at [173, 306] on button "Historial Casos" at bounding box center [169, 309] width 205 height 42
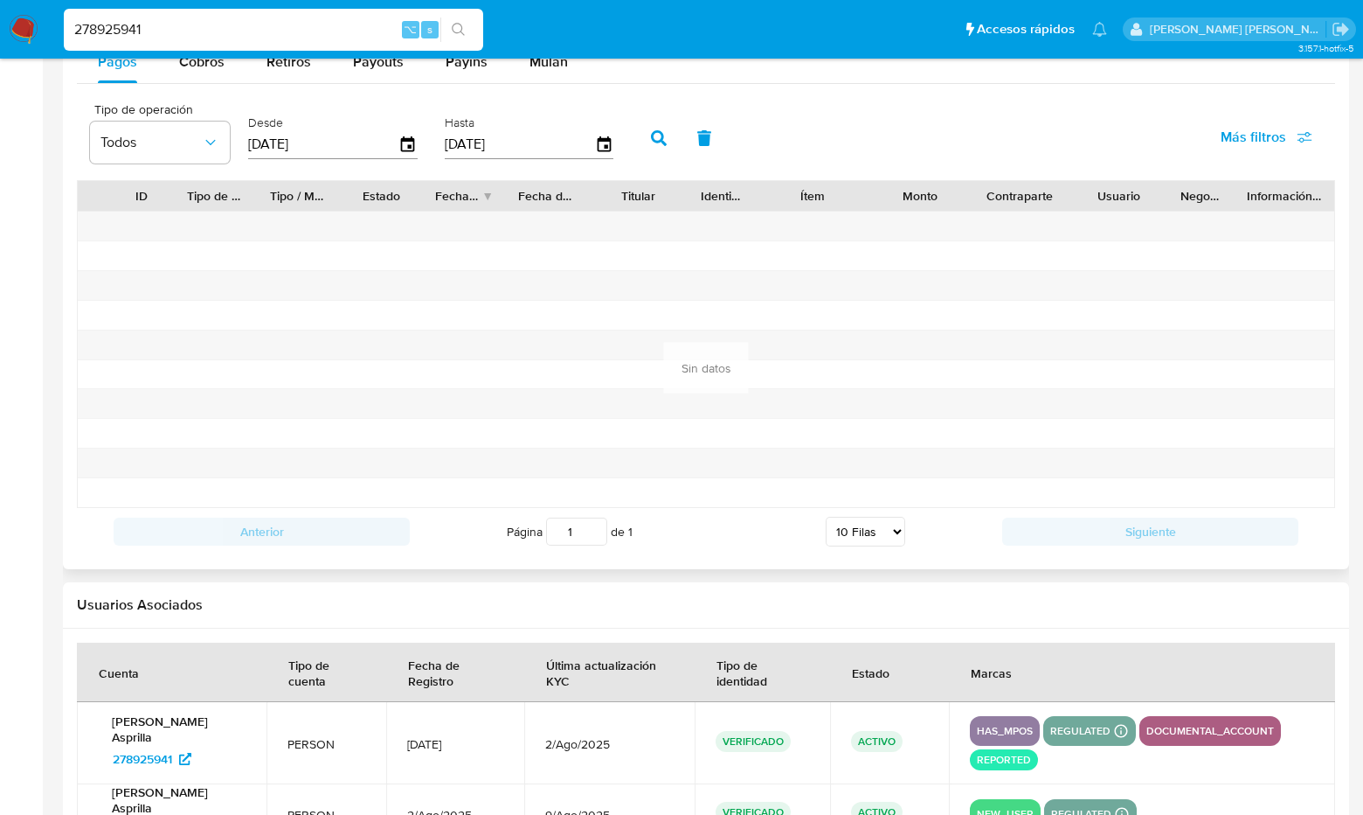
scroll to position [1326, 0]
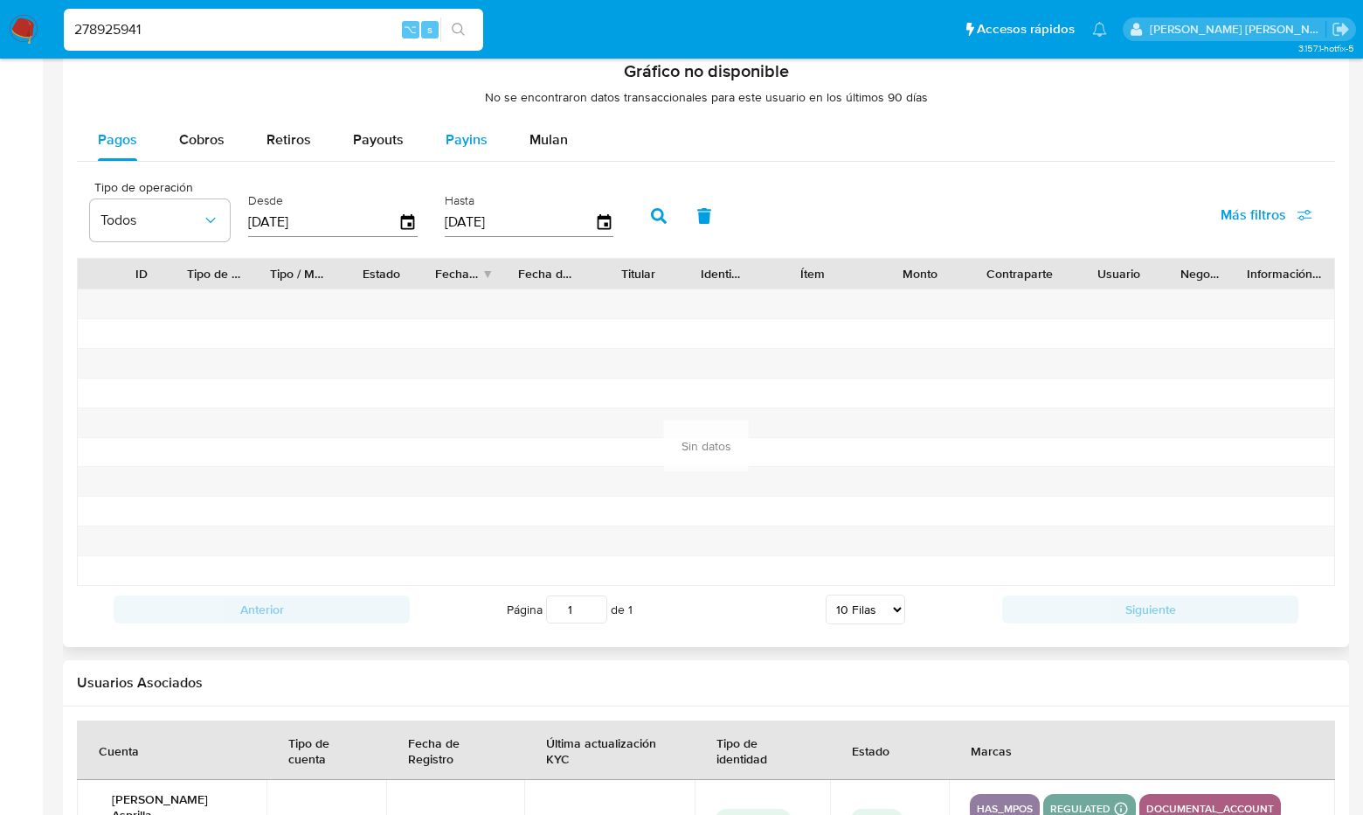
click at [469, 132] on span "Payins" at bounding box center [467, 139] width 42 height 20
select select "10"
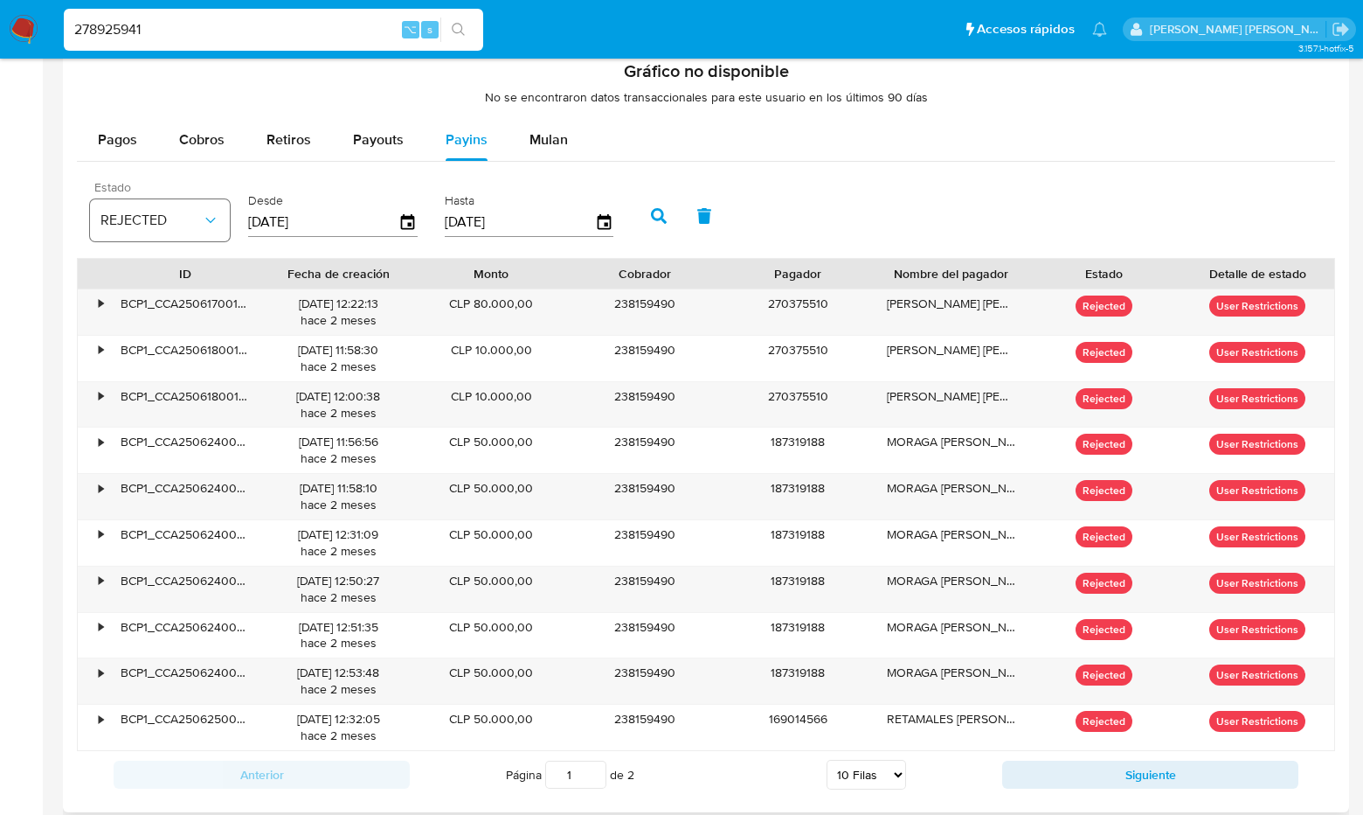
click at [215, 214] on icon "button" at bounding box center [210, 220] width 17 height 17
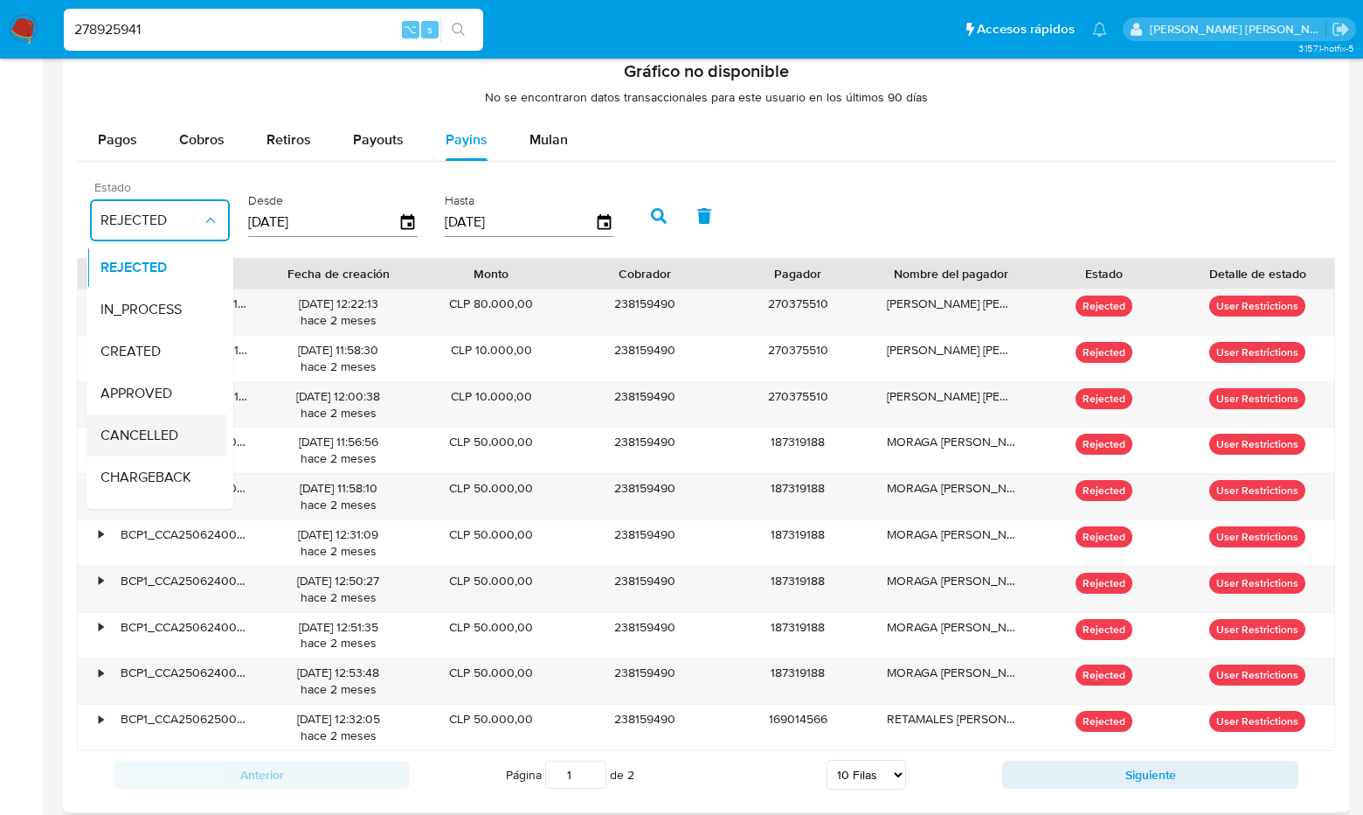
scroll to position [114, 0]
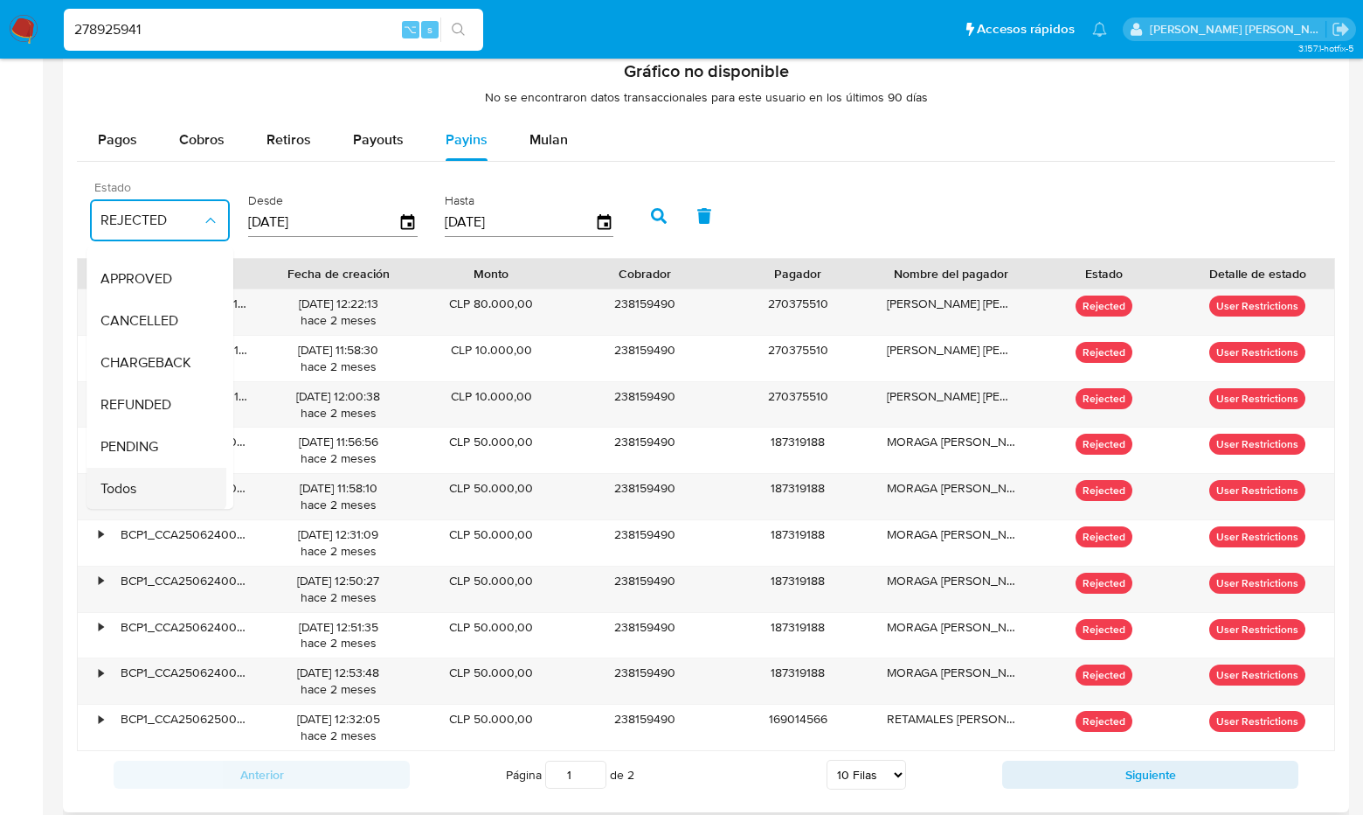
click at [143, 490] on div "Todos" at bounding box center [151, 489] width 101 height 42
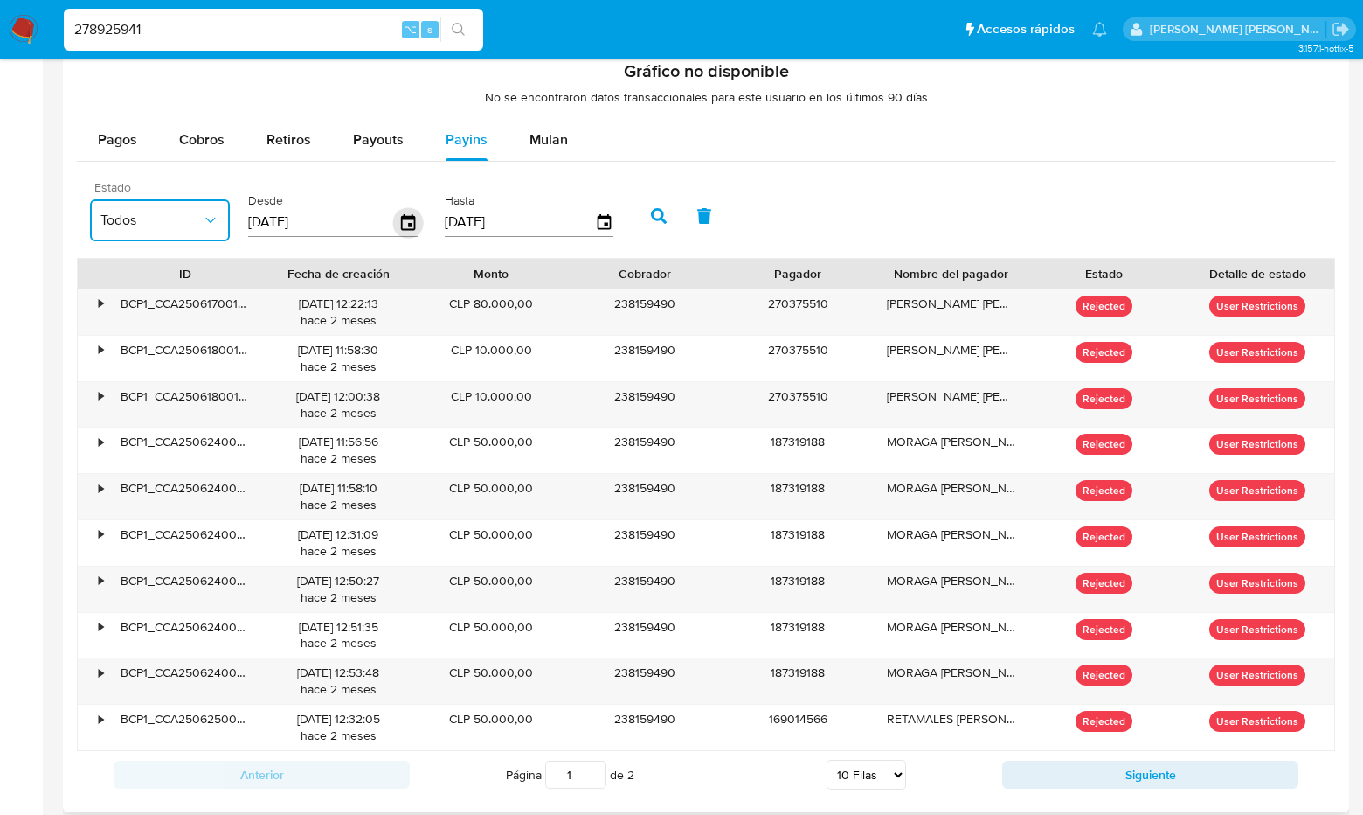
click at [399, 221] on icon "button" at bounding box center [408, 222] width 31 height 31
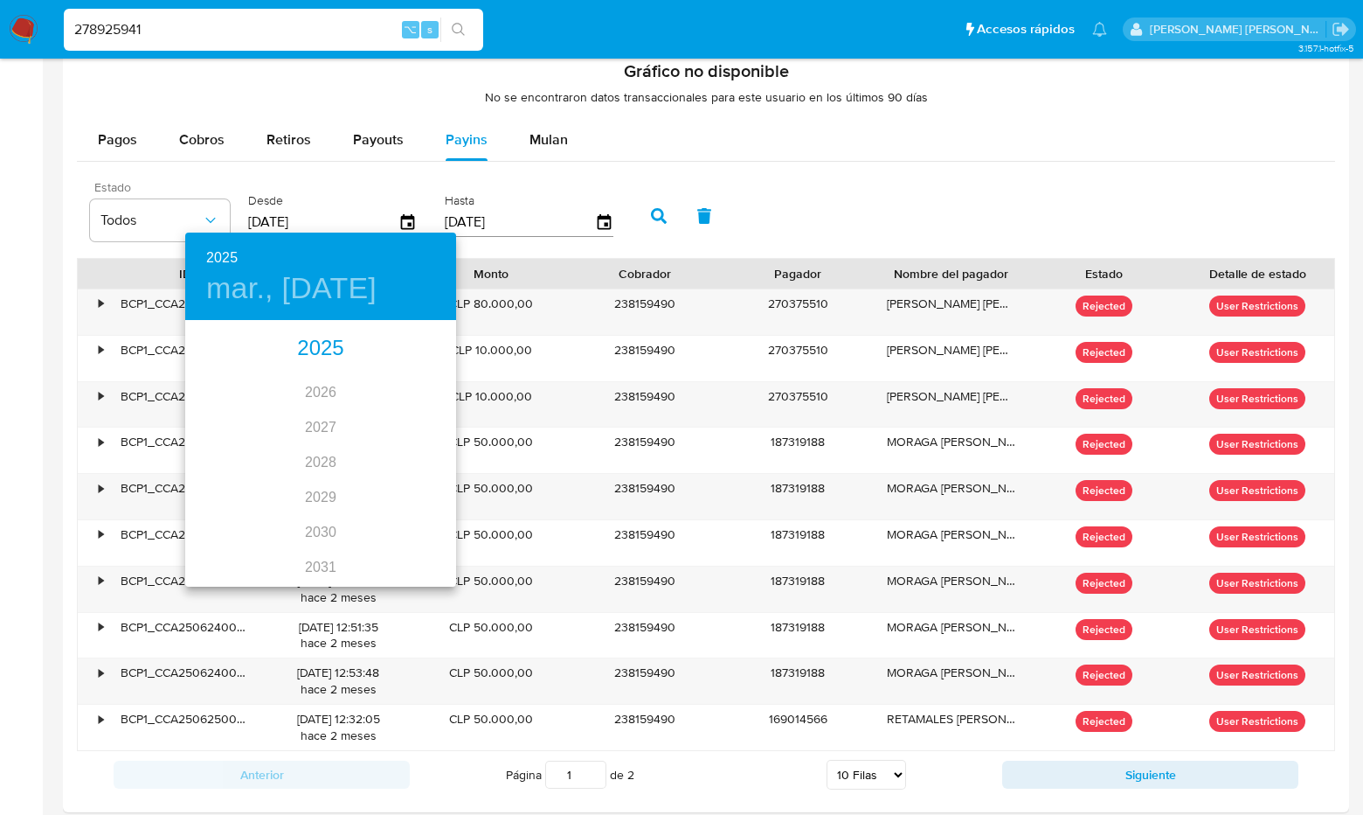
click at [333, 341] on div "2025" at bounding box center [320, 348] width 271 height 35
click at [322, 416] on div "may." at bounding box center [320, 421] width 90 height 66
type input "31/05/2025"
click at [388, 545] on p "31" at bounding box center [391, 538] width 14 height 17
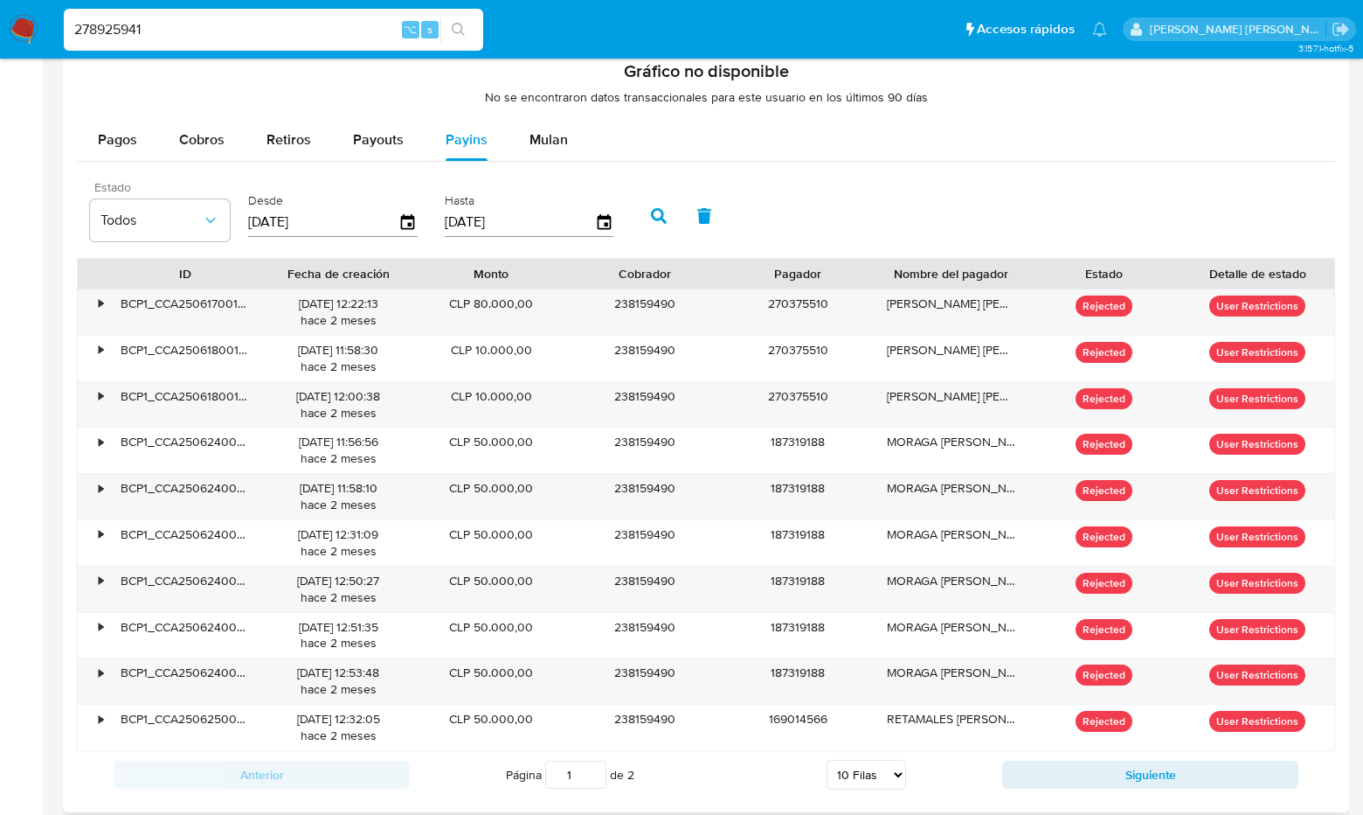
click at [651, 208] on icon "button" at bounding box center [659, 216] width 16 height 16
click at [225, 30] on input "278925941" at bounding box center [274, 29] width 420 height 23
type input "2"
paste input "1762346027"
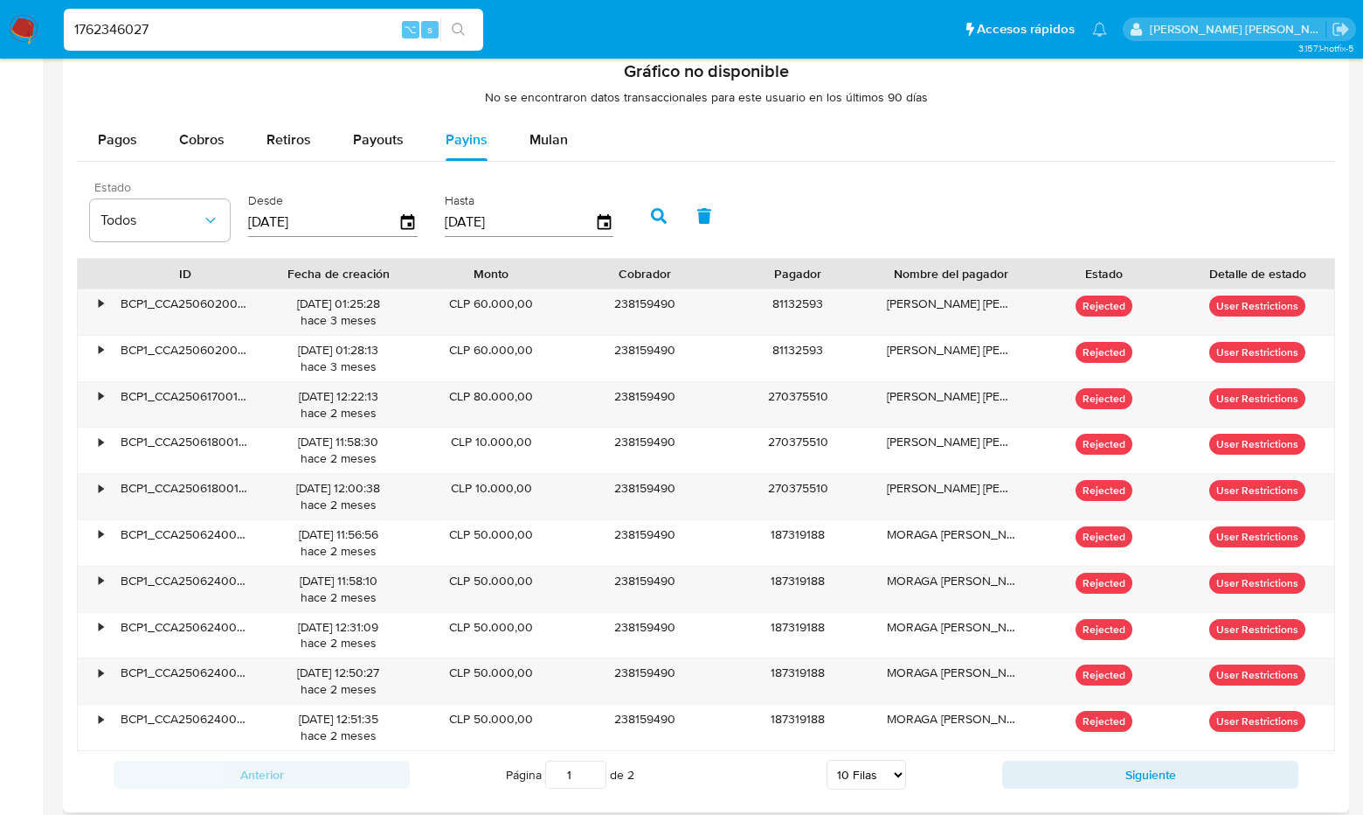
type input "1762346027"
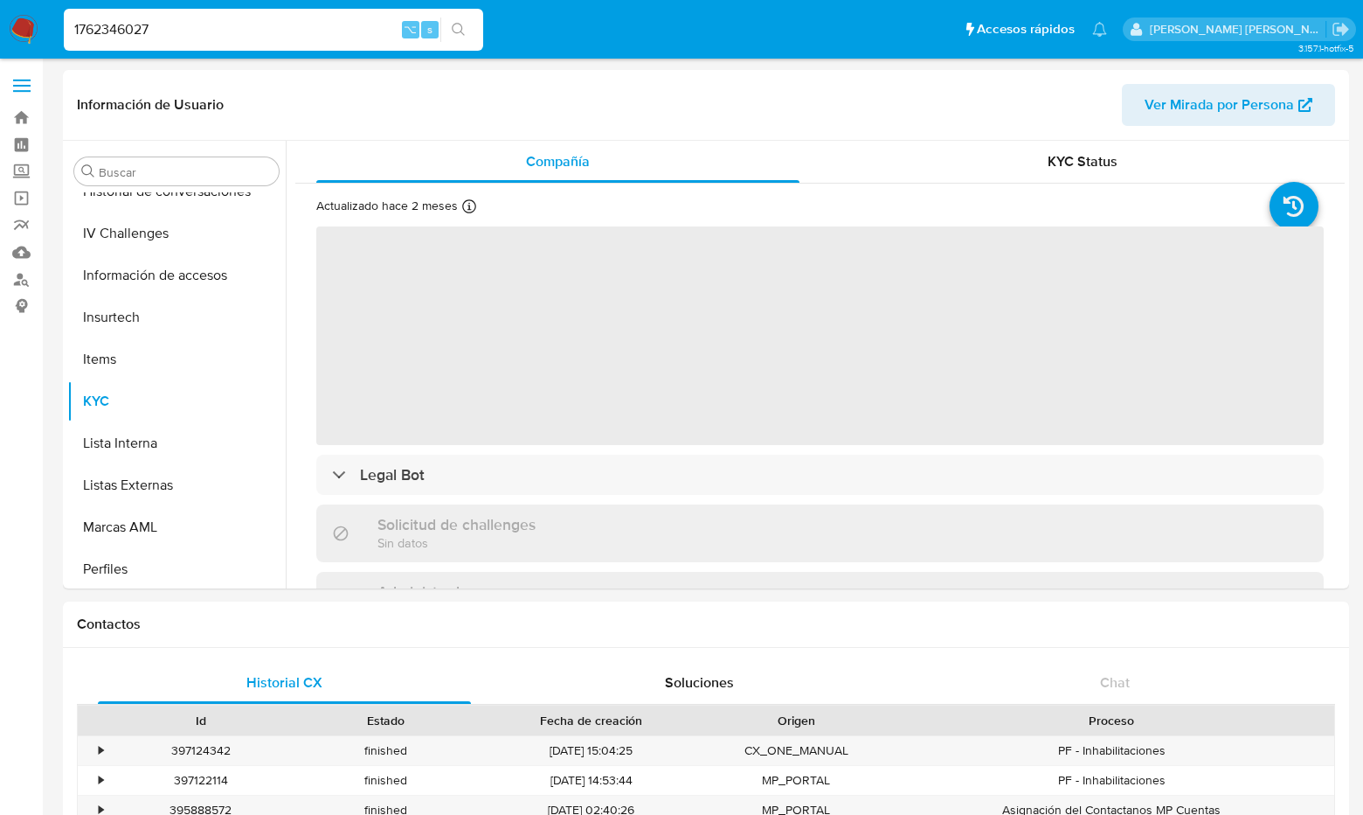
scroll to position [739, 0]
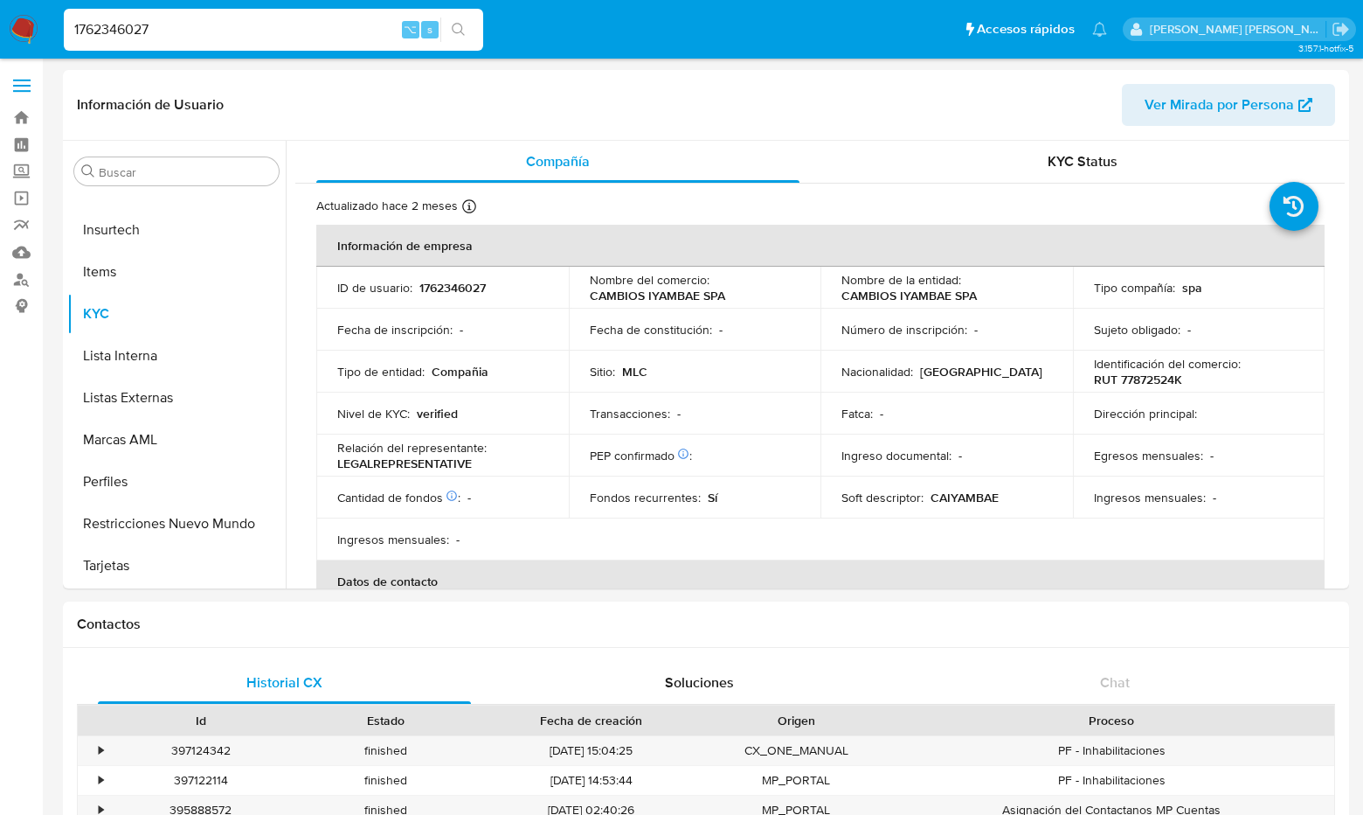
select select "10"
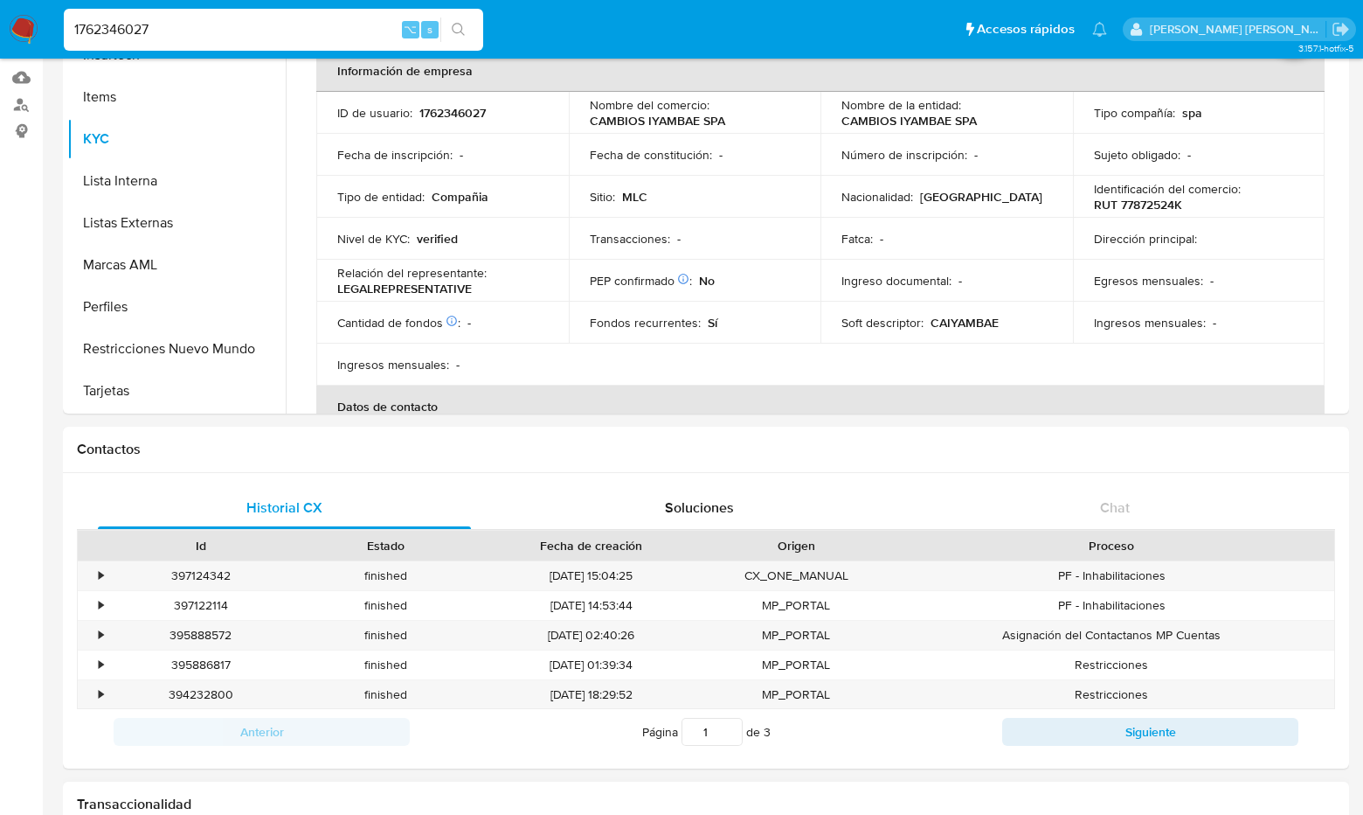
scroll to position [0, 0]
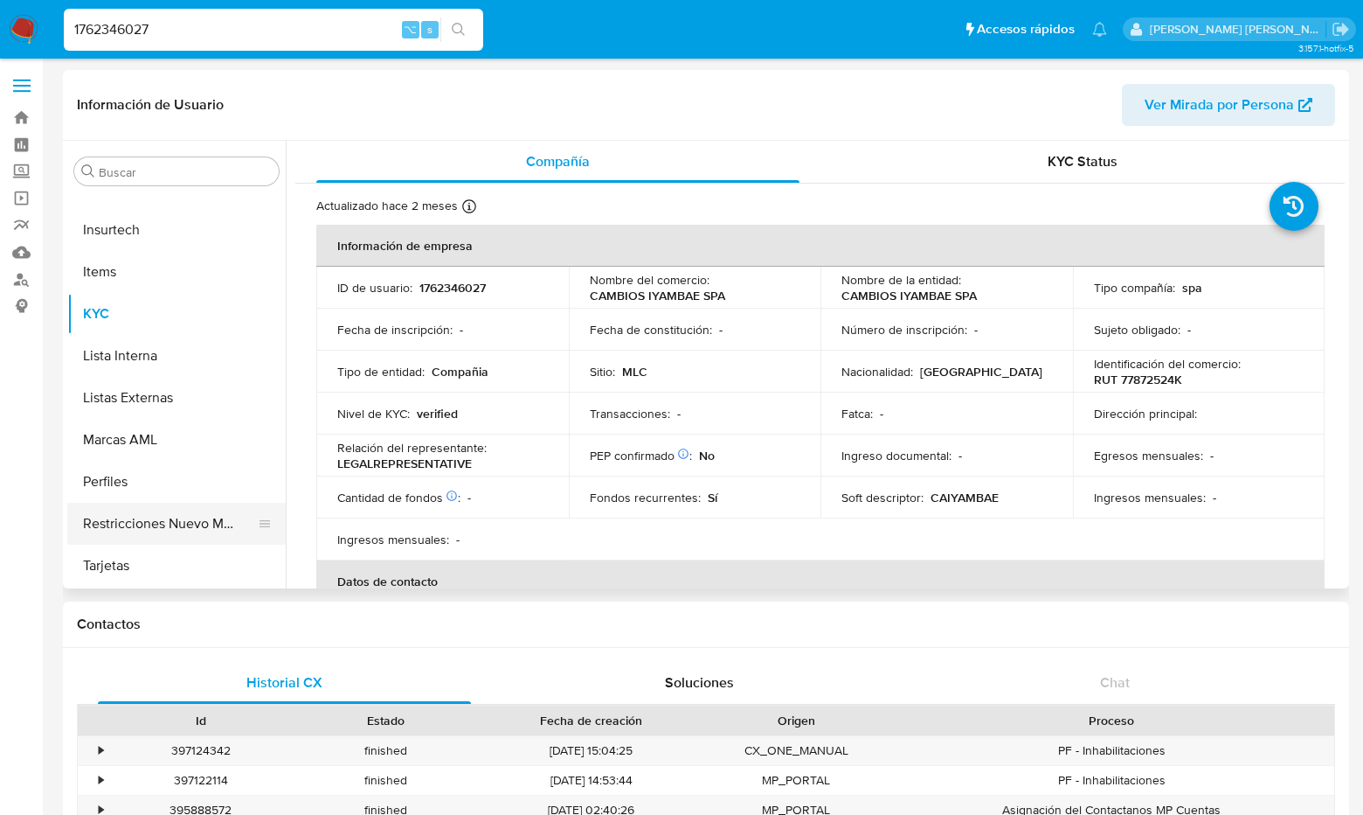
click at [218, 520] on button "Restricciones Nuevo Mundo" at bounding box center [169, 524] width 205 height 42
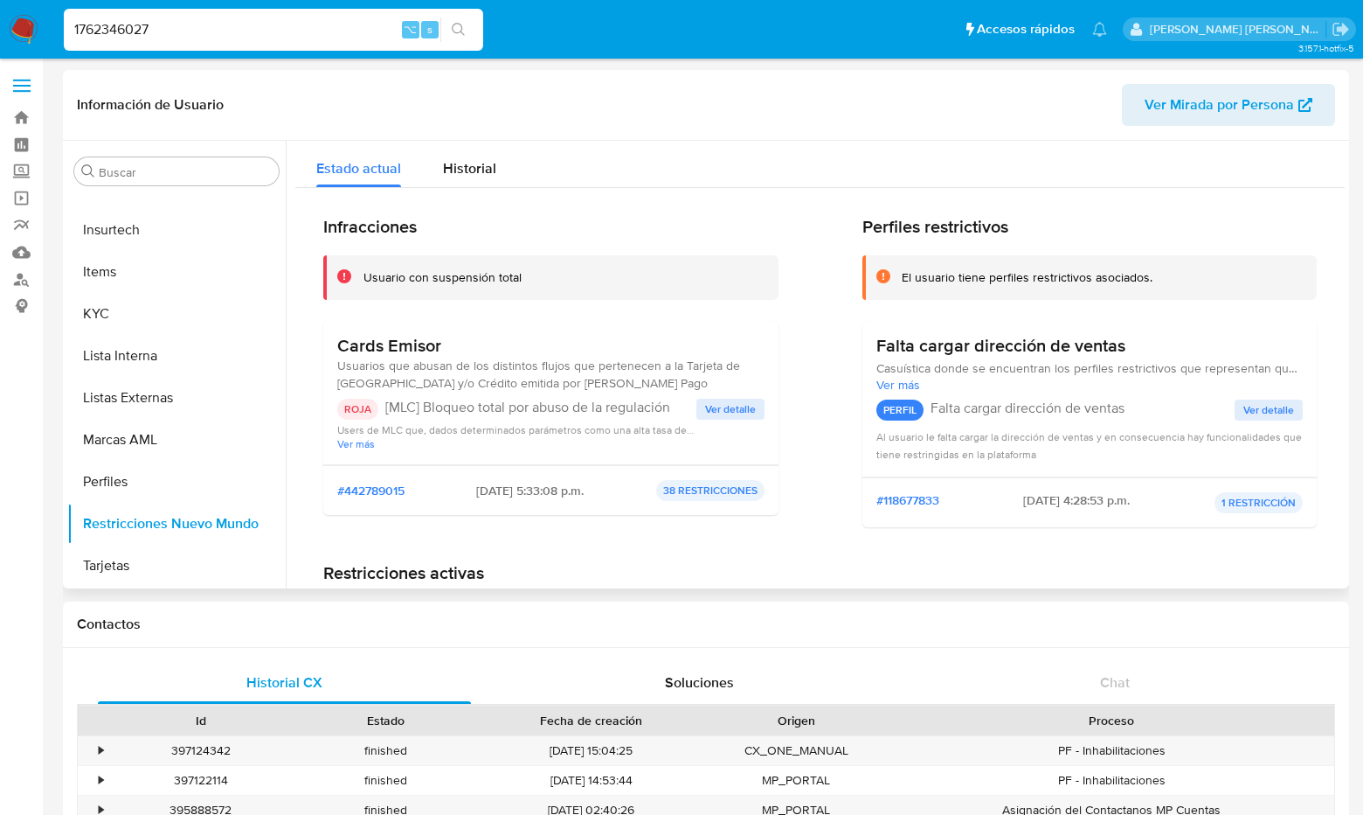
click at [726, 407] on span "Ver detalle" at bounding box center [730, 408] width 51 height 17
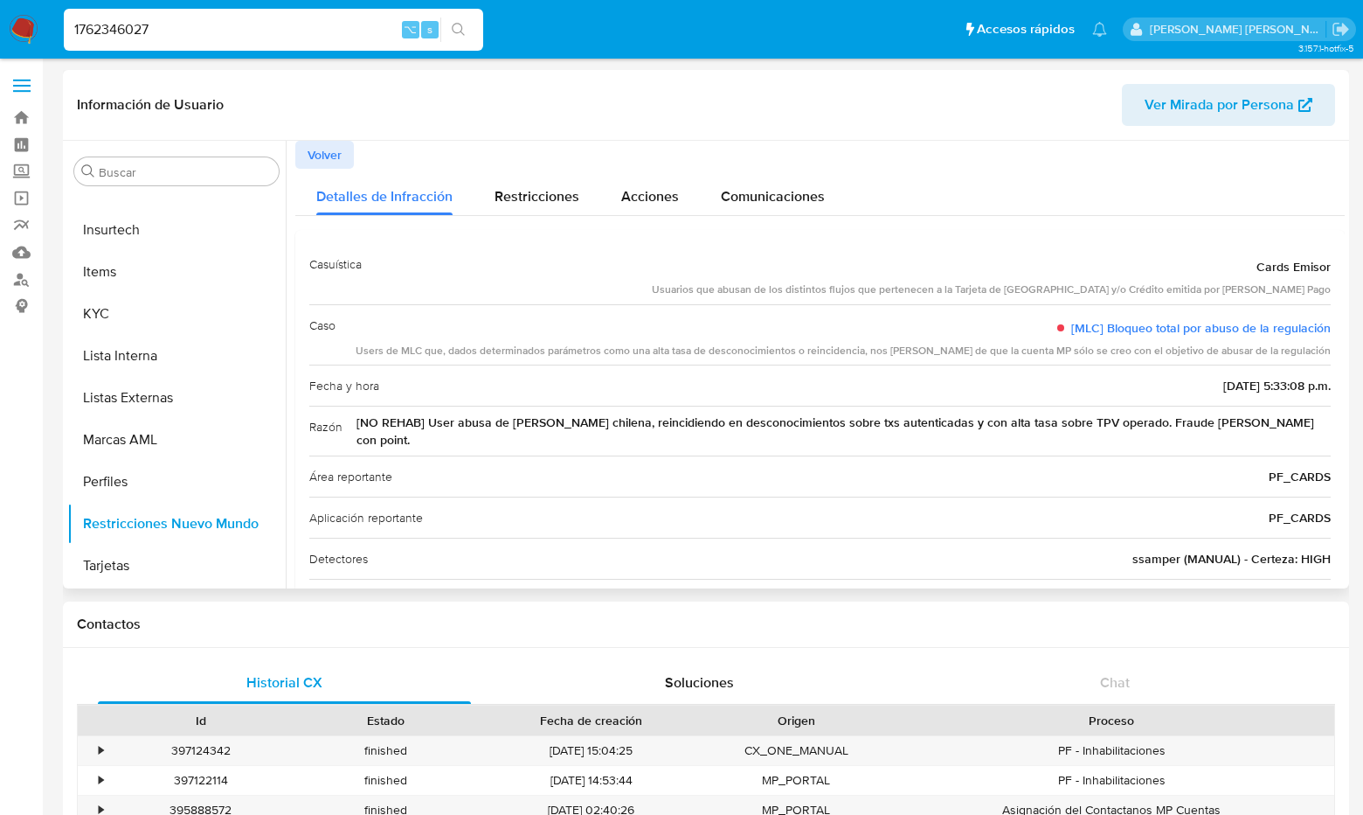
click at [340, 146] on span "Volver" at bounding box center [325, 154] width 34 height 24
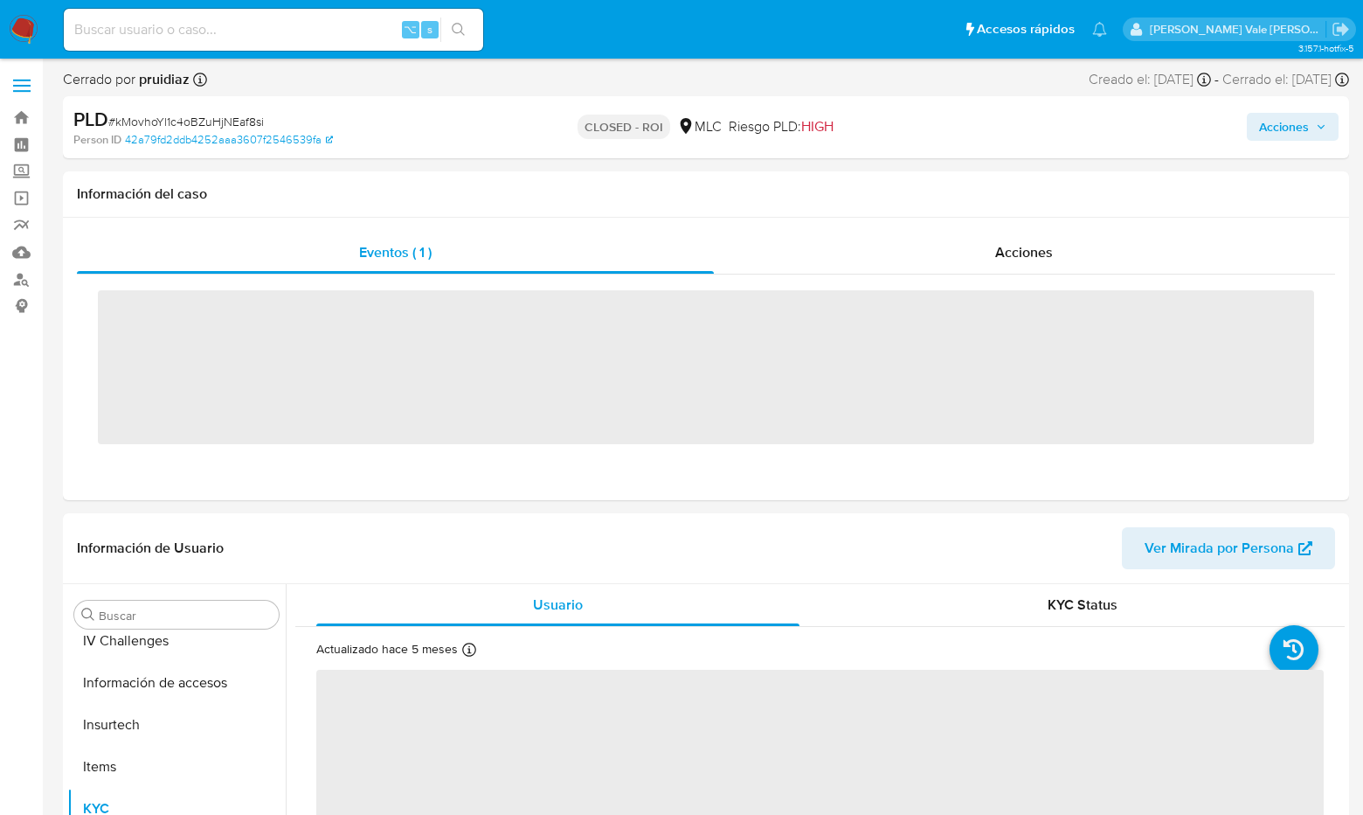
scroll to position [739, 0]
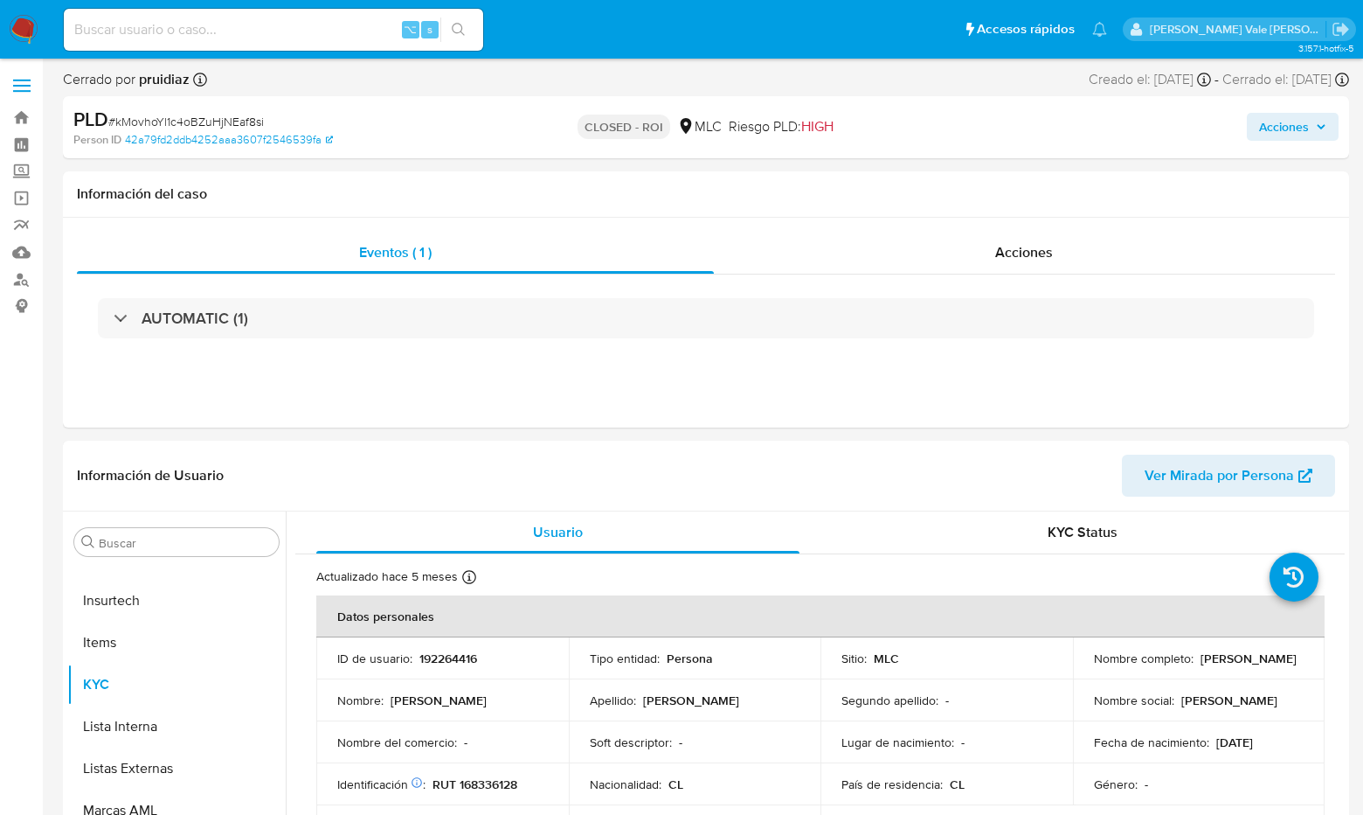
select select "10"
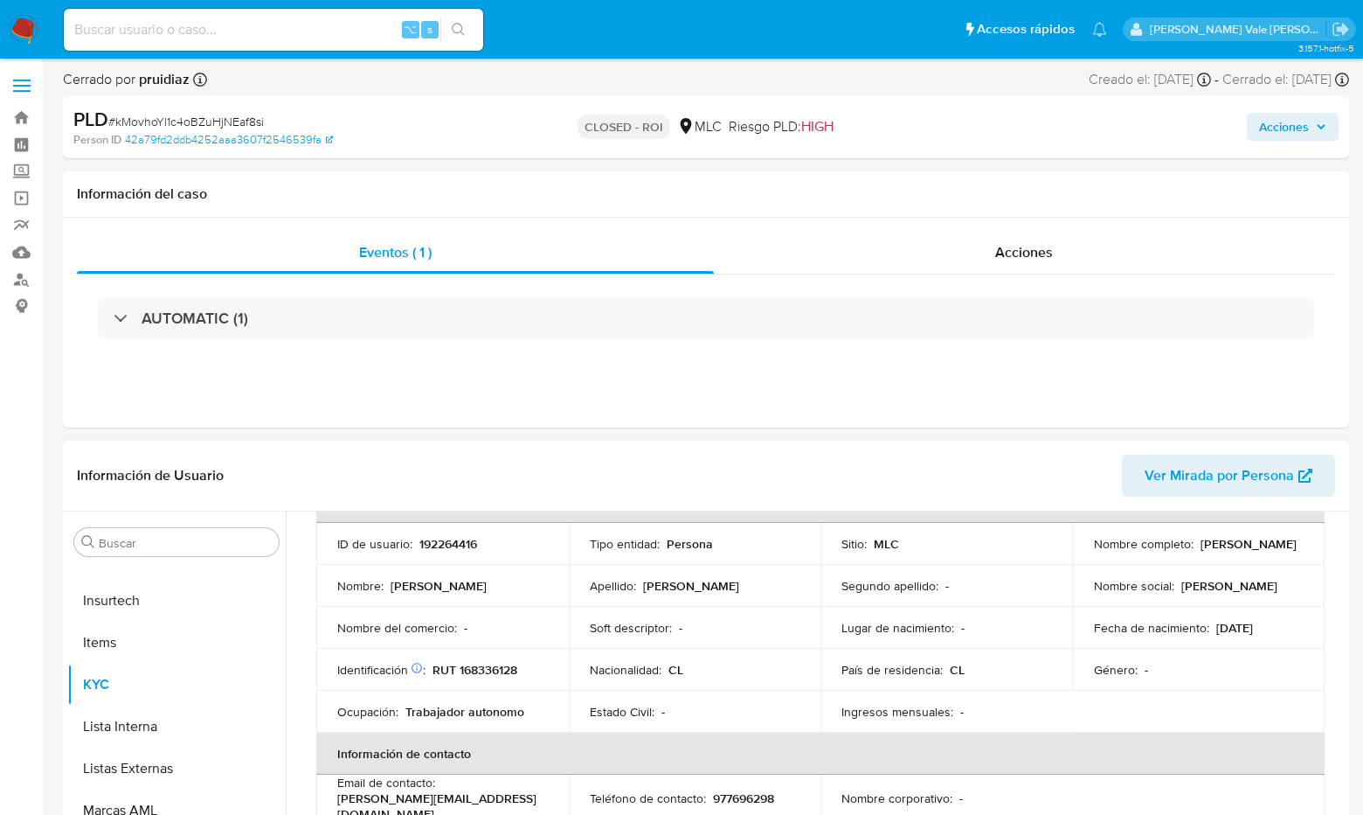
scroll to position [0, 0]
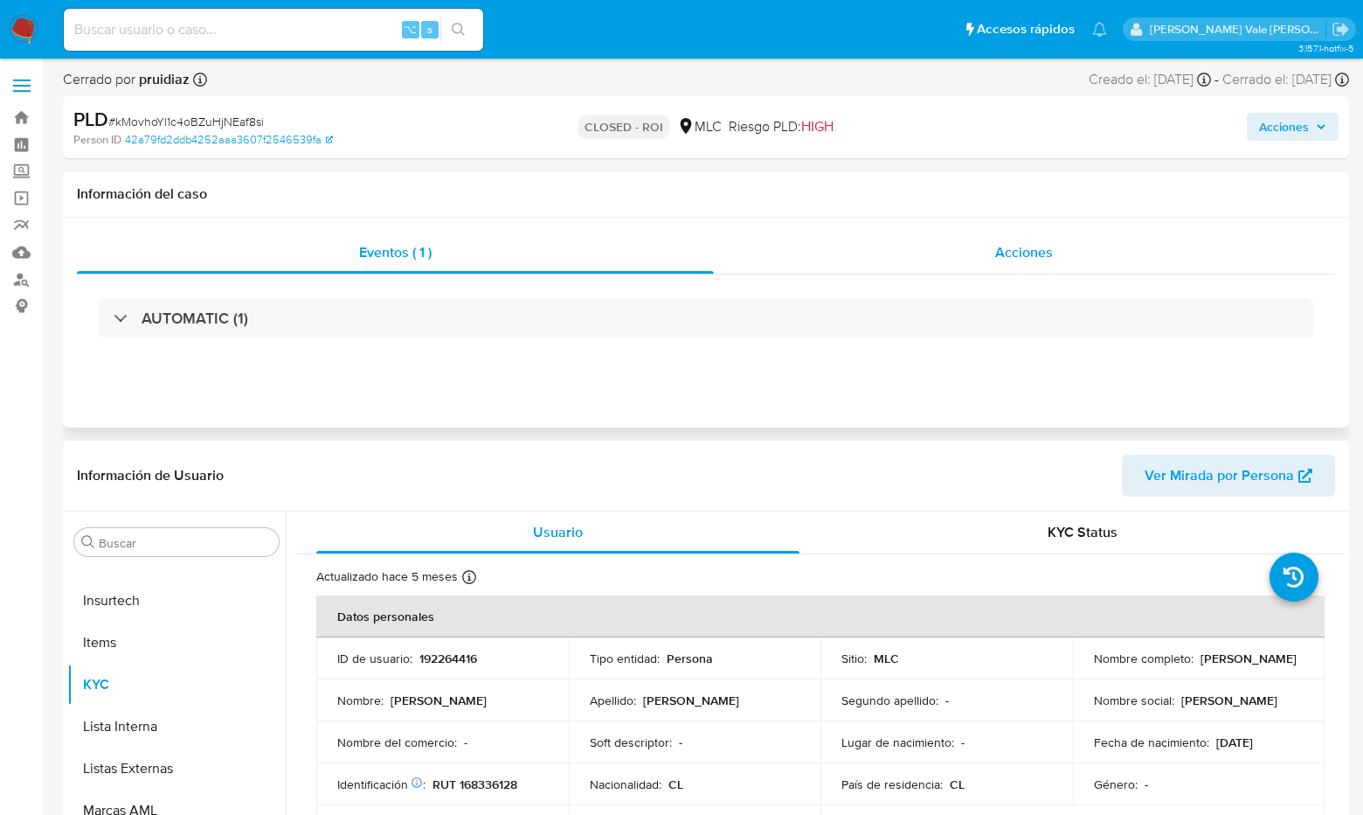
click at [1023, 247] on span "Acciones" at bounding box center [1024, 252] width 58 height 20
